Goal: Information Seeking & Learning: Learn about a topic

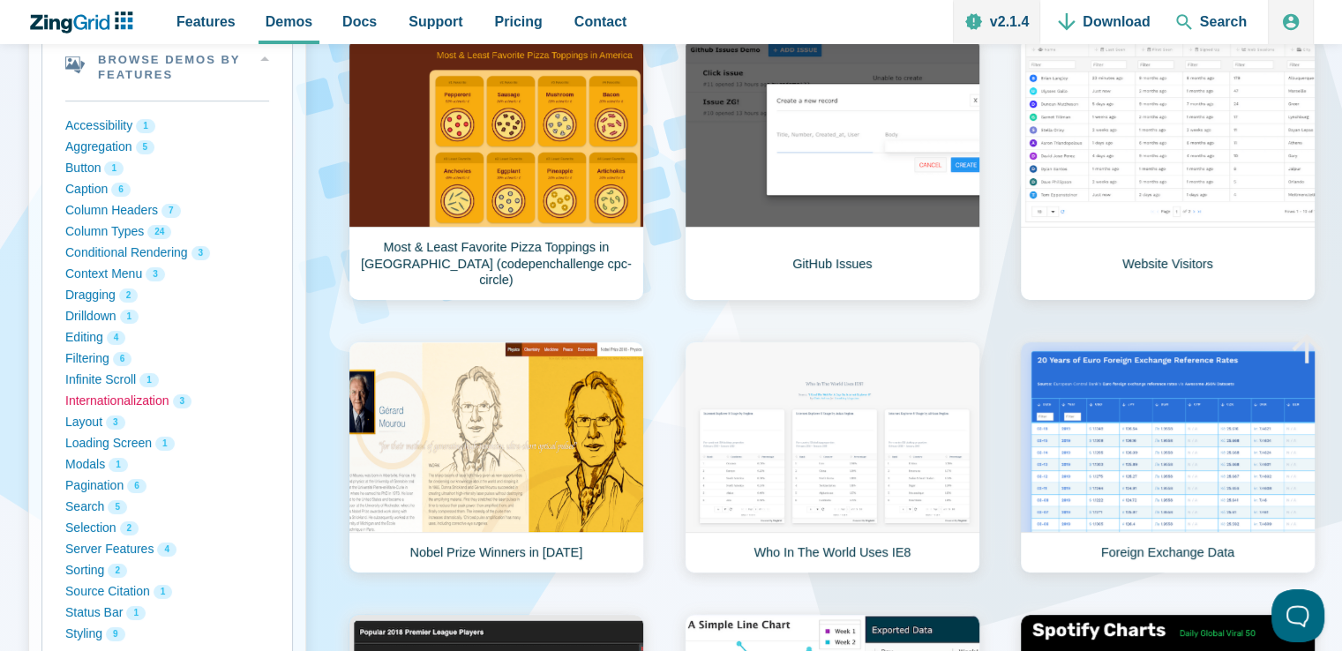
scroll to position [353, 0]
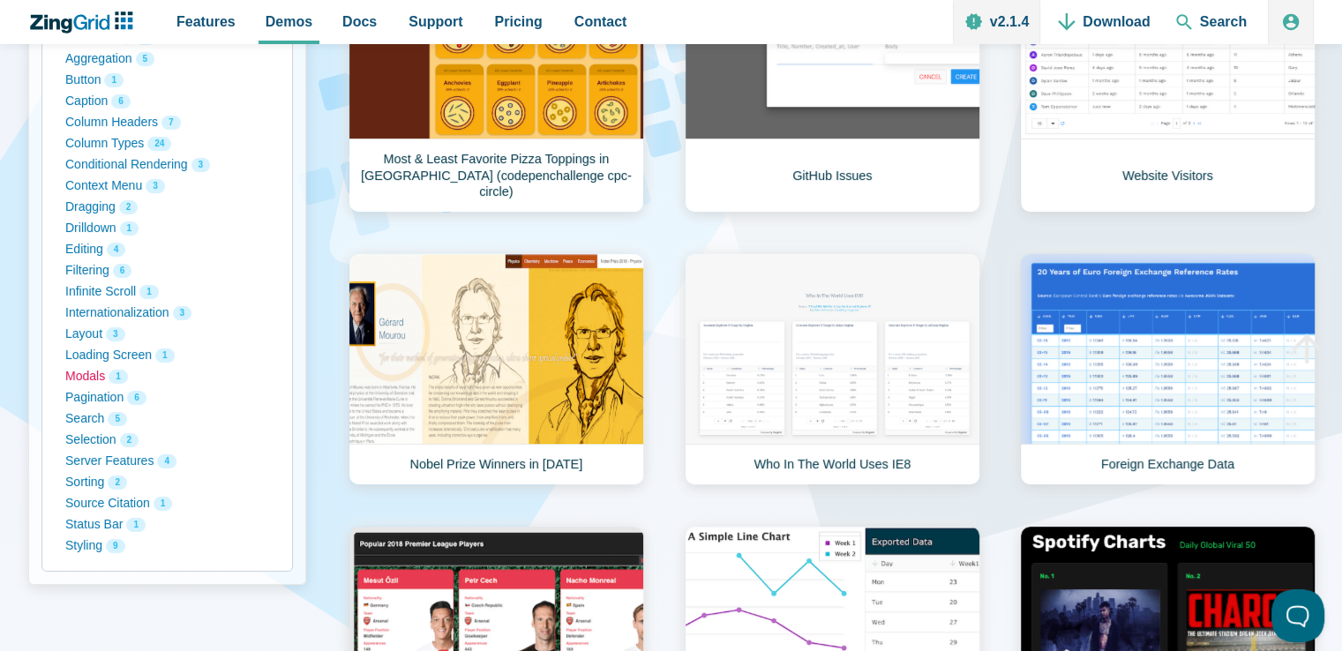
click at [88, 375] on button "Modals 1" at bounding box center [167, 376] width 204 height 21
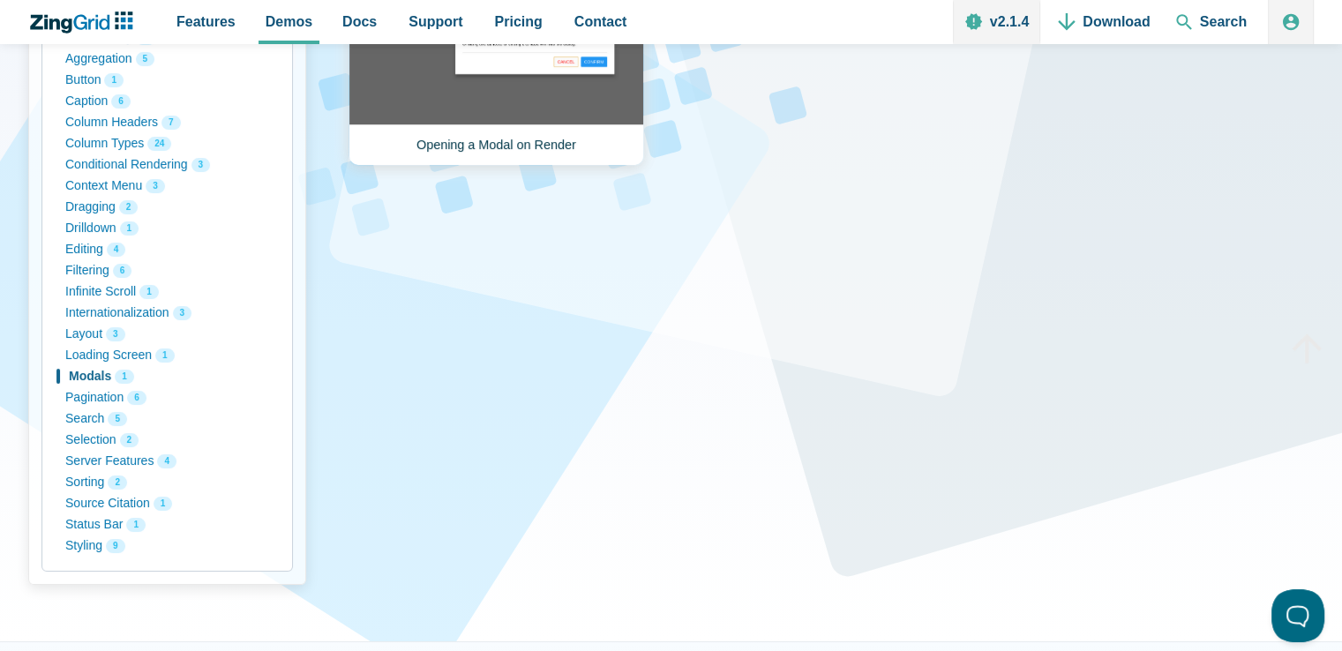
scroll to position [176, 0]
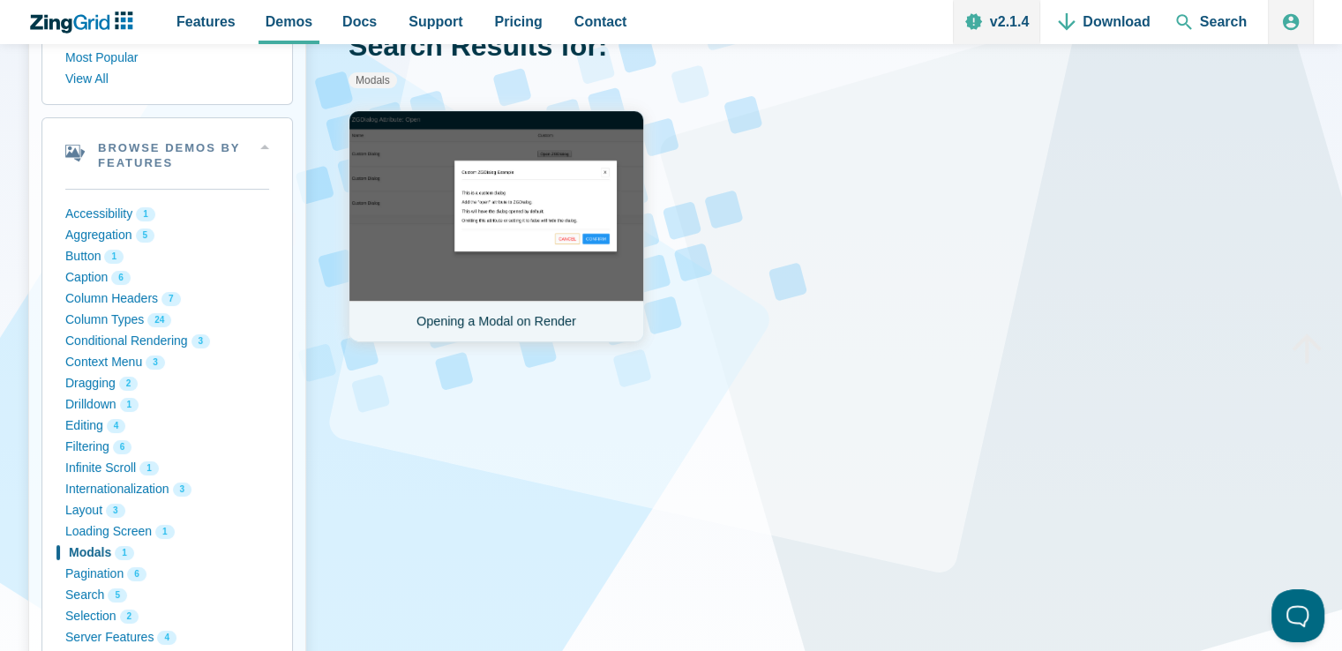
click at [502, 237] on link "Opening a Modal on Render" at bounding box center [496, 226] width 296 height 232
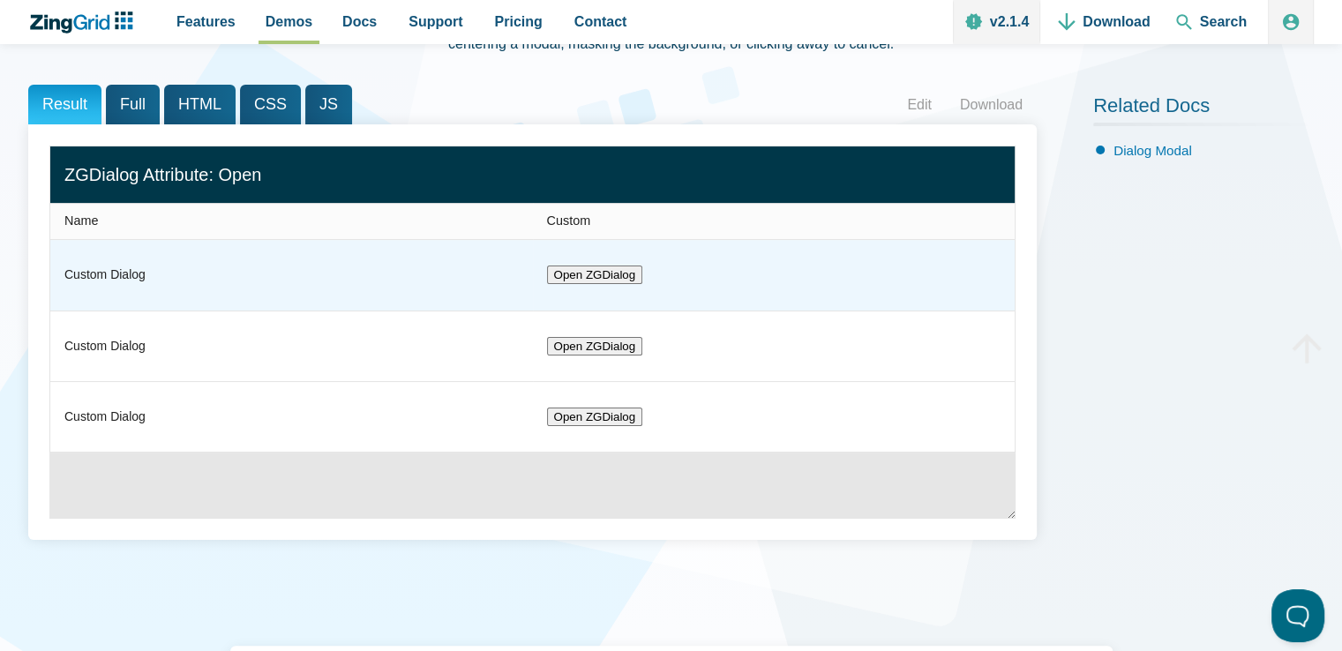
click at [601, 276] on button "Open ZGDialog" at bounding box center [595, 275] width 96 height 19
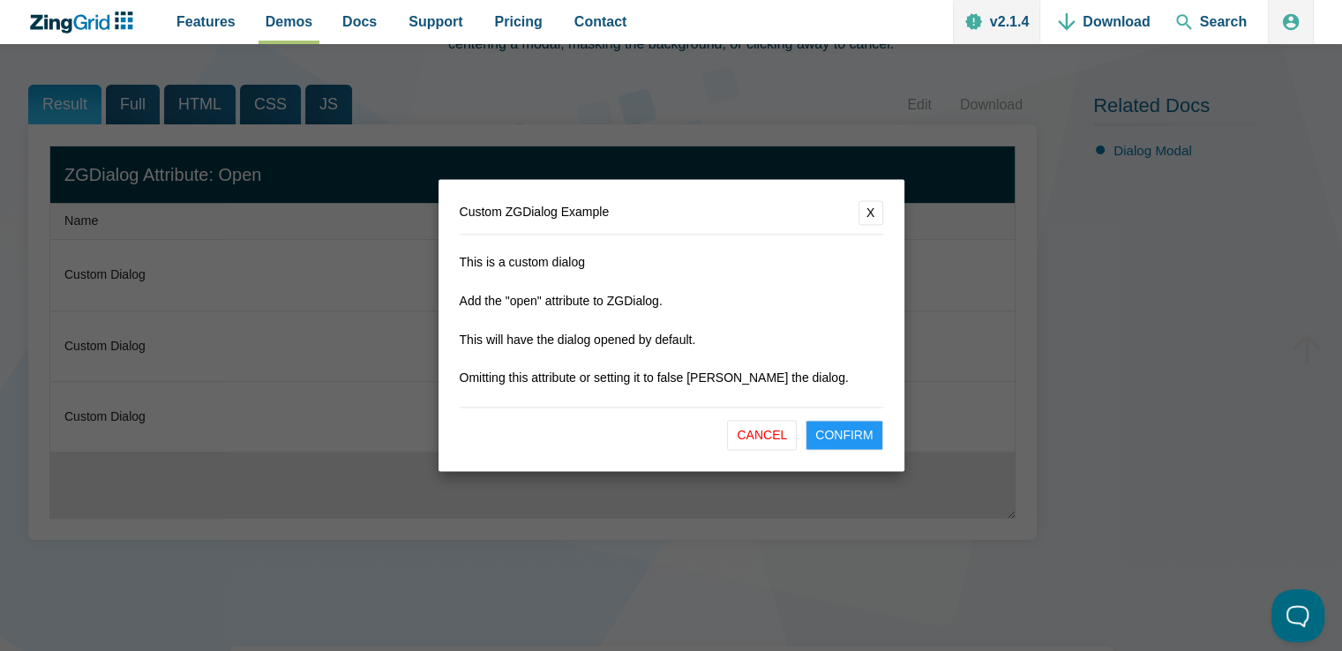
click at [766, 436] on button "Cancel" at bounding box center [762, 436] width 70 height 30
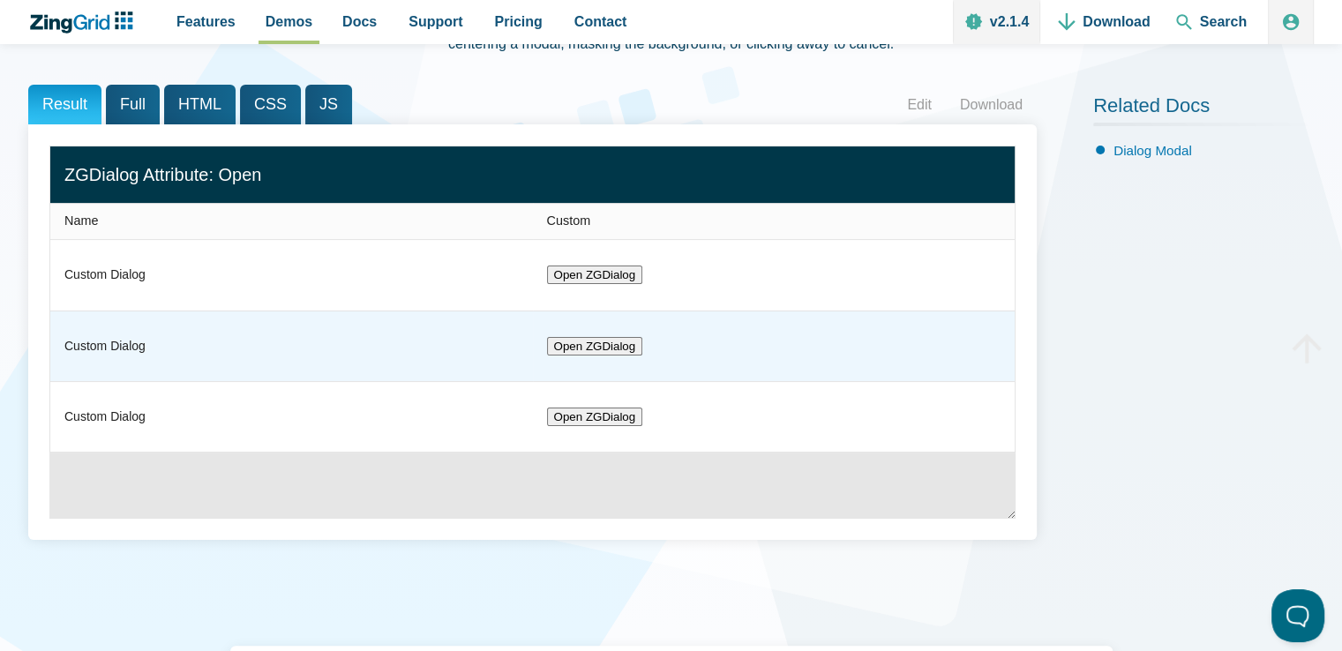
click at [610, 351] on button "Open ZGDialog" at bounding box center [595, 345] width 96 height 19
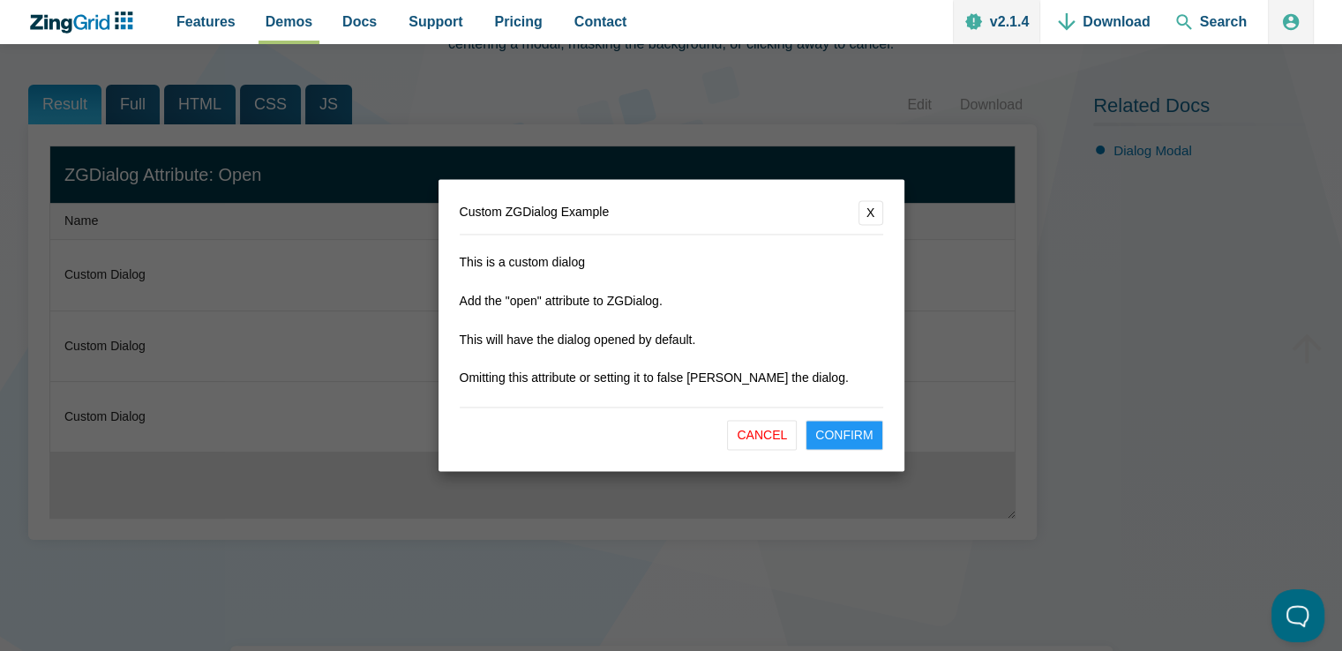
click at [752, 438] on button "Cancel" at bounding box center [762, 436] width 70 height 30
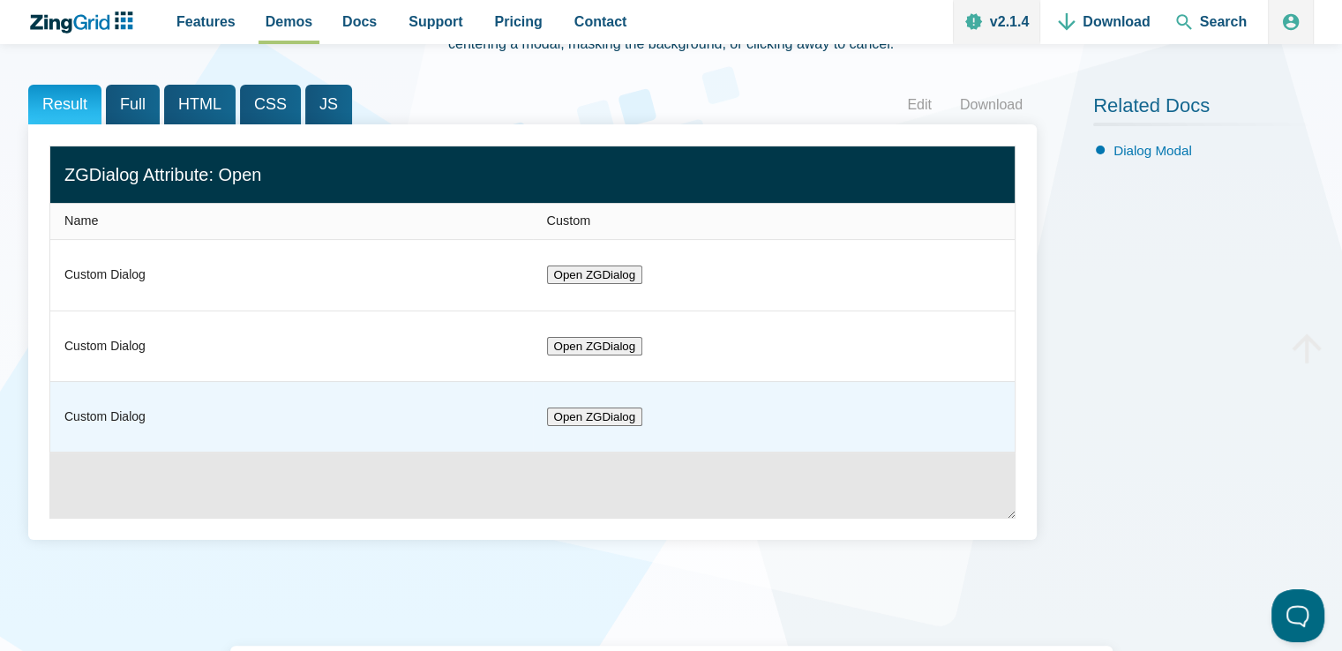
click at [580, 417] on button "Open ZGDialog" at bounding box center [595, 416] width 96 height 19
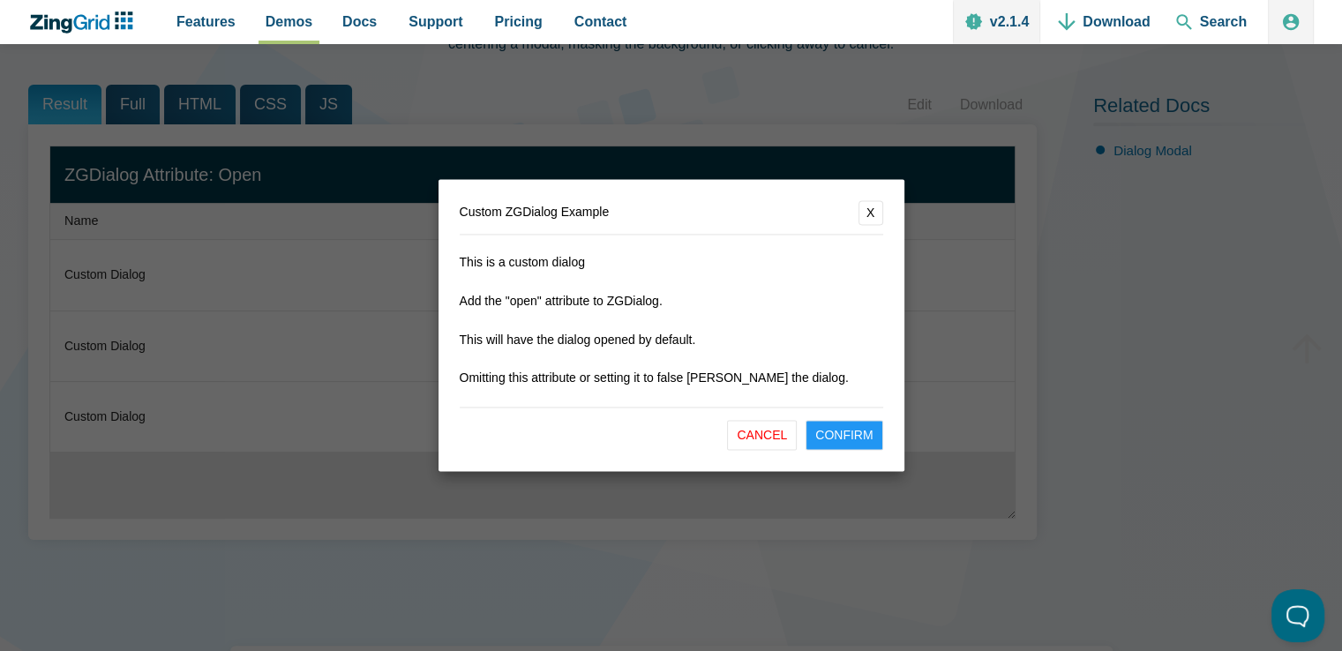
click at [786, 439] on button "Cancel" at bounding box center [762, 436] width 70 height 30
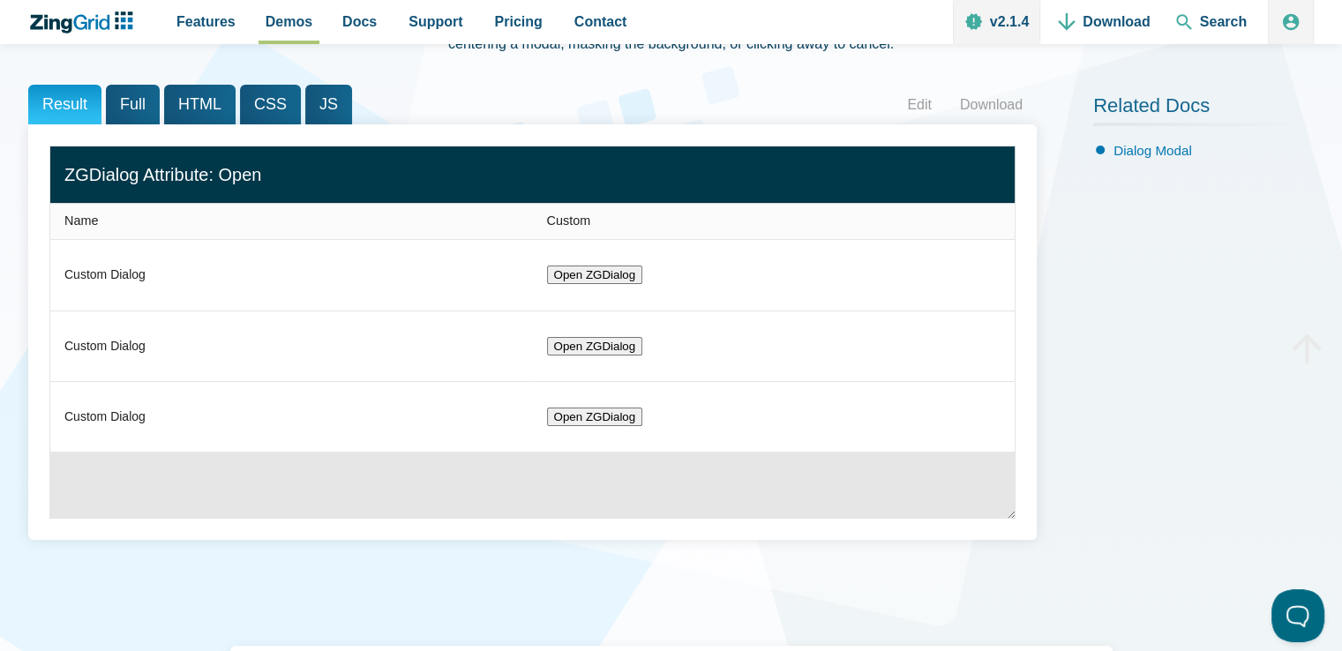
click at [218, 118] on span "HTML" at bounding box center [199, 105] width 71 height 40
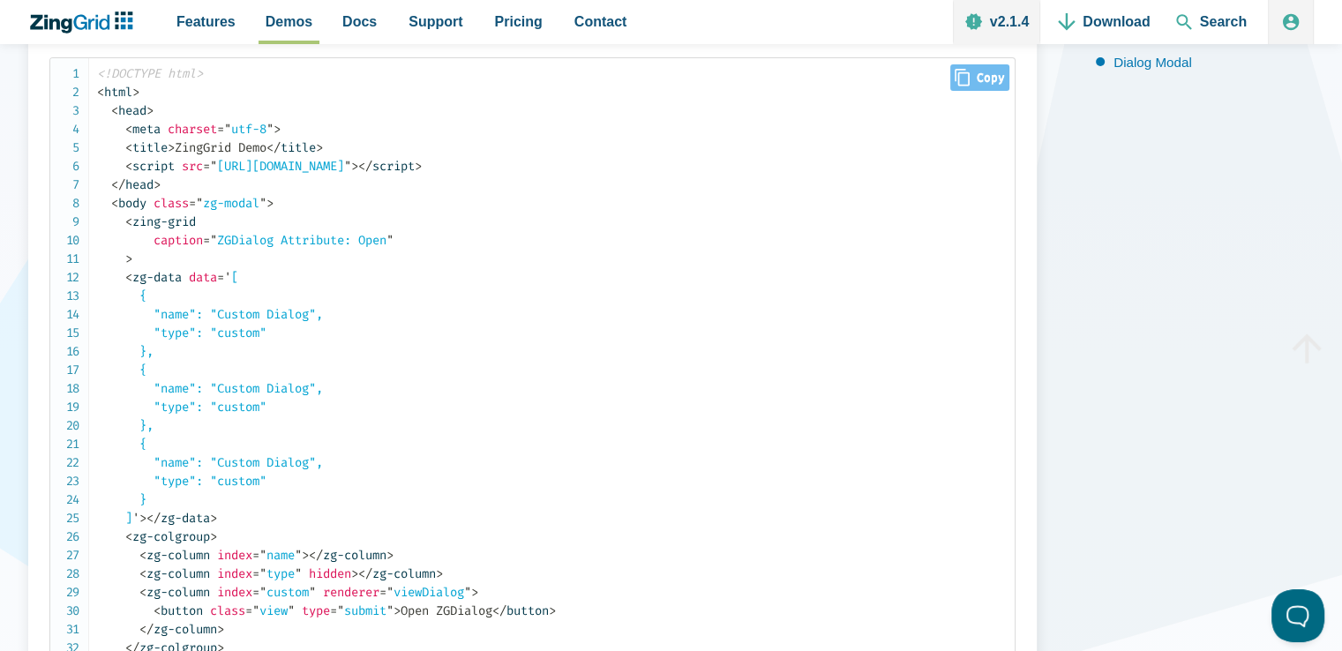
scroll to position [176, 0]
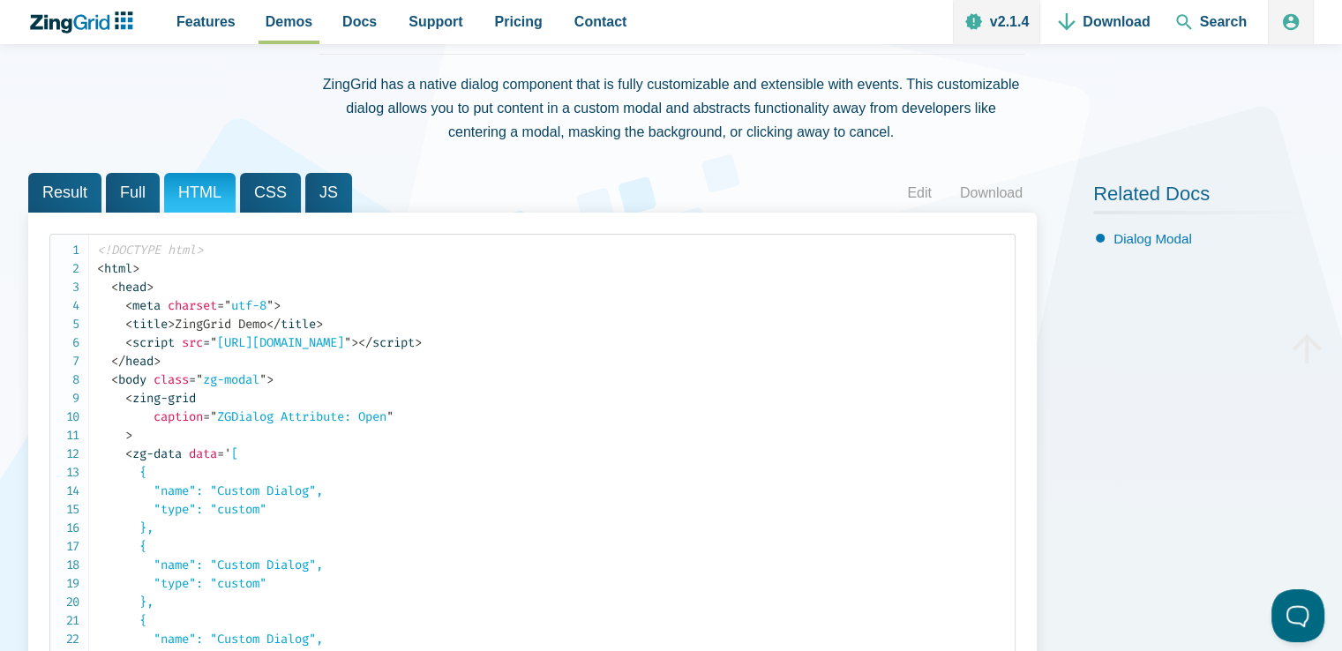
click at [83, 188] on span "Result" at bounding box center [64, 193] width 73 height 40
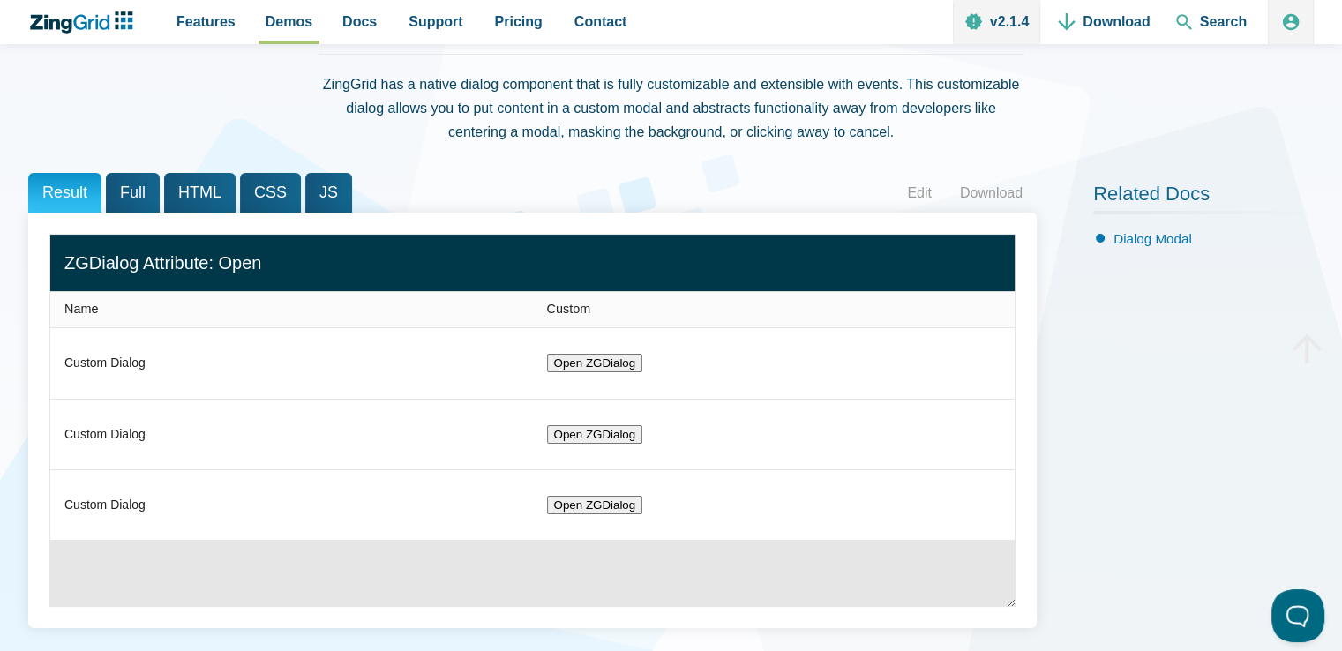
click at [198, 198] on span "HTML" at bounding box center [199, 193] width 71 height 40
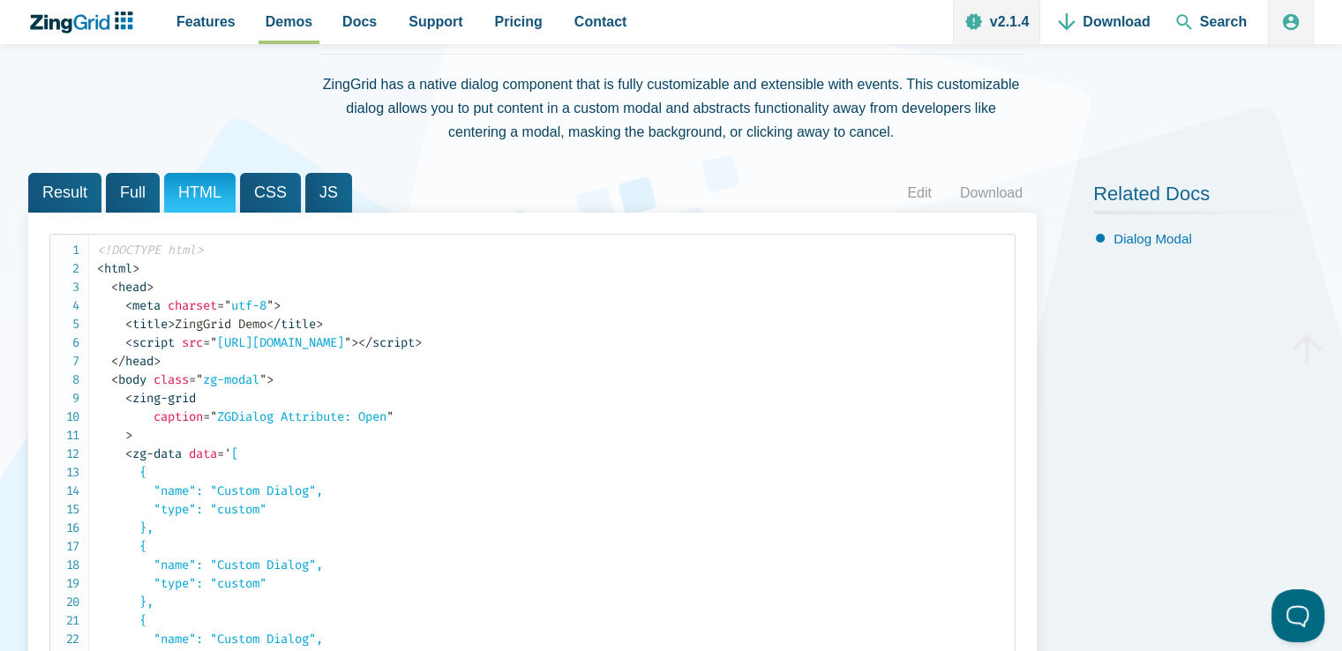
click at [98, 189] on span "Result" at bounding box center [64, 193] width 73 height 40
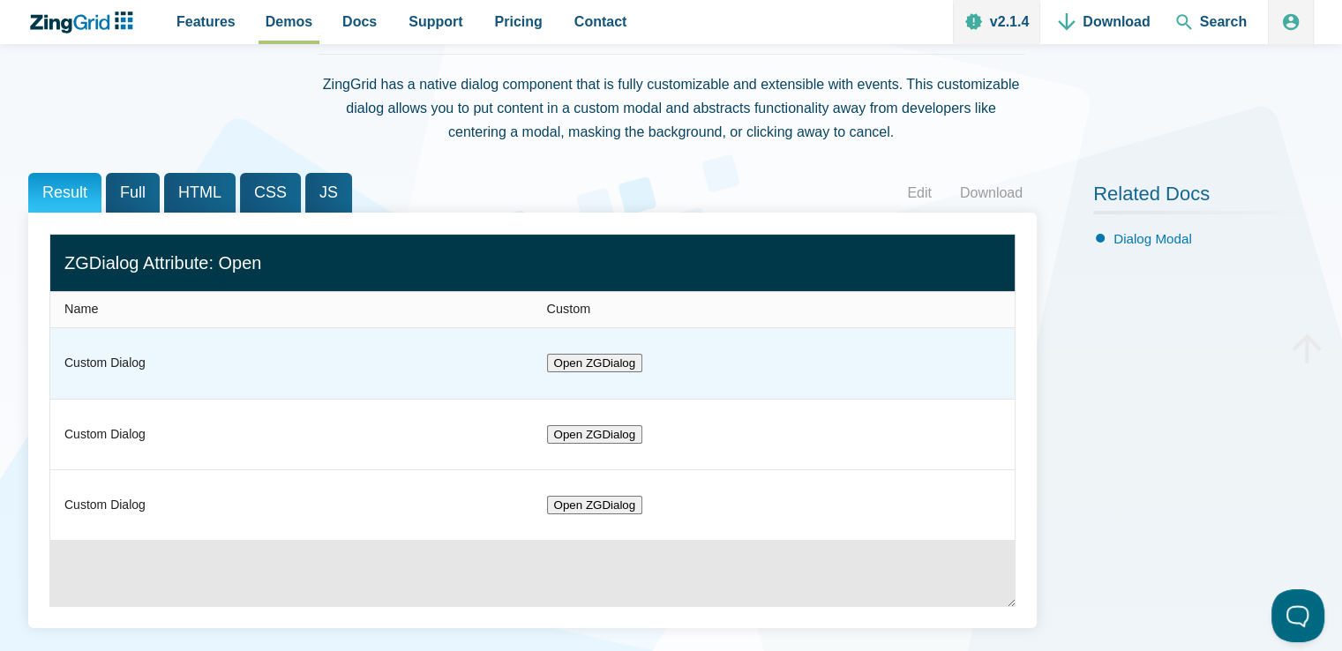
scroll to position [88, 0]
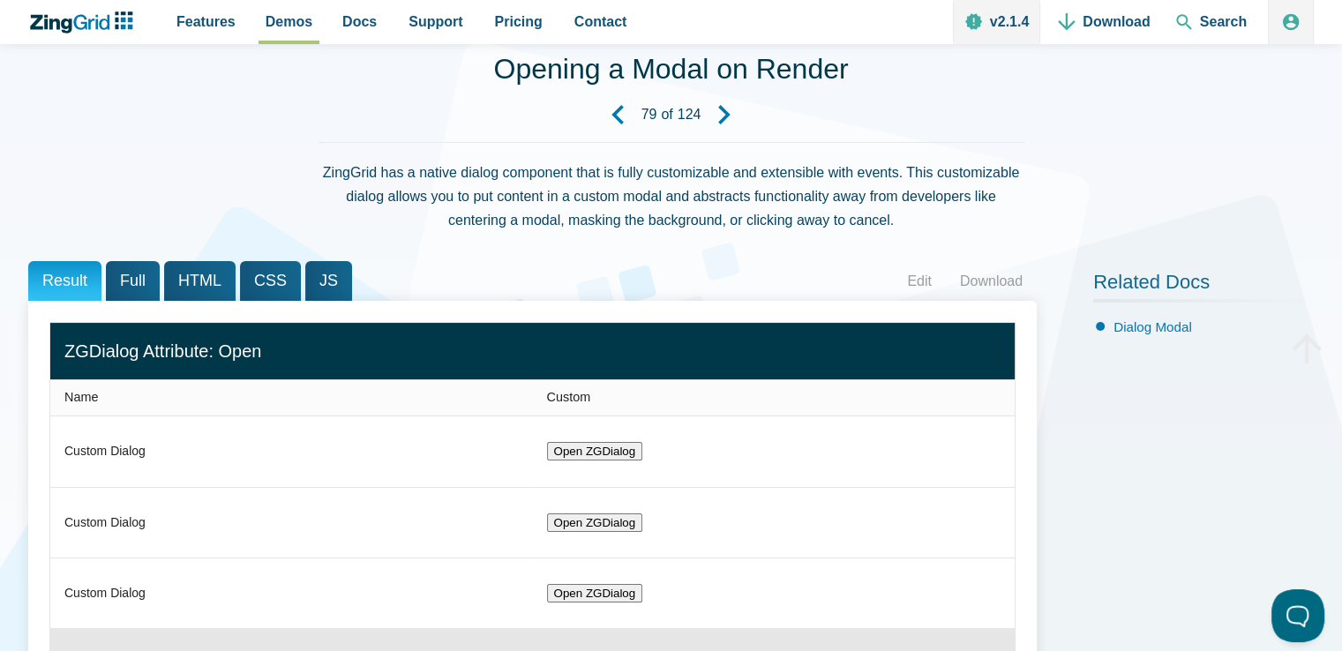
click at [274, 278] on span "CSS" at bounding box center [270, 281] width 61 height 40
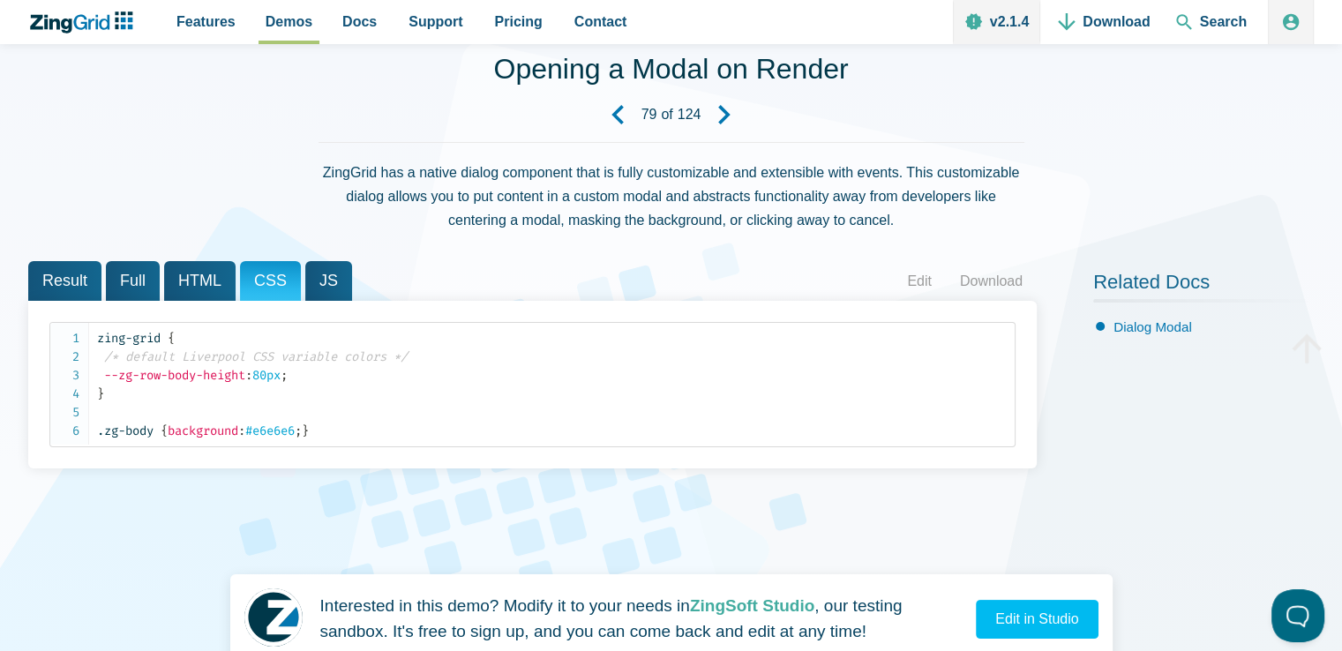
click at [208, 283] on span "HTML" at bounding box center [199, 281] width 71 height 40
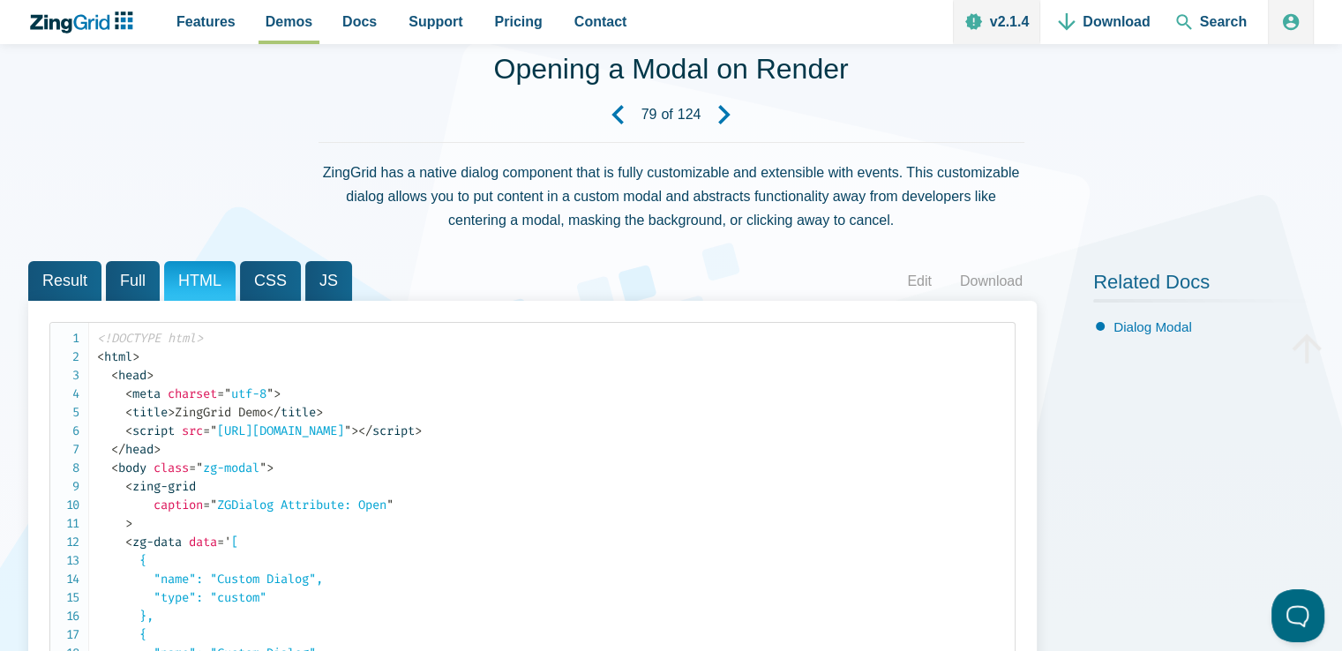
click at [131, 273] on span "Full" at bounding box center [133, 281] width 54 height 40
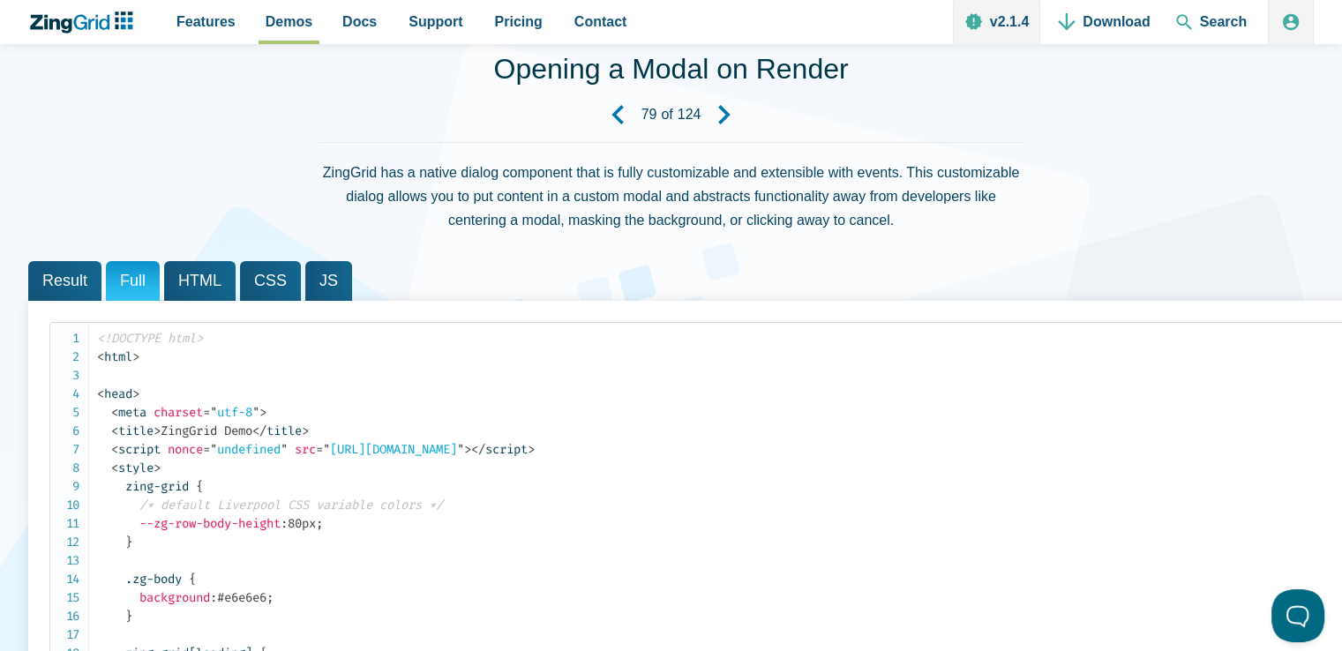
scroll to position [0, 0]
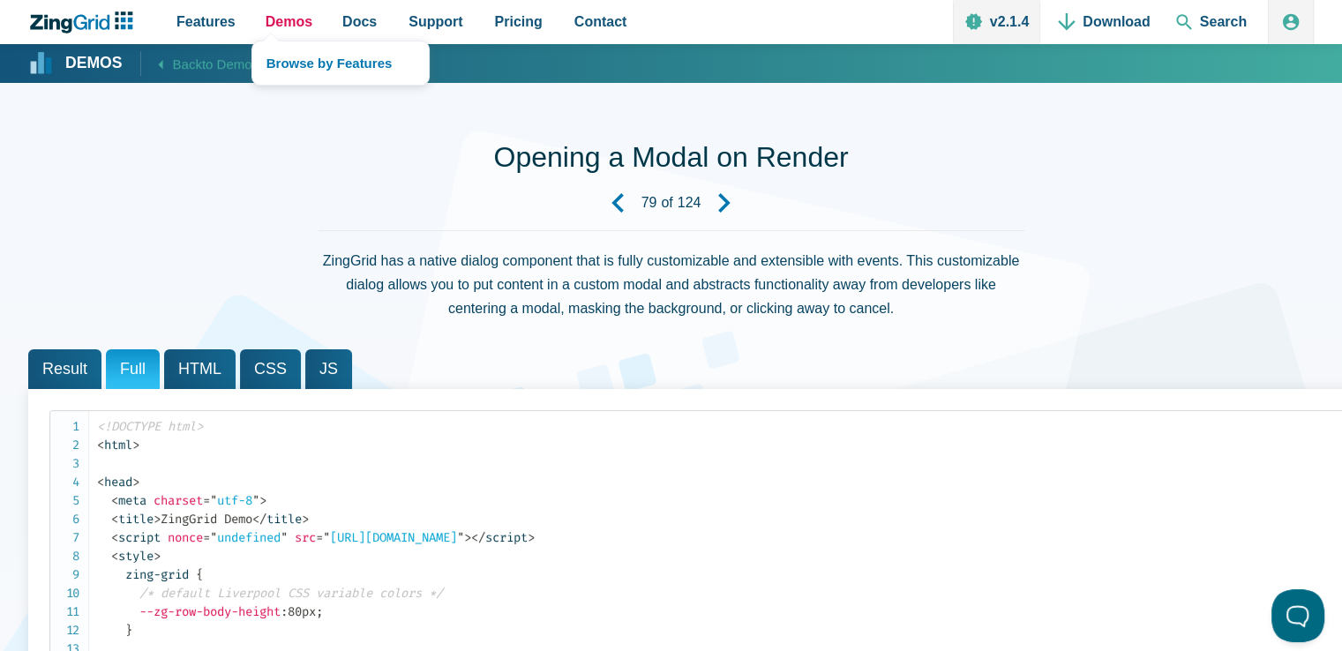
click at [289, 23] on span "Demos" at bounding box center [289, 22] width 47 height 24
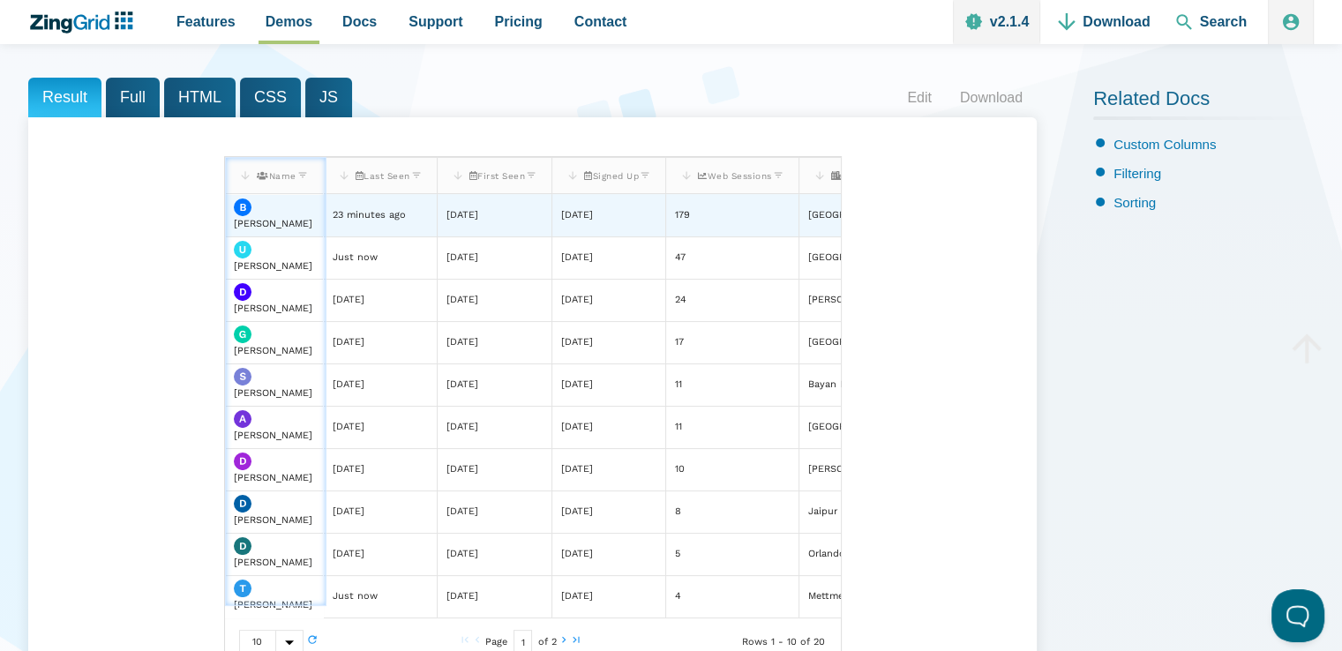
click at [251, 221] on span "Brian Langley" at bounding box center [273, 223] width 79 height 11
click at [352, 221] on div "23 minutes ago" at bounding box center [368, 215] width 73 height 17
click at [477, 222] on div "9 months ago" at bounding box center [461, 215] width 32 height 17
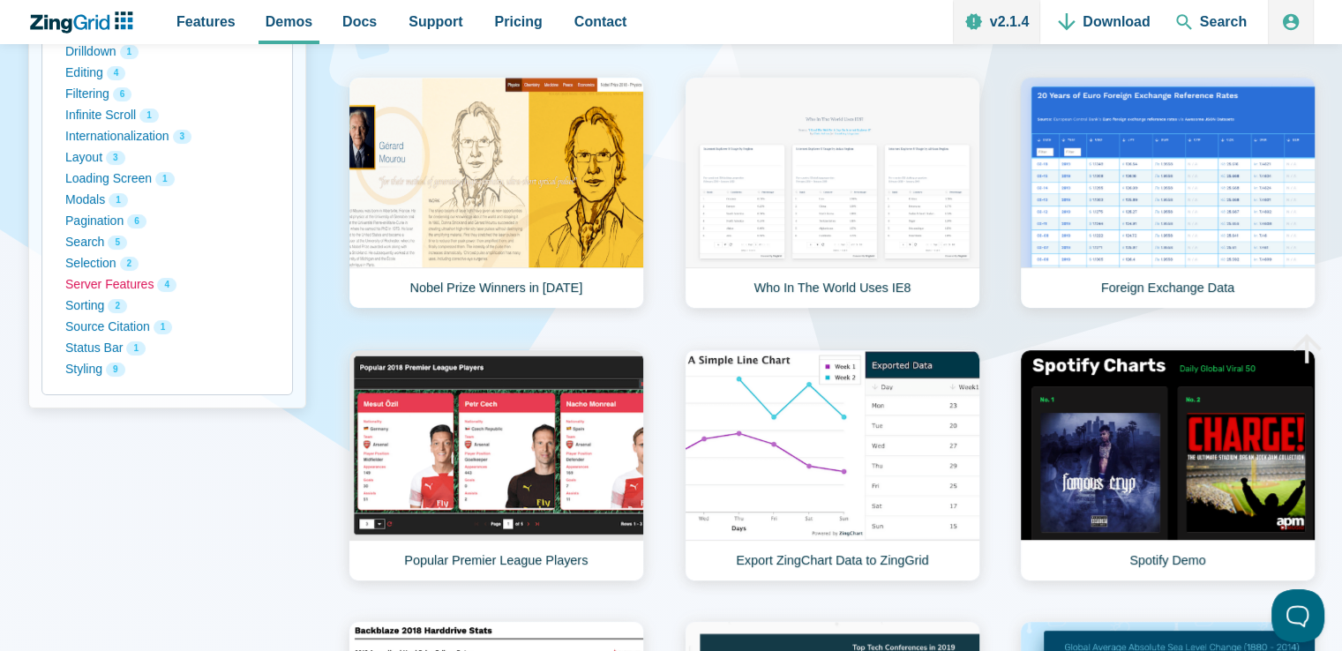
scroll to position [265, 0]
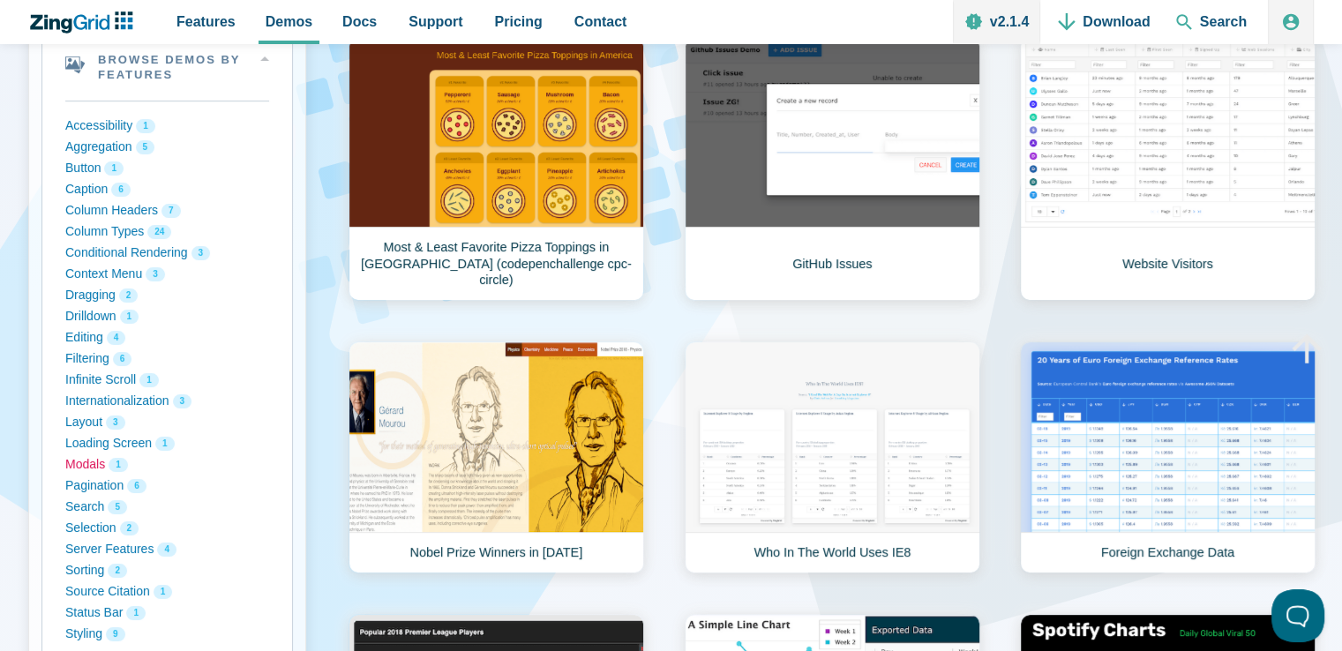
click at [86, 467] on button "Modals 1" at bounding box center [167, 464] width 204 height 21
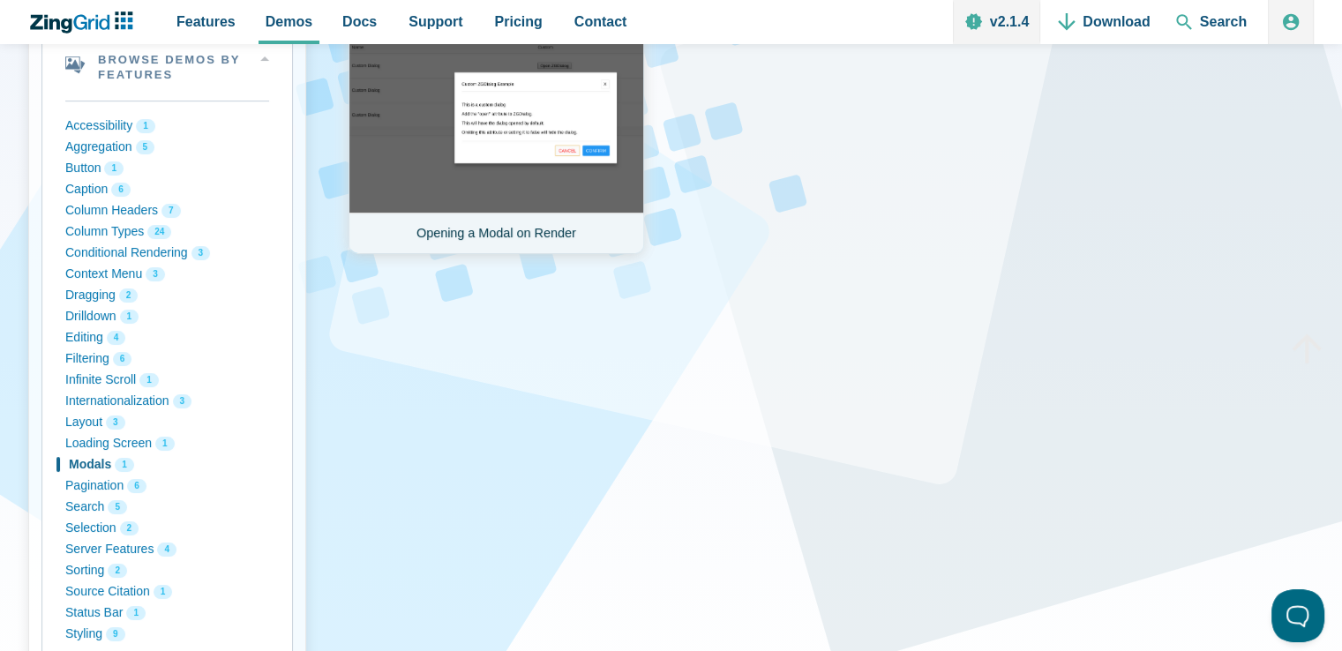
click at [558, 147] on link "Opening a Modal on Render" at bounding box center [496, 138] width 296 height 232
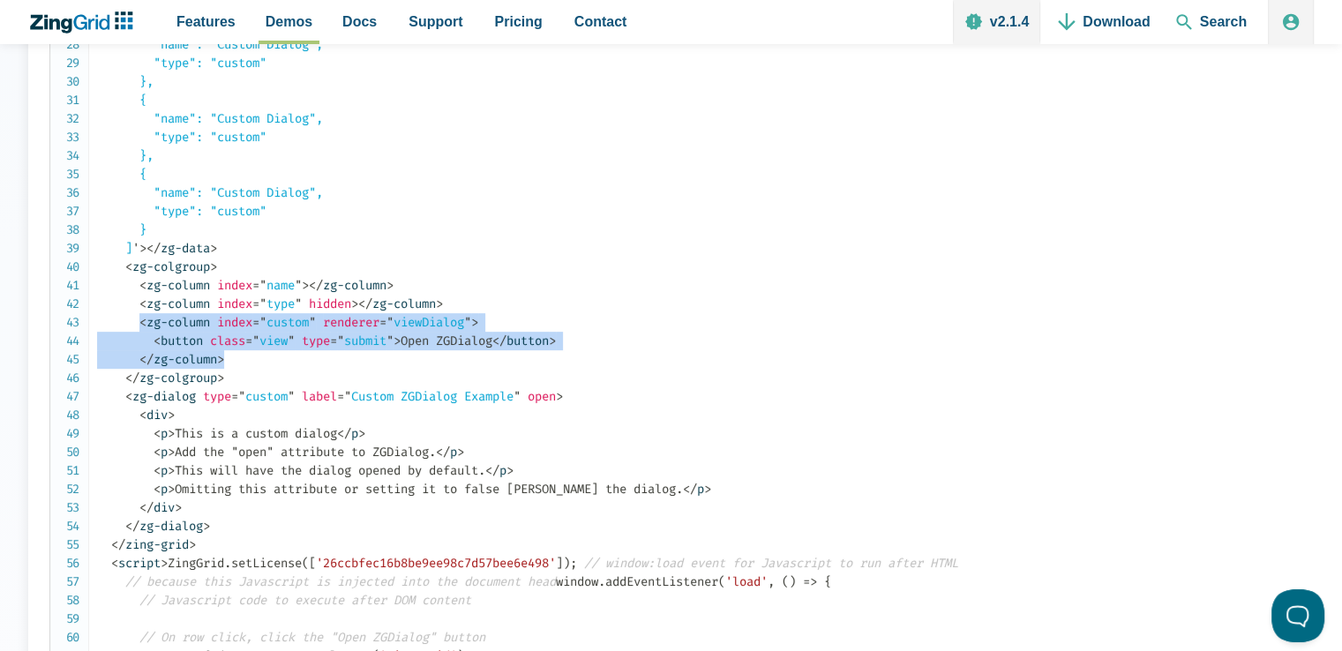
drag, startPoint x: 142, startPoint y: 320, endPoint x: 239, endPoint y: 353, distance: 102.4
click at [239, 353] on code "<!DOCTYPE html> < html > < head > < meta charset = " utf-8 " > < title > ZingGr…" at bounding box center [877, 285] width 1560 height 1501
copy code "< zg-column index = " custom " renderer = " viewDialog " > < button class = " v…"
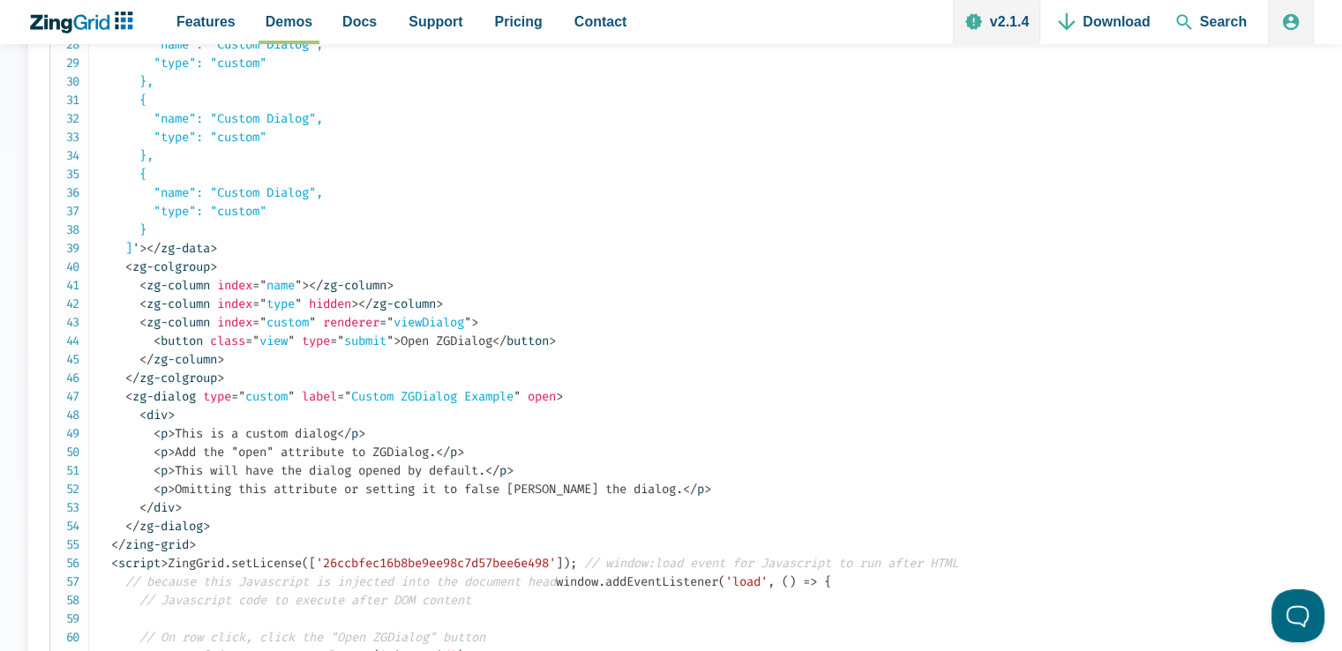
click at [127, 395] on code "<!DOCTYPE html> < html > < head > < meta charset = " utf-8 " > < title > ZingGr…" at bounding box center [877, 285] width 1560 height 1501
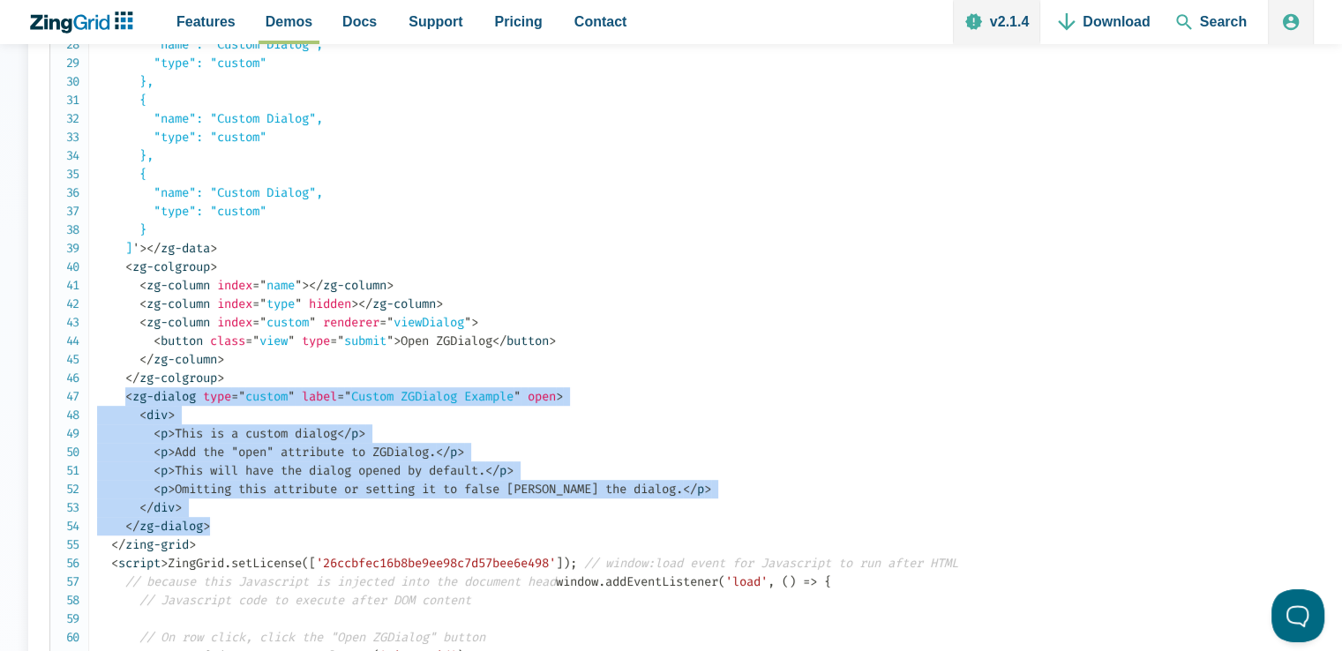
drag, startPoint x: 128, startPoint y: 396, endPoint x: 228, endPoint y: 524, distance: 162.7
click at [228, 524] on code "<!DOCTYPE html> < html > < head > < meta charset = " utf-8 " > < title > ZingGr…" at bounding box center [877, 285] width 1560 height 1501
copy code "< zg-dialog type = " custom " label = " Custom ZGDialog Example " open > < div …"
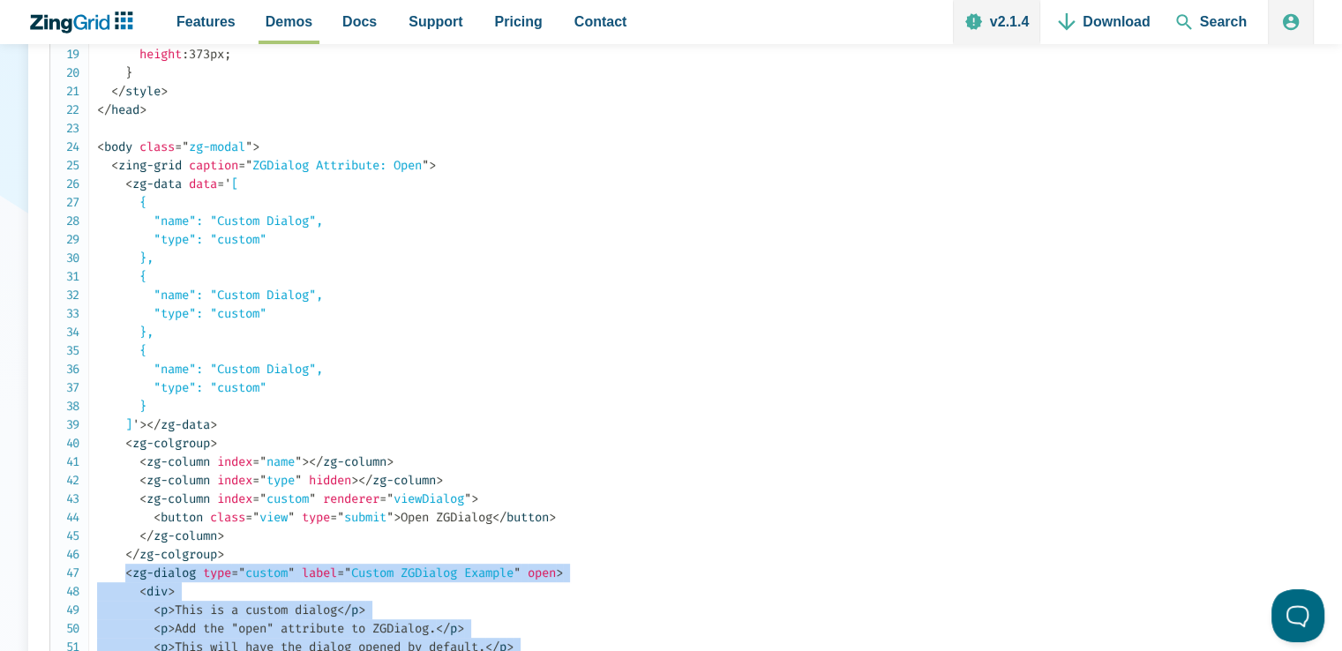
scroll to position [794, 0]
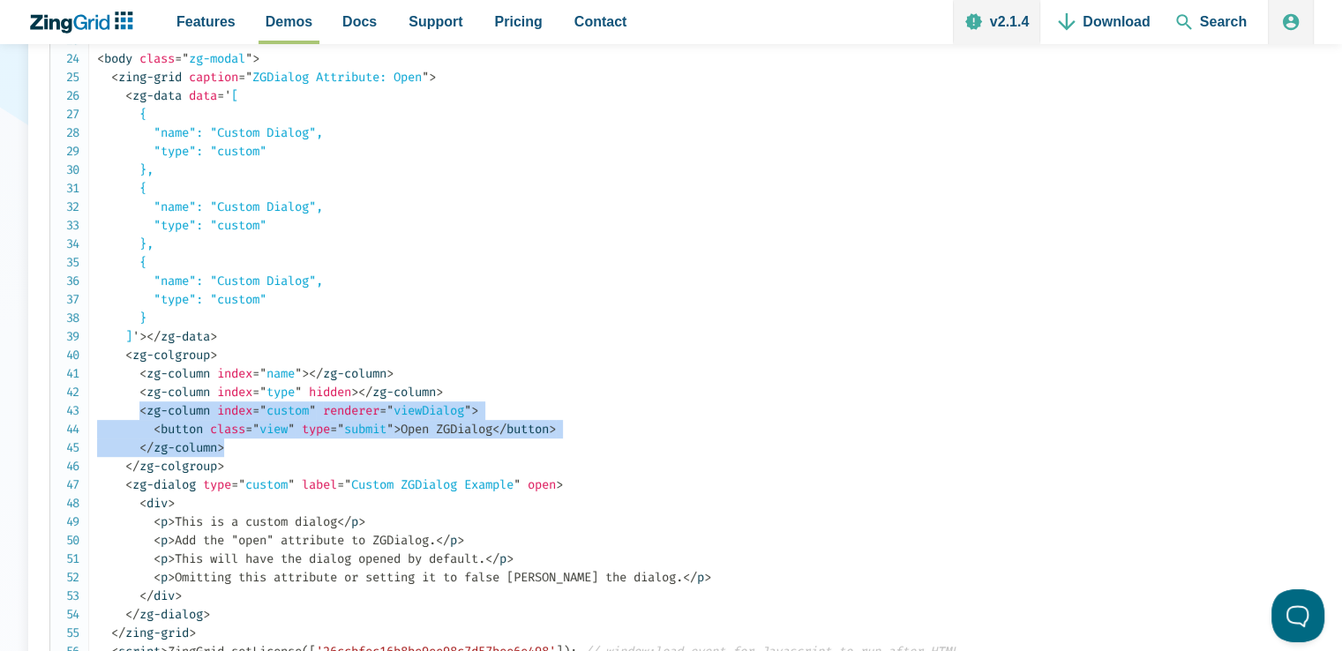
drag, startPoint x: 142, startPoint y: 411, endPoint x: 242, endPoint y: 444, distance: 104.9
click at [242, 444] on code "<!DOCTYPE html> < html > < head > < meta charset = " utf-8 " > < title > ZingGr…" at bounding box center [877, 373] width 1560 height 1501
copy code "< zg-column index = " custom " renderer = " viewDialog " > < button class = " v…"
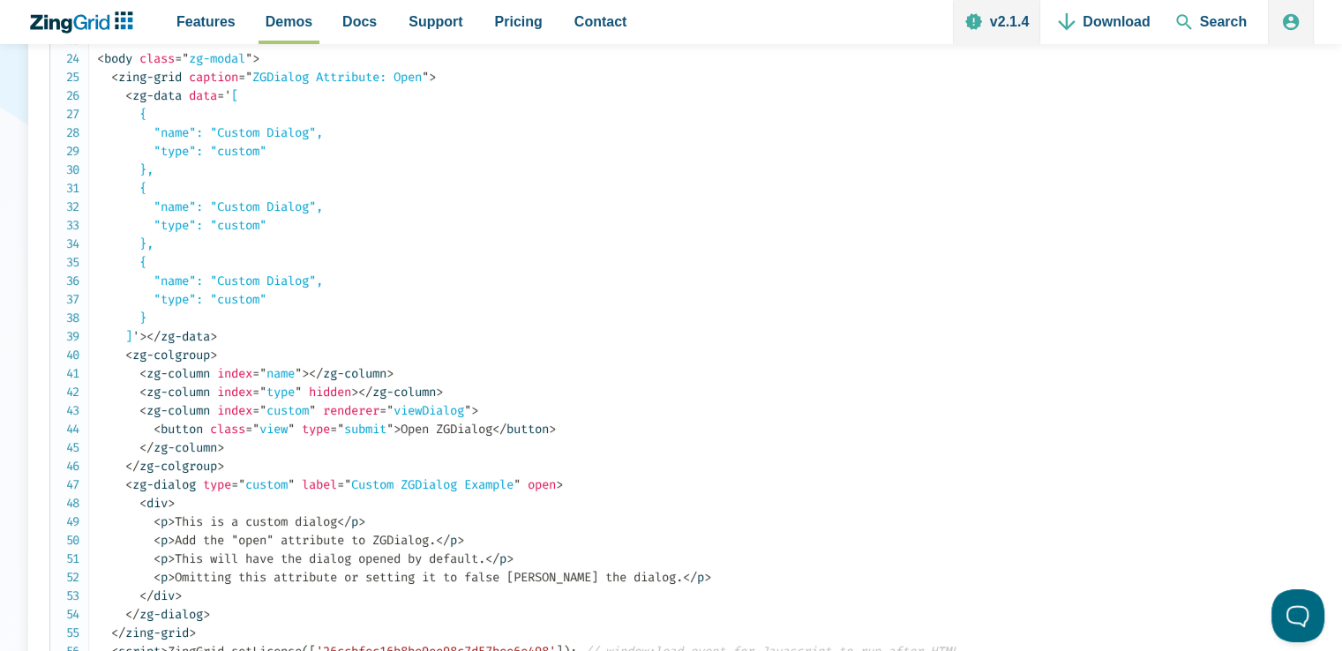
click at [130, 484] on span "<" at bounding box center [128, 484] width 7 height 15
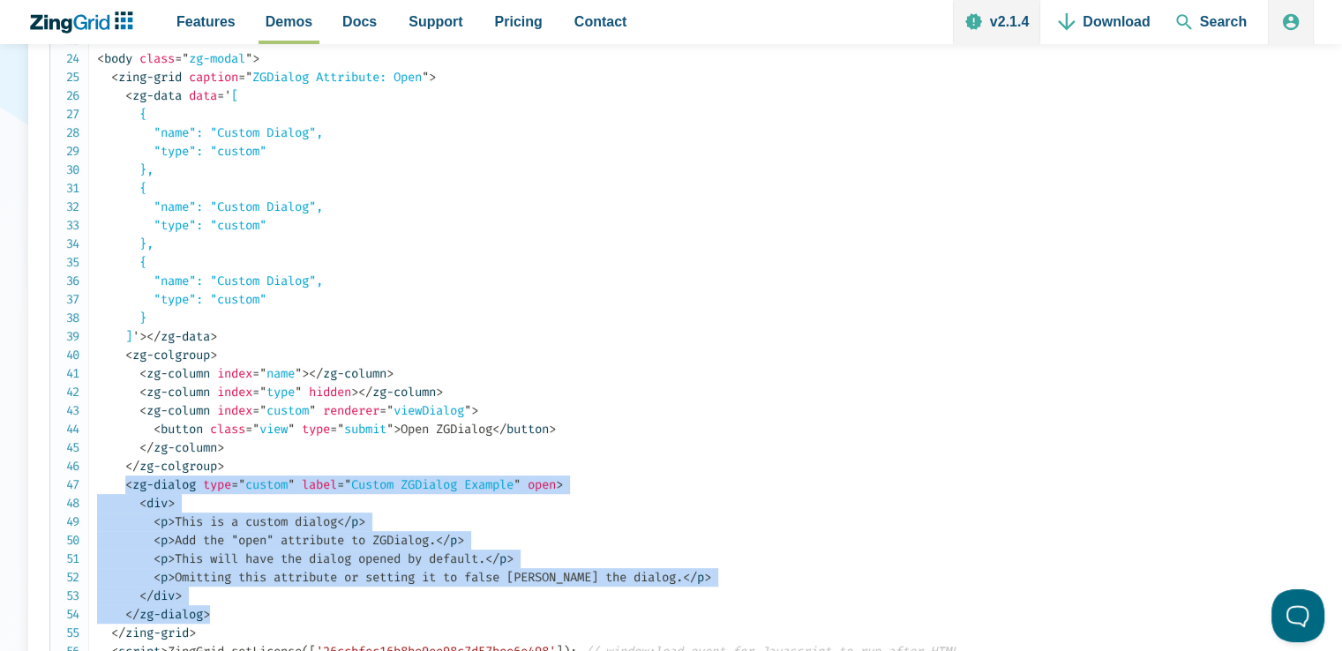
drag, startPoint x: 131, startPoint y: 481, endPoint x: 233, endPoint y: 608, distance: 163.1
click at [233, 608] on code "<!DOCTYPE html> < html > < head > < meta charset = " utf-8 " > < title > ZingGr…" at bounding box center [877, 373] width 1560 height 1501
copy code "< zg-dialog type = " custom " label = " Custom ZGDialog Example " open > < div …"
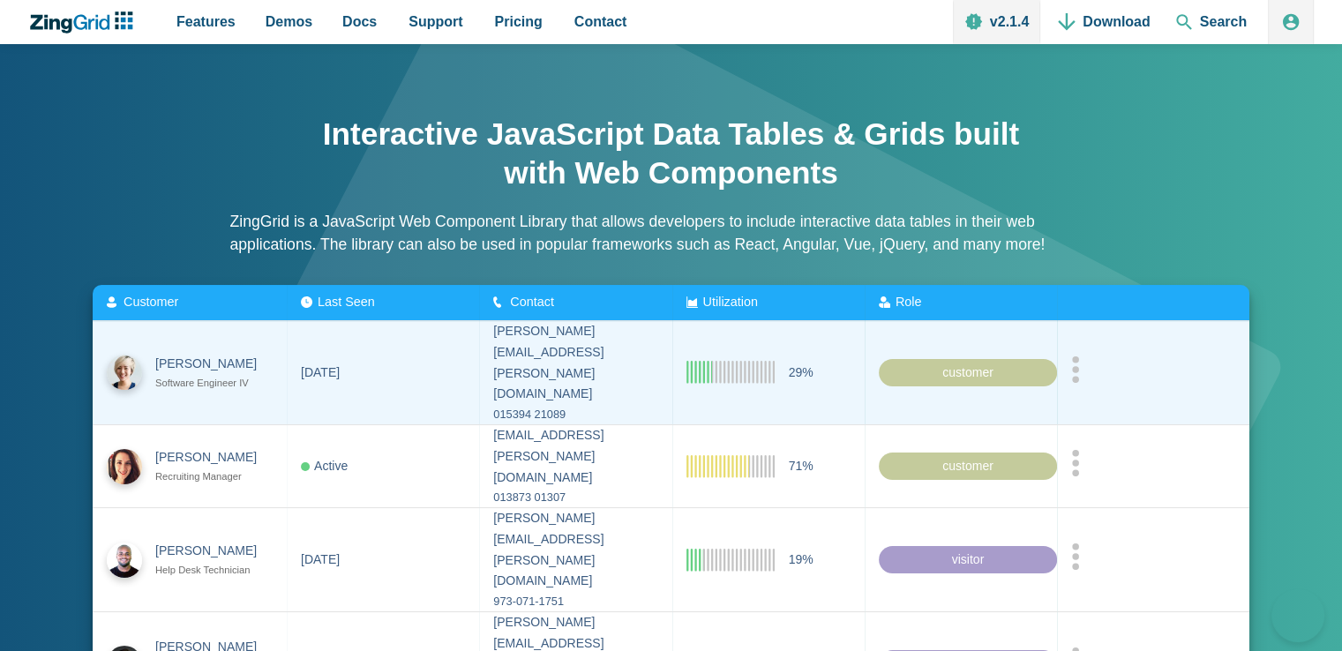
click at [1080, 361] on icon "App Content" at bounding box center [1075, 369] width 9 height 26
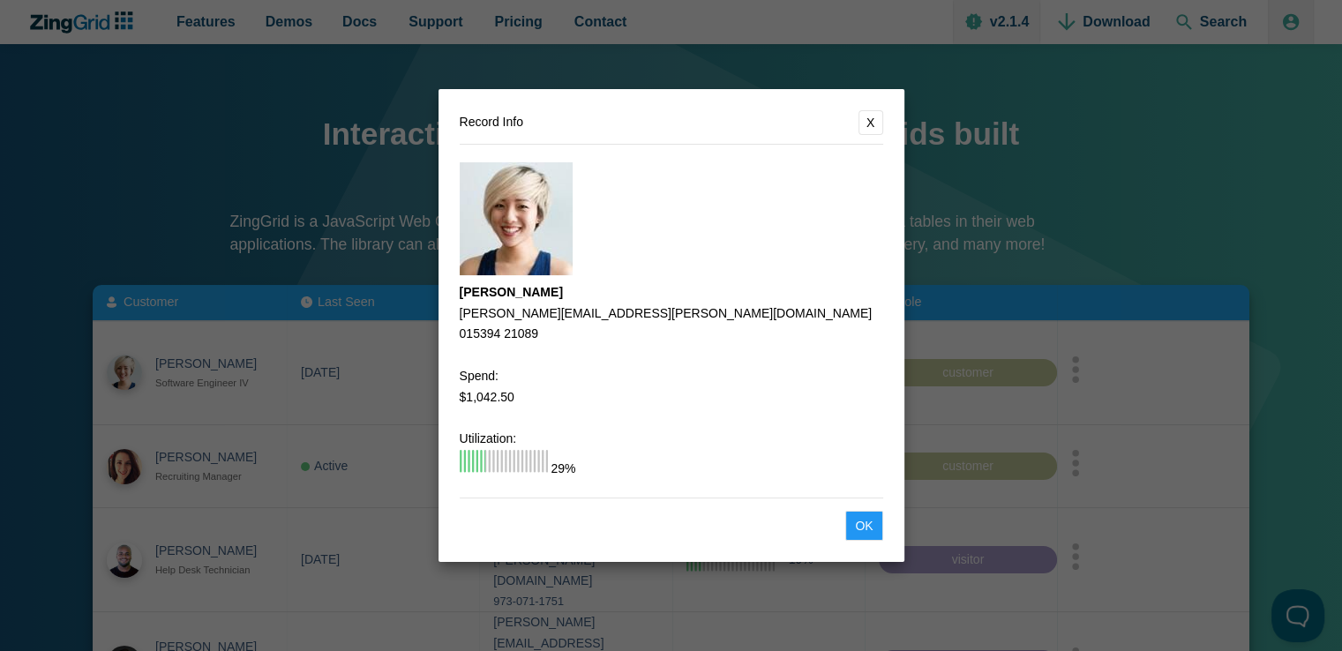
click at [868, 112] on button "X" at bounding box center [870, 122] width 25 height 25
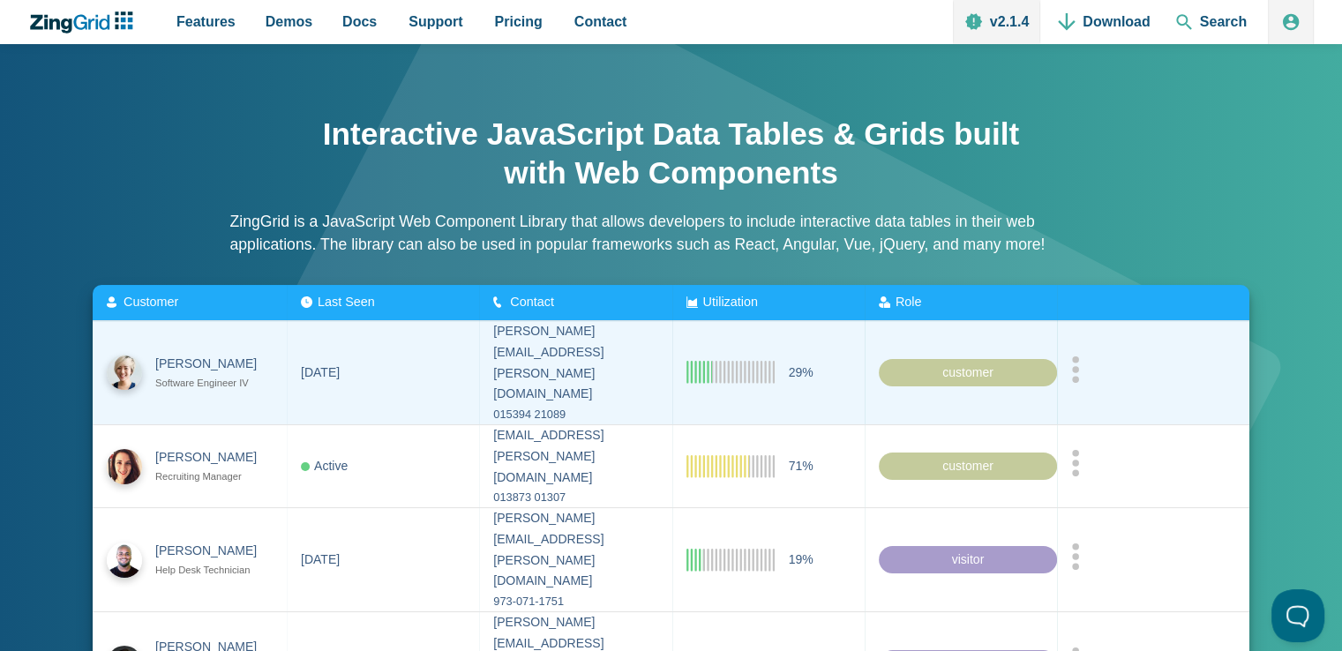
scroll to position [176, 0]
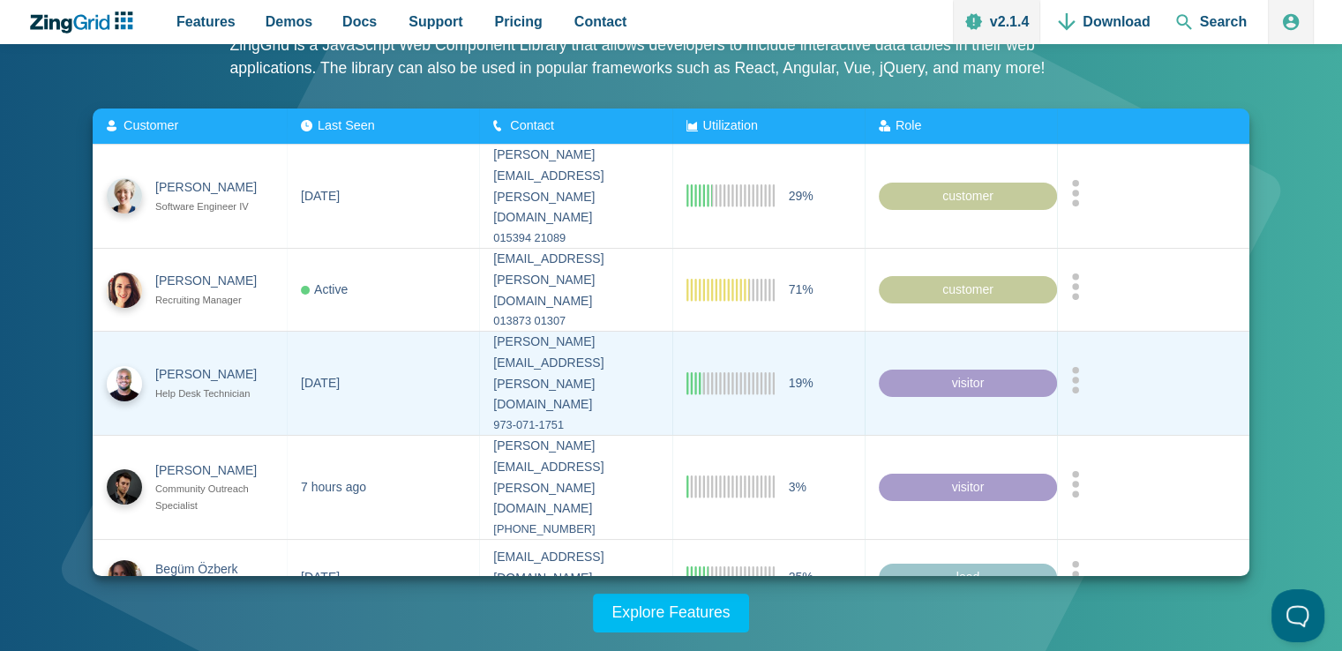
click at [1090, 366] on div "App Content" at bounding box center [1153, 383] width 164 height 34
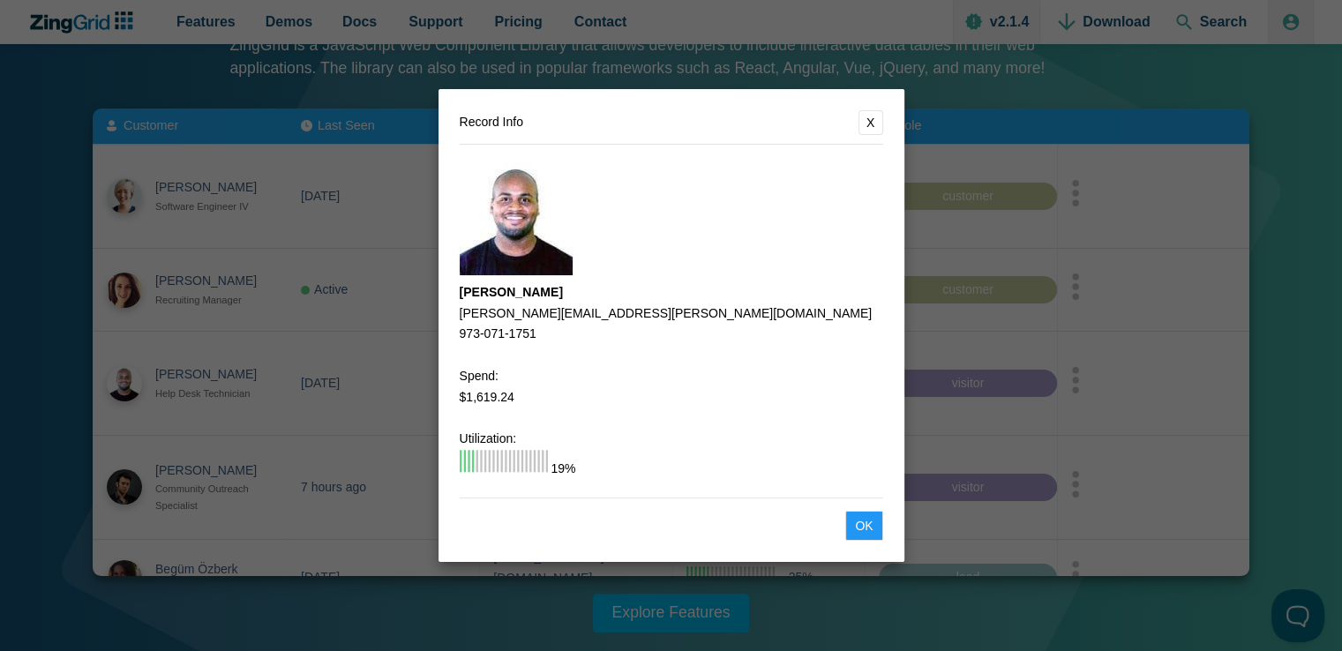
click at [869, 124] on button "X" at bounding box center [870, 122] width 25 height 25
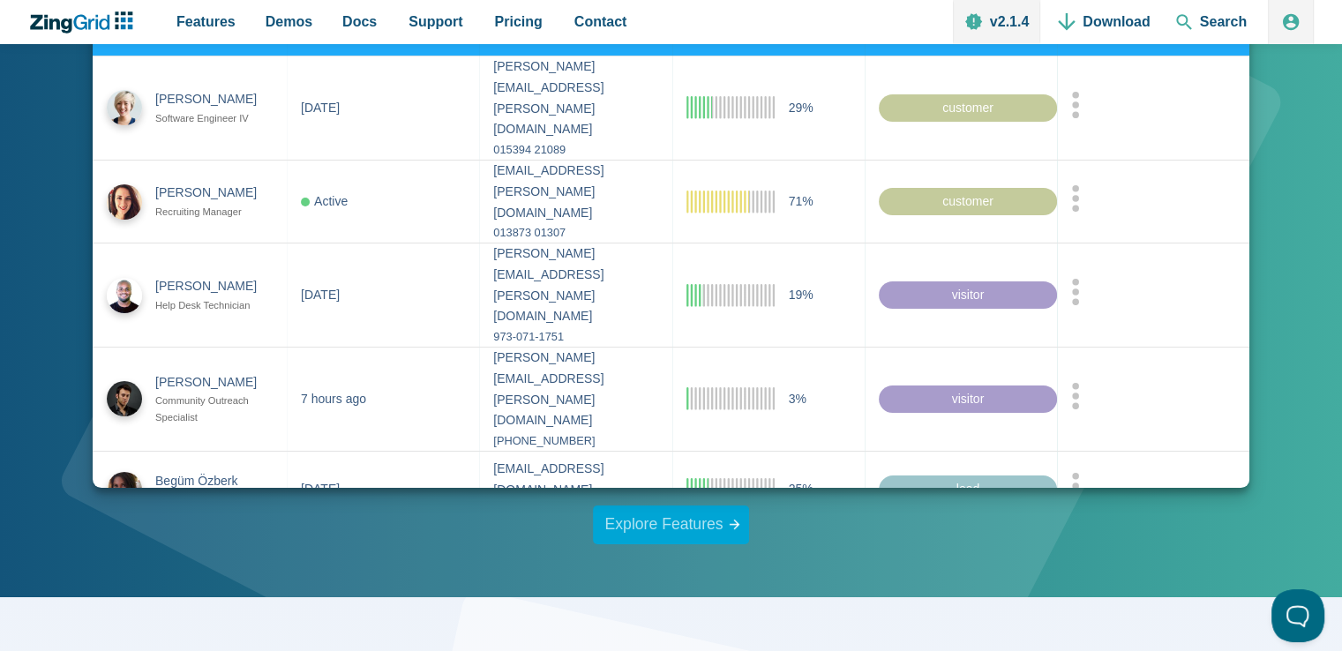
click at [698, 523] on link "Explore Features" at bounding box center [671, 524] width 157 height 39
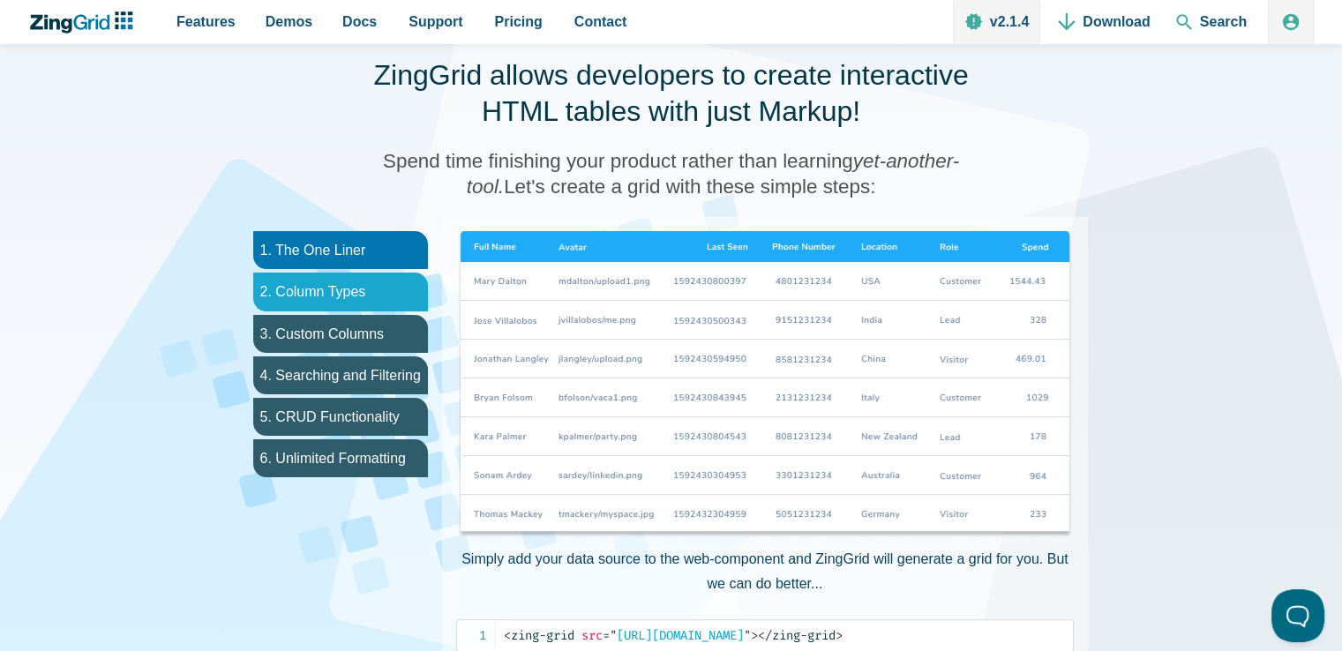
click at [347, 290] on li "2. Column Types" at bounding box center [340, 292] width 175 height 38
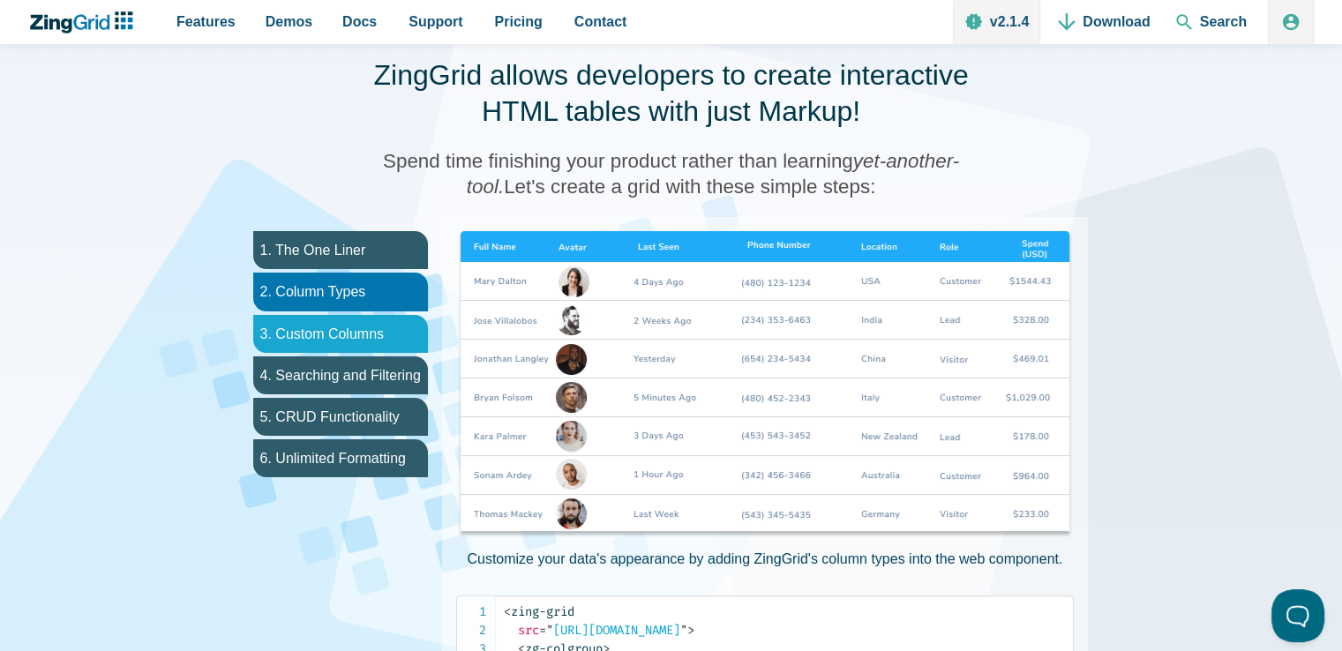
click at [361, 335] on li "3. Custom Columns" at bounding box center [340, 334] width 175 height 38
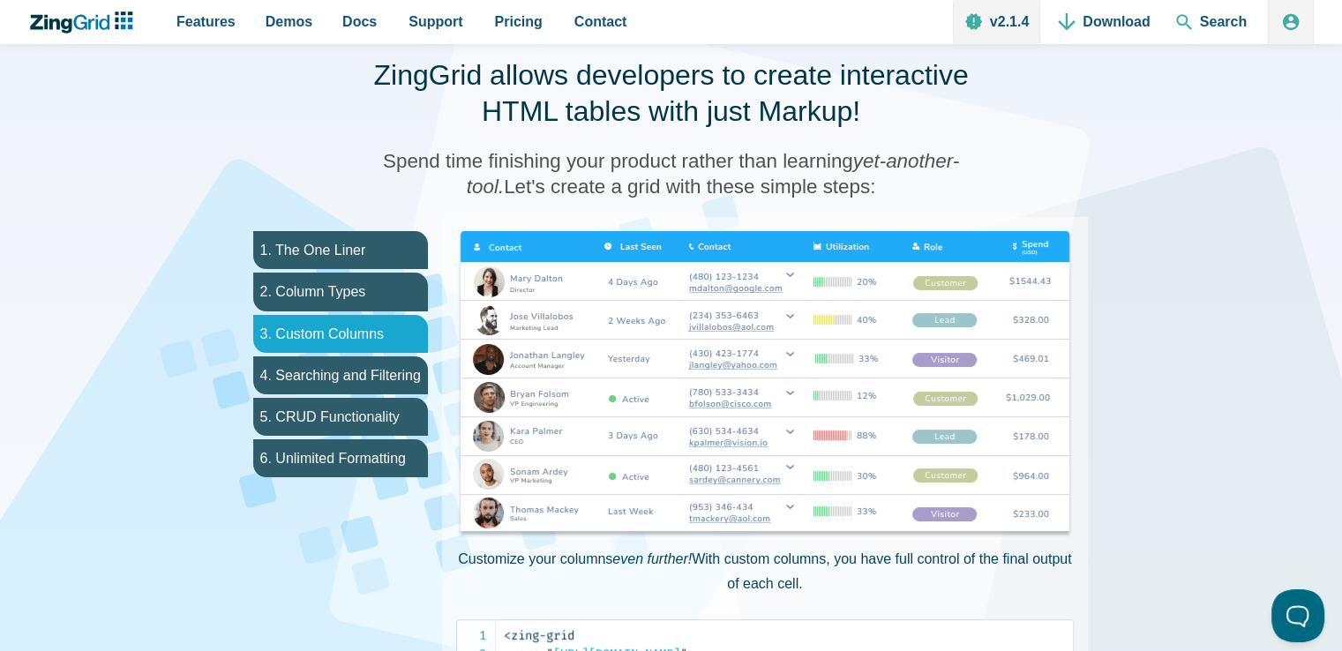
click at [361, 335] on li "3. Custom Columns" at bounding box center [340, 334] width 175 height 38
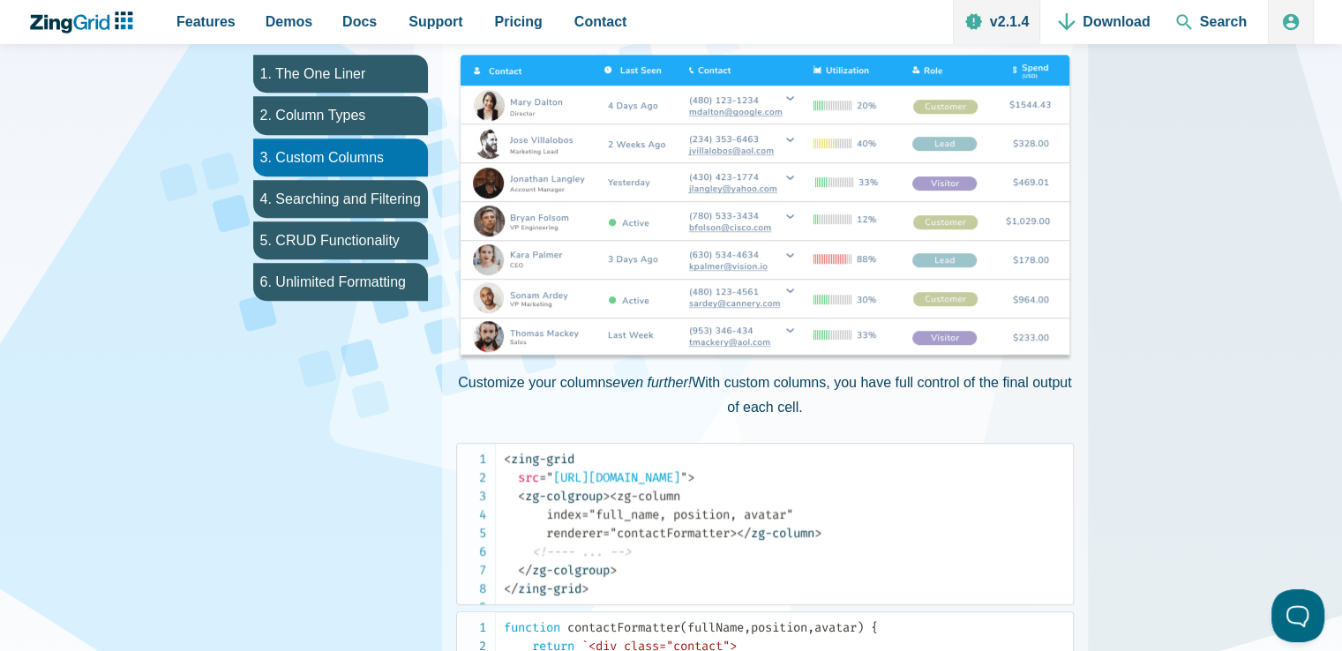
scroll to position [949, 0]
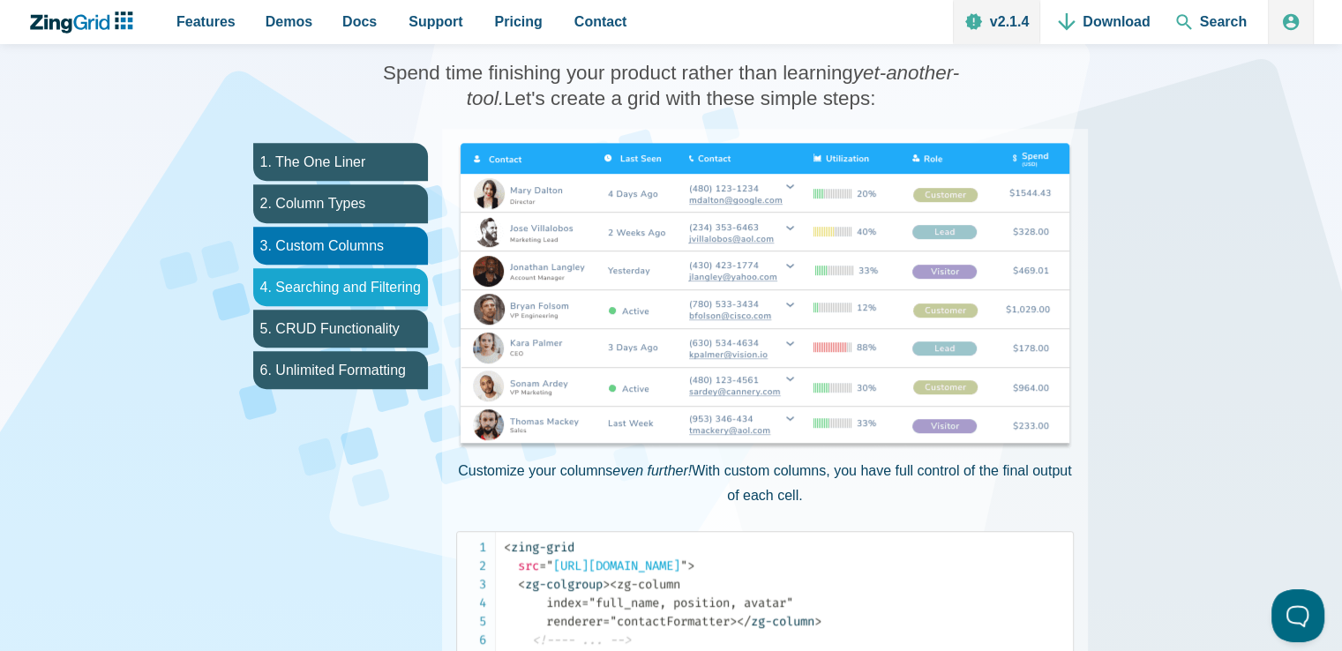
click at [363, 288] on li "4. Searching and Filtering" at bounding box center [340, 287] width 175 height 38
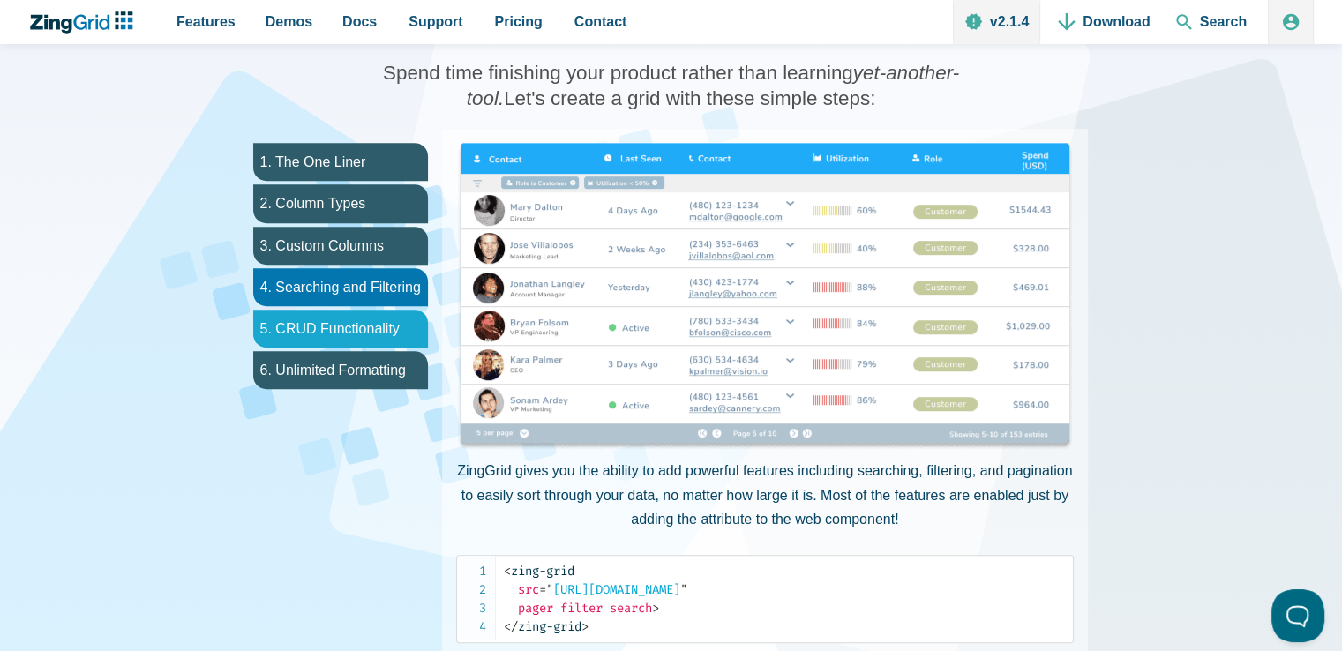
click at [364, 319] on li "5. CRUD Functionality" at bounding box center [340, 329] width 175 height 38
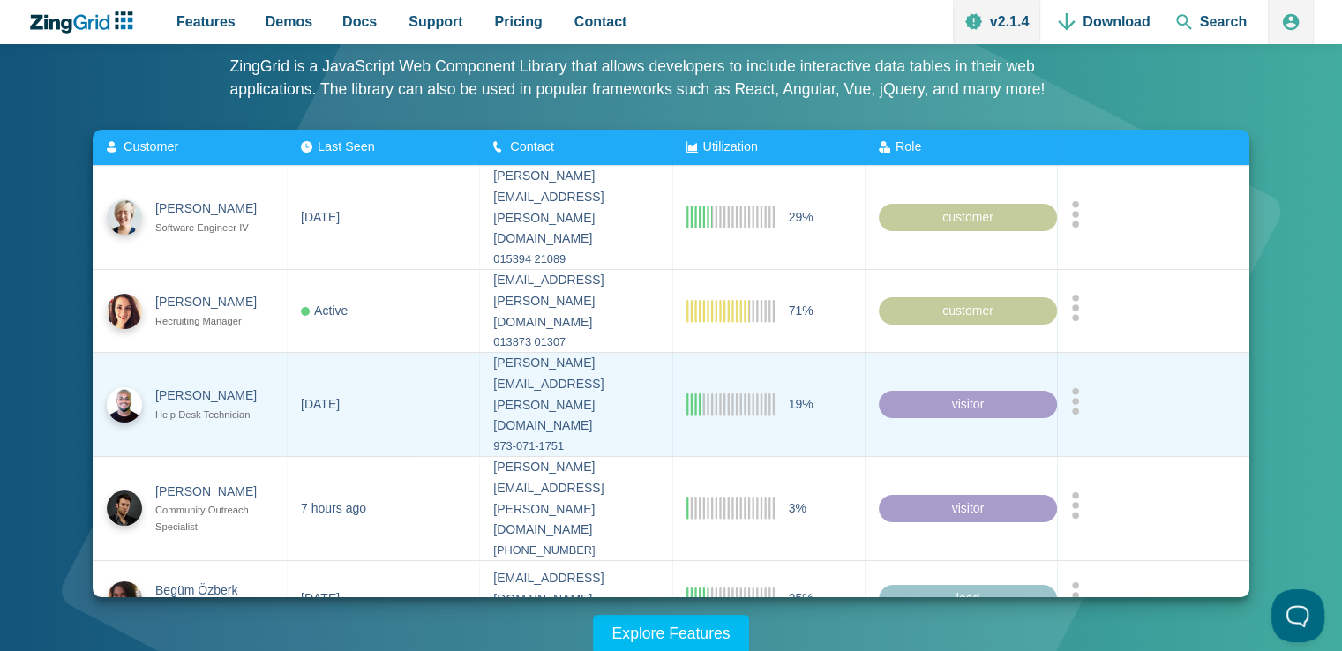
scroll to position [0, 0]
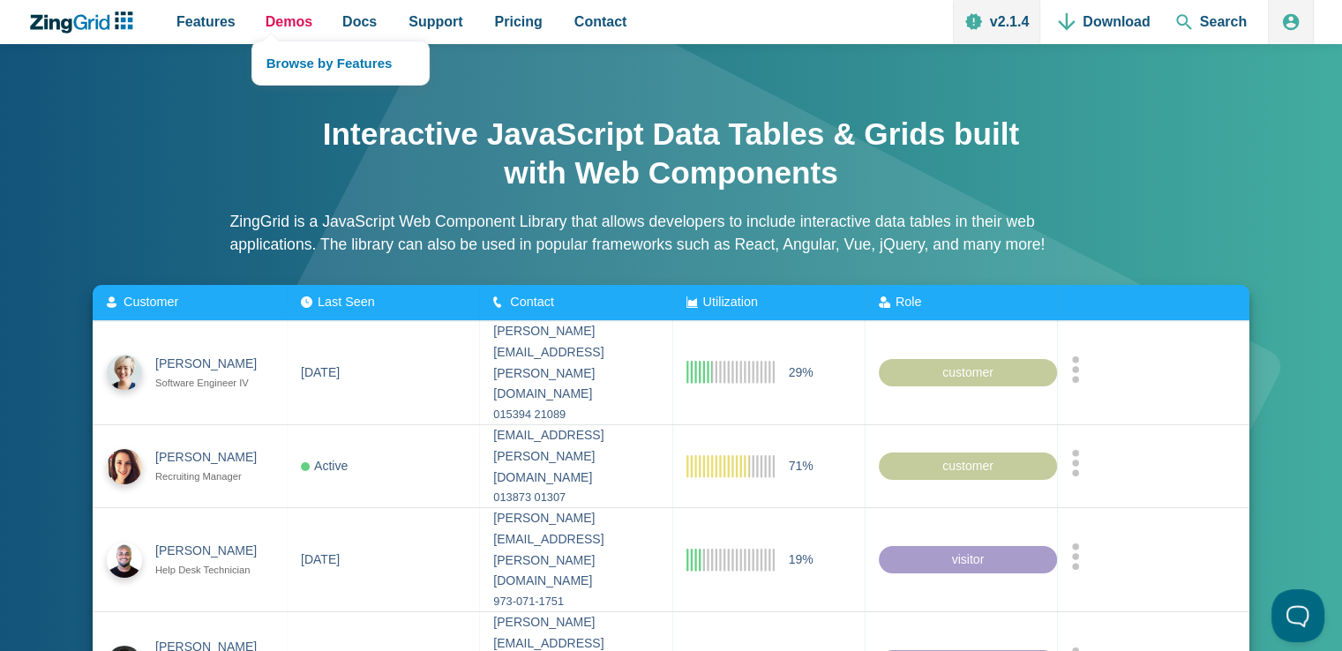
click at [283, 26] on span "Demos" at bounding box center [289, 22] width 47 height 24
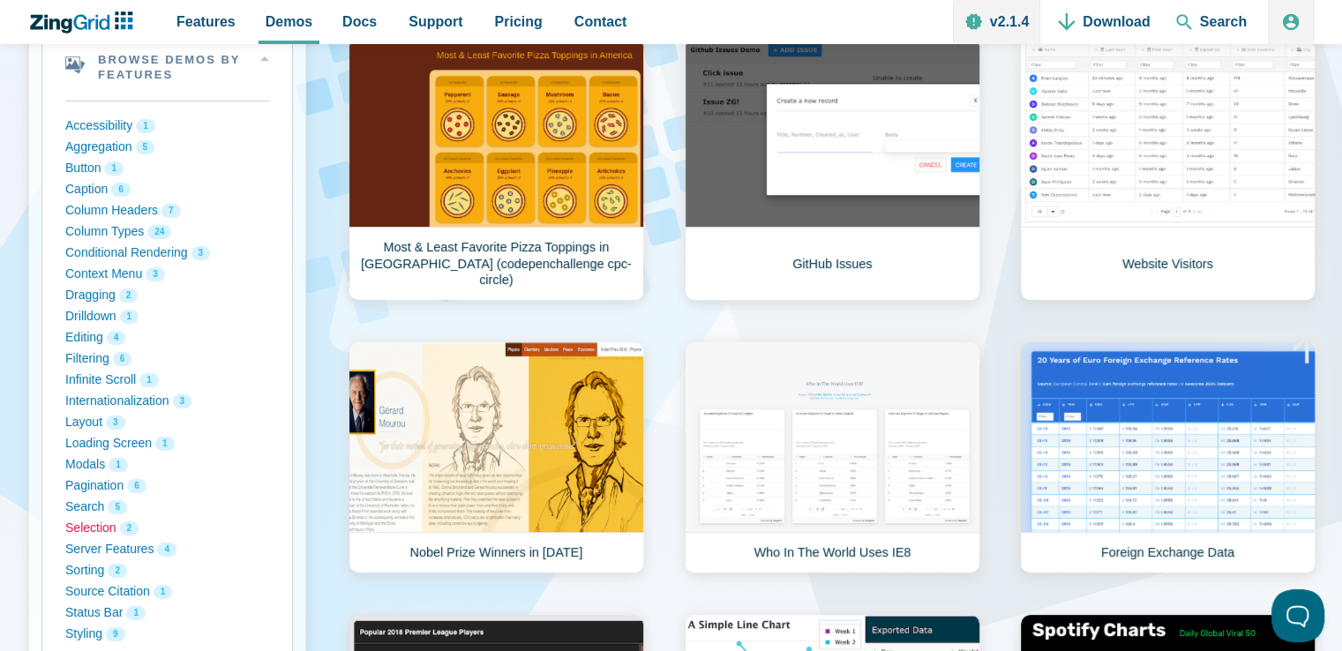
click at [92, 526] on button "Selection 2" at bounding box center [167, 528] width 204 height 21
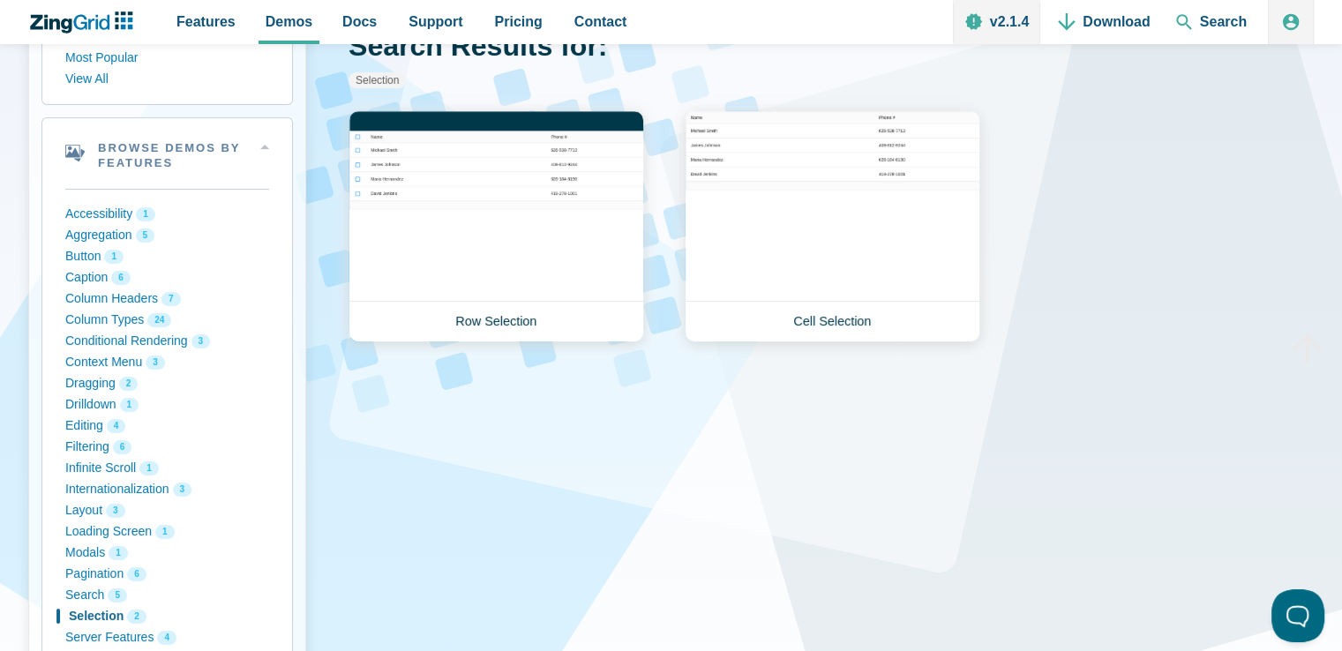
scroll to position [353, 0]
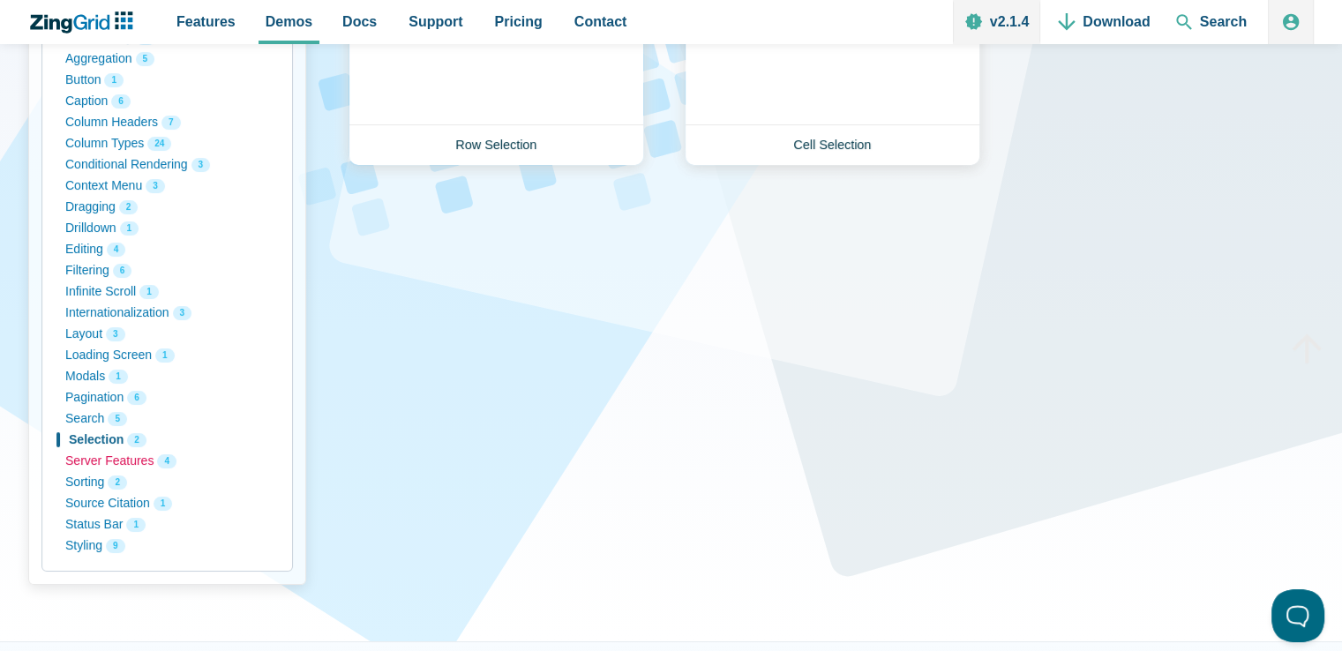
click at [94, 464] on button "Server Features 4" at bounding box center [167, 461] width 204 height 21
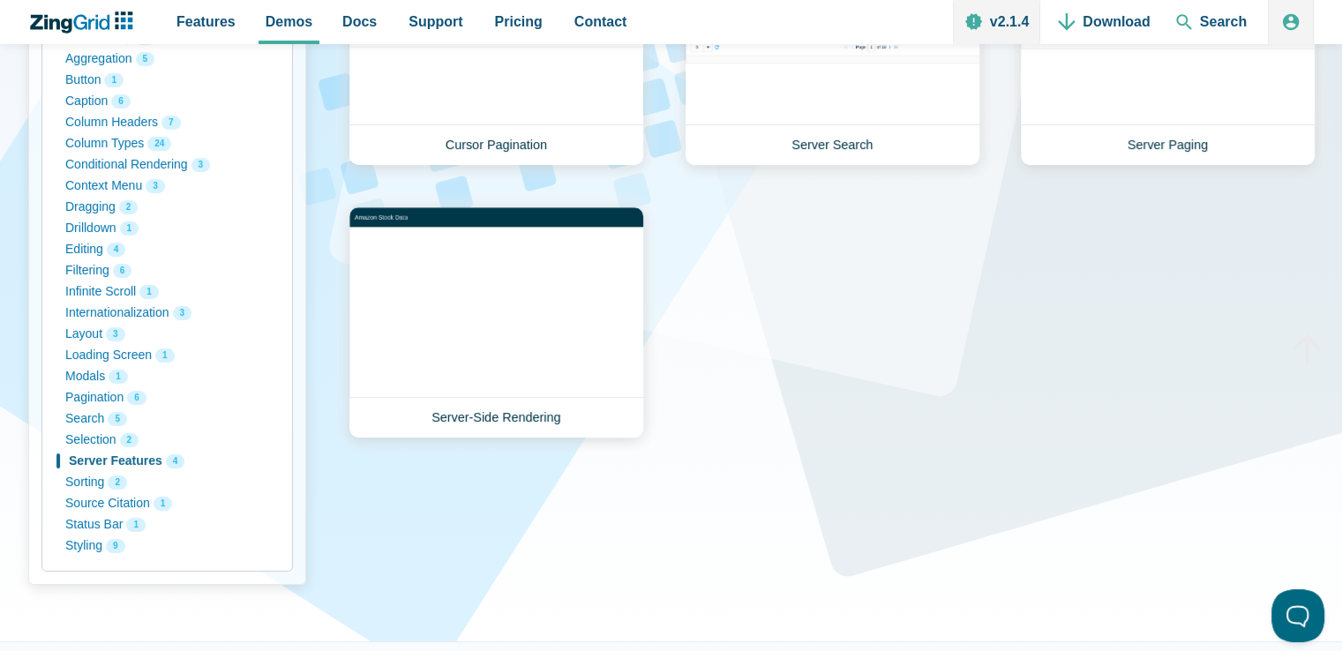
scroll to position [441, 0]
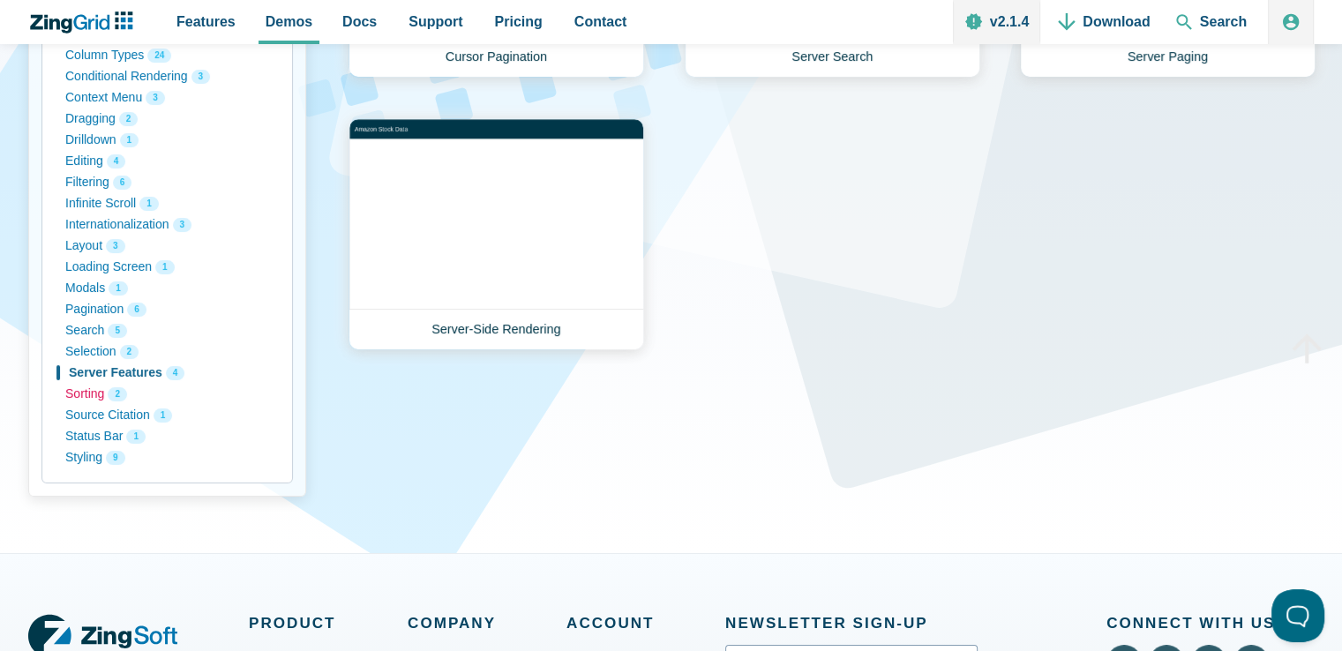
click at [87, 393] on button "Sorting 2" at bounding box center [167, 394] width 204 height 21
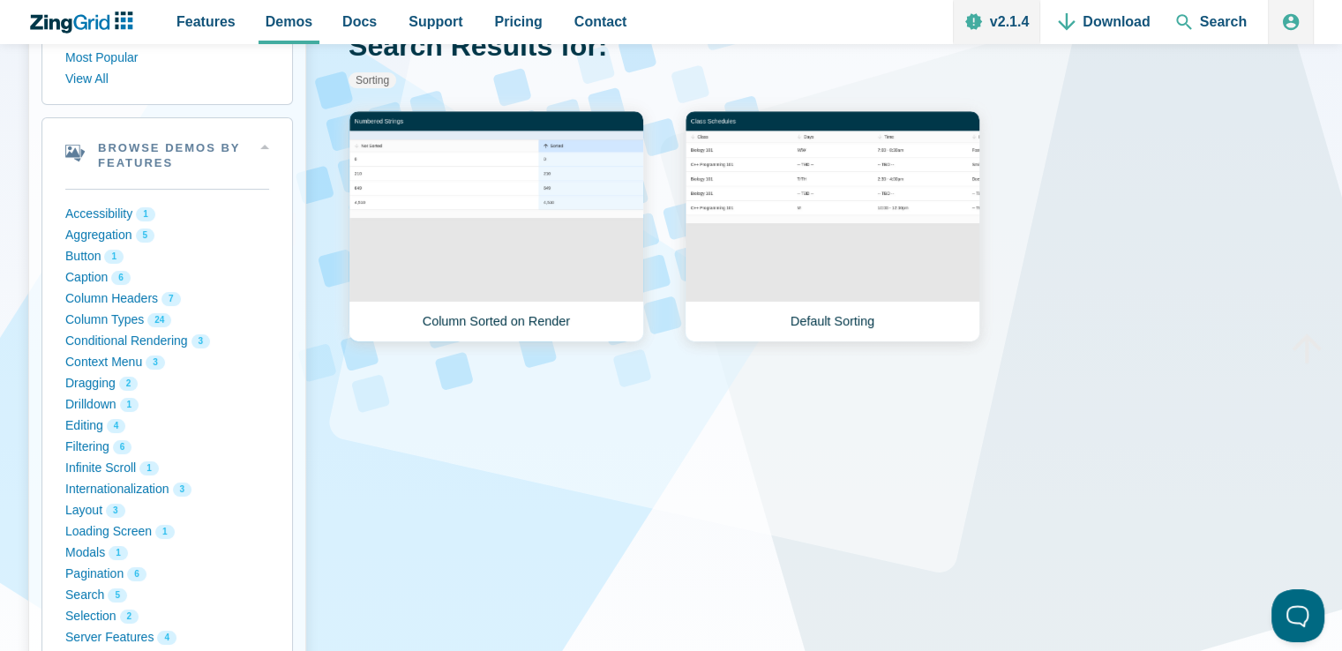
scroll to position [353, 0]
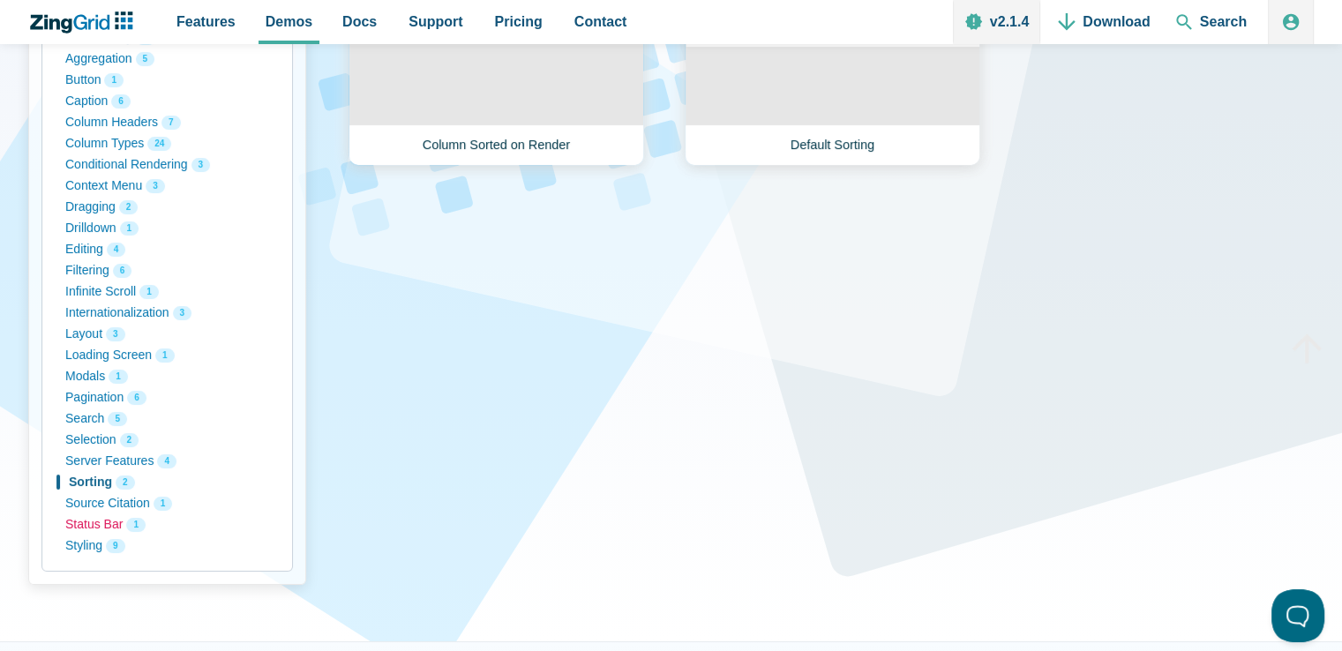
click at [88, 523] on button "Status Bar 1" at bounding box center [167, 524] width 204 height 21
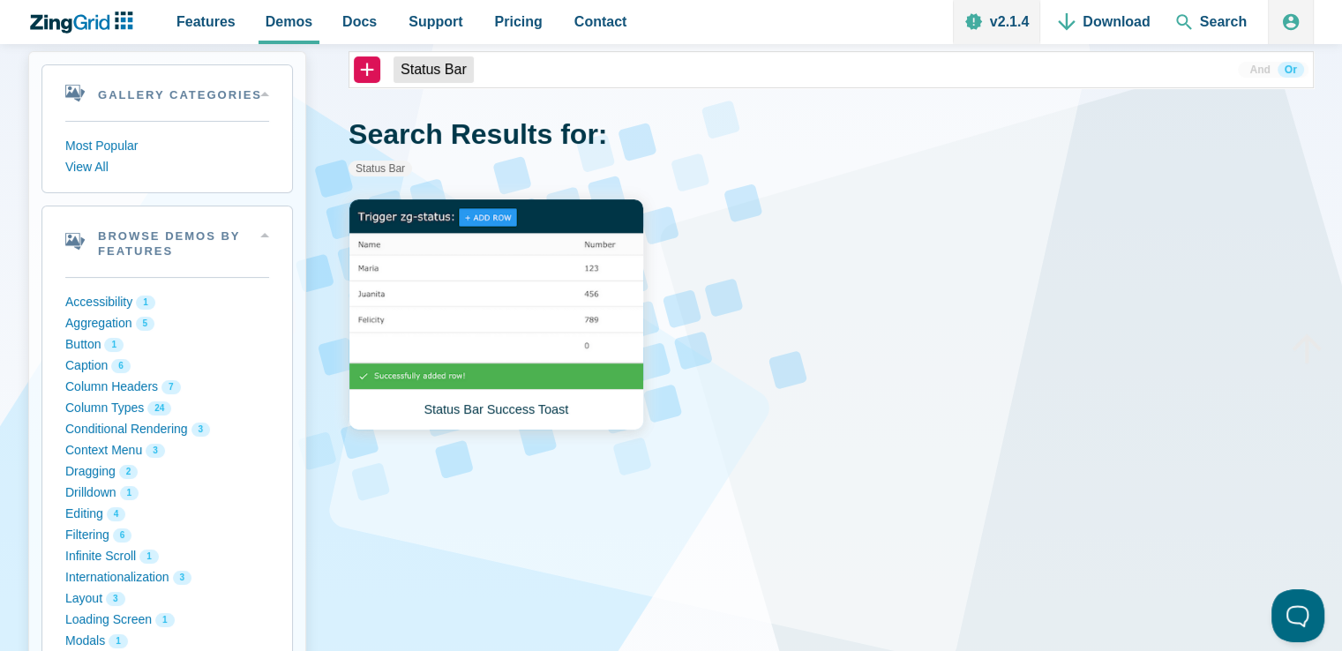
scroll to position [176, 0]
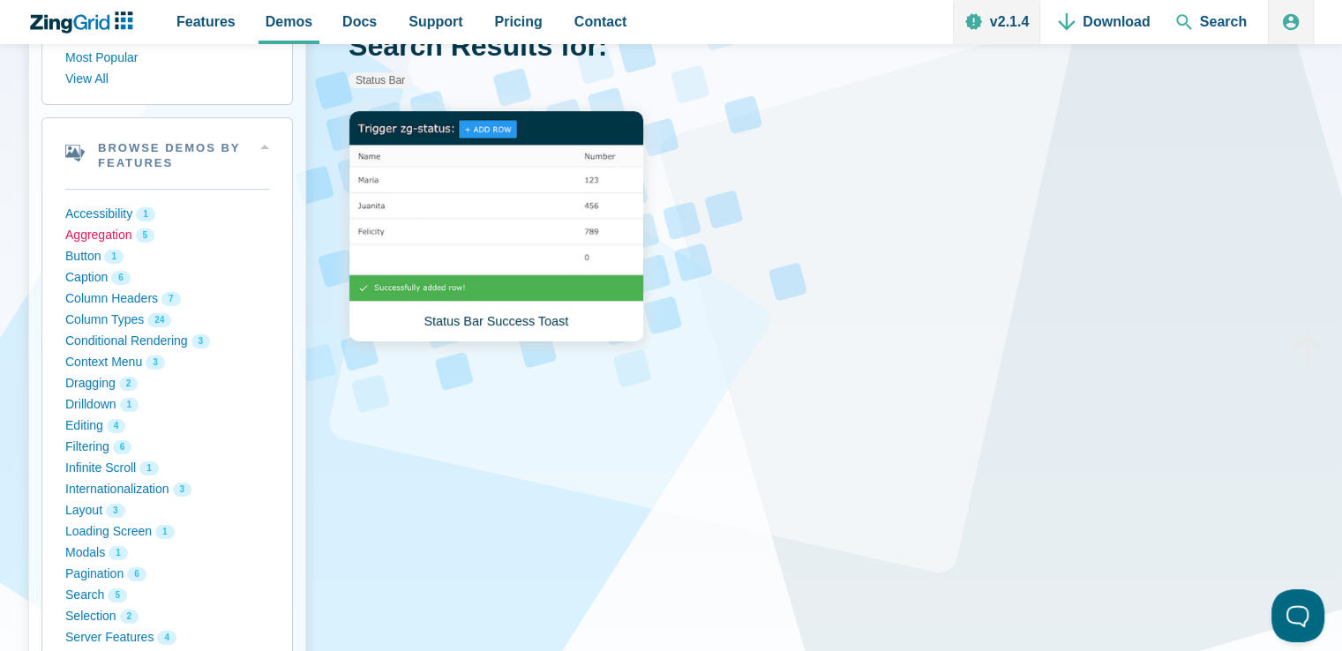
click at [86, 236] on button "Aggregation 5" at bounding box center [167, 235] width 204 height 21
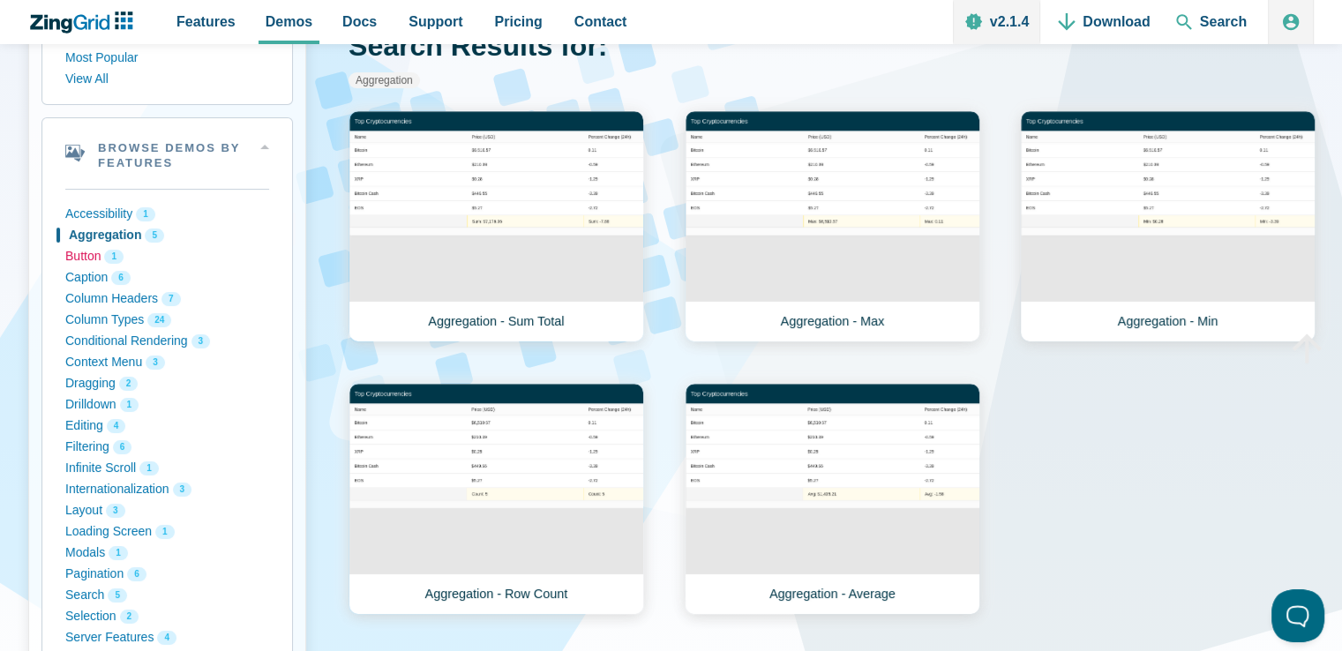
click at [92, 258] on button "Button 1" at bounding box center [167, 256] width 204 height 21
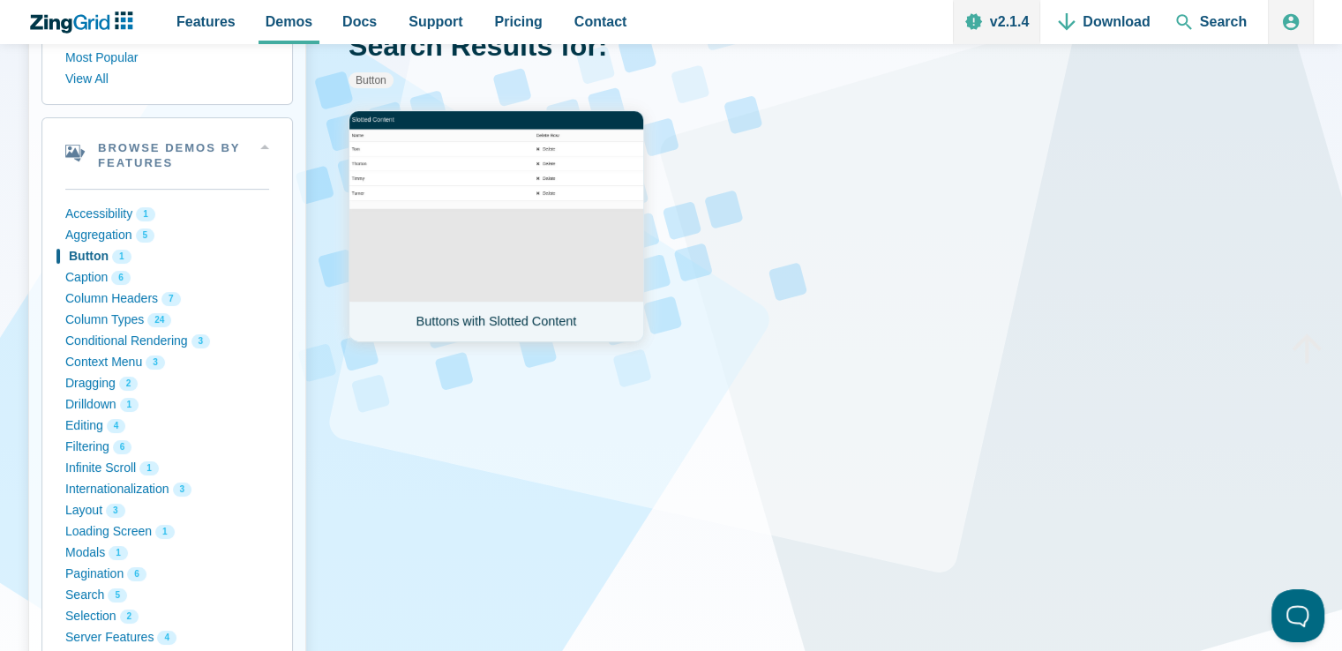
click at [505, 260] on link "Buttons with Slotted Content" at bounding box center [496, 226] width 296 height 232
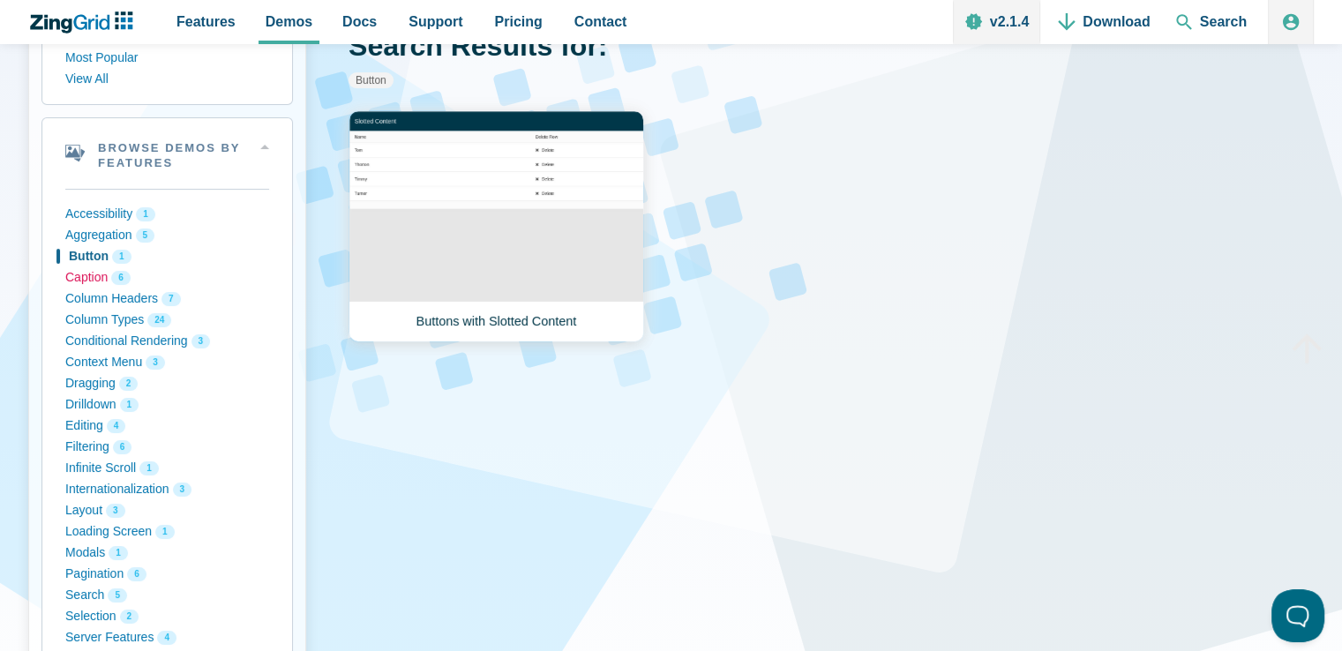
click at [88, 277] on button "Caption 6" at bounding box center [167, 277] width 204 height 21
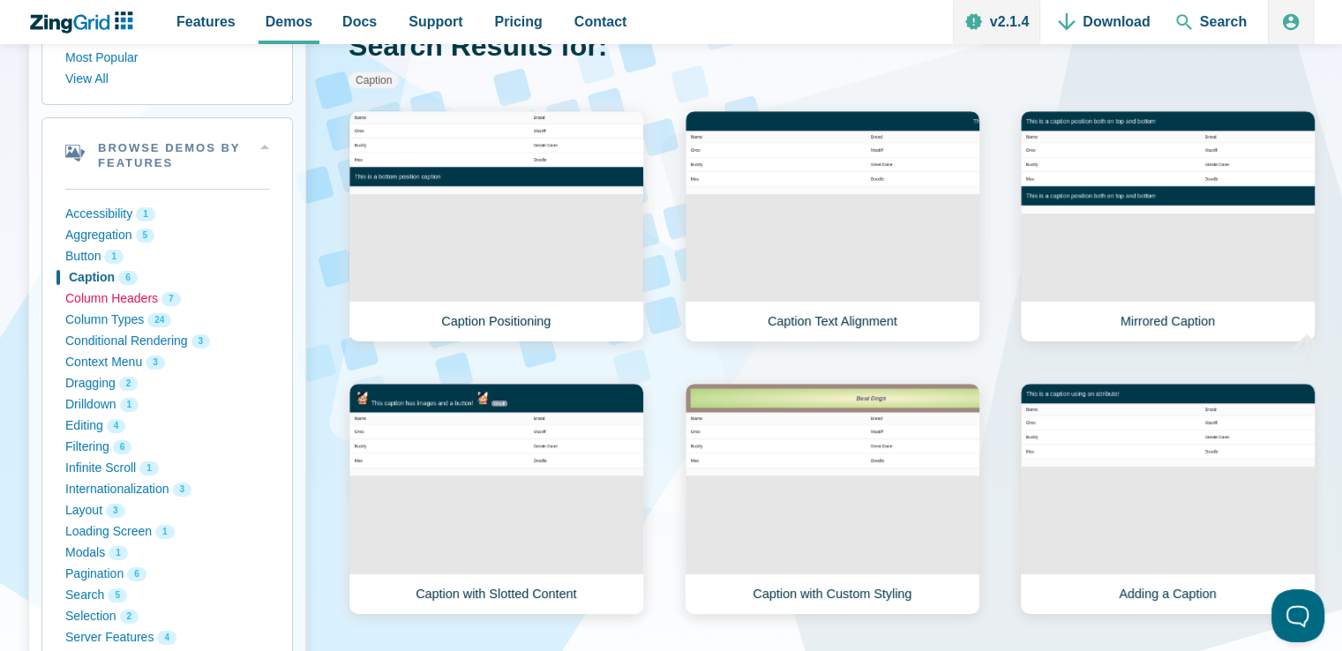
click at [94, 301] on button "Column Headers 7" at bounding box center [167, 298] width 204 height 21
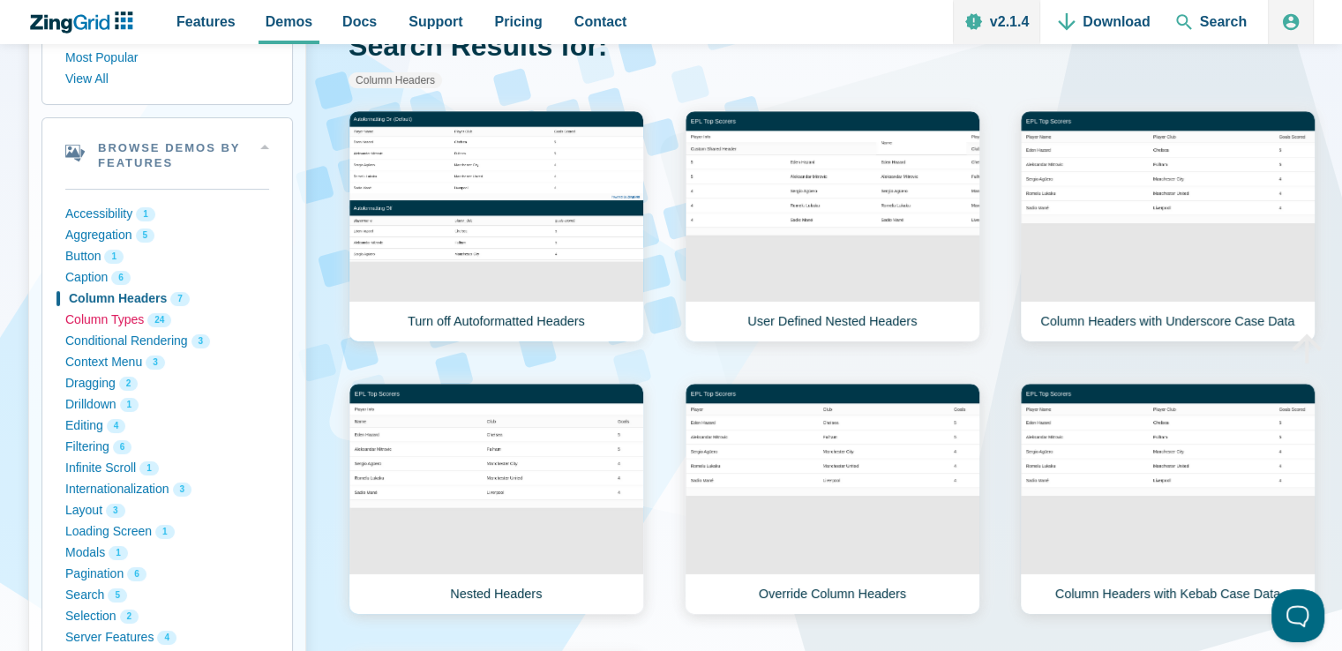
click at [101, 320] on button "Column Types 24" at bounding box center [167, 320] width 204 height 21
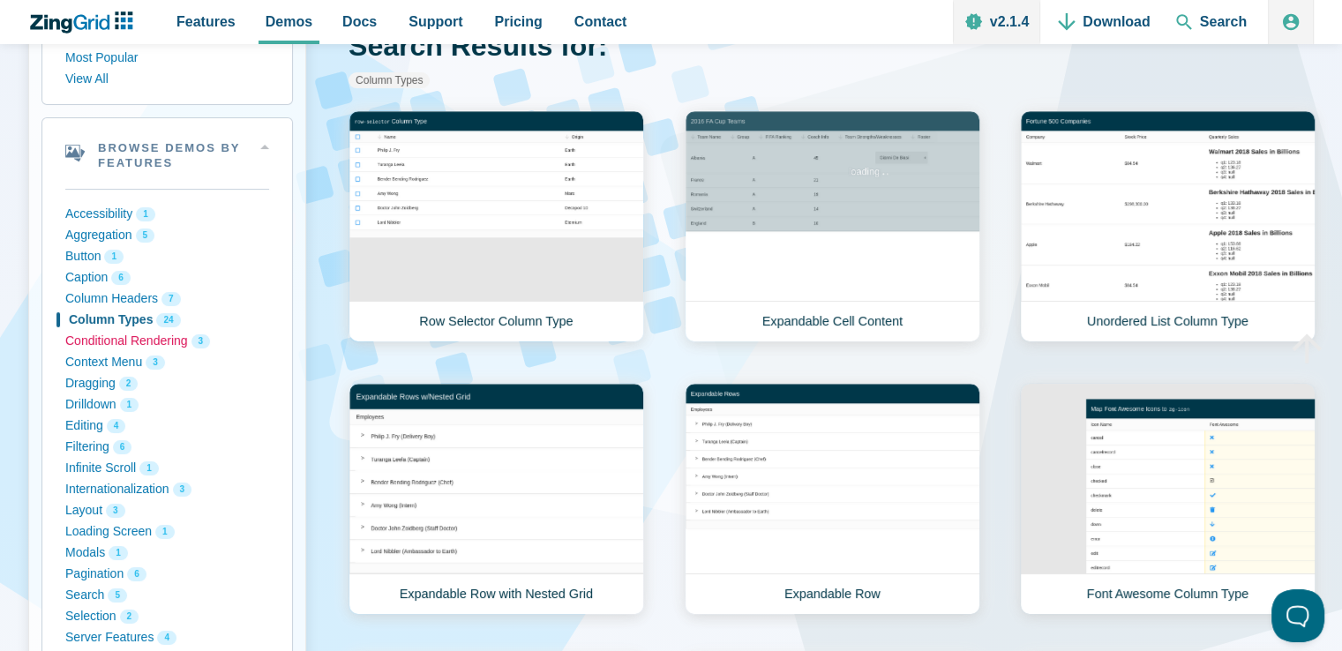
click at [105, 343] on button "Conditional Rendering 3" at bounding box center [167, 341] width 204 height 21
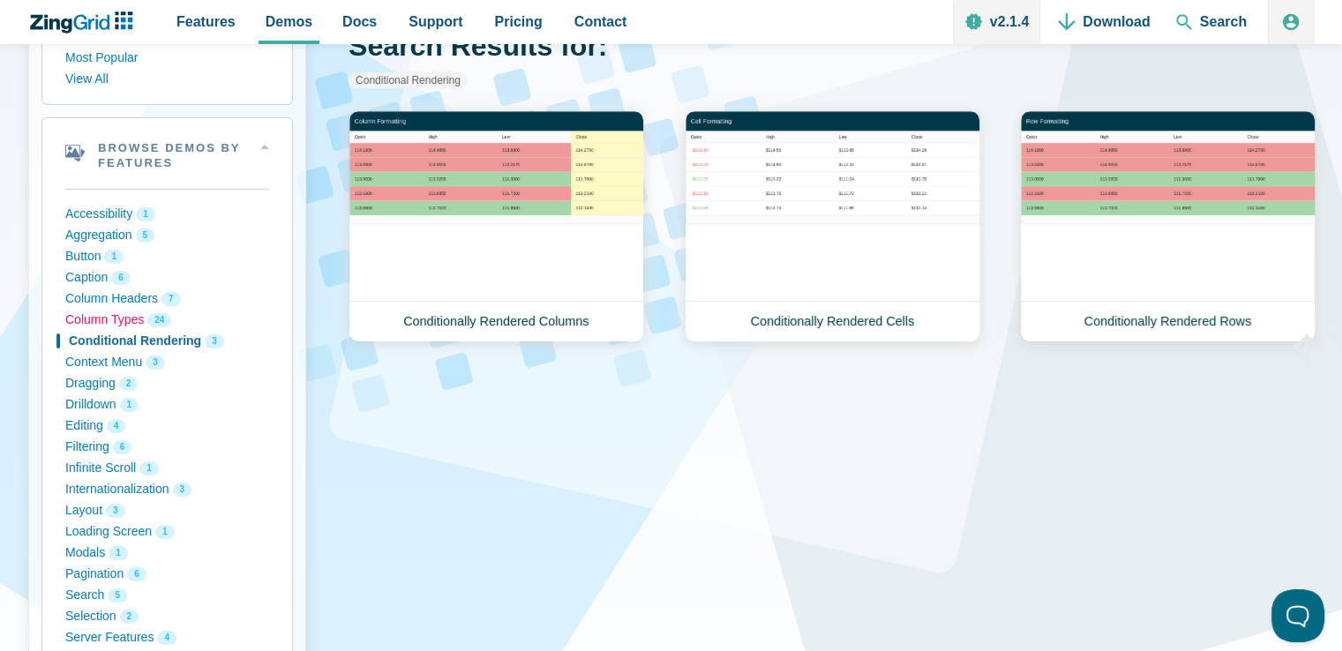
click at [104, 321] on button "Column Types 24" at bounding box center [167, 320] width 204 height 21
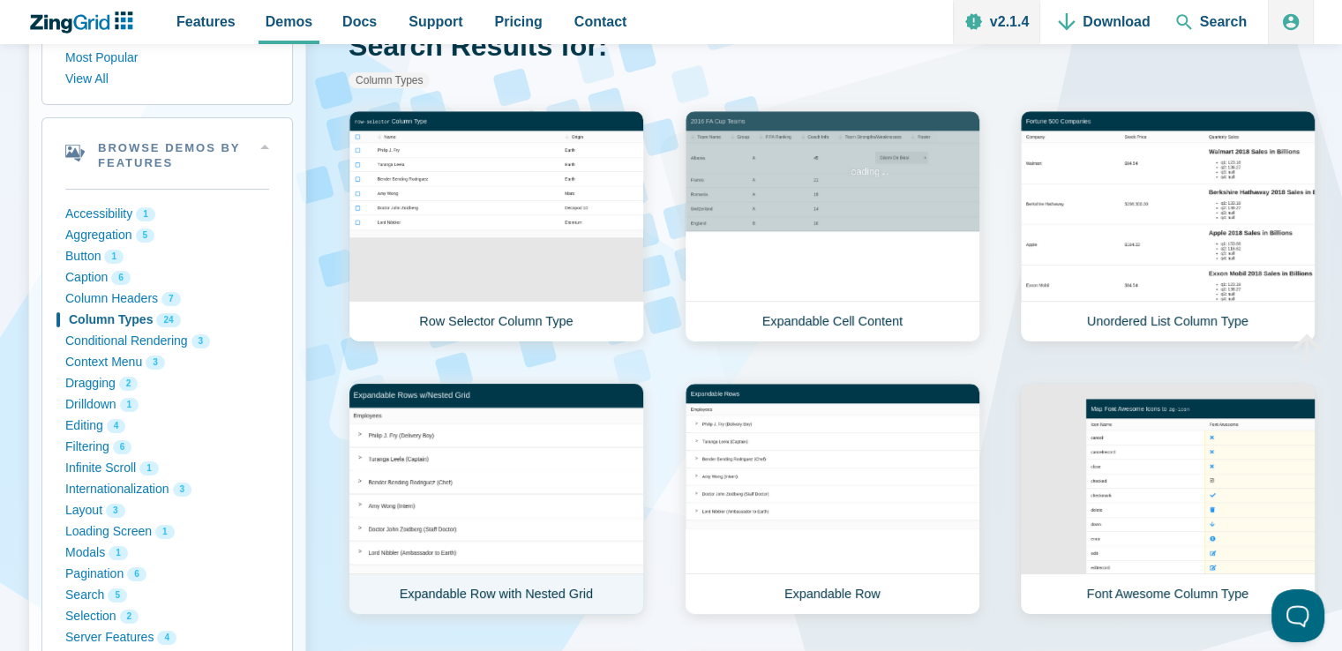
click at [505, 495] on link "Expandable Row with Nested Grid" at bounding box center [496, 499] width 296 height 232
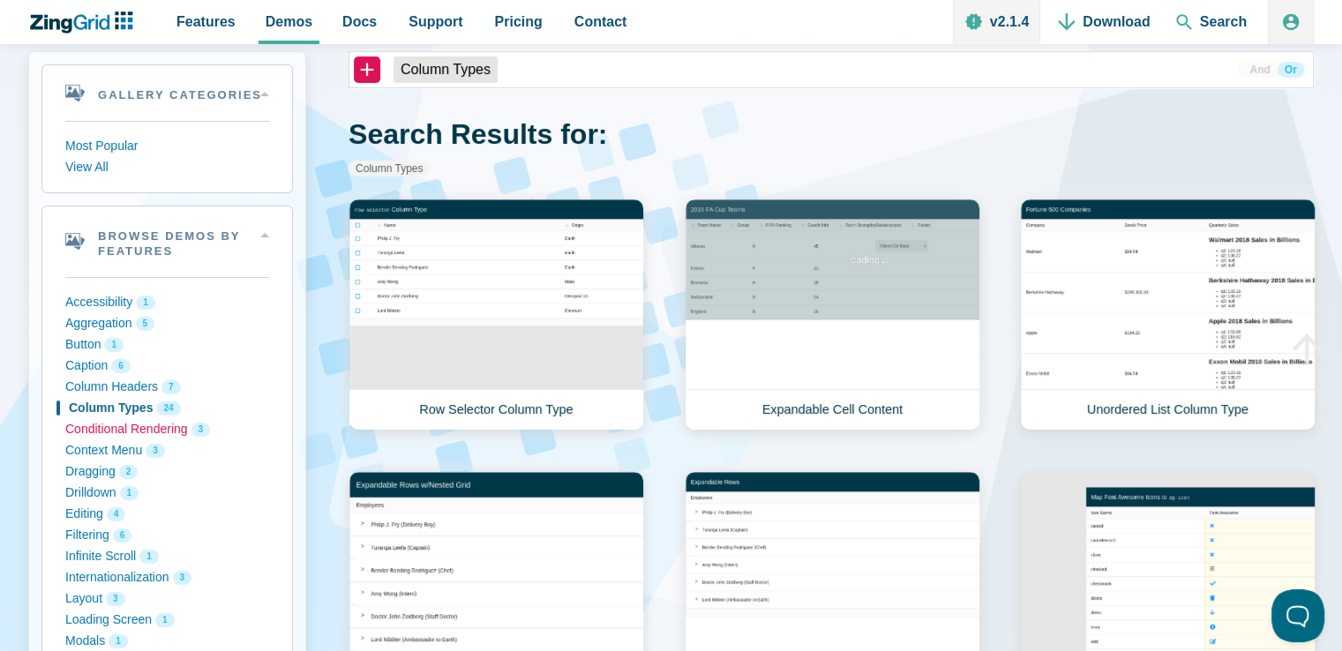
click at [101, 426] on button "Conditional Rendering 3" at bounding box center [167, 429] width 204 height 21
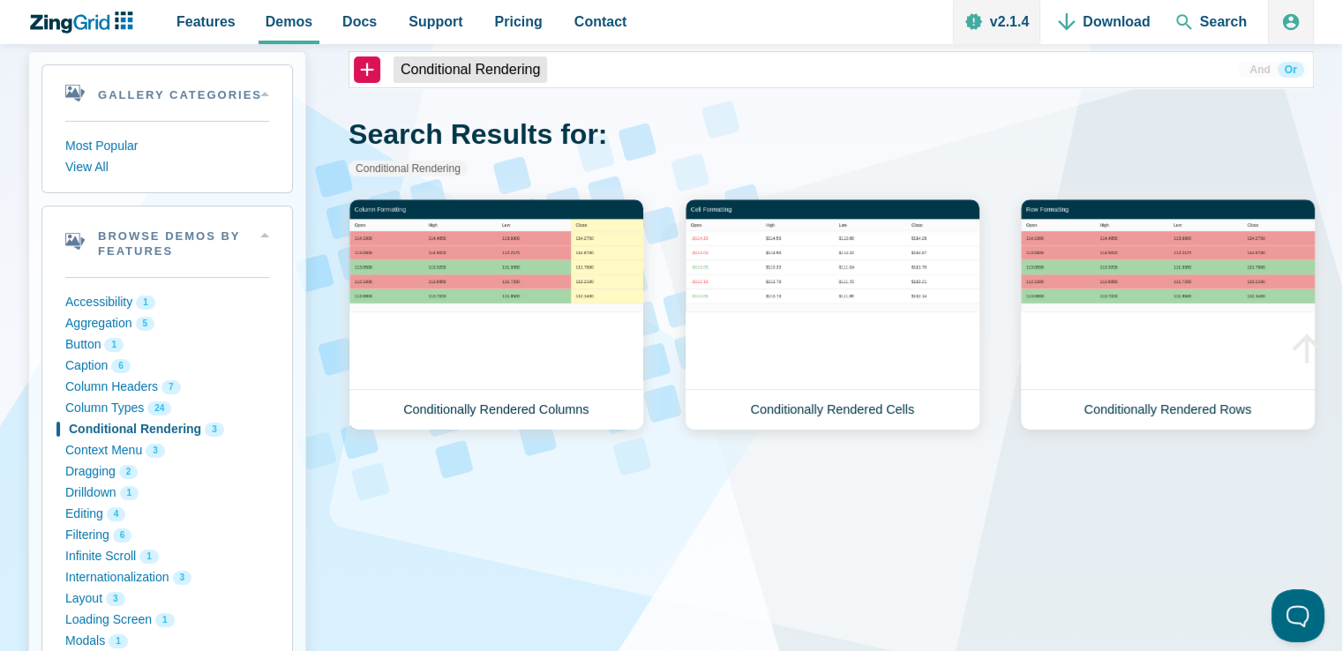
scroll to position [176, 0]
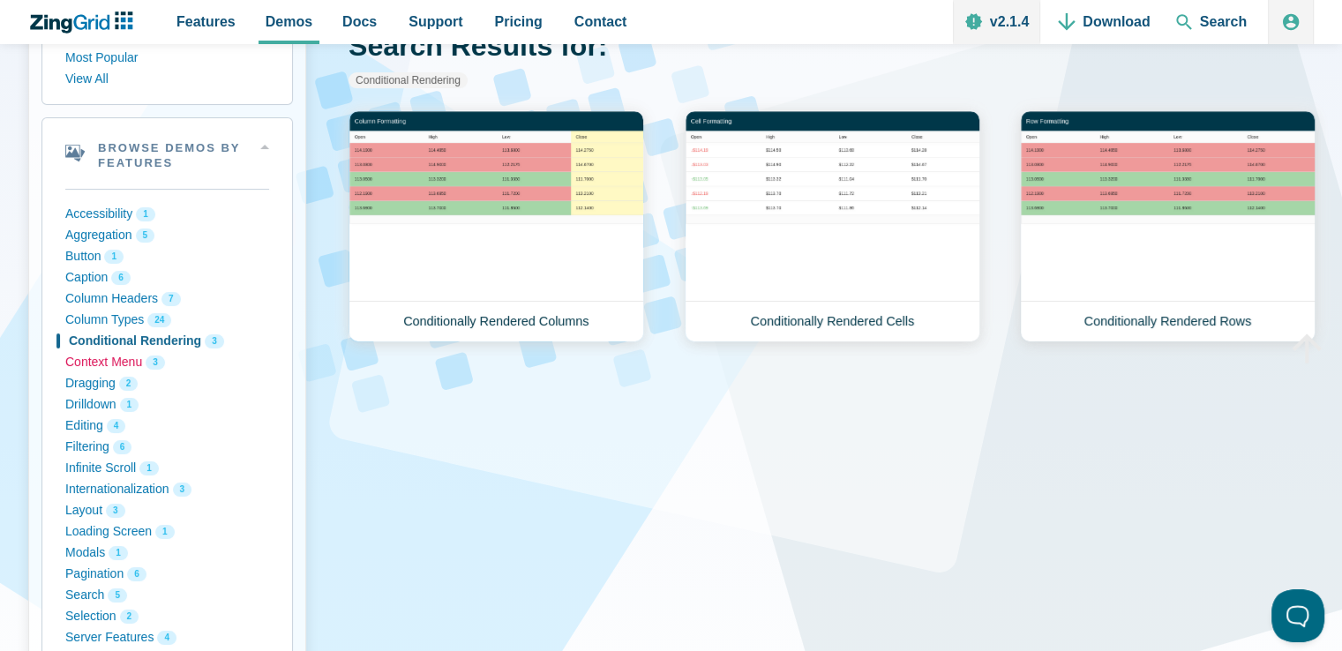
click at [94, 370] on button "Context Menu 3" at bounding box center [167, 362] width 204 height 21
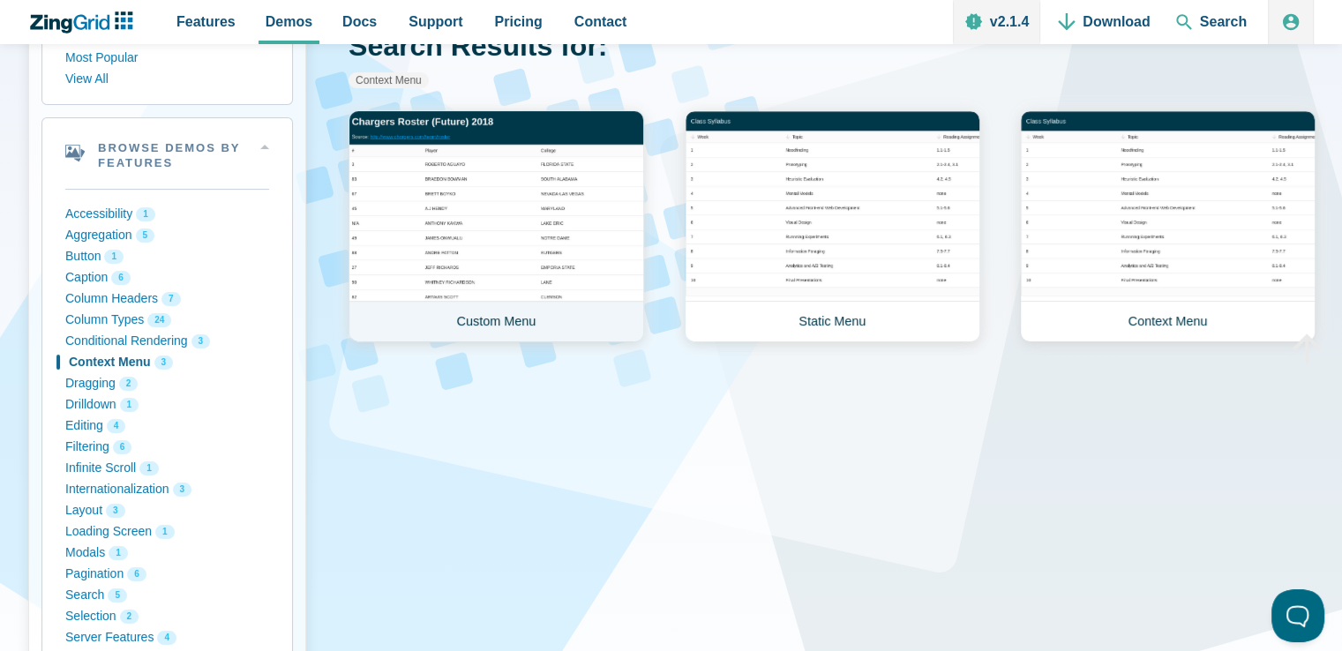
click at [475, 231] on link "Custom Menu" at bounding box center [496, 226] width 296 height 232
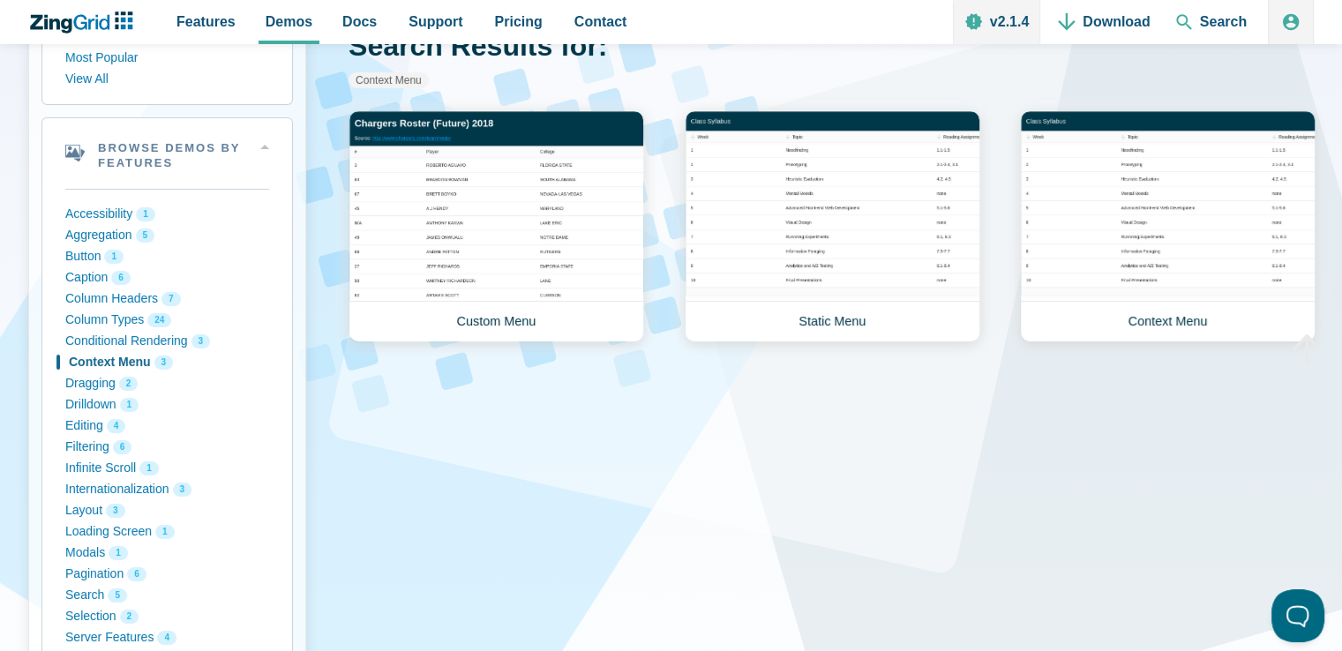
scroll to position [88, 0]
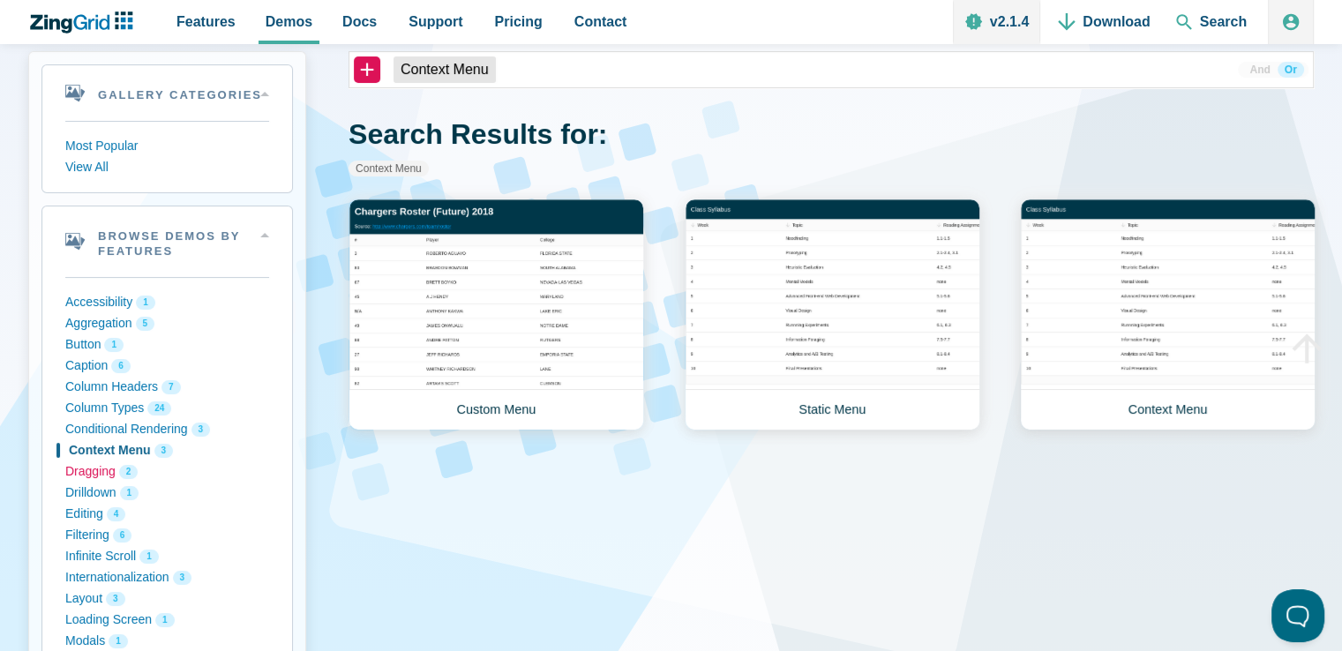
click at [88, 470] on button "Dragging 2" at bounding box center [167, 471] width 204 height 21
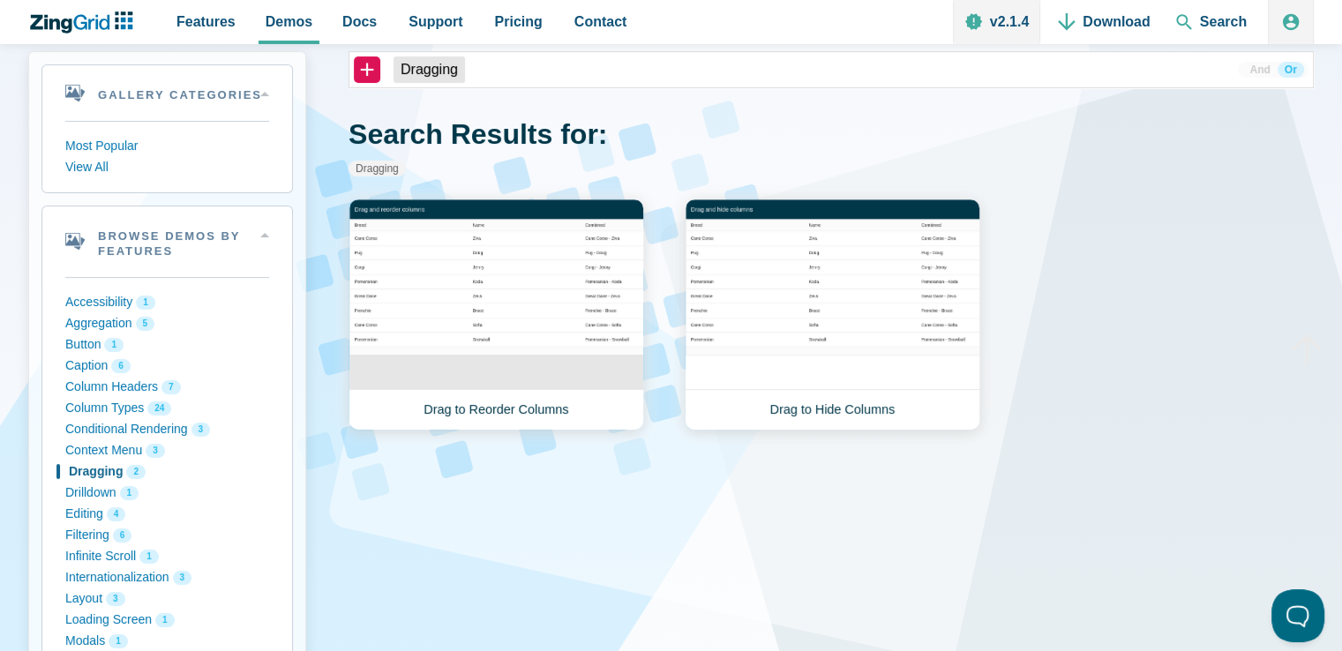
scroll to position [176, 0]
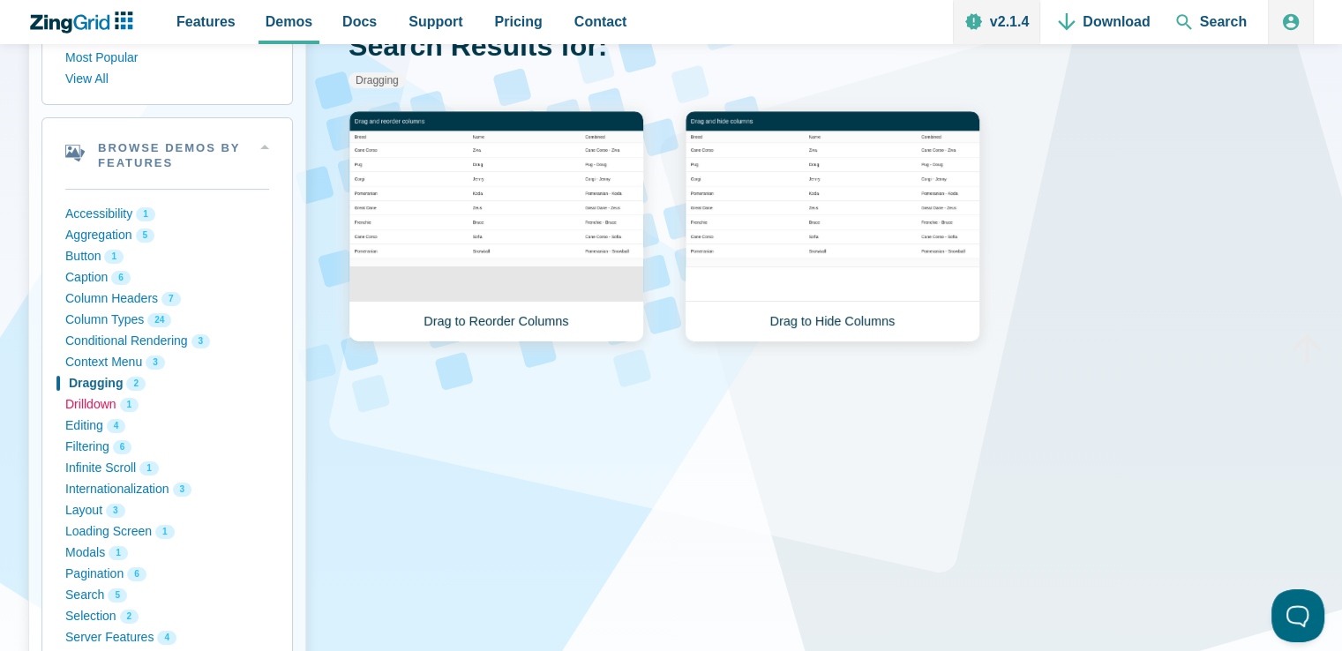
click at [98, 407] on button "Drilldown 1" at bounding box center [167, 404] width 204 height 21
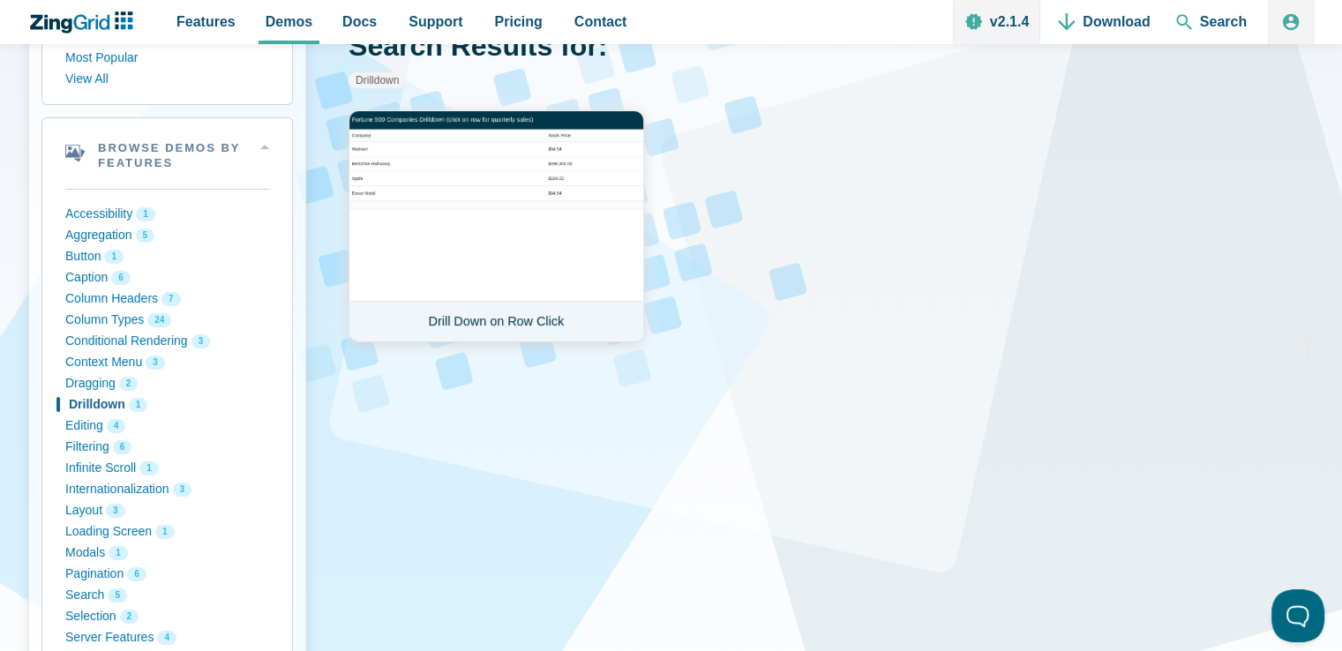
click at [522, 199] on link "Drill Down on Row Click" at bounding box center [496, 226] width 296 height 232
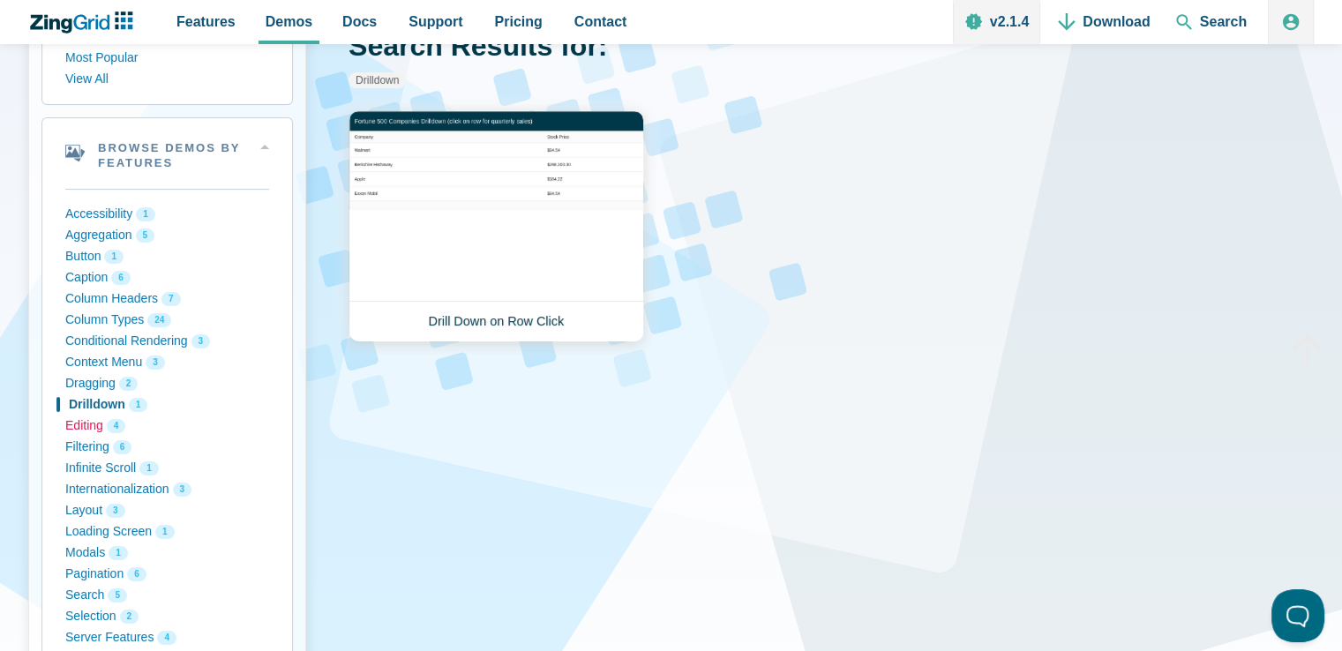
click at [81, 430] on button "Editing 4" at bounding box center [167, 425] width 204 height 21
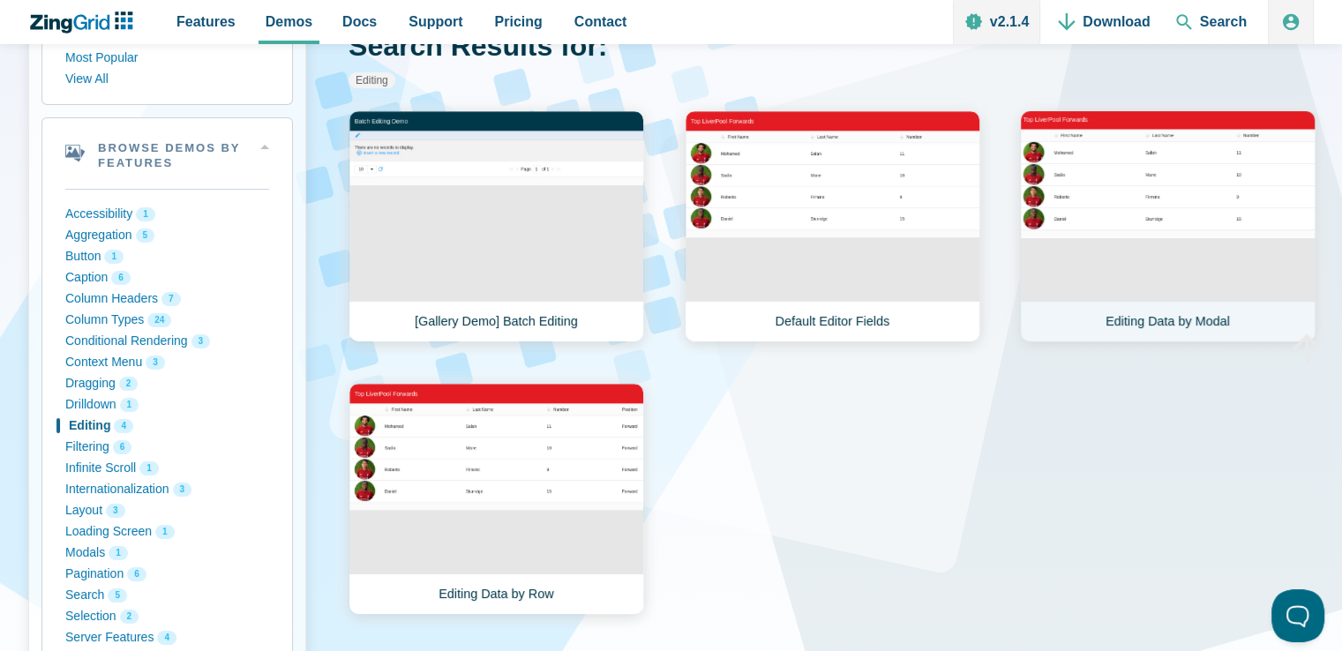
click at [1119, 220] on link "Editing Data by Modal" at bounding box center [1168, 226] width 296 height 232
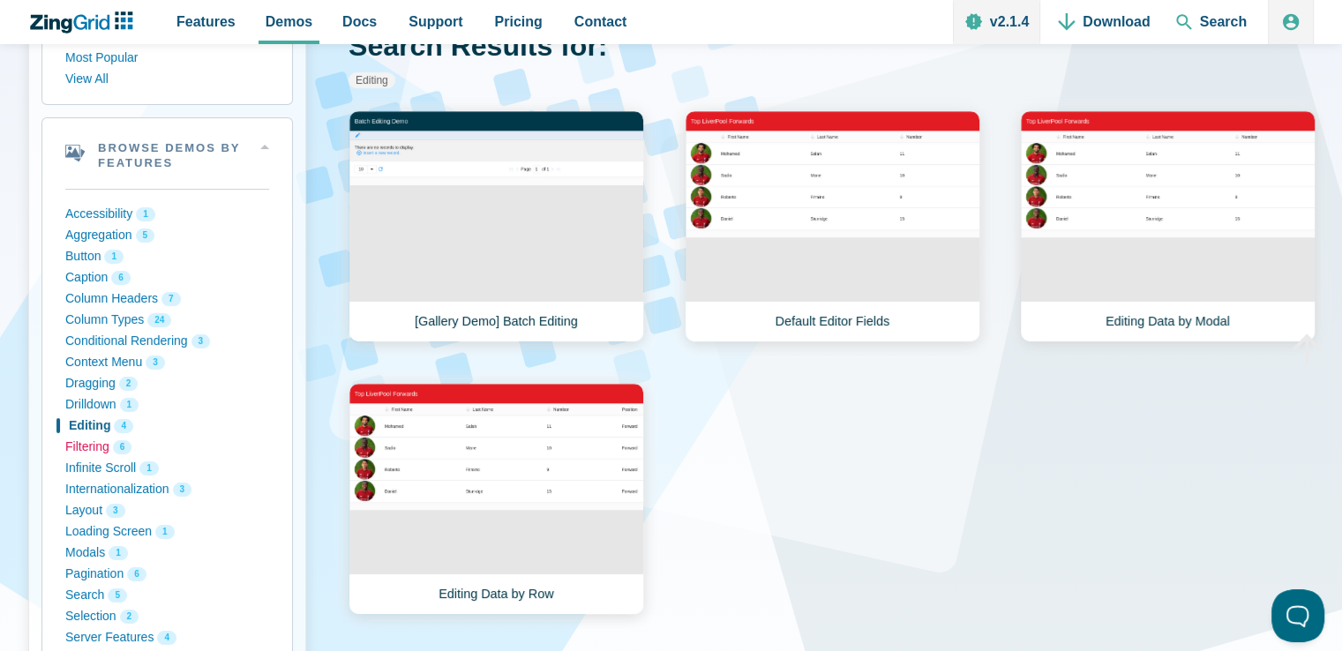
click at [92, 445] on button "Filtering 6" at bounding box center [167, 447] width 204 height 21
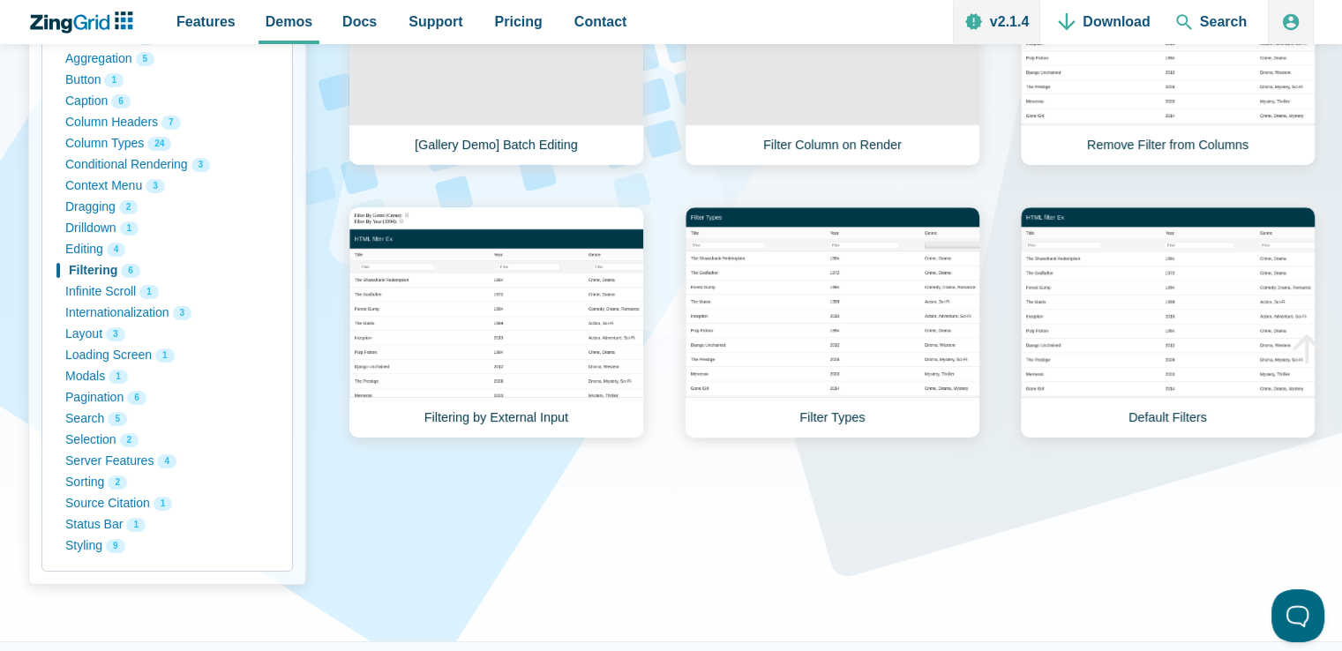
scroll to position [265, 0]
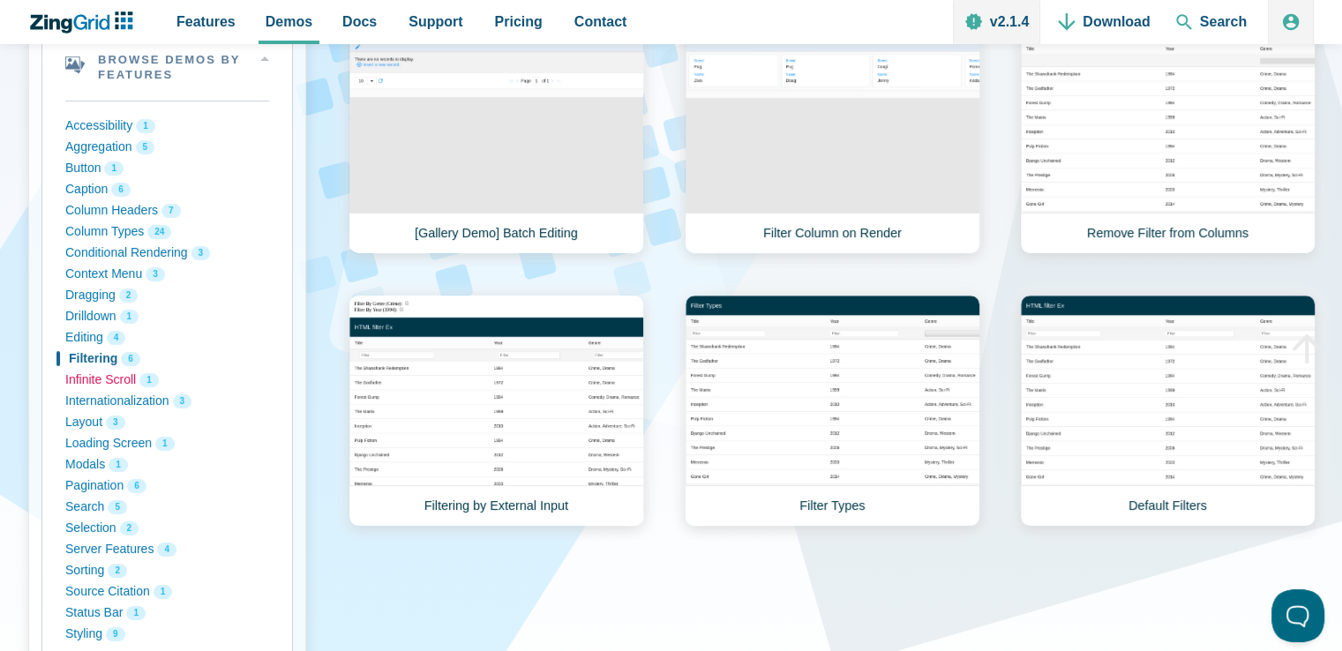
click at [92, 382] on button "Infinite Scroll 1" at bounding box center [167, 380] width 204 height 21
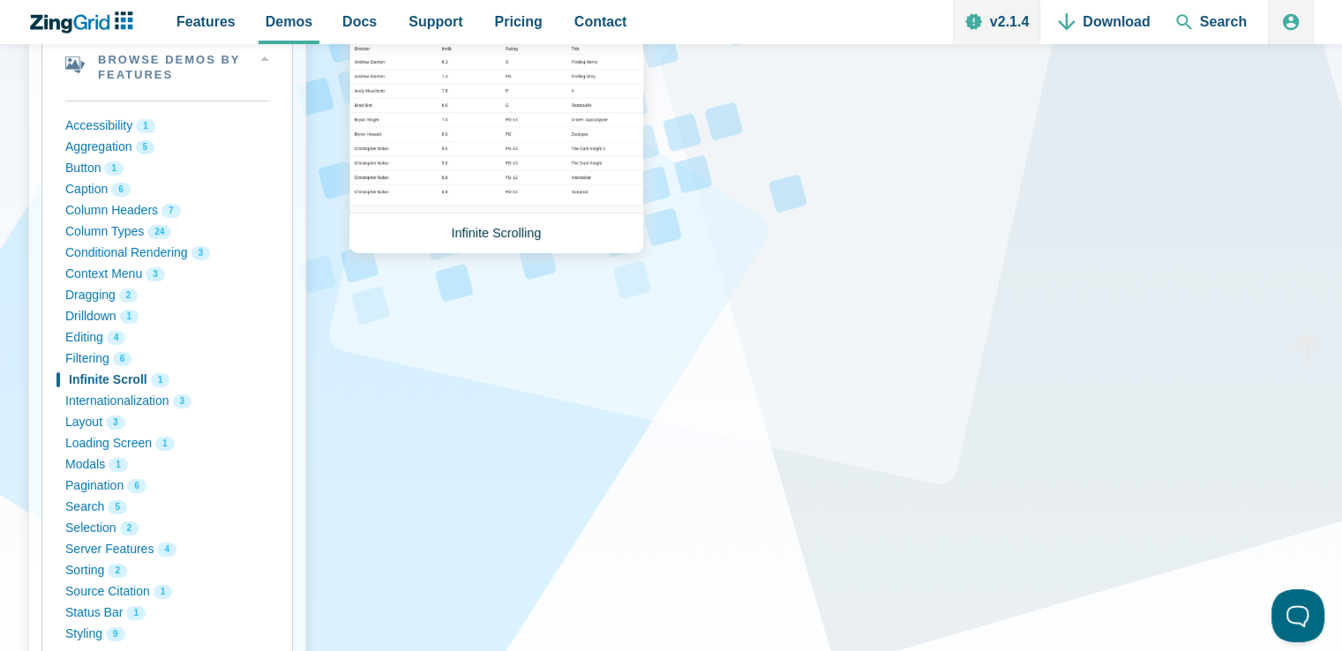
scroll to position [176, 0]
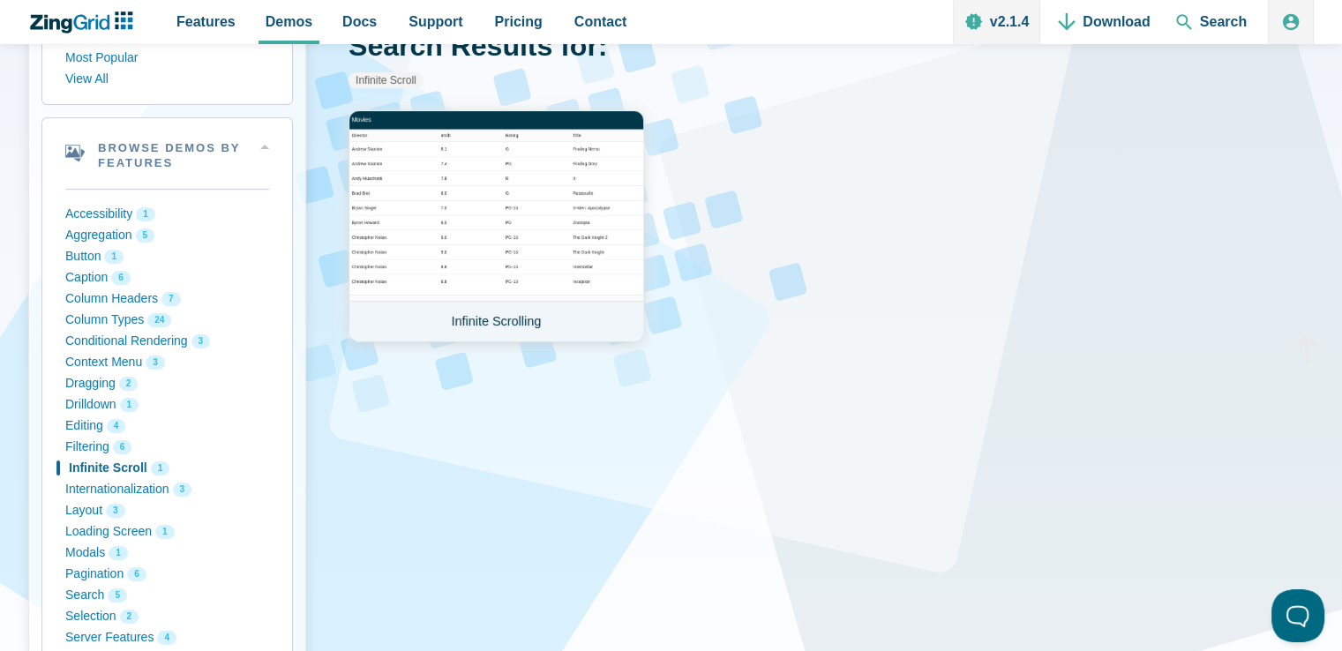
click at [512, 238] on link "Infinite Scrolling" at bounding box center [496, 226] width 296 height 232
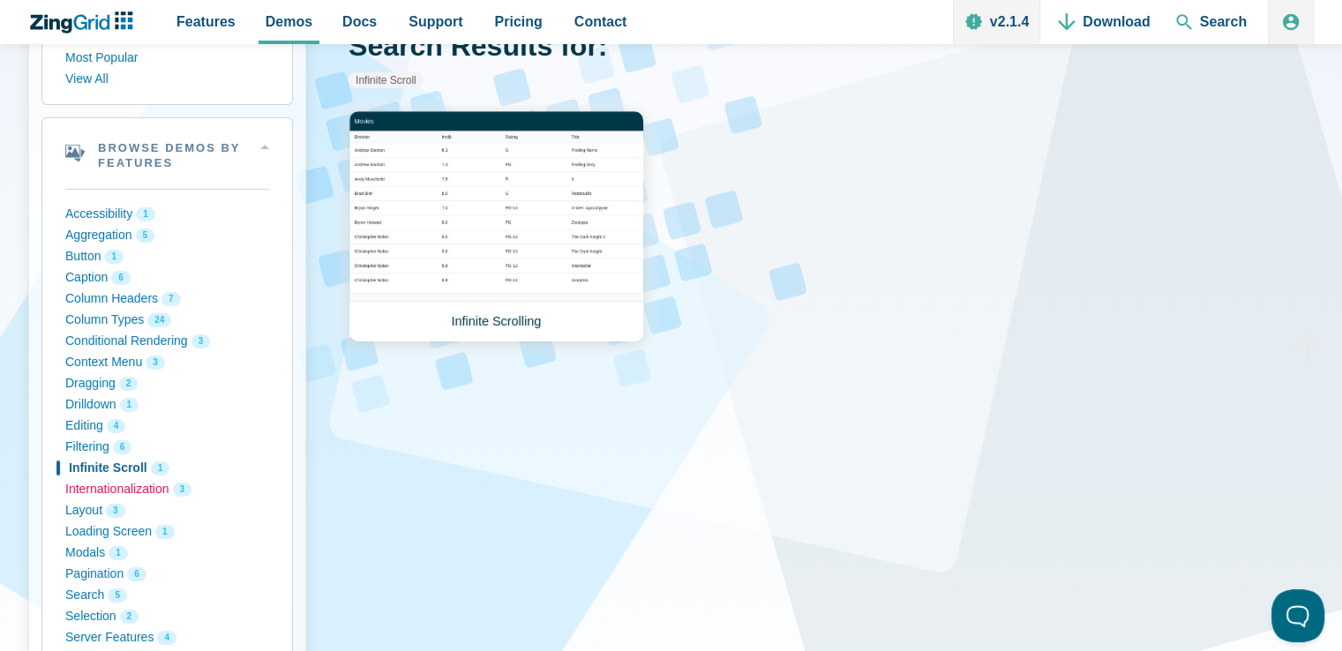
click at [120, 486] on button "Internationalization 3" at bounding box center [167, 489] width 204 height 21
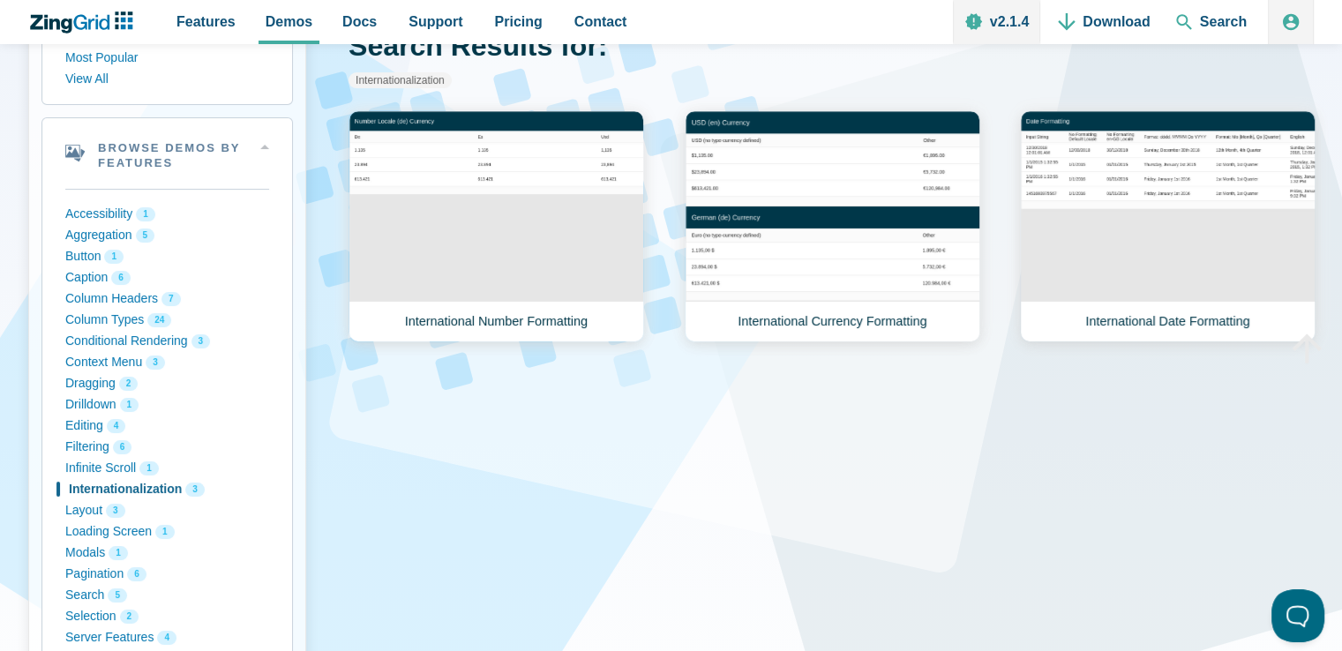
scroll to position [265, 0]
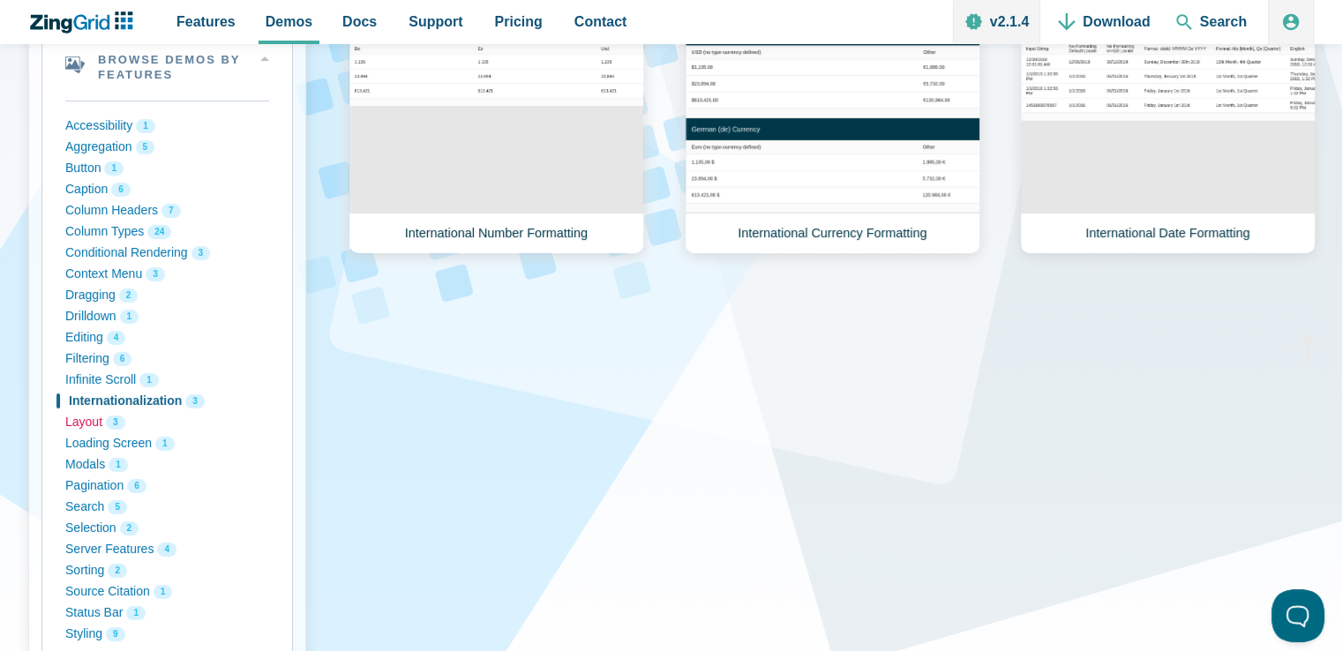
click at [86, 425] on button "Layout 3" at bounding box center [167, 422] width 204 height 21
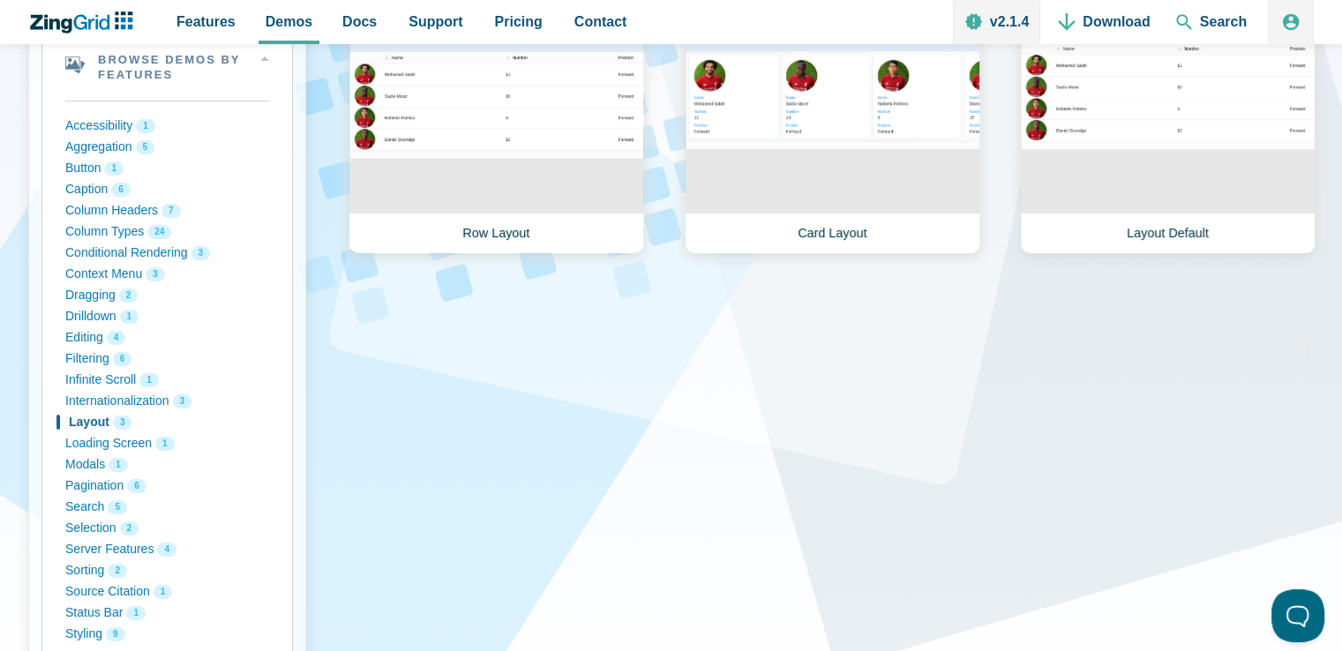
scroll to position [176, 0]
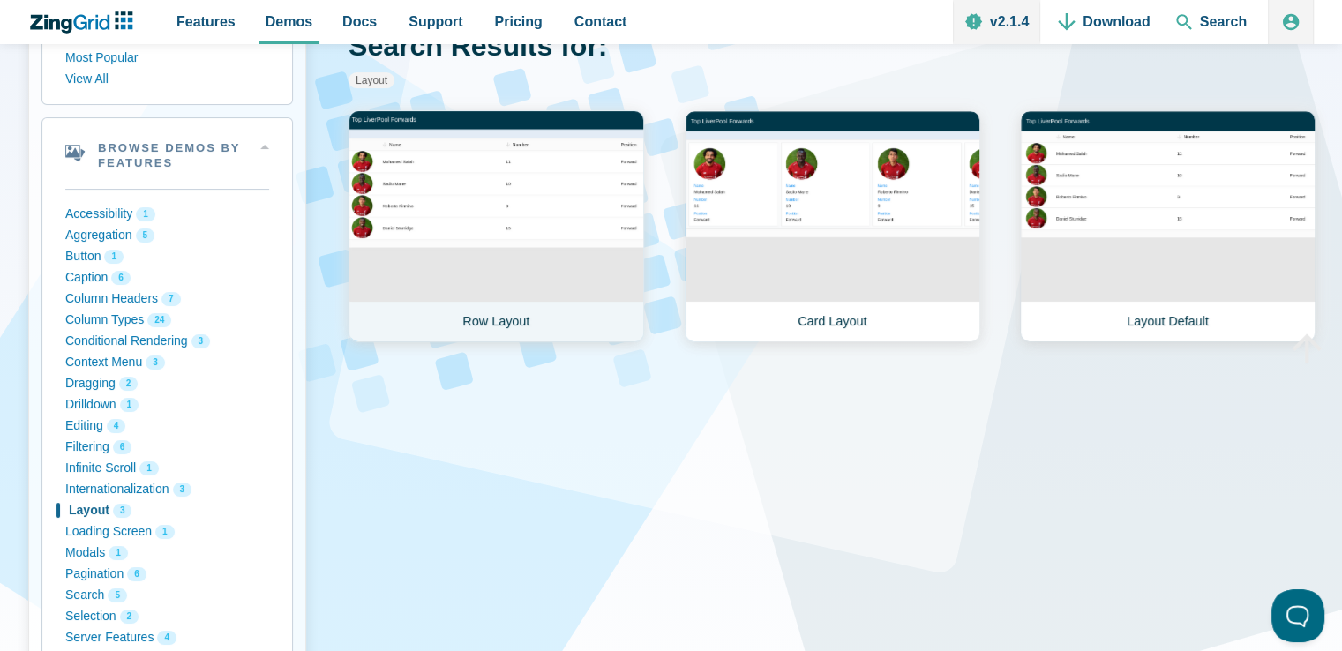
click at [545, 281] on link "Row Layout" at bounding box center [496, 226] width 296 height 232
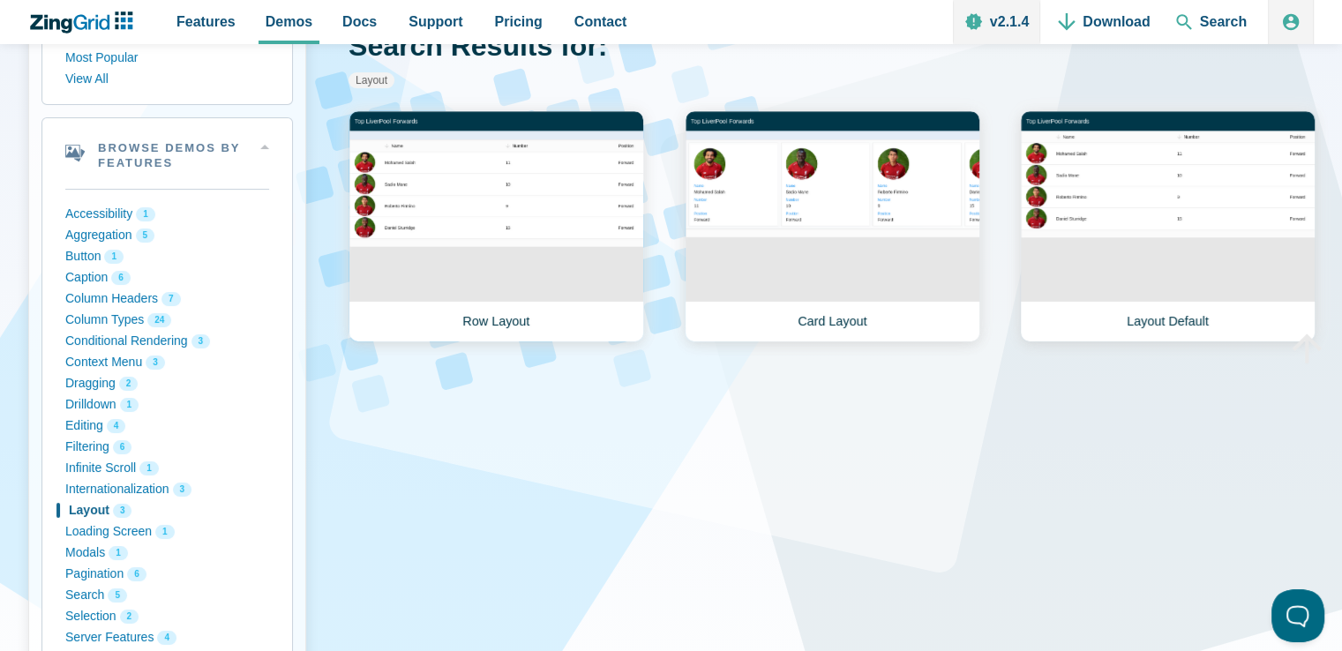
scroll to position [353, 0]
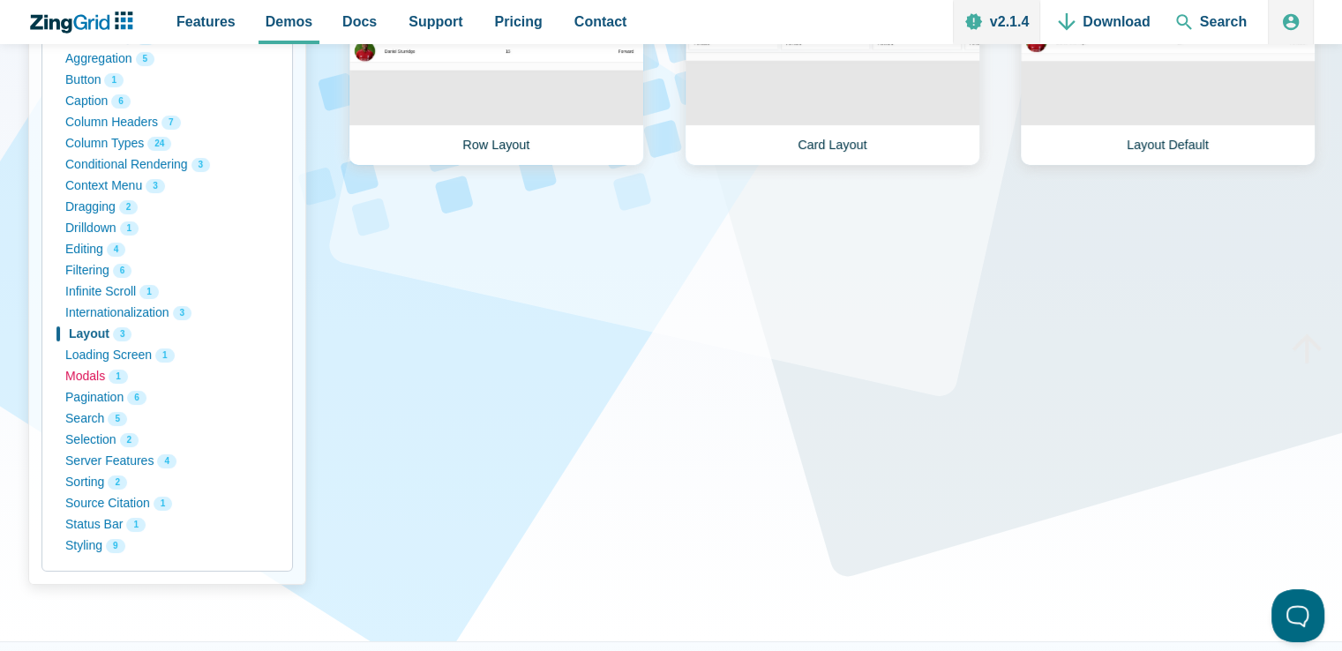
click at [92, 373] on button "Modals 1" at bounding box center [167, 376] width 204 height 21
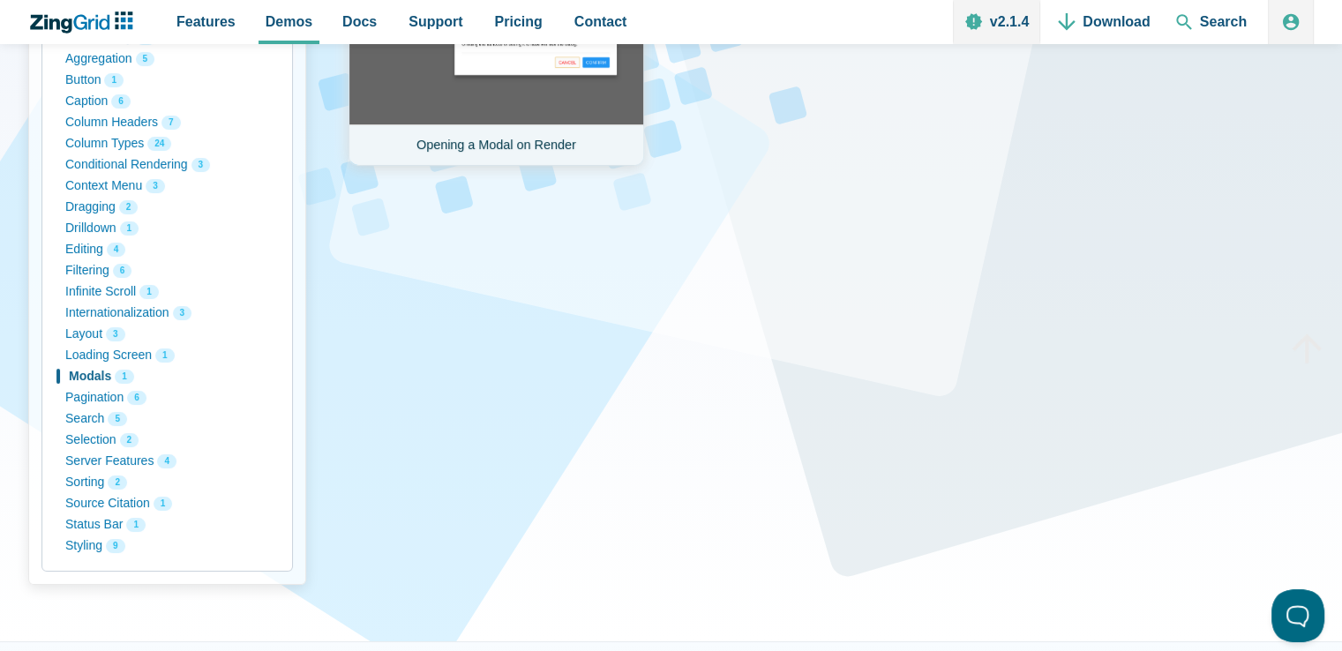
click at [528, 93] on link "Opening a Modal on Render" at bounding box center [496, 50] width 296 height 232
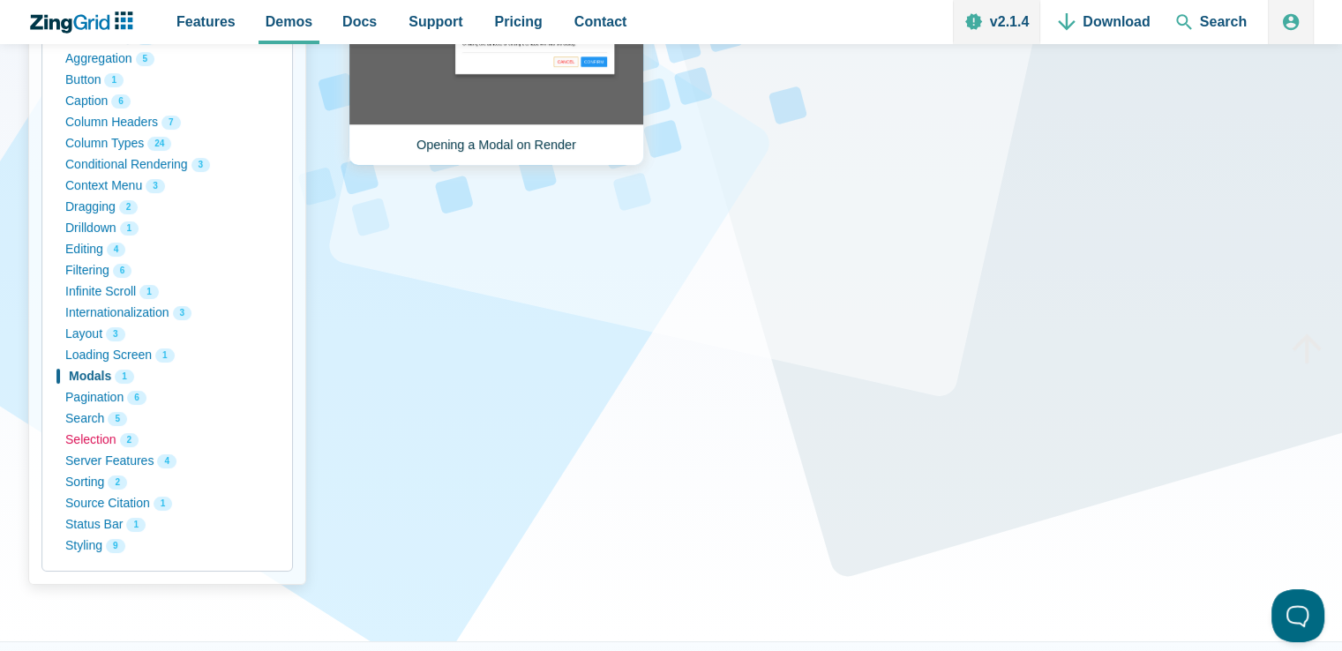
click at [85, 444] on button "Selection 2" at bounding box center [167, 440] width 204 height 21
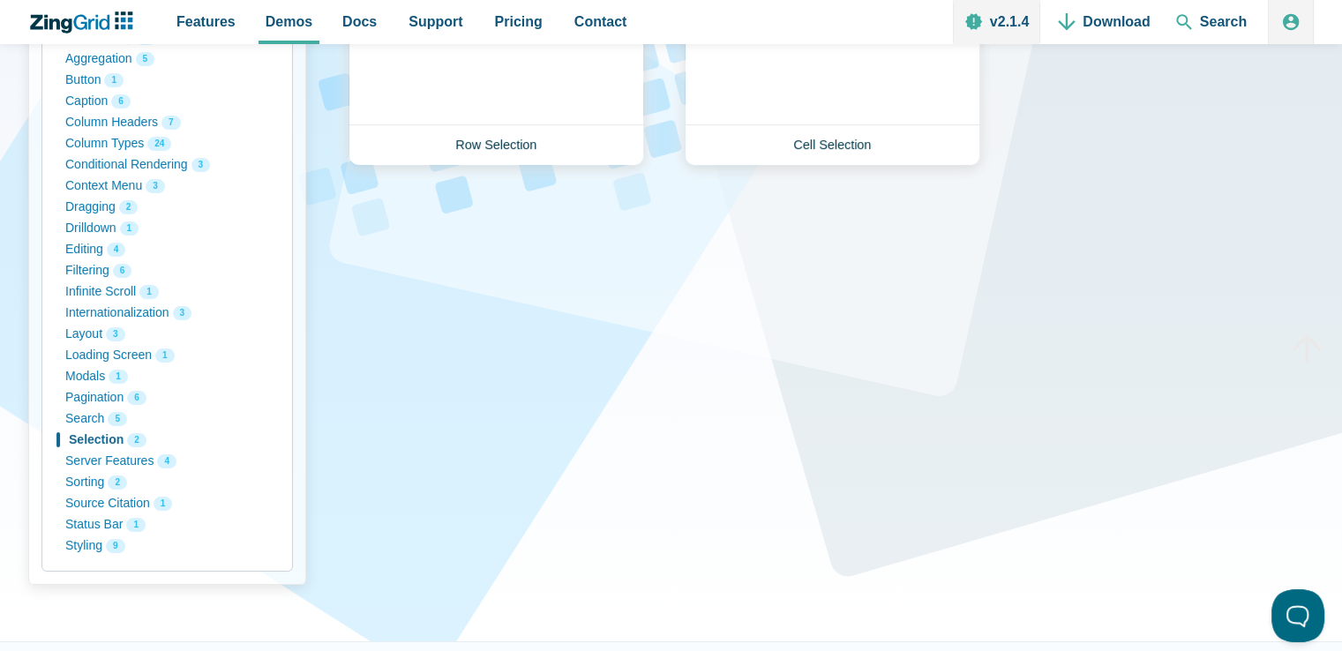
scroll to position [176, 0]
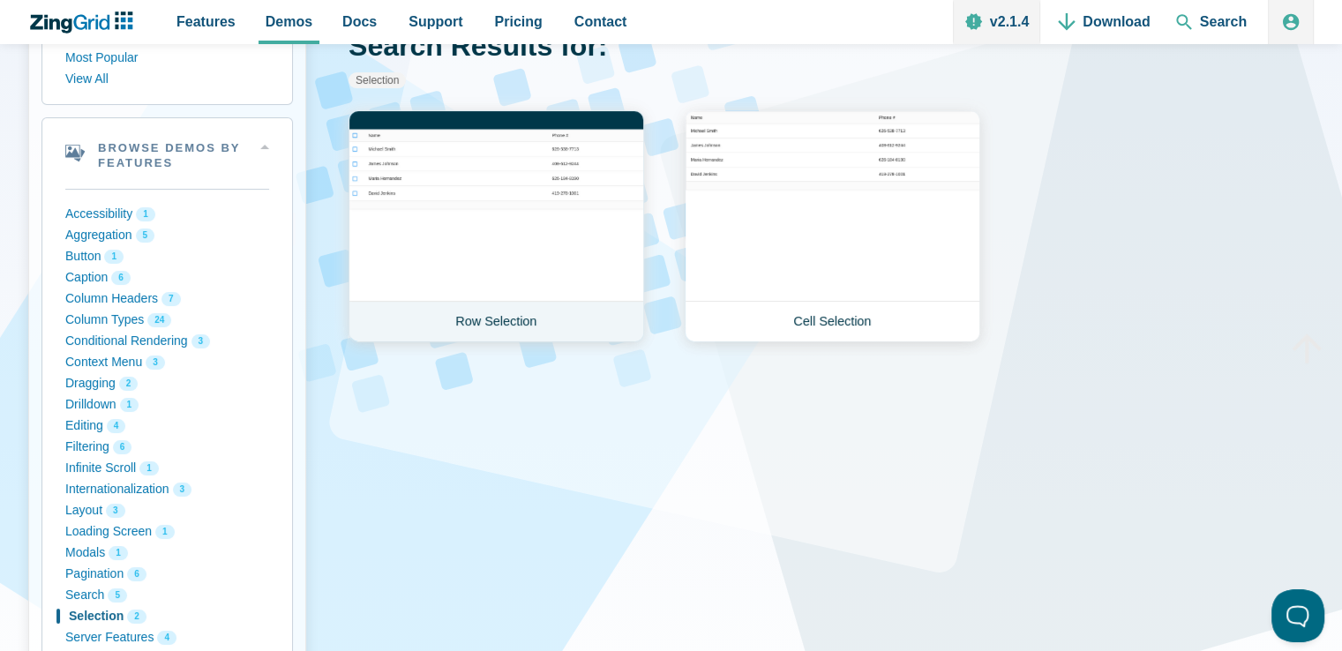
click at [543, 240] on link "Row Selection" at bounding box center [496, 226] width 296 height 232
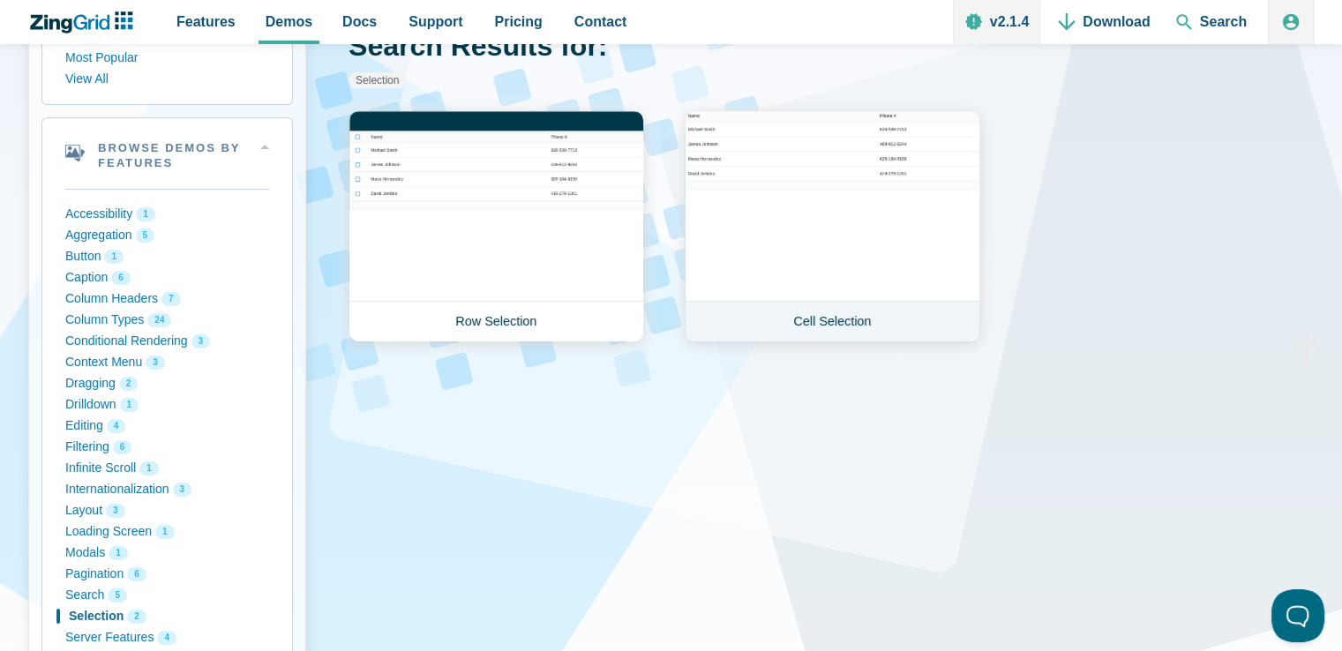
click at [878, 250] on link "Cell Selection" at bounding box center [833, 226] width 296 height 232
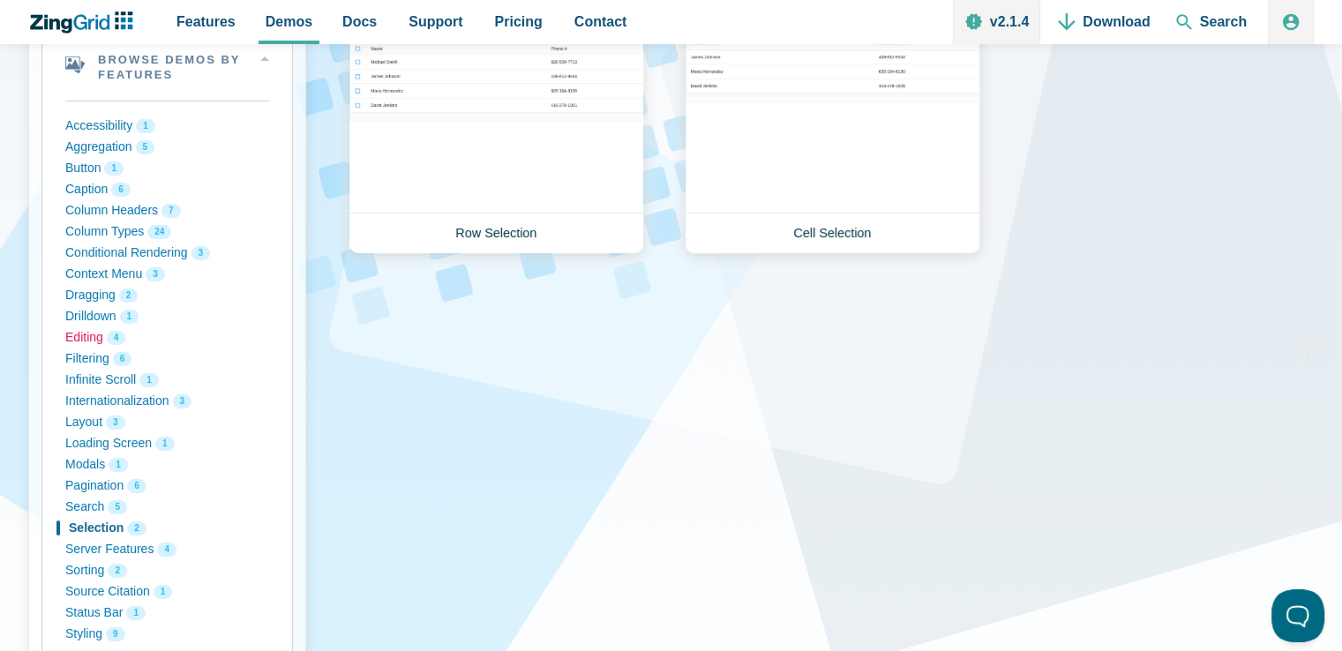
click at [92, 336] on button "Editing 4" at bounding box center [167, 337] width 204 height 21
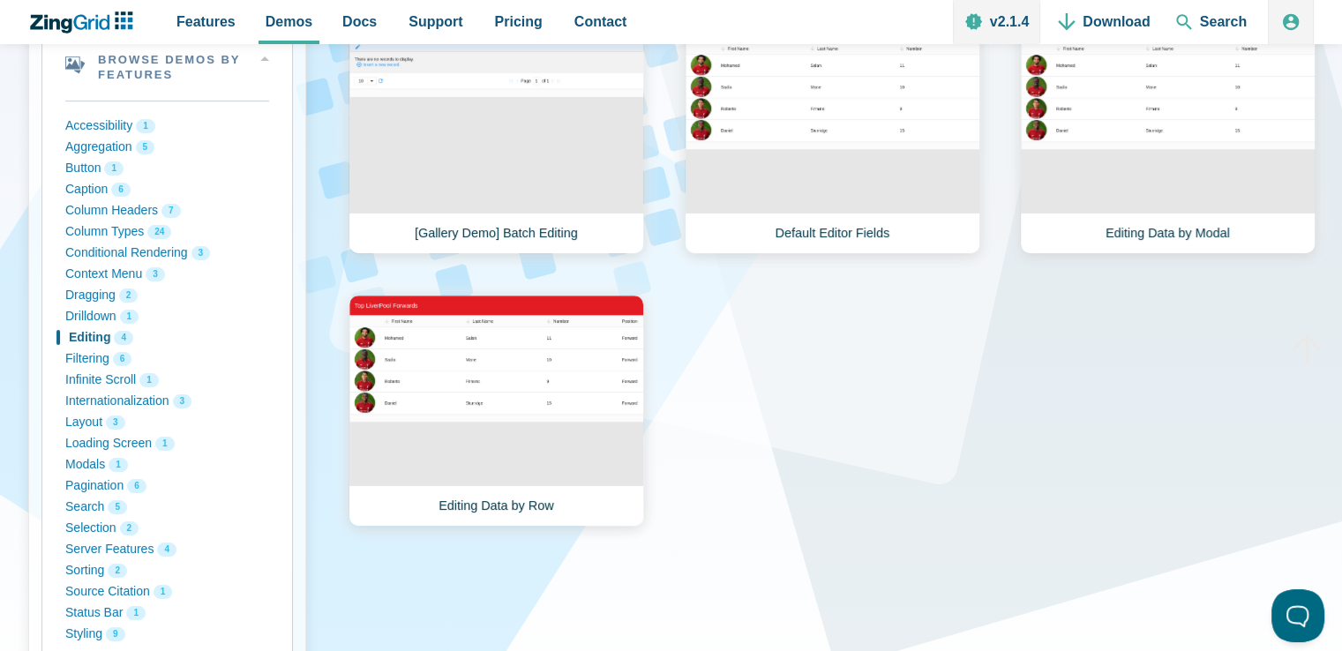
scroll to position [176, 0]
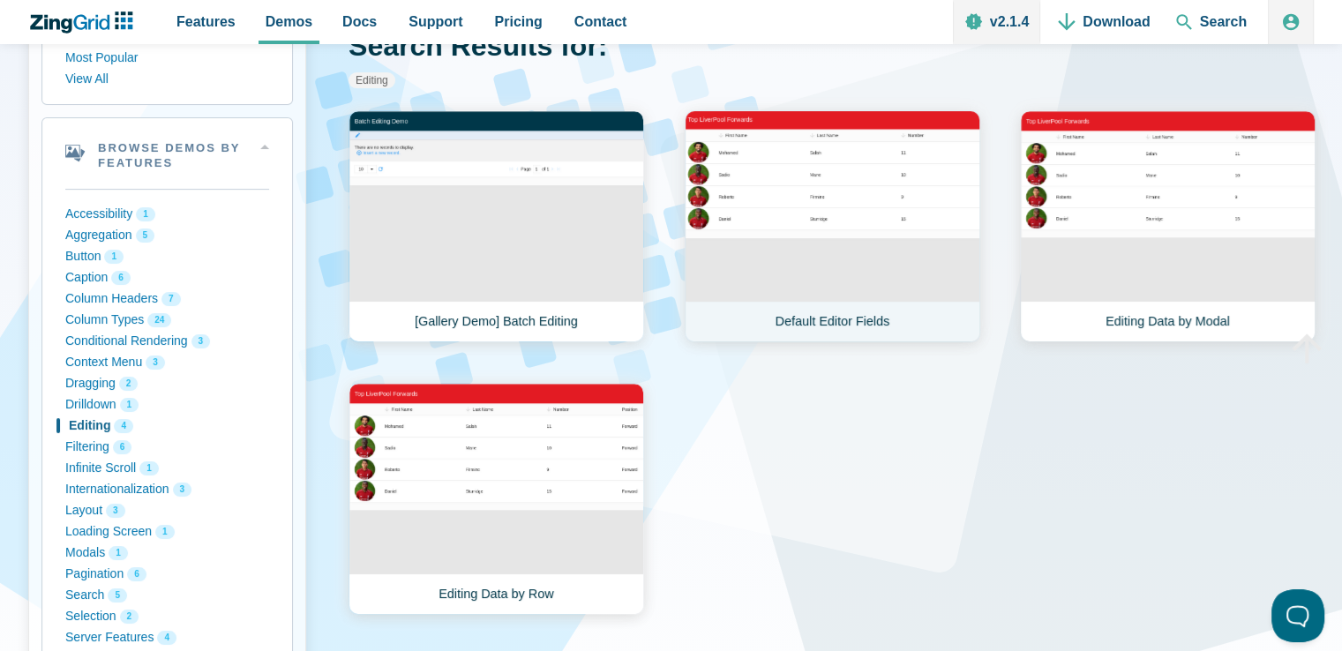
click at [848, 238] on link "Default Editor Fields" at bounding box center [833, 226] width 296 height 232
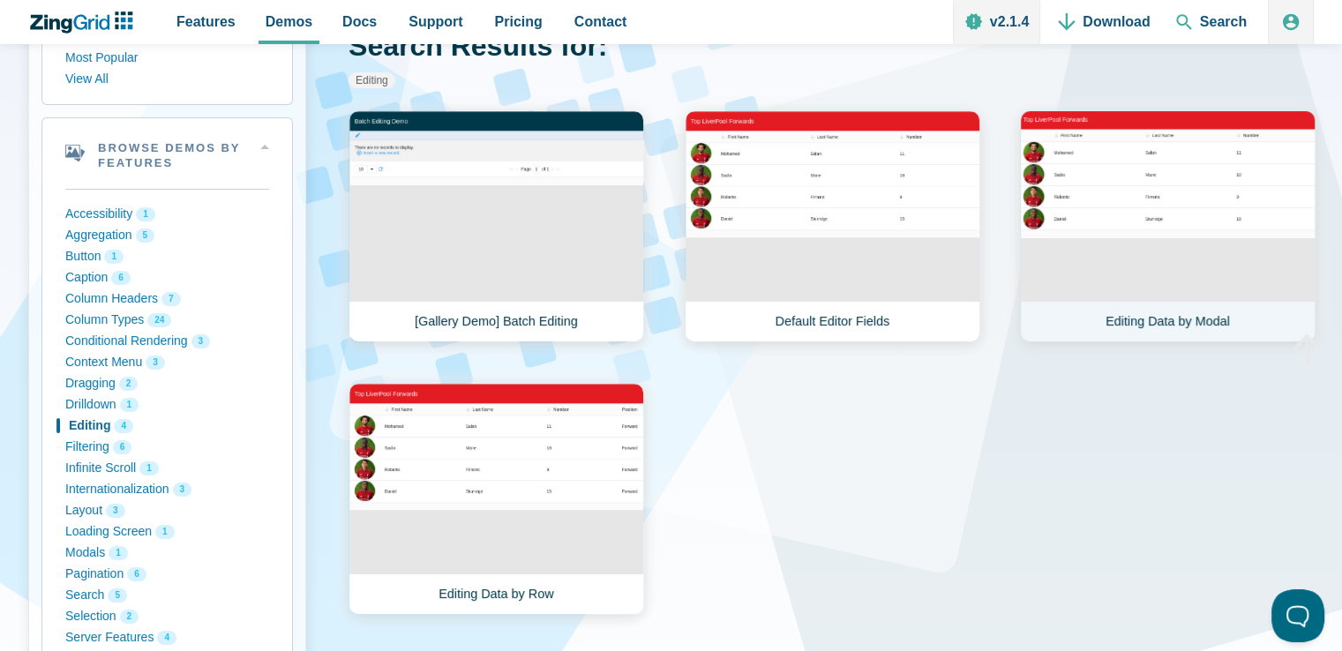
click at [1138, 277] on link "Editing Data by Modal" at bounding box center [1168, 226] width 296 height 232
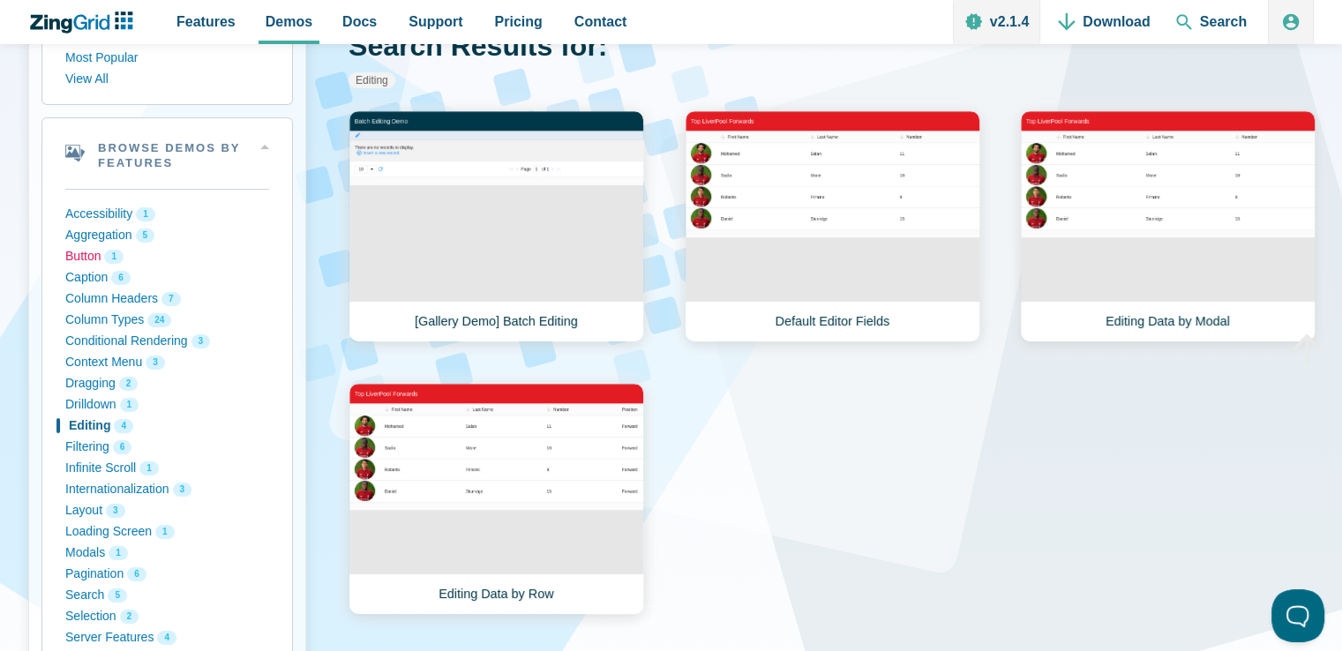
click at [77, 262] on button "Button 1" at bounding box center [167, 256] width 204 height 21
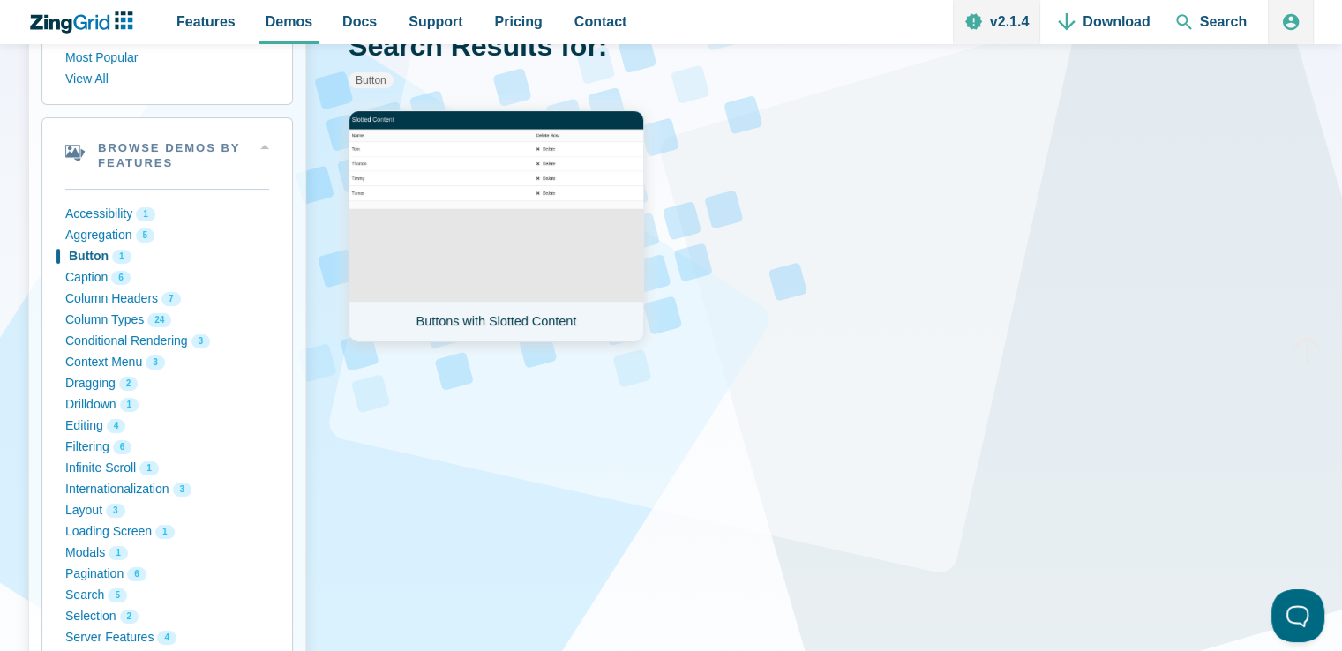
click at [505, 283] on link "Buttons with Slotted Content" at bounding box center [496, 226] width 296 height 232
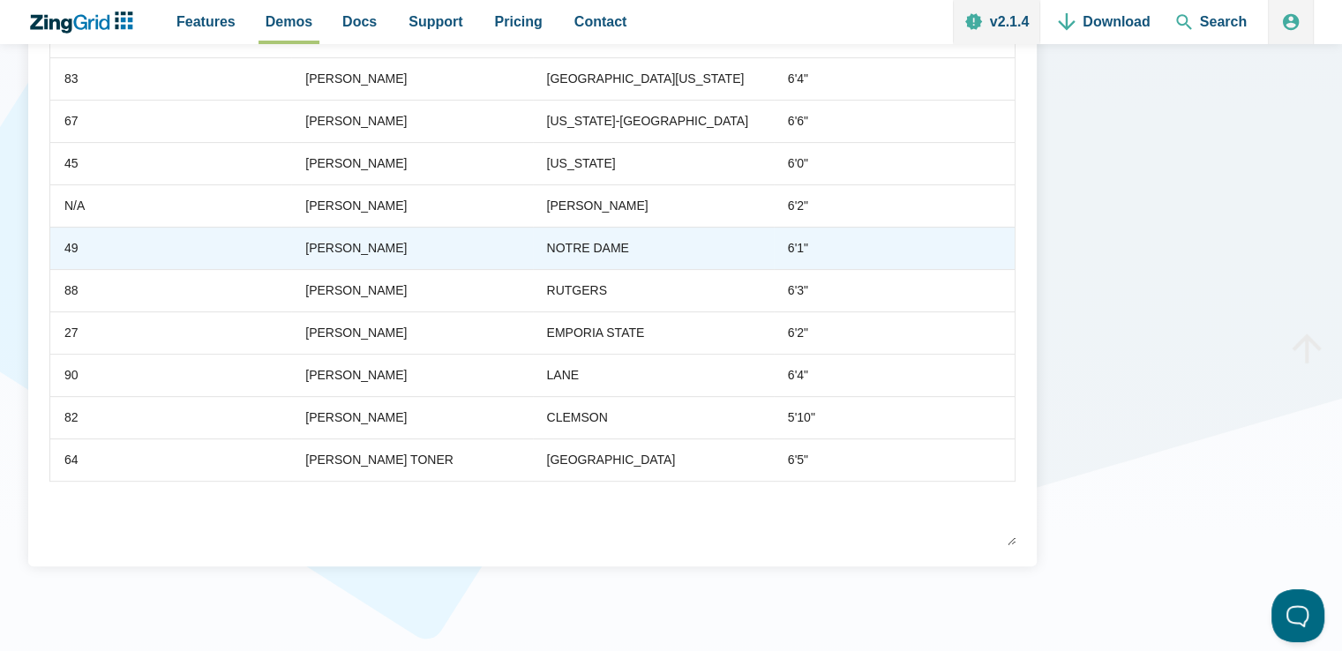
scroll to position [353, 0]
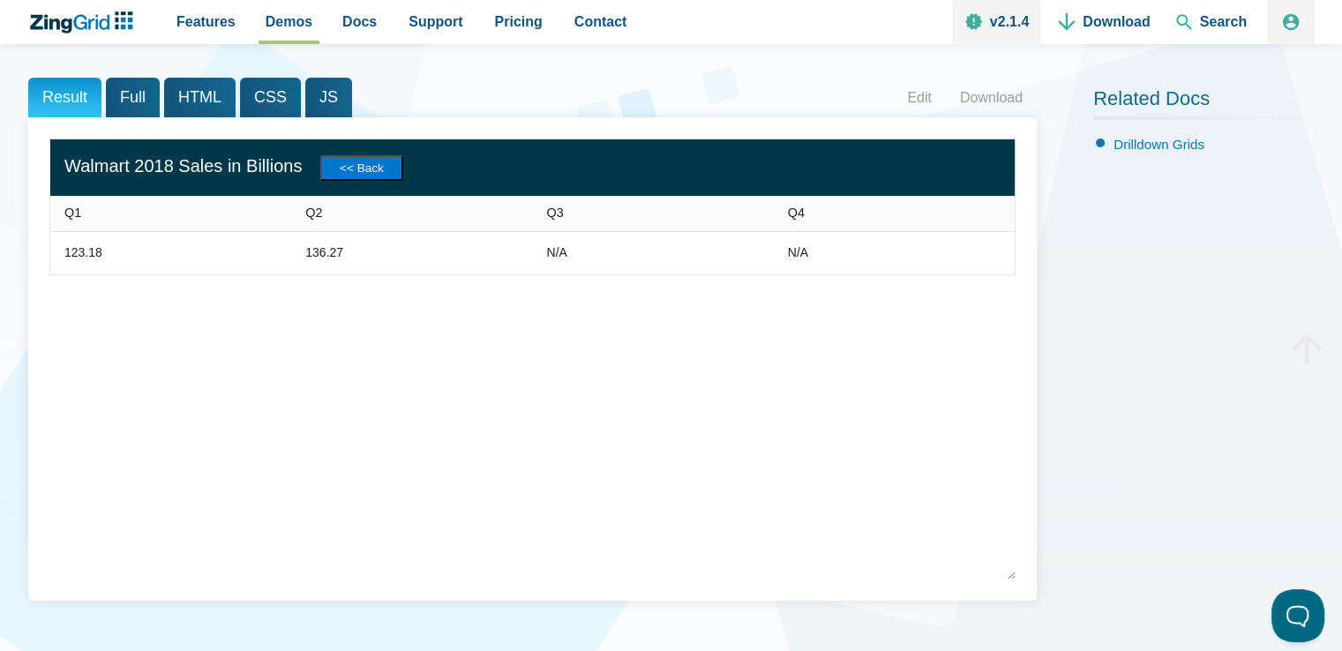
click at [389, 163] on button "<< Back" at bounding box center [361, 168] width 83 height 26
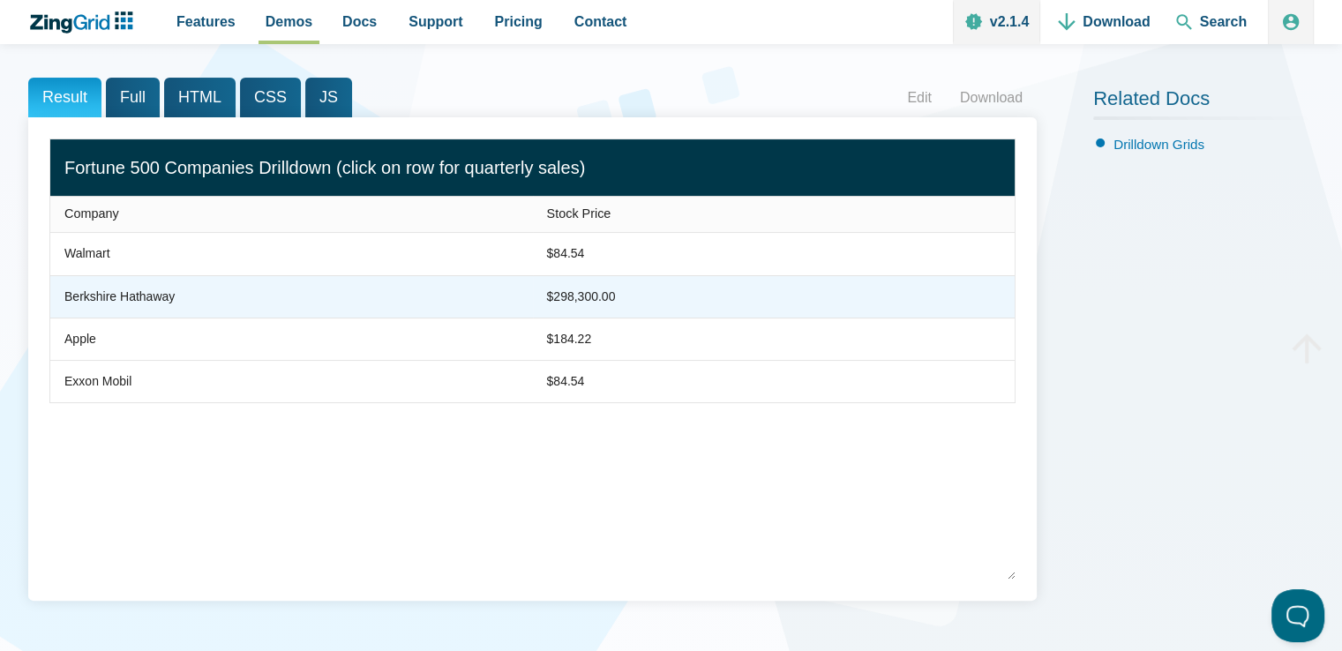
click at [416, 298] on zg-cell "Berkshire Hathaway" at bounding box center [291, 296] width 483 height 42
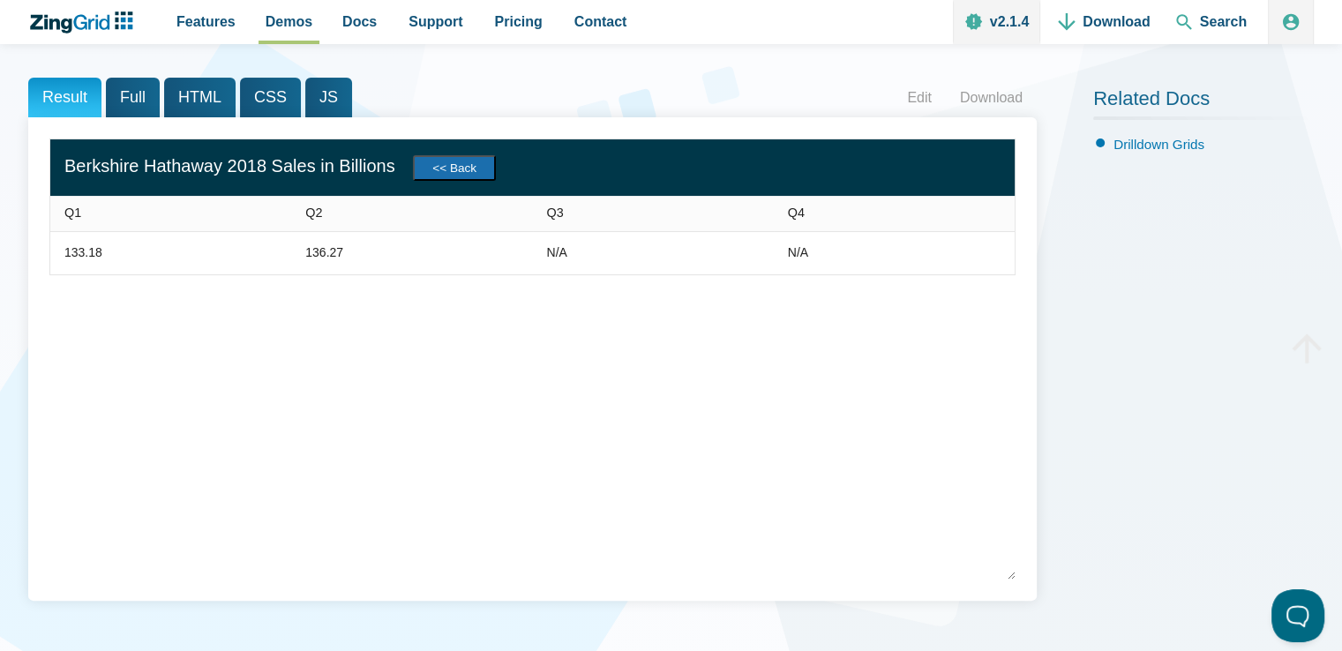
click at [490, 167] on button "<< Back" at bounding box center [454, 168] width 83 height 26
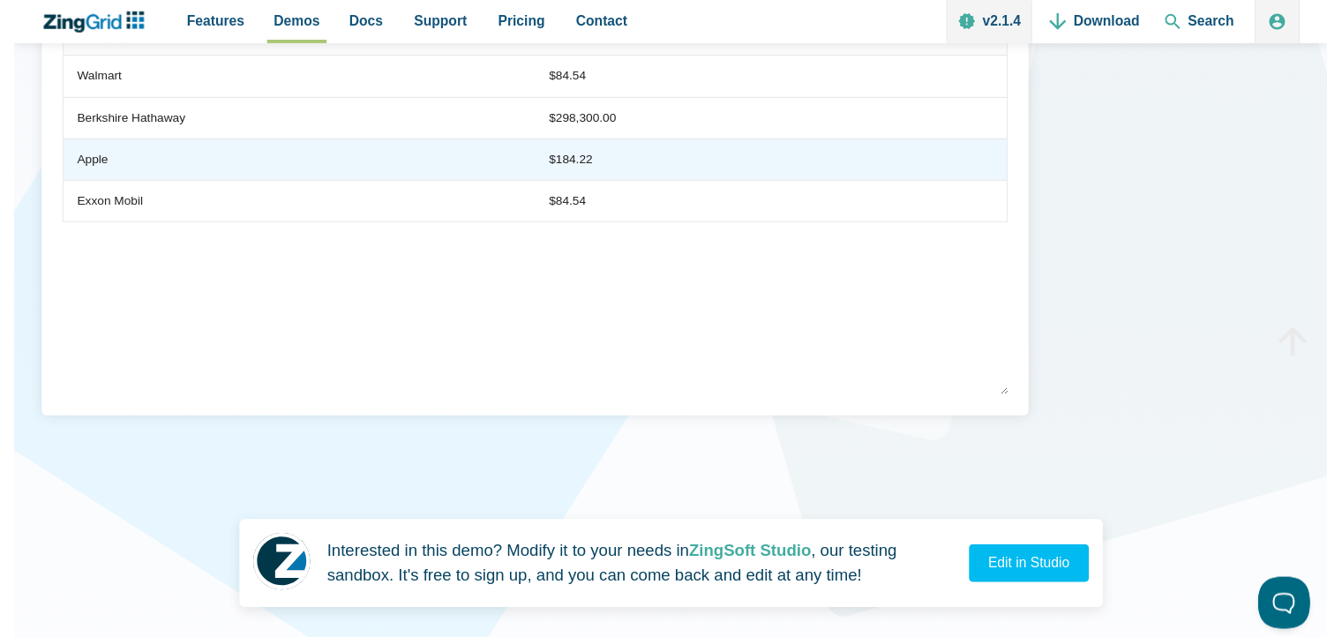
scroll to position [265, 0]
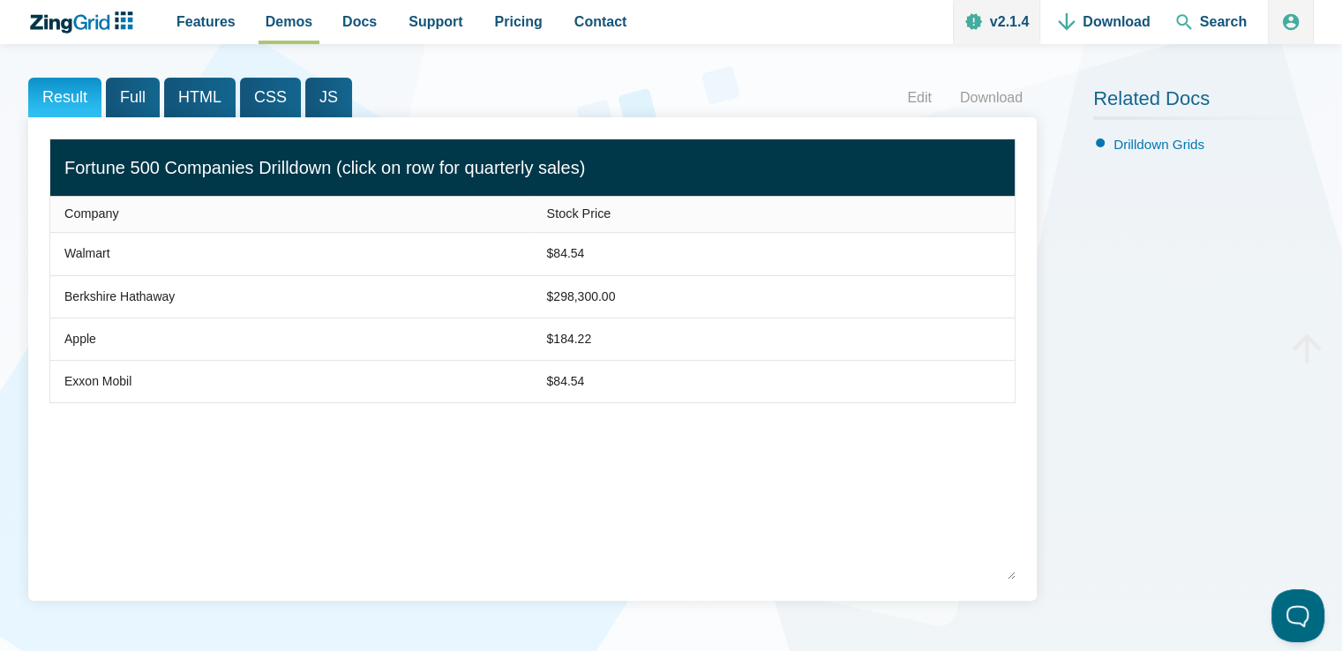
click at [148, 108] on span "Full" at bounding box center [133, 98] width 54 height 40
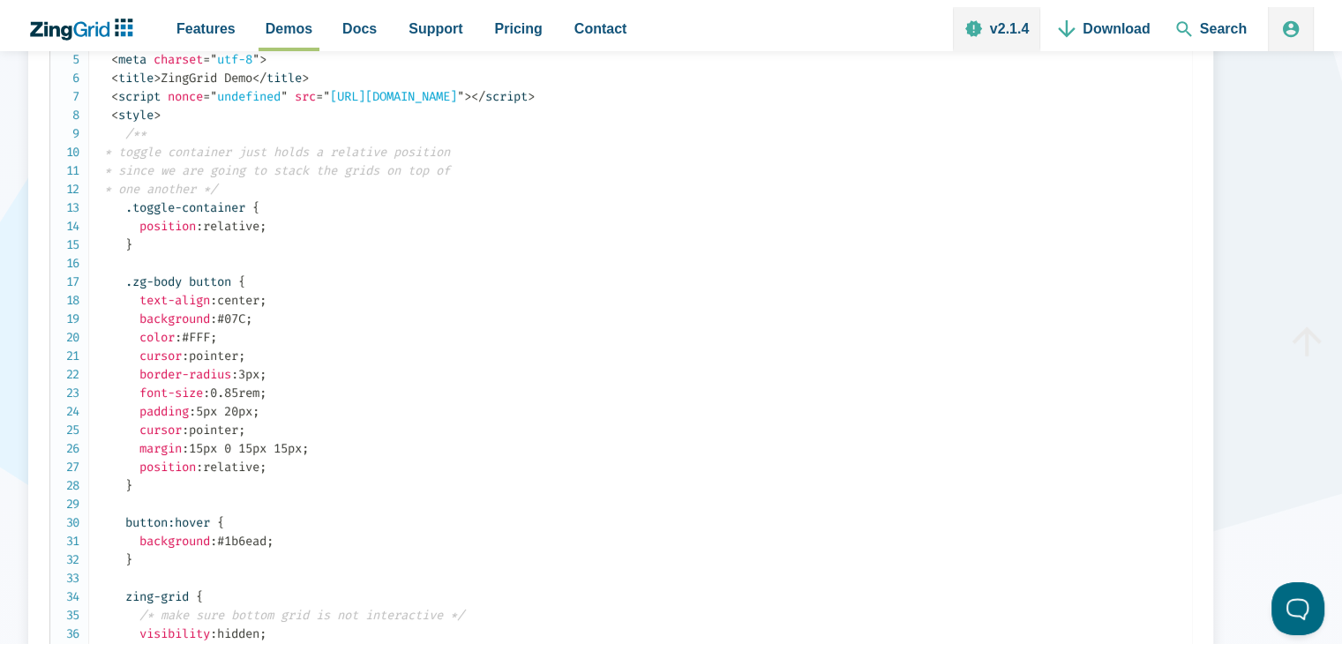
scroll to position [176, 0]
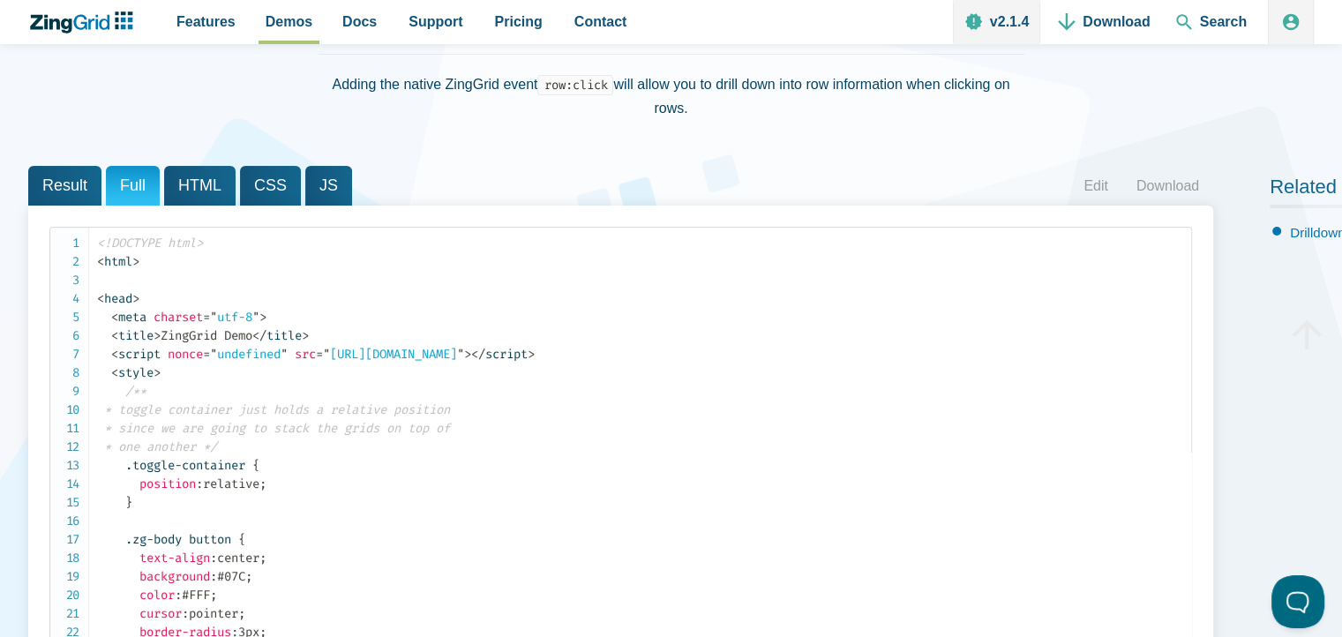
click at [228, 188] on span "HTML" at bounding box center [199, 186] width 71 height 40
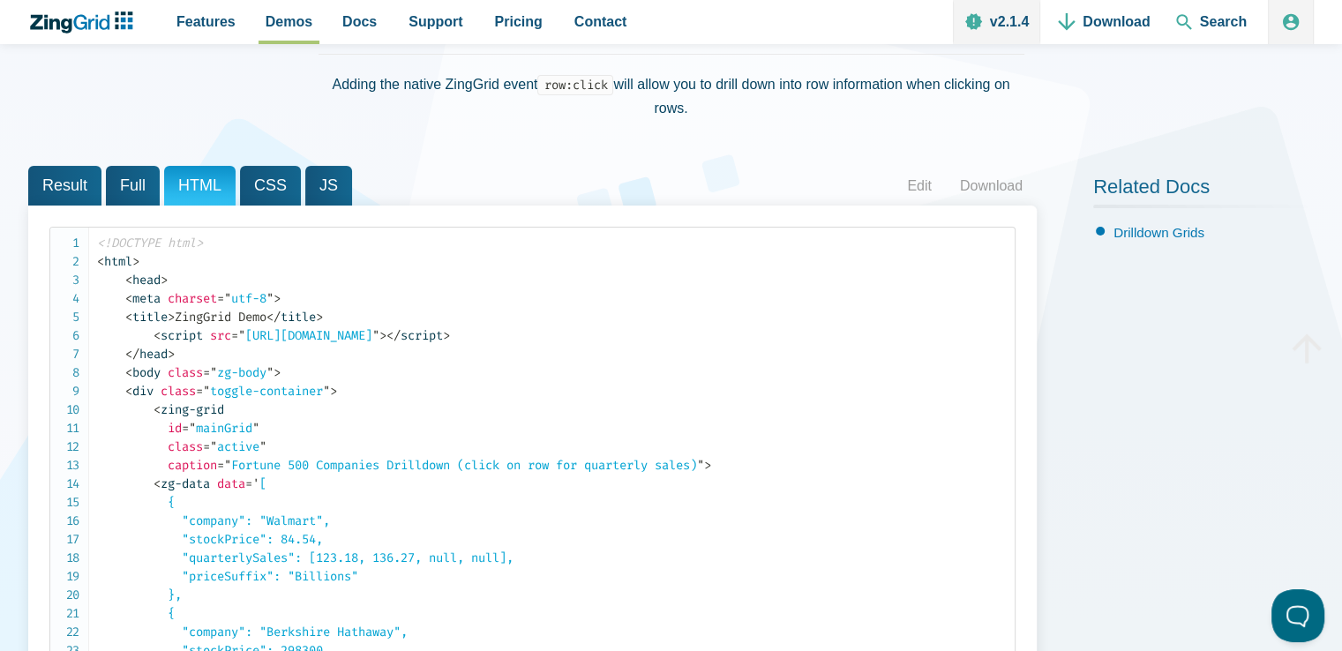
click at [120, 189] on span "Full" at bounding box center [133, 186] width 54 height 40
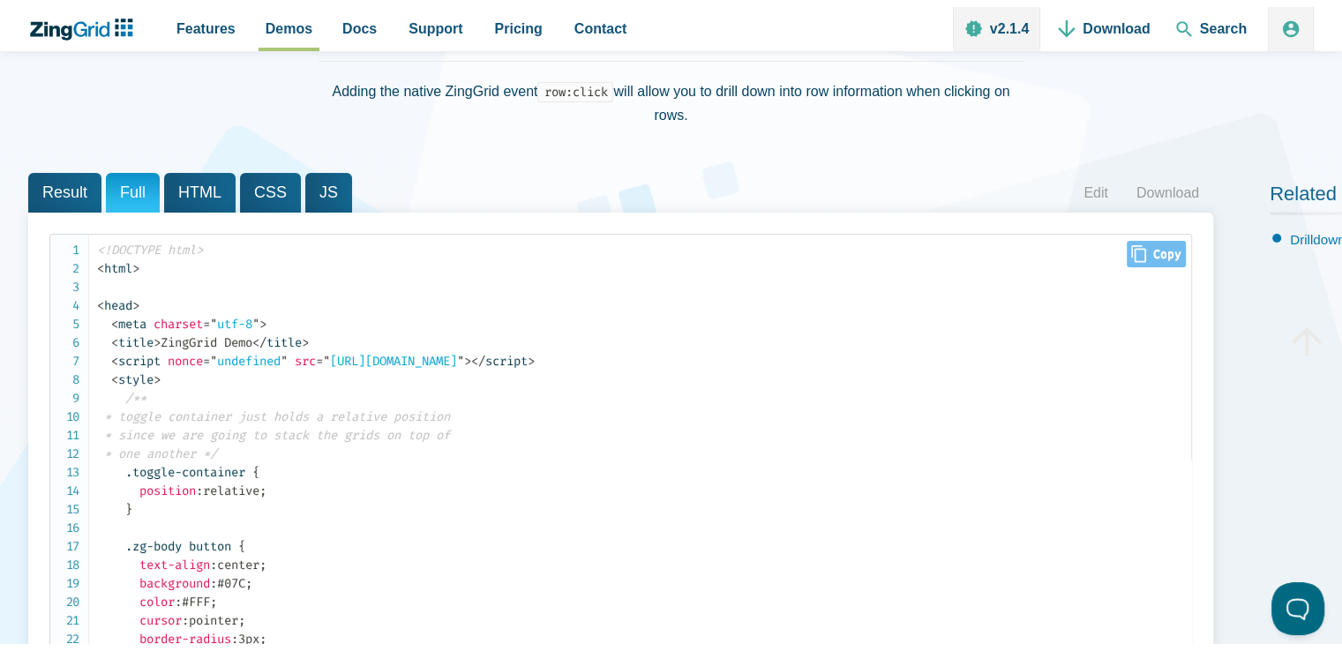
scroll to position [265, 0]
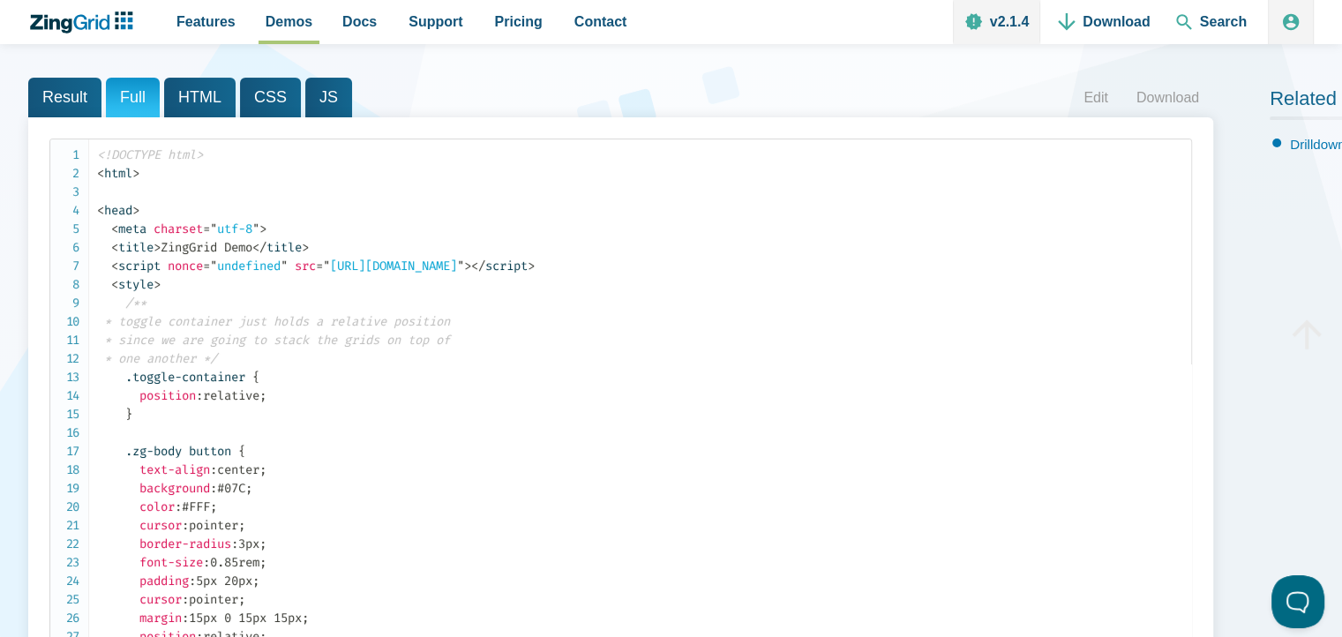
click at [74, 103] on span "Result" at bounding box center [64, 98] width 73 height 40
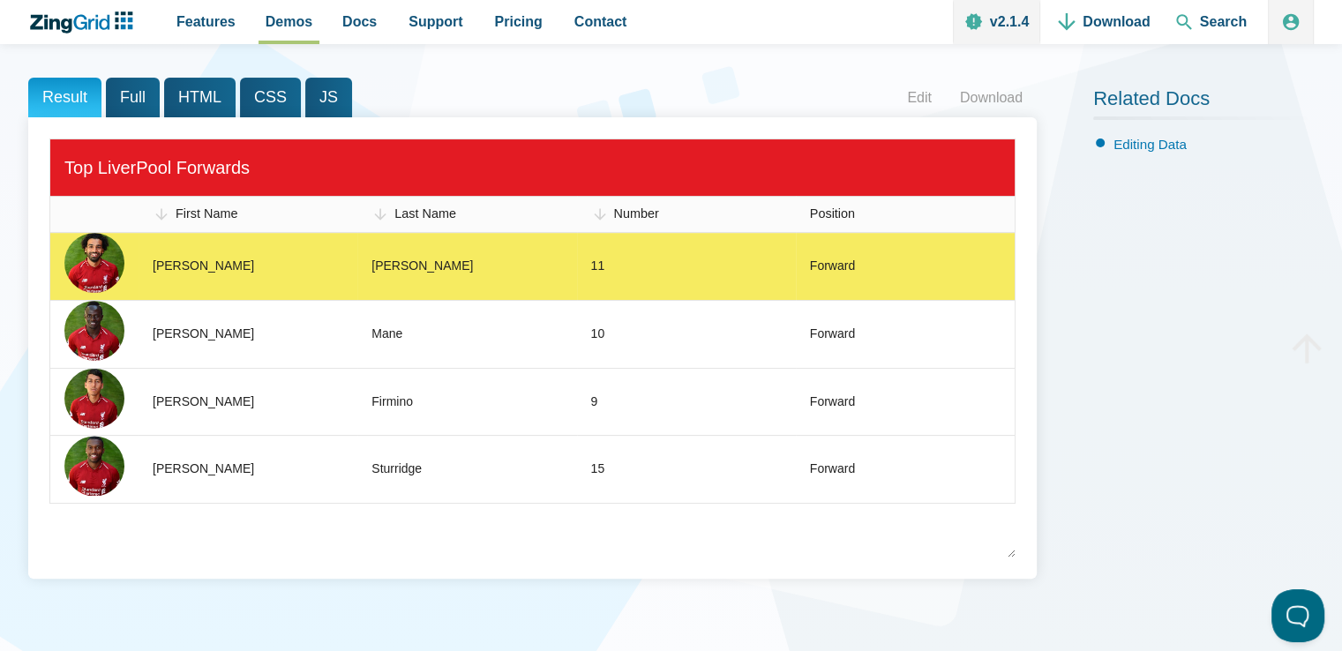
click at [776, 262] on zg-cell "11" at bounding box center [686, 266] width 219 height 67
click at [835, 266] on div "Forward" at bounding box center [832, 266] width 45 height 21
click at [632, 274] on zg-cell "11" at bounding box center [686, 266] width 219 height 67
click at [506, 266] on zg-cell "[PERSON_NAME]" at bounding box center [466, 266] width 219 height 67
click at [377, 260] on div "[PERSON_NAME]" at bounding box center [421, 266] width 101 height 21
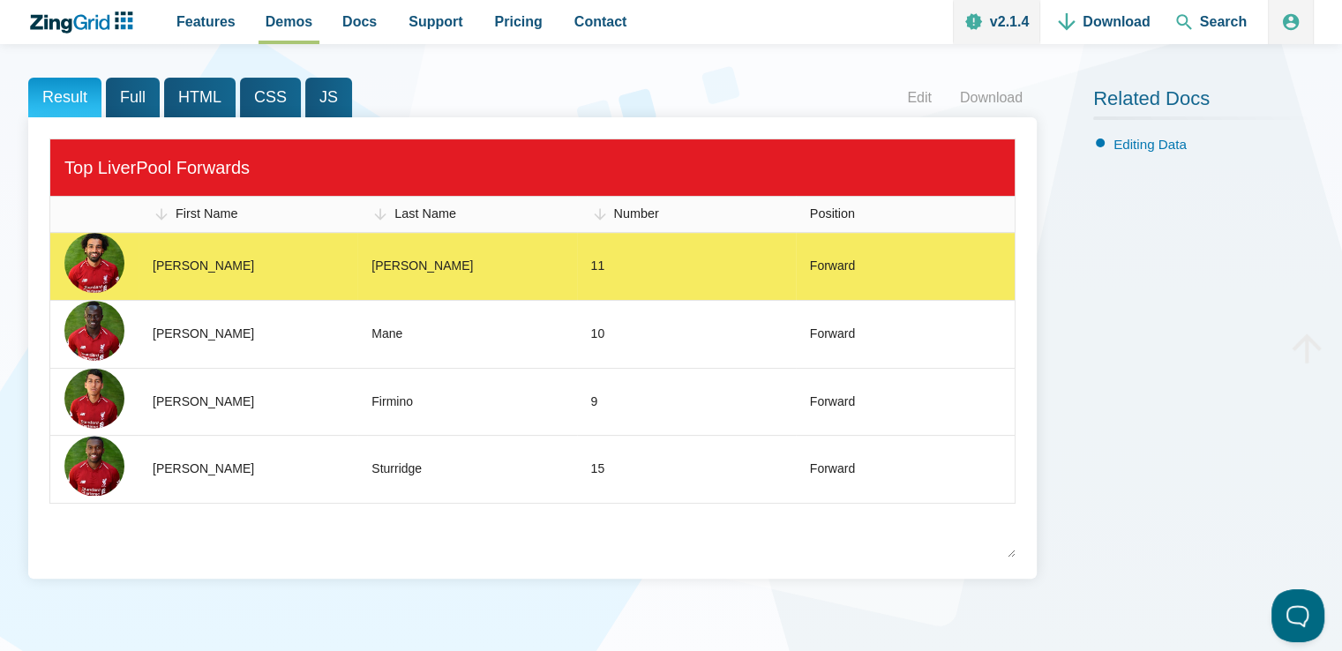
click at [191, 269] on div "[PERSON_NAME]" at bounding box center [203, 266] width 101 height 21
click at [105, 266] on img "App Content" at bounding box center [94, 263] width 60 height 60
click at [232, 267] on zg-cell "[PERSON_NAME]" at bounding box center [247, 266] width 219 height 67
drag, startPoint x: 473, startPoint y: 260, endPoint x: 490, endPoint y: 260, distance: 17.6
click at [488, 261] on zg-cell "[PERSON_NAME]" at bounding box center [466, 266] width 219 height 67
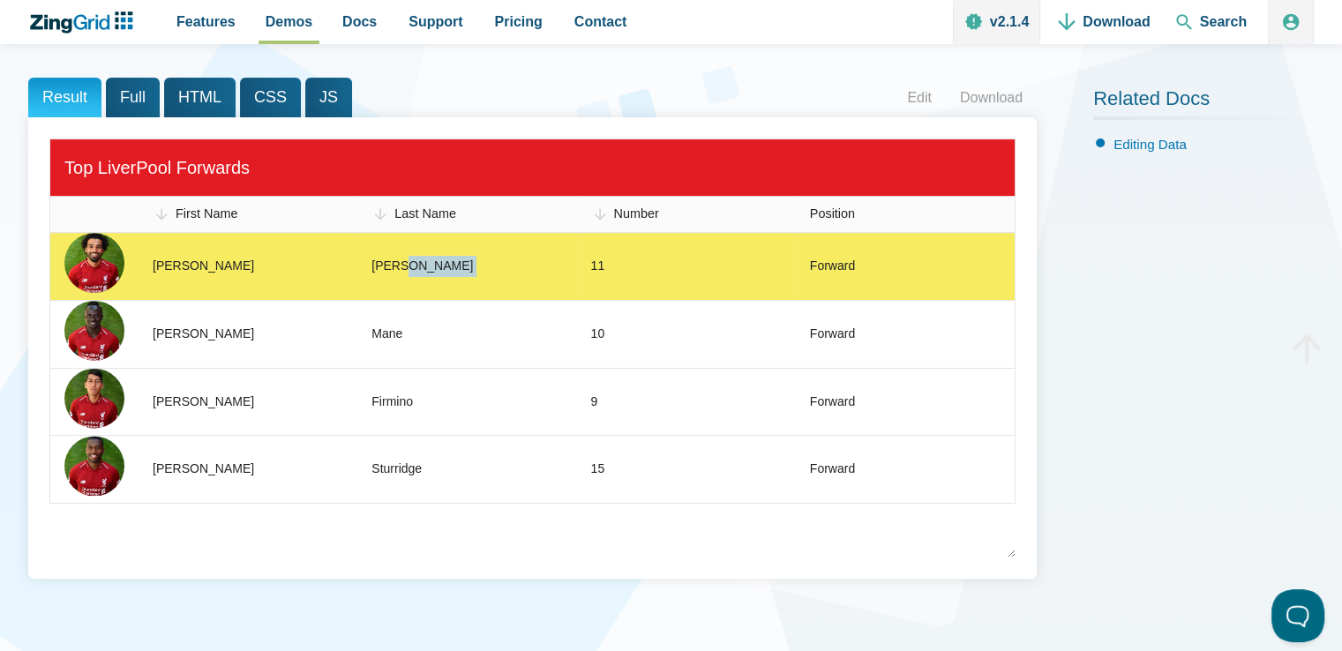
drag, startPoint x: 559, startPoint y: 263, endPoint x: 653, endPoint y: 262, distance: 93.5
click at [0, 0] on slot "[PERSON_NAME] 11 Forward" at bounding box center [0, 0] width 0 height 0
drag, startPoint x: 653, startPoint y: 262, endPoint x: 725, endPoint y: 262, distance: 72.3
click at [702, 264] on zg-cell "11" at bounding box center [686, 266] width 219 height 67
drag, startPoint x: 727, startPoint y: 262, endPoint x: 795, endPoint y: 261, distance: 67.9
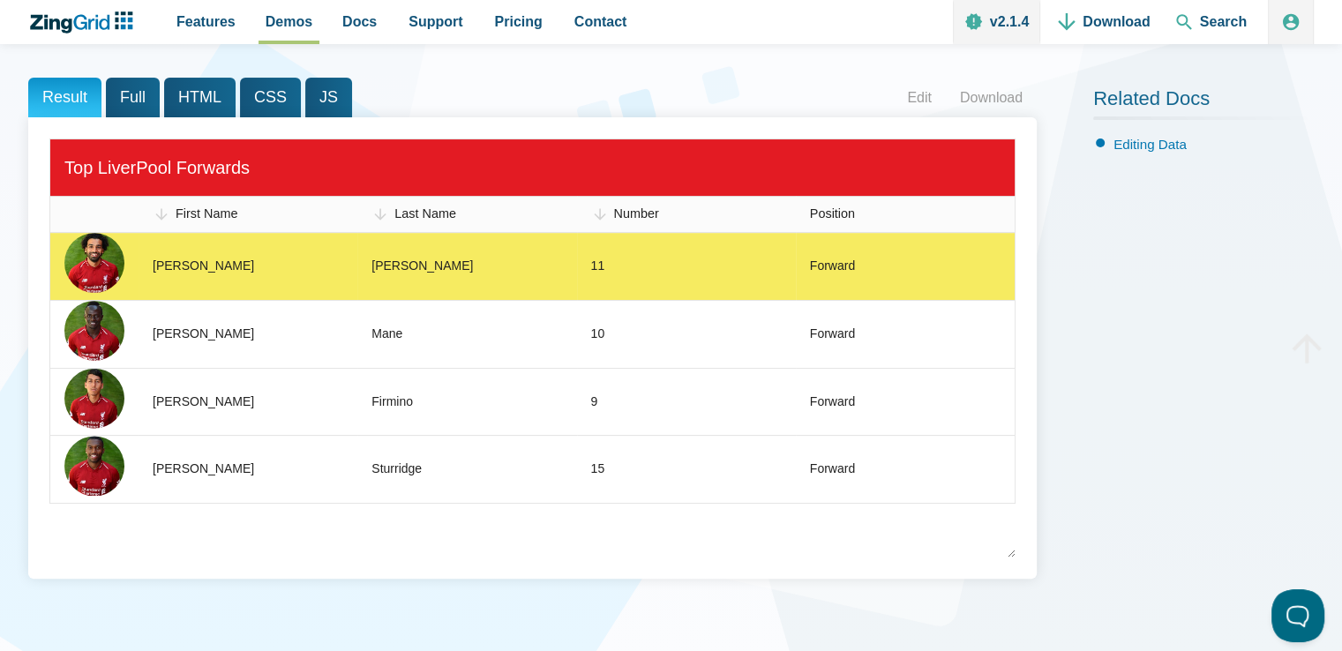
click at [772, 262] on zg-cell "11" at bounding box center [686, 266] width 219 height 67
drag, startPoint x: 836, startPoint y: 258, endPoint x: 865, endPoint y: 258, distance: 28.2
click at [850, 258] on div "Forward" at bounding box center [832, 266] width 45 height 21
click at [865, 258] on zg-cell "Forward" at bounding box center [905, 266] width 219 height 67
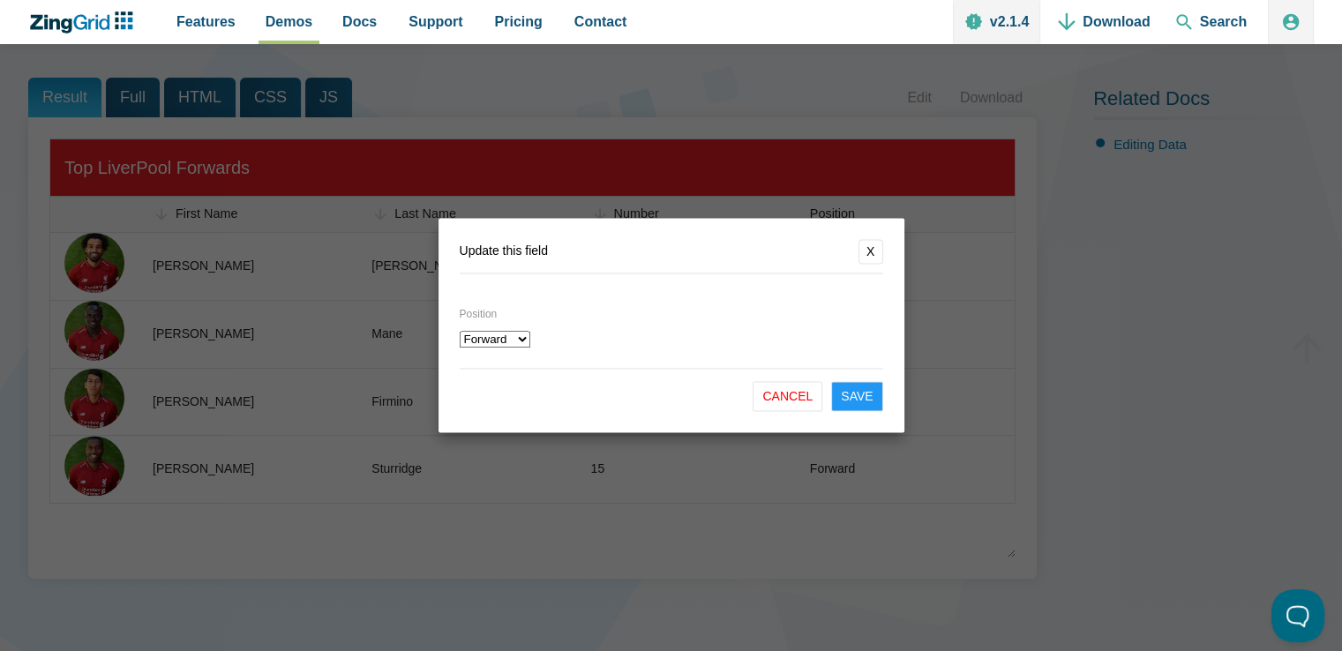
click at [865, 266] on form "Update this field X Position Forward Midfielder Cancel Save" at bounding box center [671, 325] width 466 height 214
click at [868, 248] on button "X" at bounding box center [870, 251] width 25 height 25
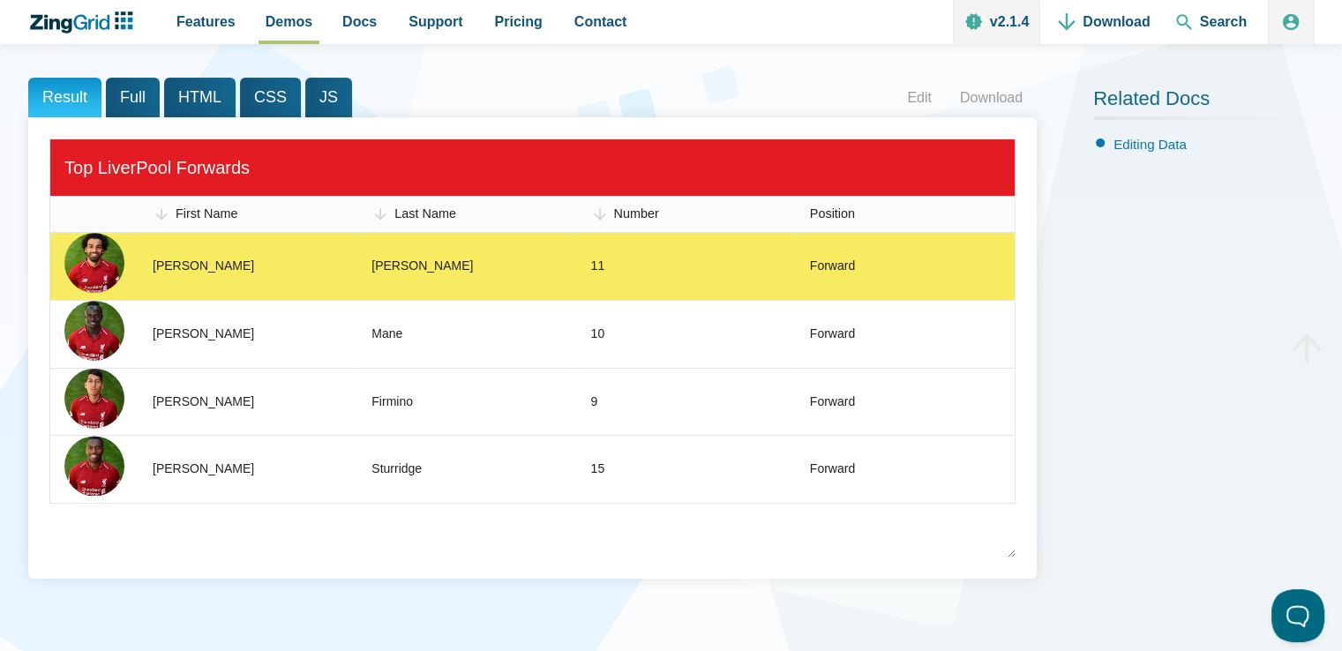
click at [872, 262] on zg-cell "Forward" at bounding box center [905, 266] width 219 height 67
click at [843, 272] on div "Forward" at bounding box center [832, 266] width 45 height 21
click at [850, 266] on div "Forward" at bounding box center [832, 266] width 45 height 21
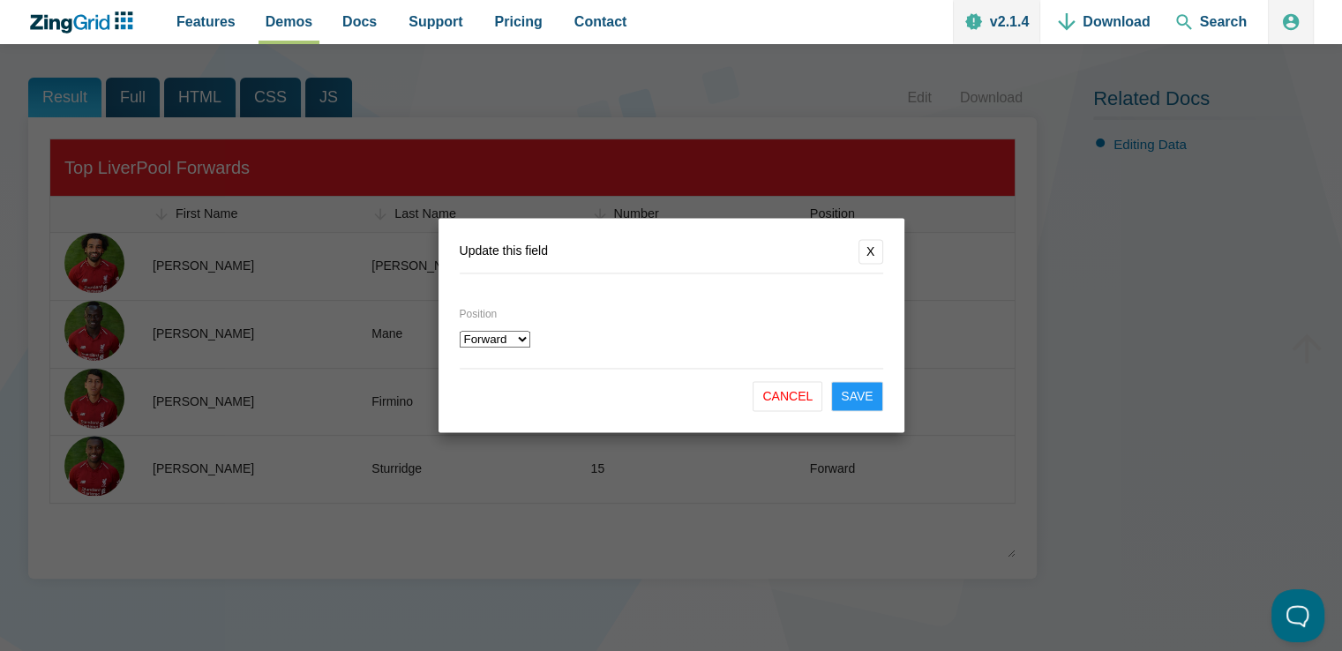
click at [872, 256] on button "X" at bounding box center [870, 251] width 25 height 25
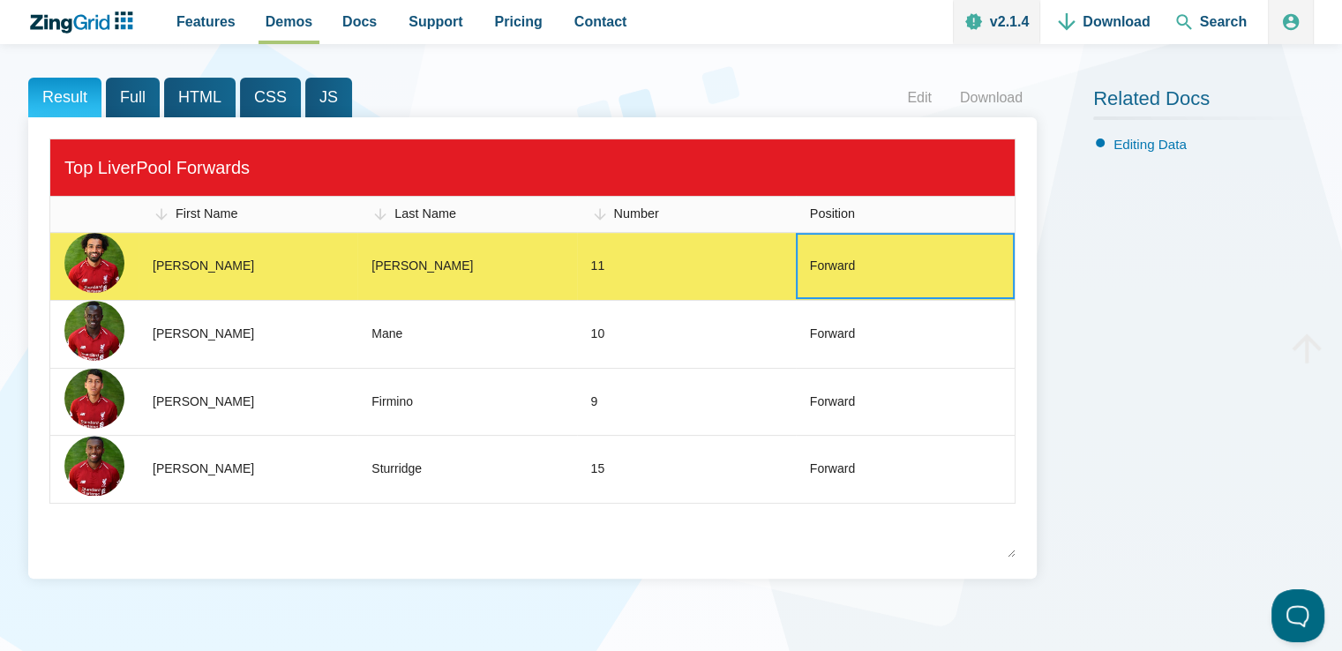
click at [588, 274] on zg-cell "11" at bounding box center [686, 266] width 219 height 67
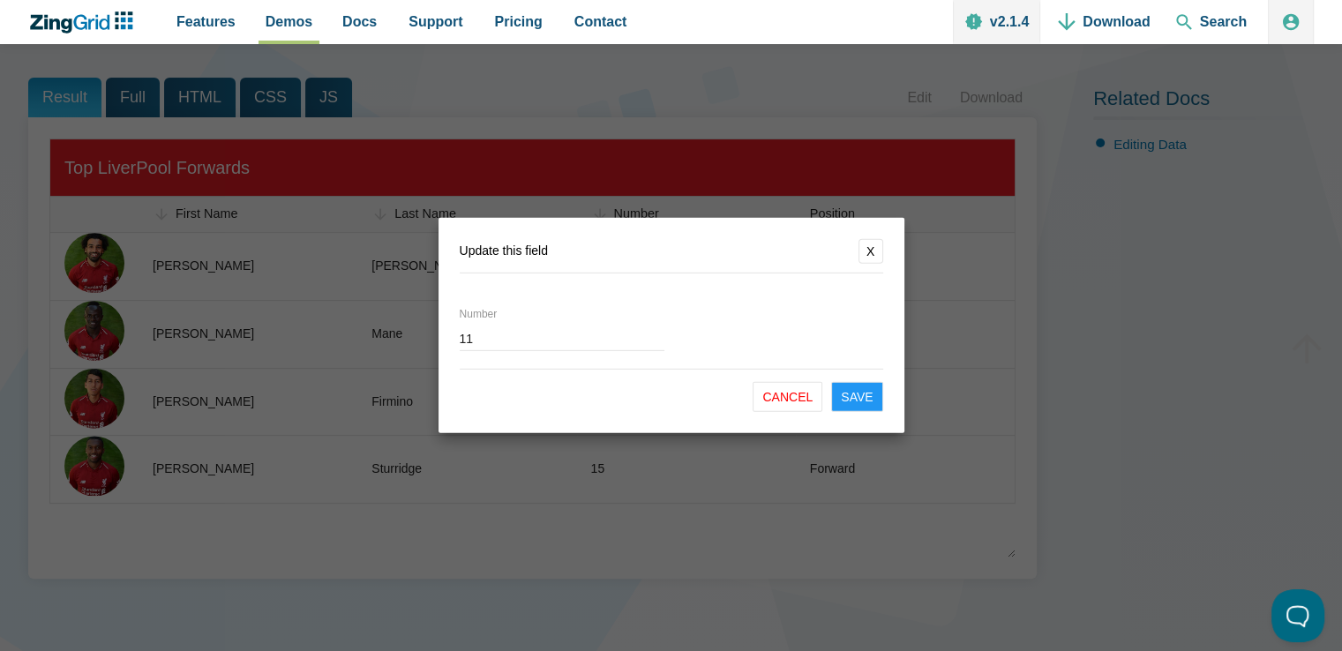
click at [870, 246] on button "X" at bounding box center [870, 251] width 25 height 25
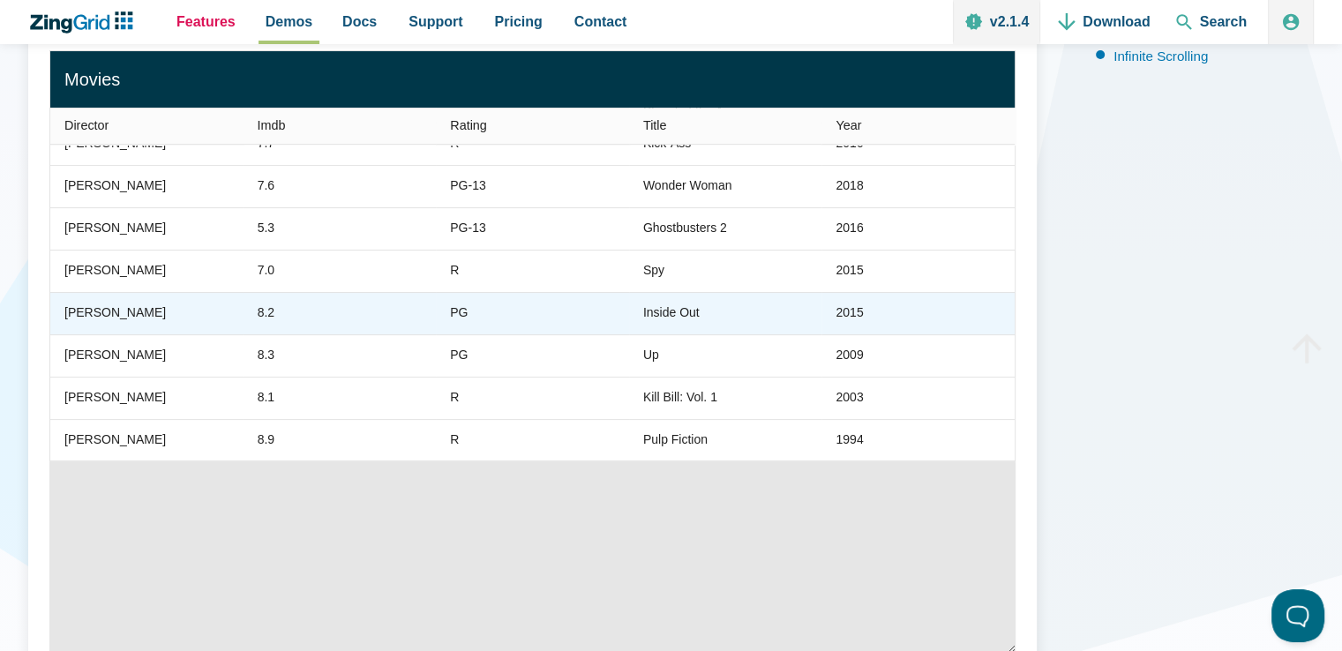
scroll to position [743, 0]
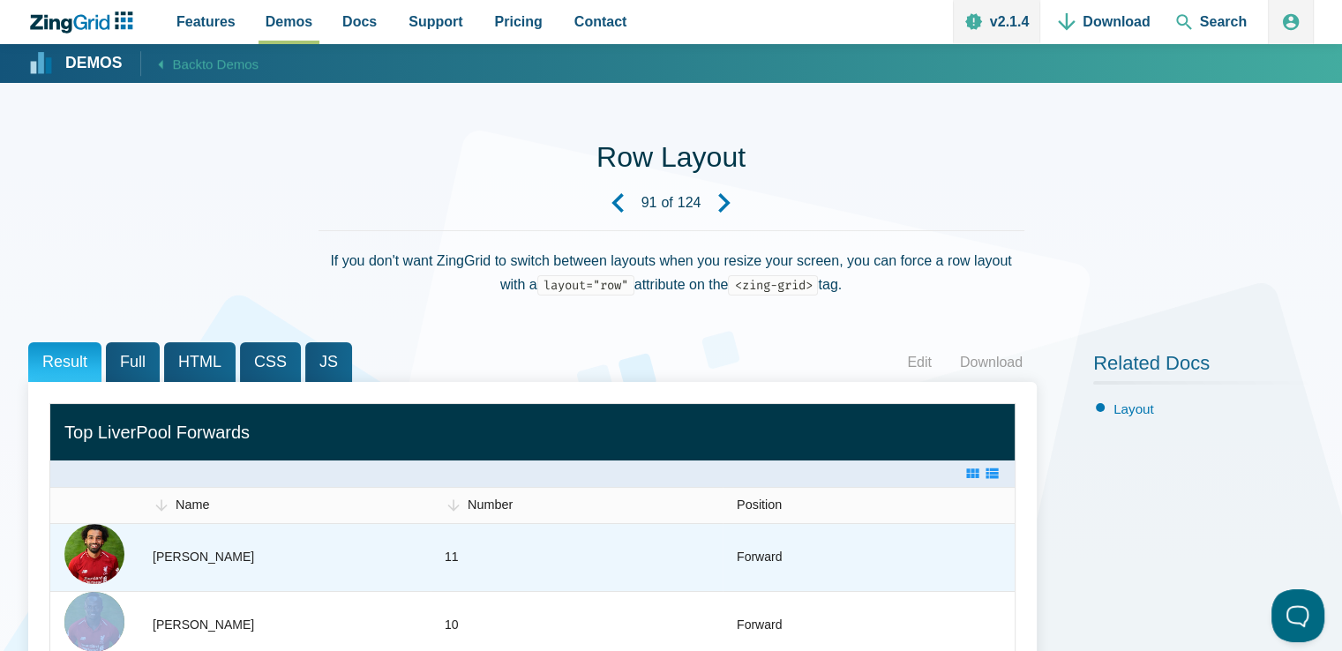
click at [862, 554] on zg-cell "Forward" at bounding box center [868, 557] width 292 height 67
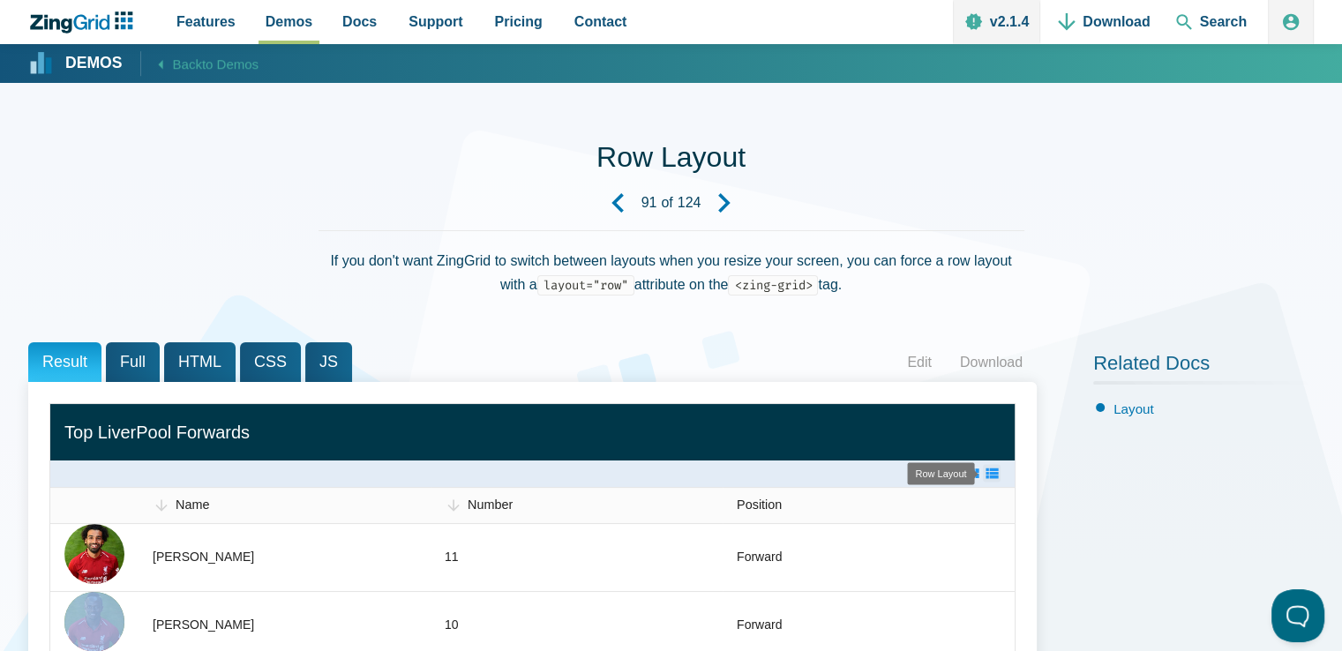
click at [988, 470] on zg-icon "layoutrow" at bounding box center [992, 474] width 18 height 18
click at [978, 475] on zg-icon "layoutcard" at bounding box center [972, 474] width 18 height 18
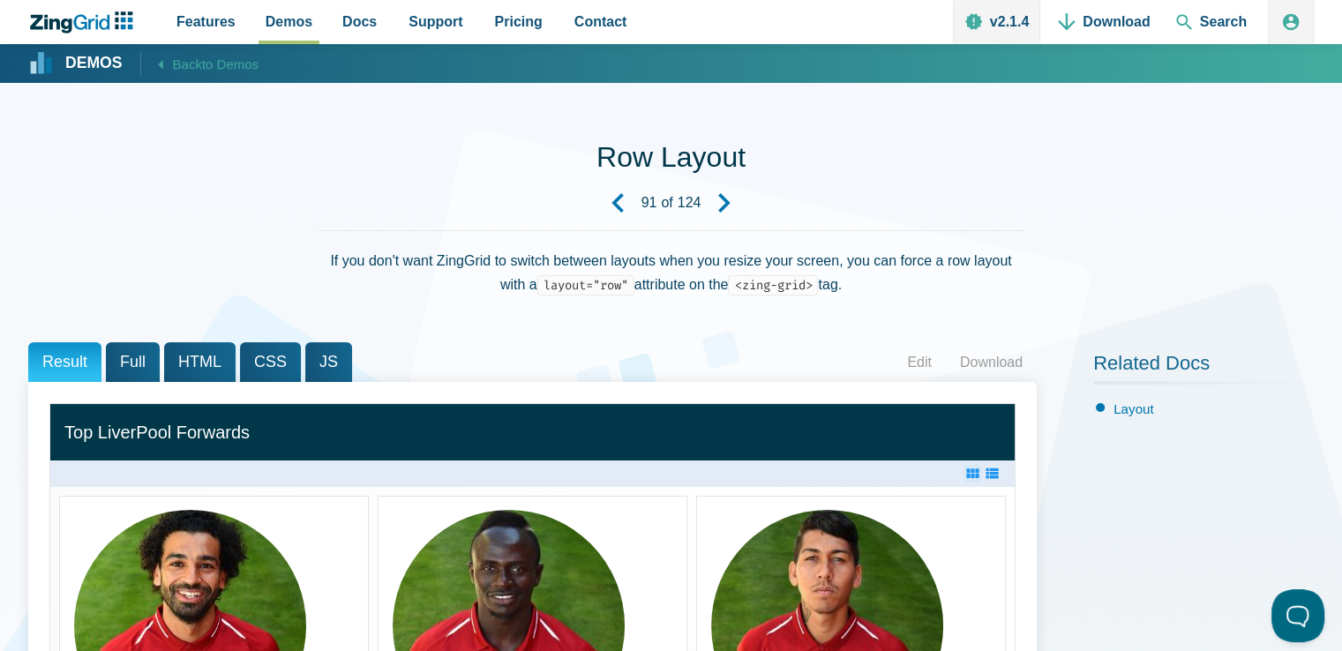
click at [981, 472] on zg-layout-controls "App Content" at bounding box center [981, 471] width 39 height 18
click at [997, 481] on zg-icon "layoutrow" at bounding box center [992, 474] width 18 height 18
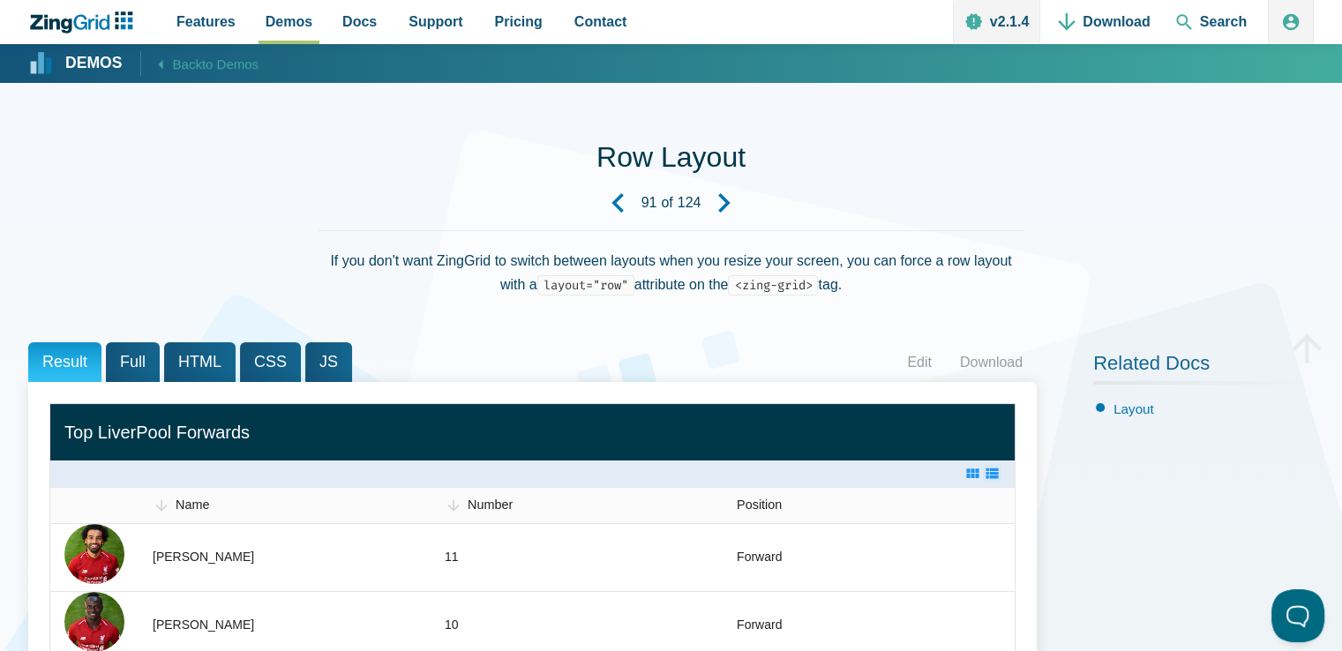
scroll to position [176, 0]
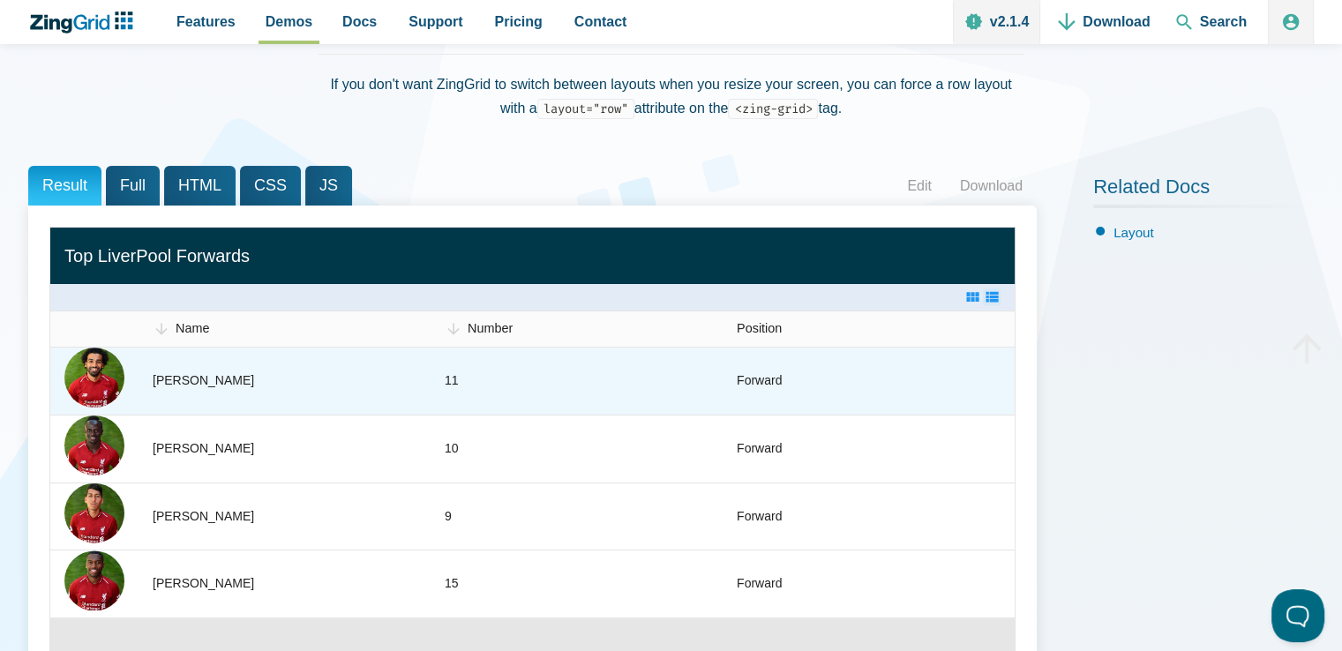
click at [400, 365] on zg-cell "Mohamed Salah" at bounding box center [284, 381] width 292 height 67
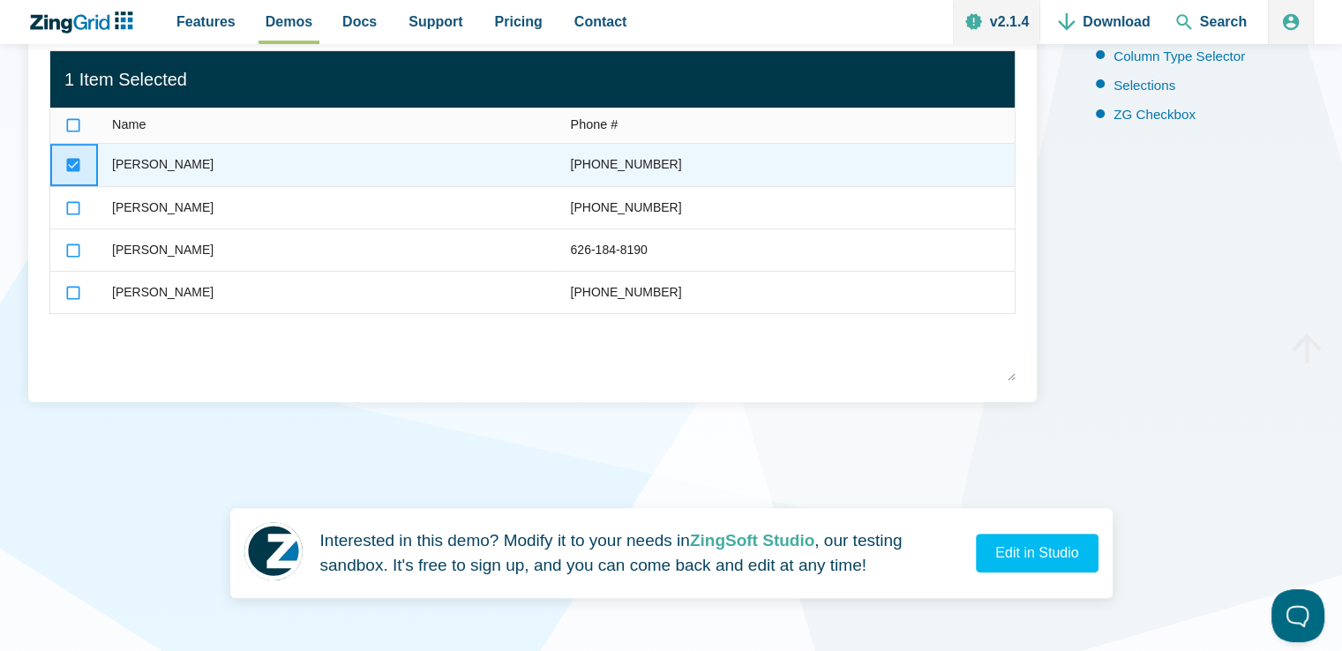
click at [72, 167] on zg-icon "App Content" at bounding box center [73, 165] width 18 height 18
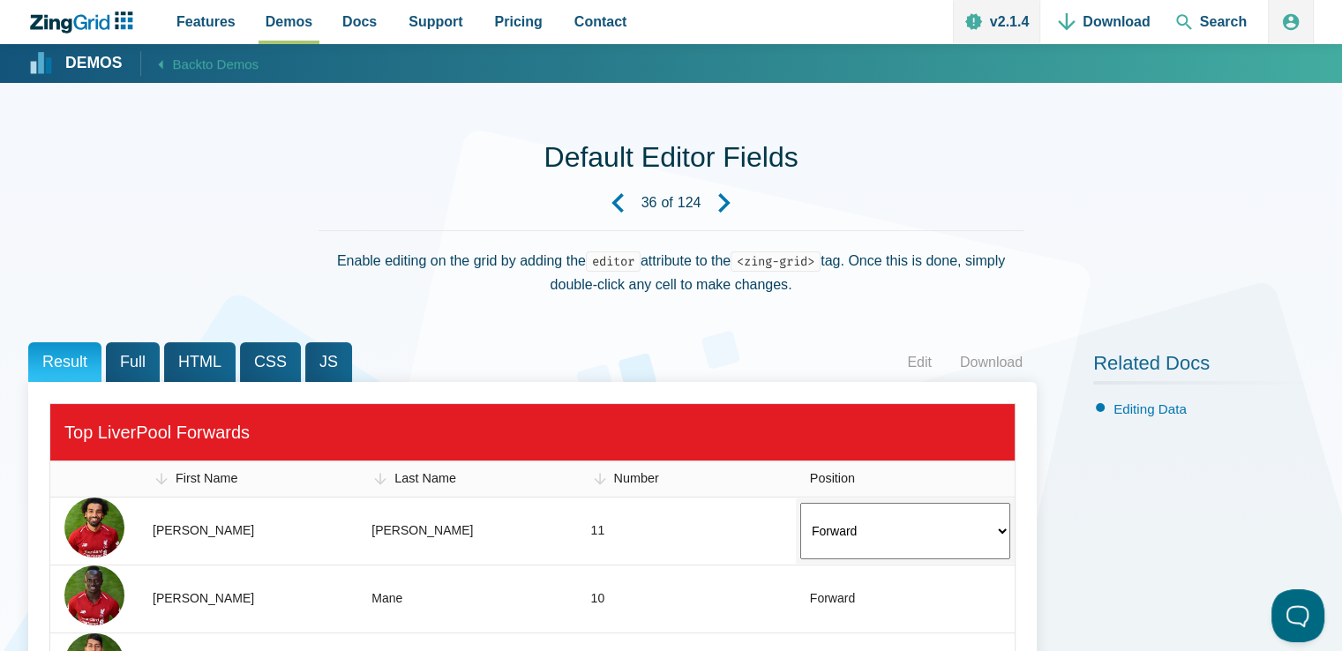
click at [1127, 522] on div "Related Docs Editing Data" at bounding box center [1203, 604] width 221 height 524
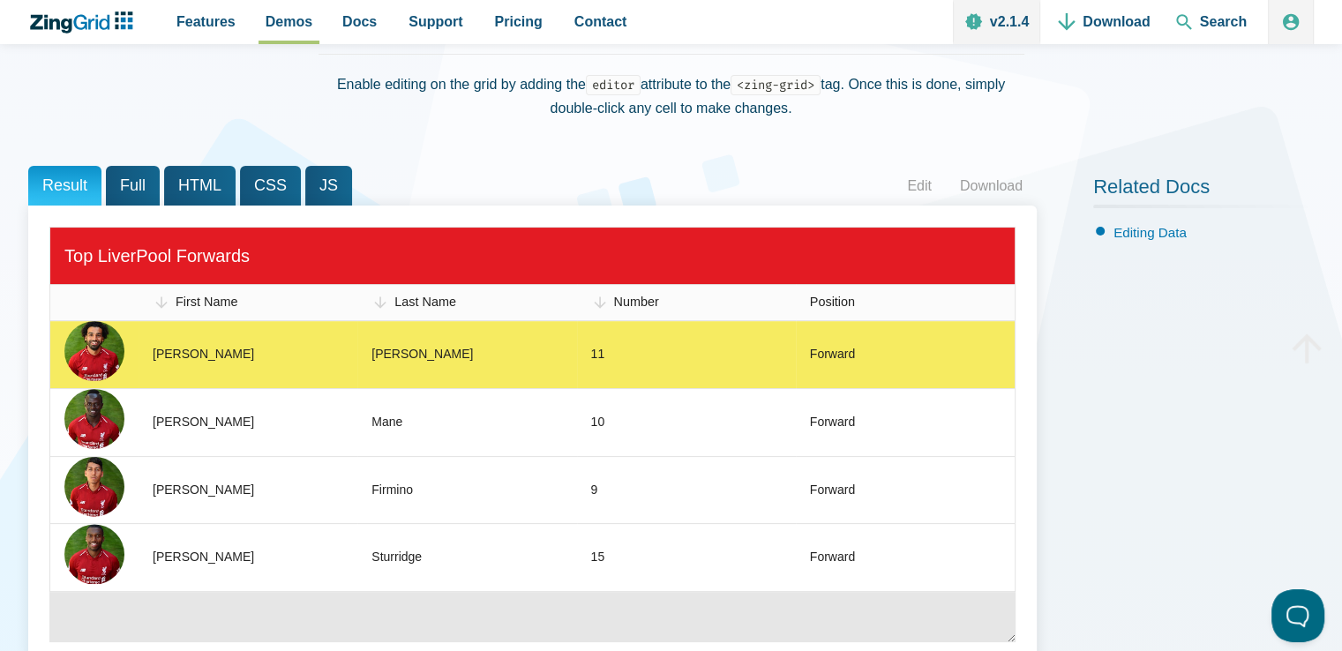
click at [662, 365] on zg-cell "11" at bounding box center [686, 354] width 219 height 67
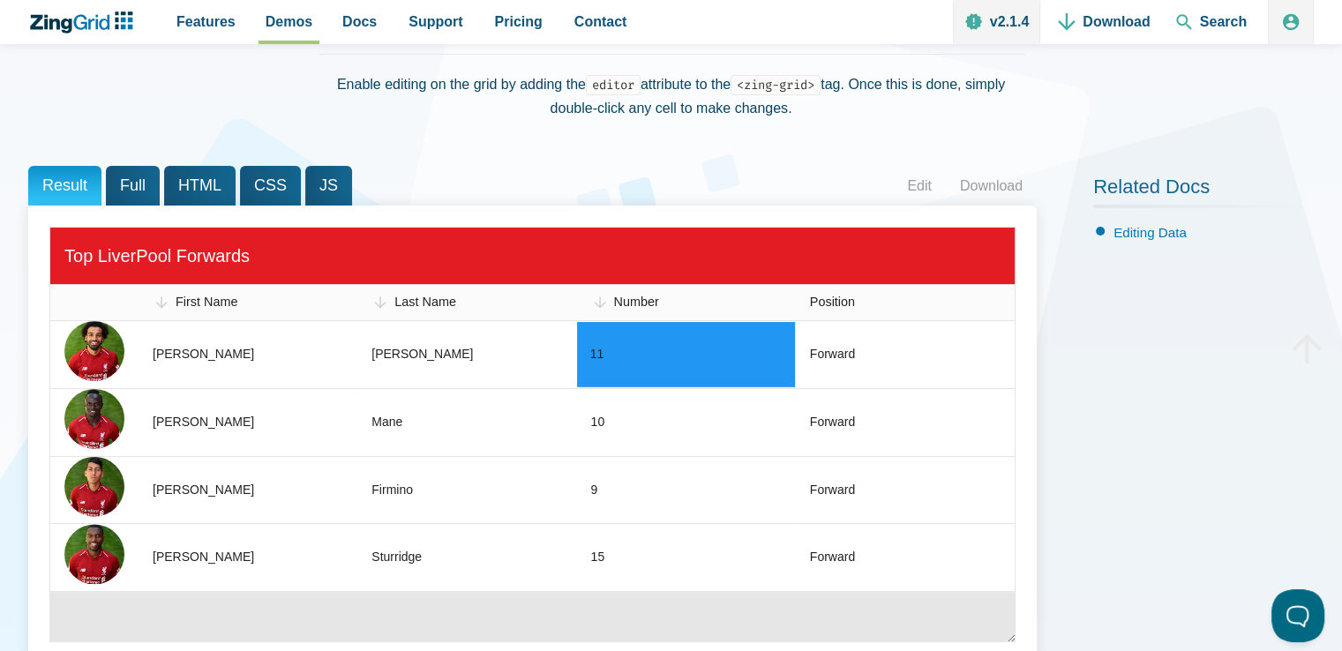
click at [488, 360] on zg-cell "Salah" at bounding box center [466, 354] width 219 height 67
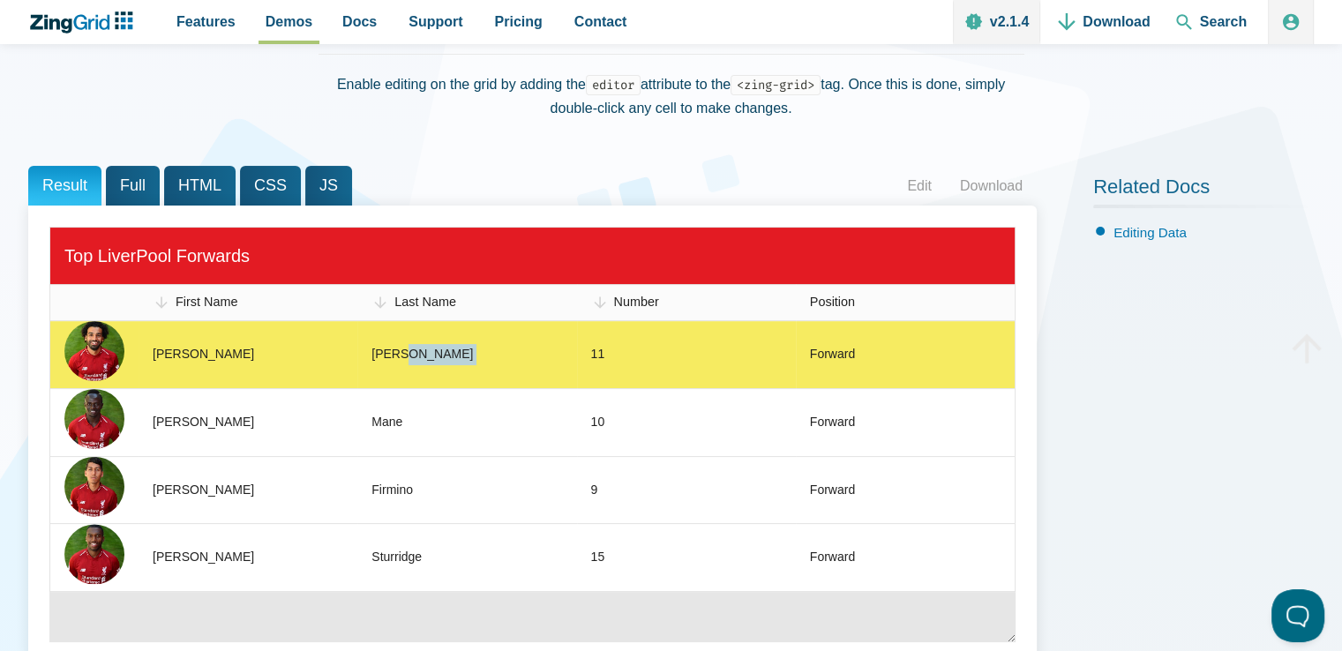
click at [488, 360] on zg-cell "Salah" at bounding box center [466, 354] width 219 height 67
click at [228, 364] on zg-cell "Mohamed" at bounding box center [247, 354] width 219 height 67
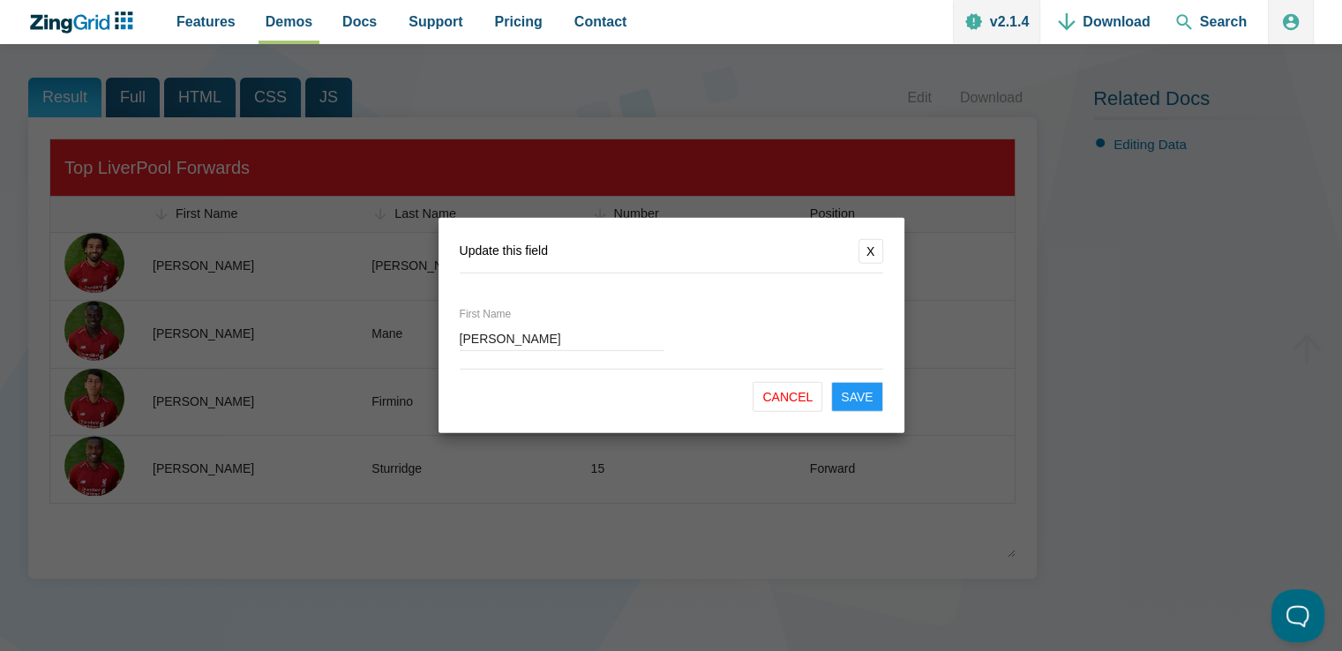
click at [787, 399] on button "Cancel" at bounding box center [787, 397] width 70 height 30
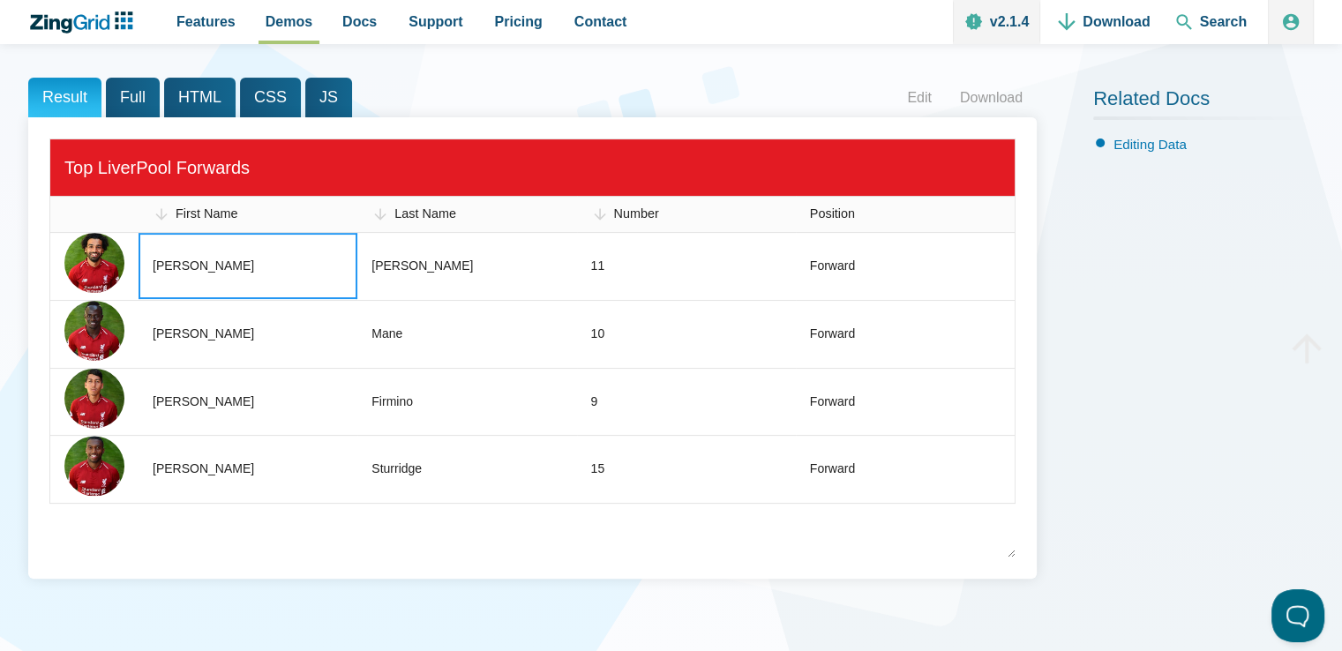
click at [151, 99] on span "Full" at bounding box center [133, 98] width 54 height 40
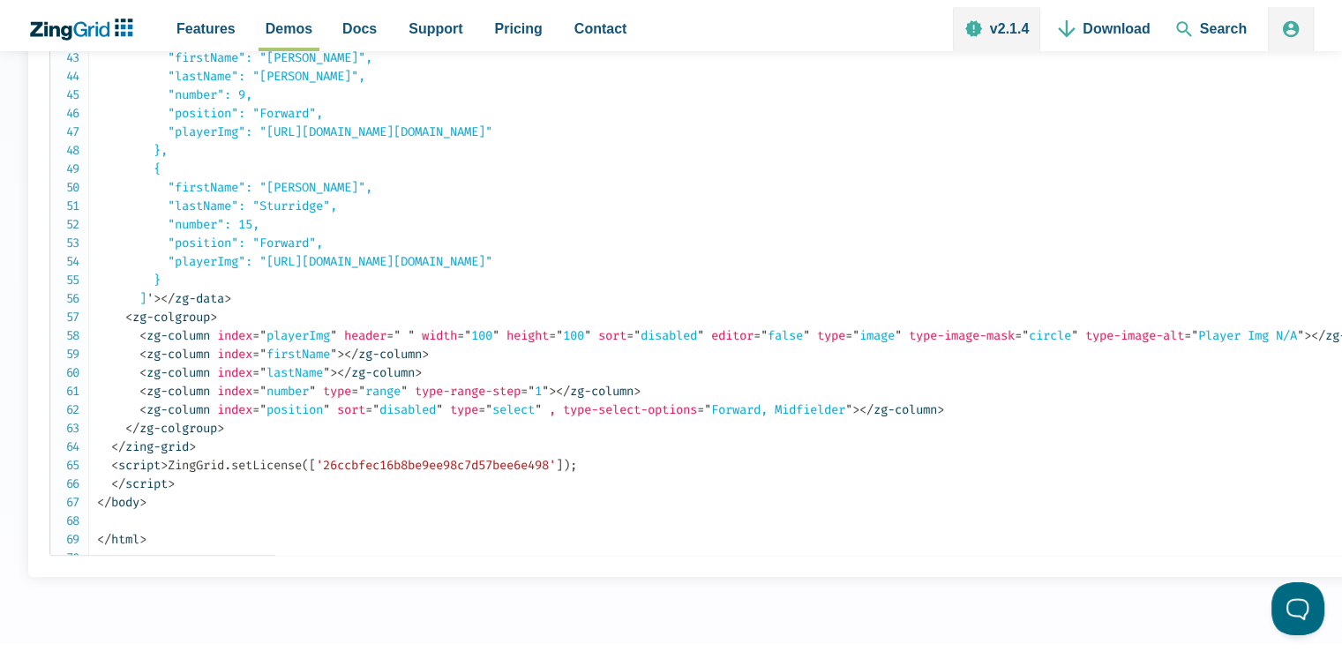
scroll to position [265, 0]
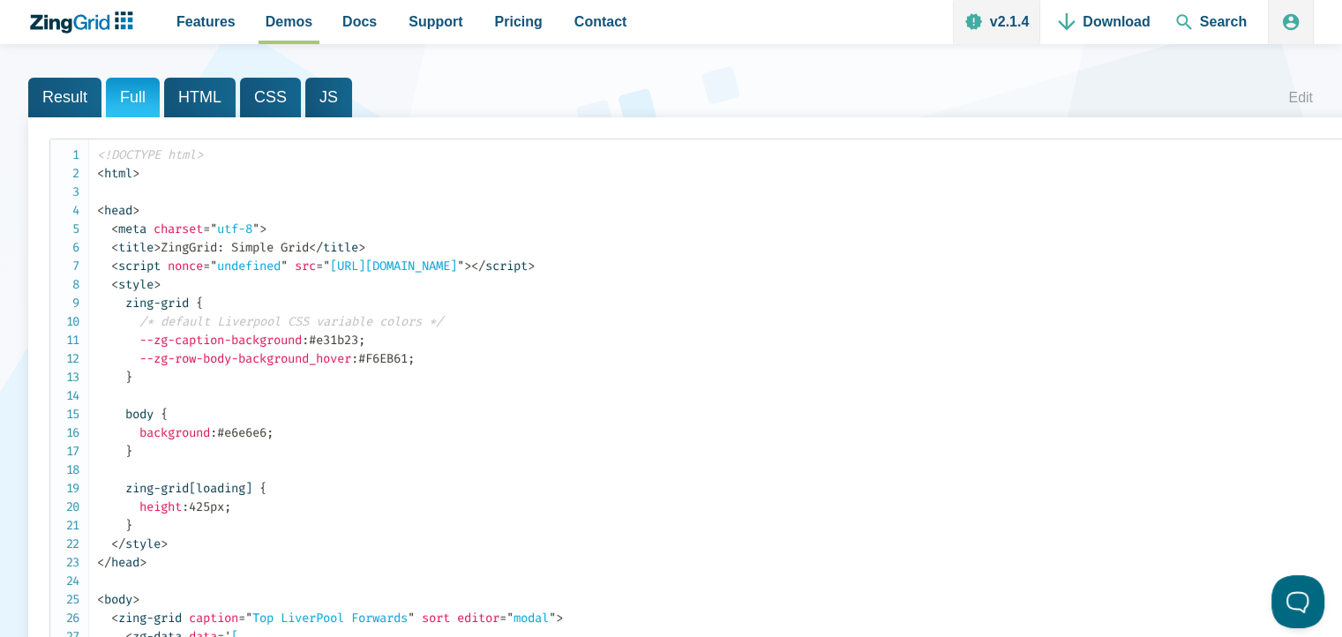
click at [194, 94] on span "HTML" at bounding box center [199, 98] width 71 height 40
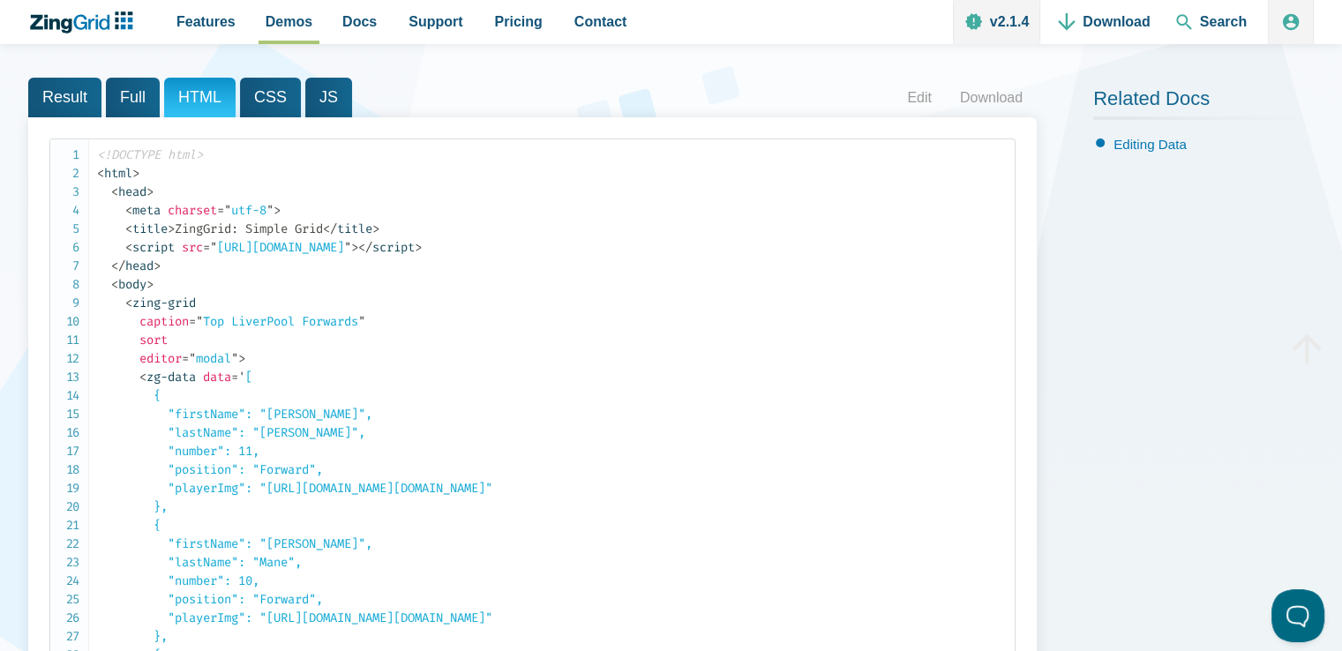
click at [256, 96] on span "CSS" at bounding box center [270, 98] width 61 height 40
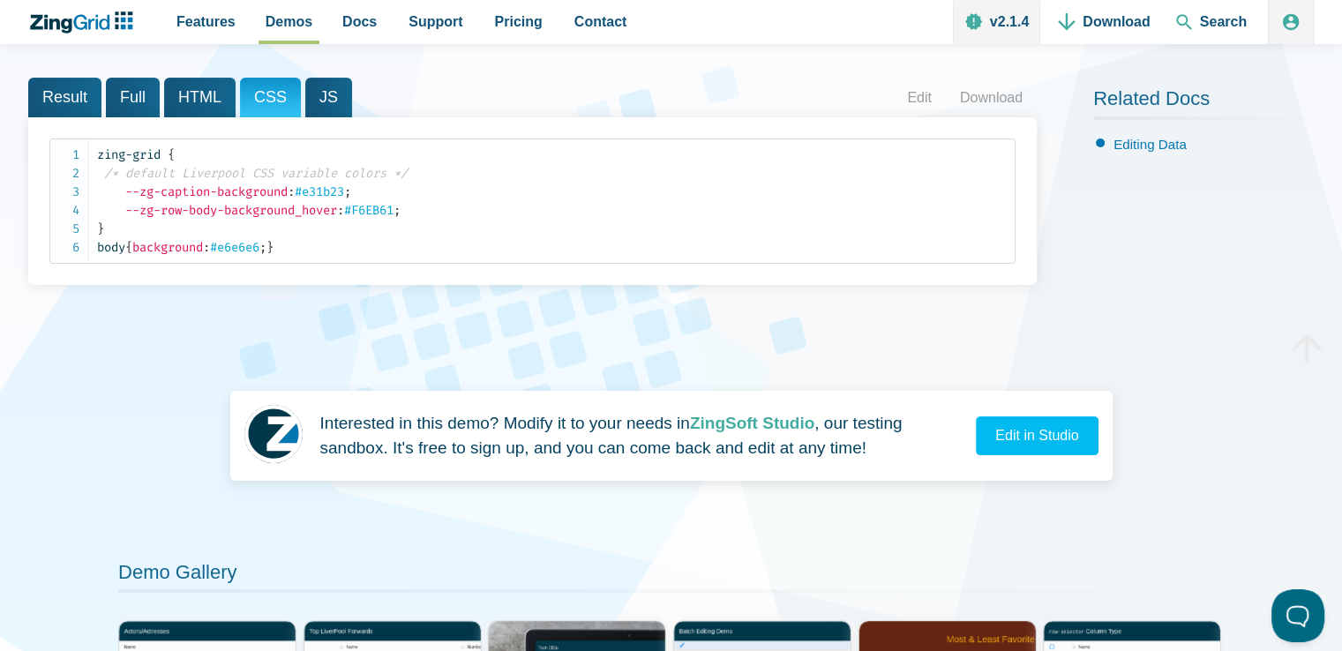
click at [318, 103] on span "JS" at bounding box center [328, 98] width 47 height 40
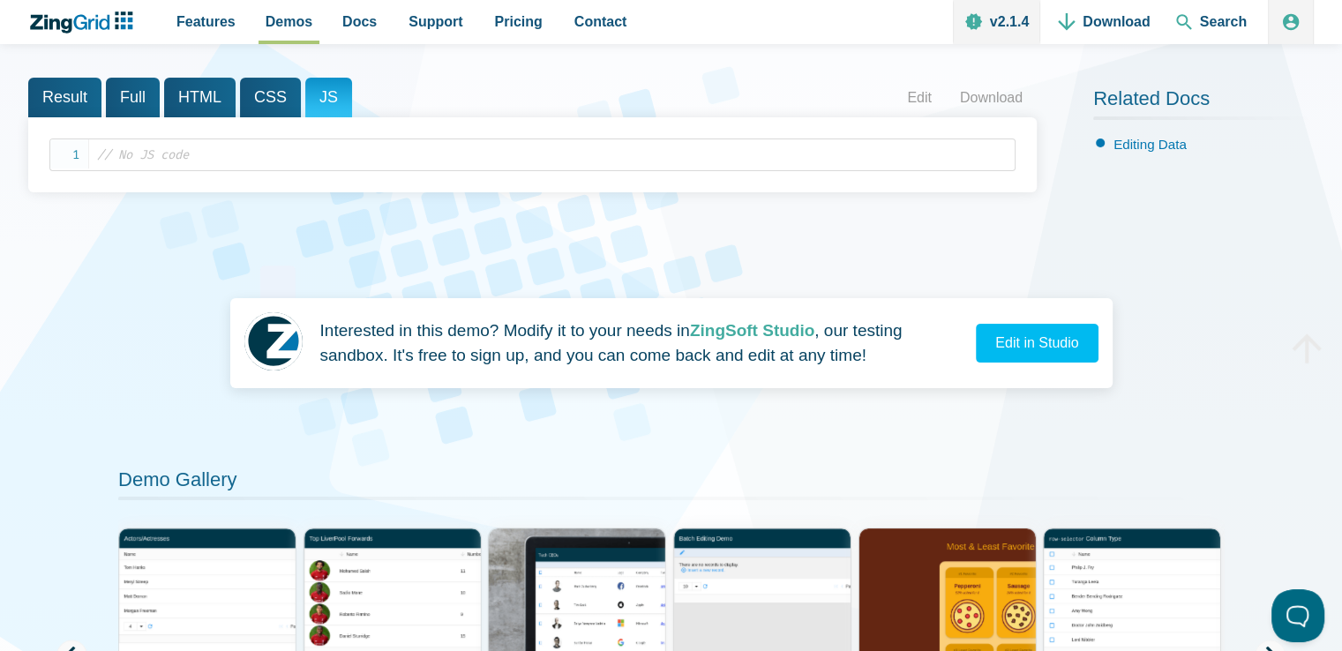
click at [148, 97] on span "Full" at bounding box center [133, 98] width 54 height 40
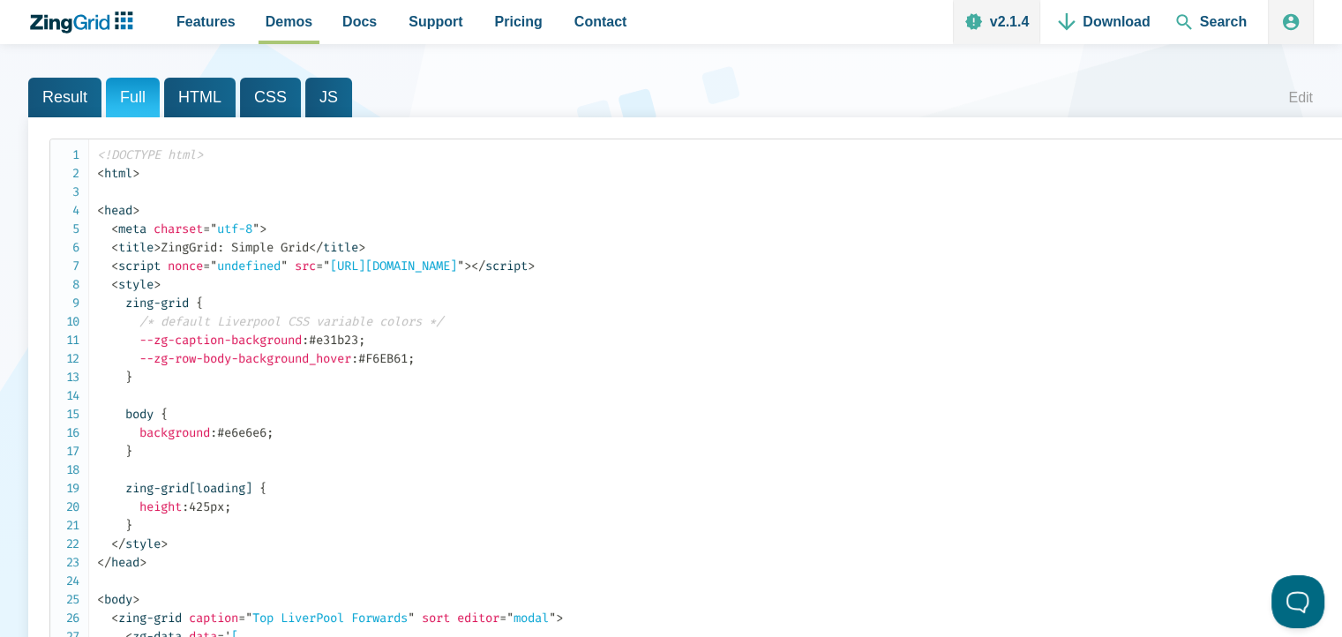
click at [191, 100] on span "HTML" at bounding box center [199, 98] width 71 height 40
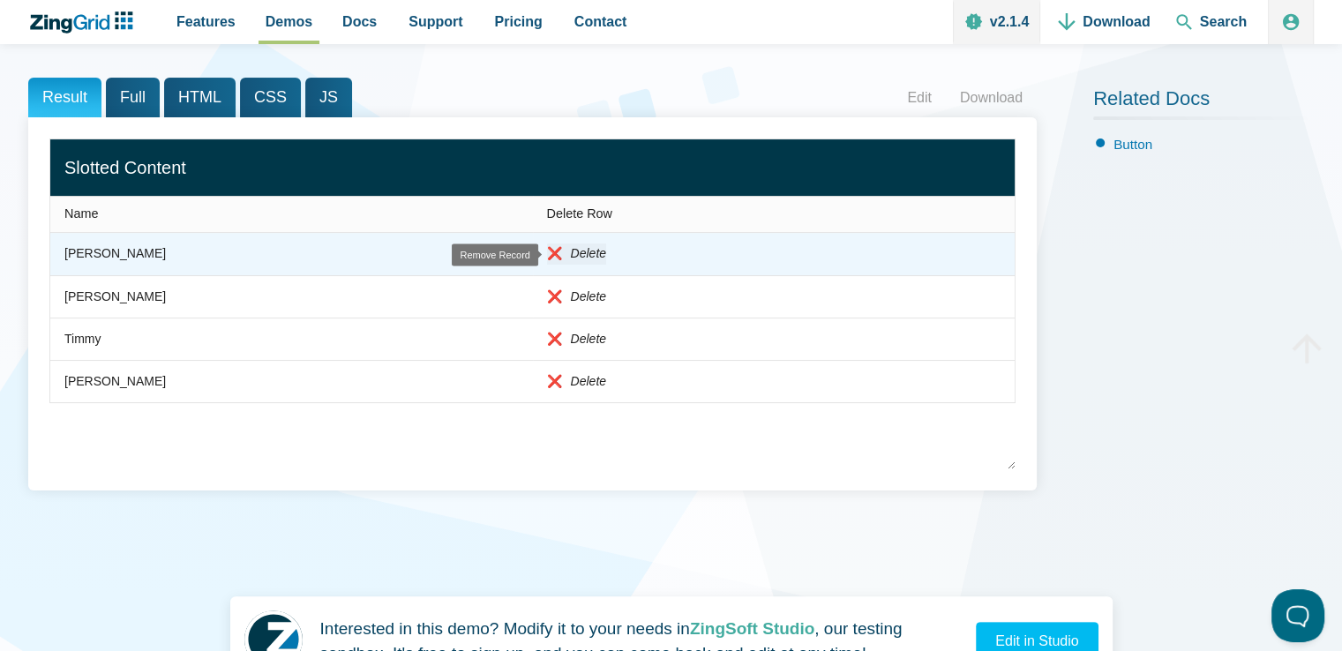
click at [568, 255] on zg-button "❌ Delete" at bounding box center [576, 253] width 59 height 21
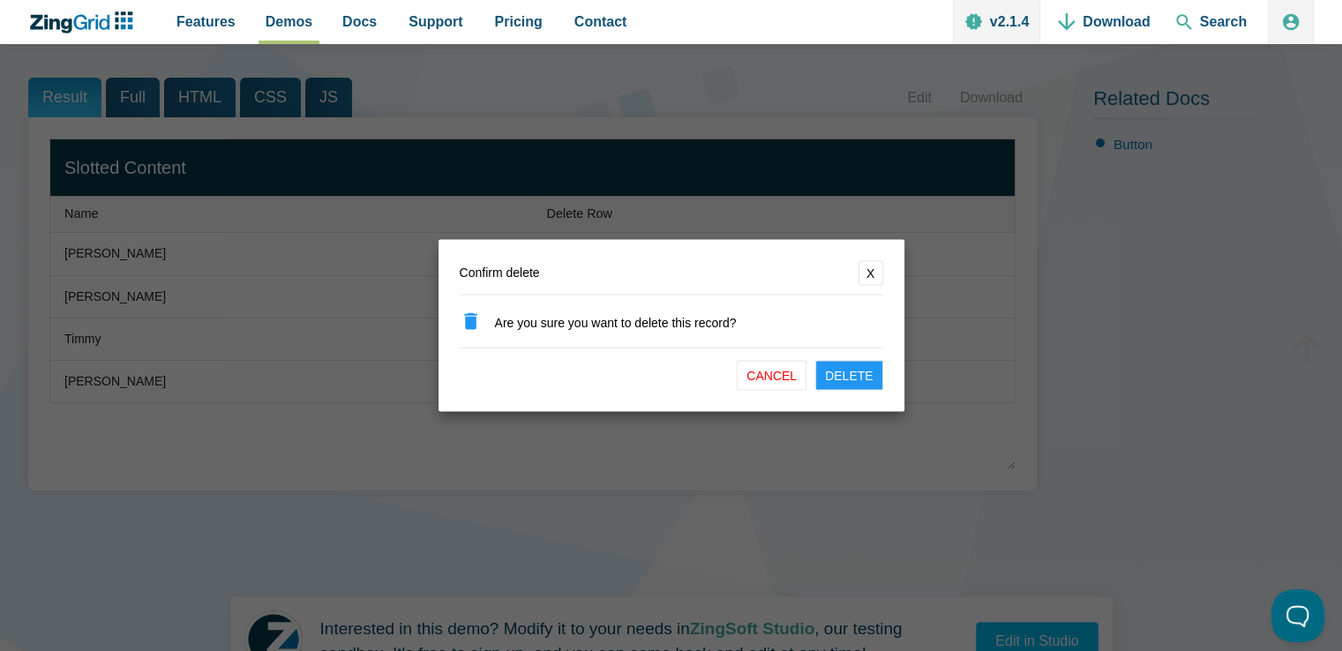
click at [781, 381] on button "Cancel" at bounding box center [772, 376] width 70 height 30
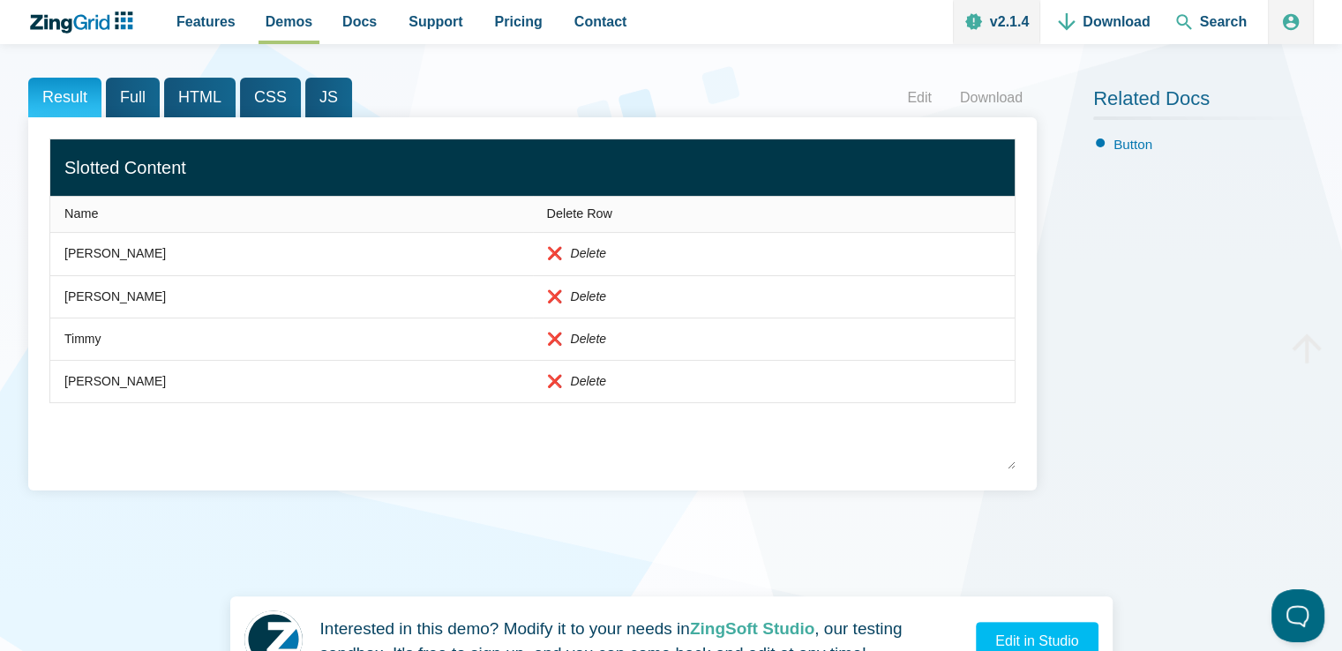
click at [113, 94] on span "Full" at bounding box center [133, 98] width 54 height 40
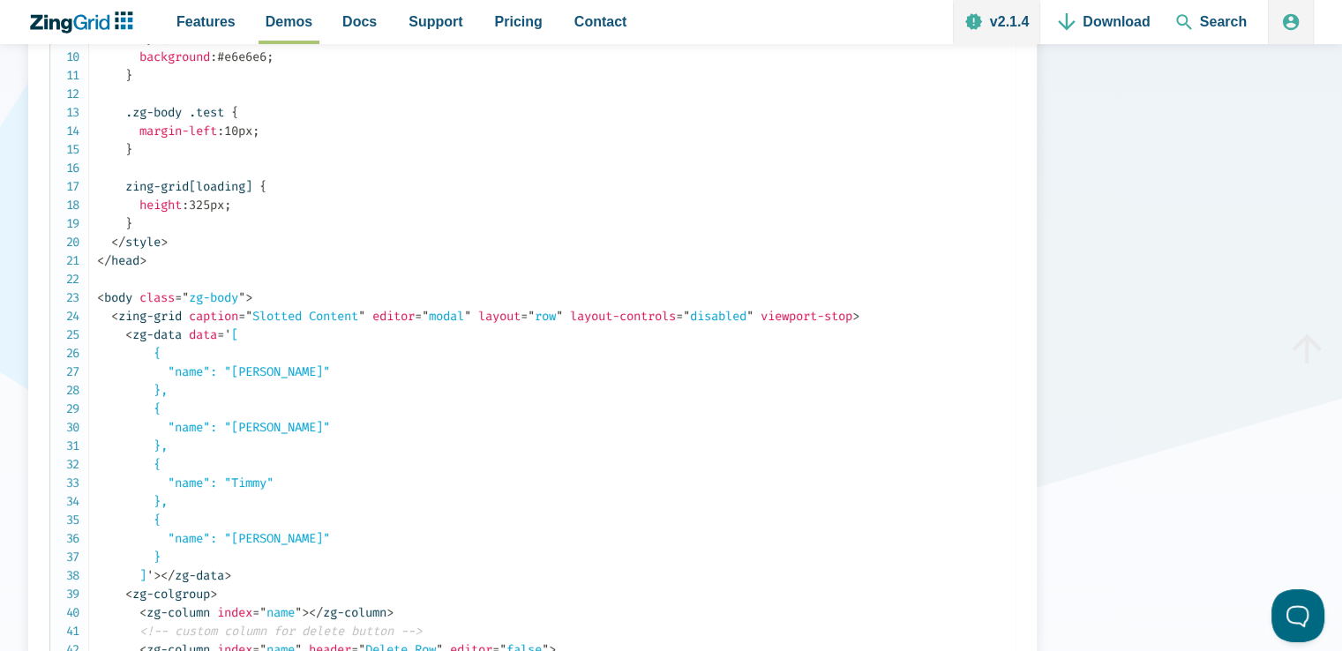
scroll to position [265, 0]
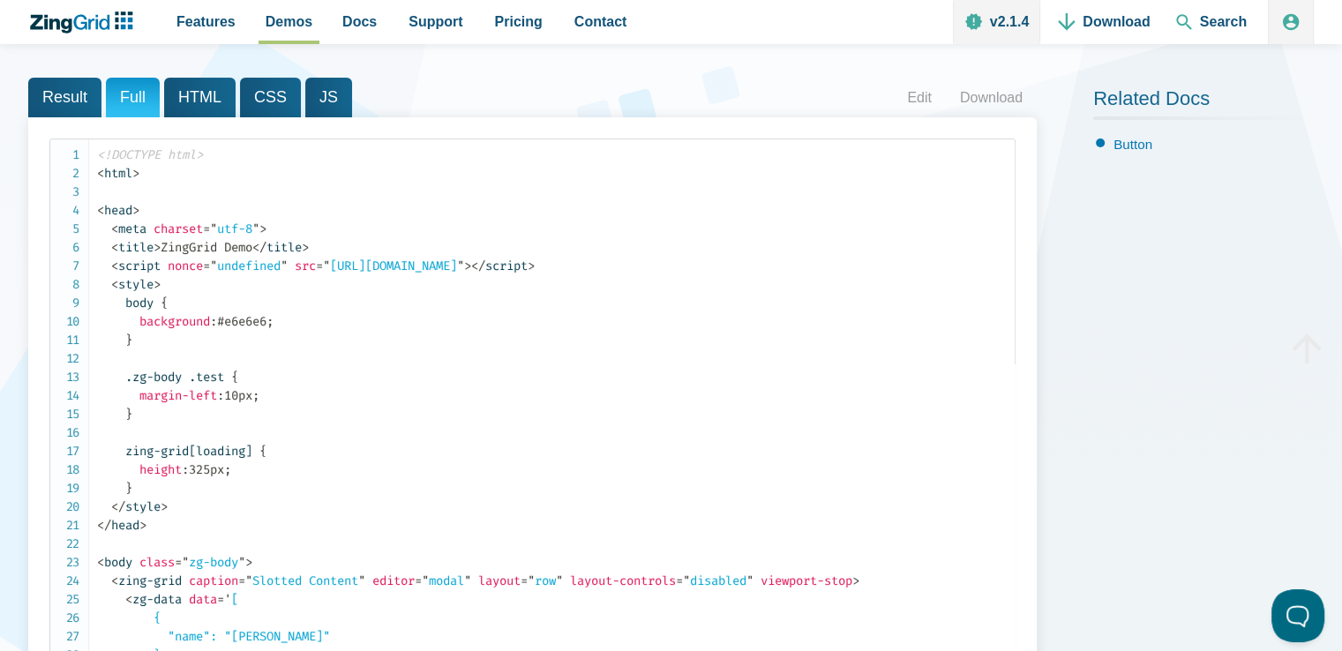
click at [201, 105] on span "HTML" at bounding box center [199, 98] width 71 height 40
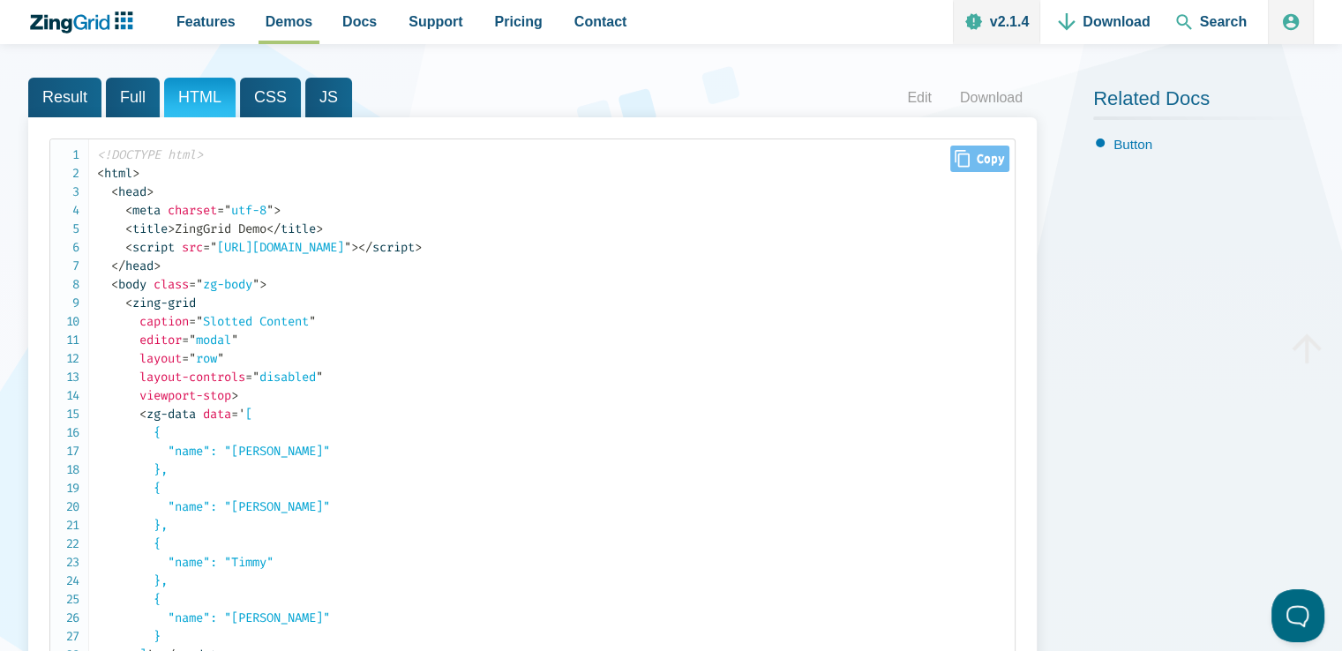
scroll to position [0, 0]
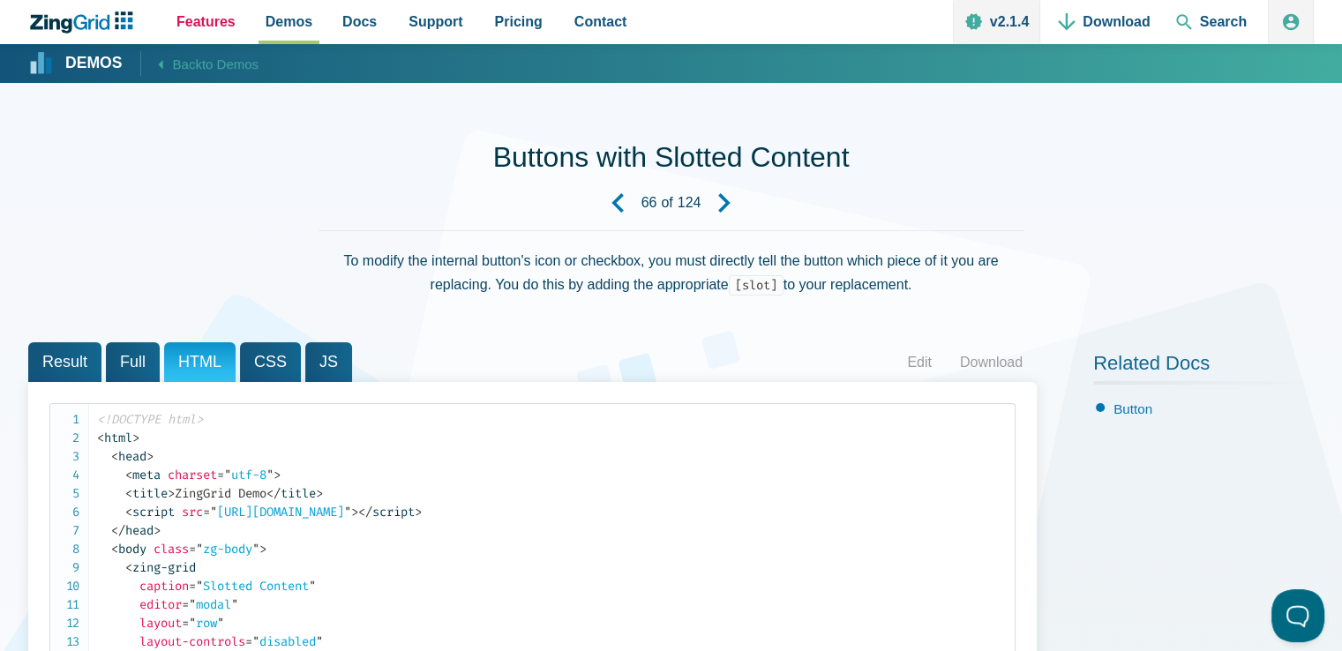
click at [209, 23] on span "Features" at bounding box center [205, 22] width 59 height 24
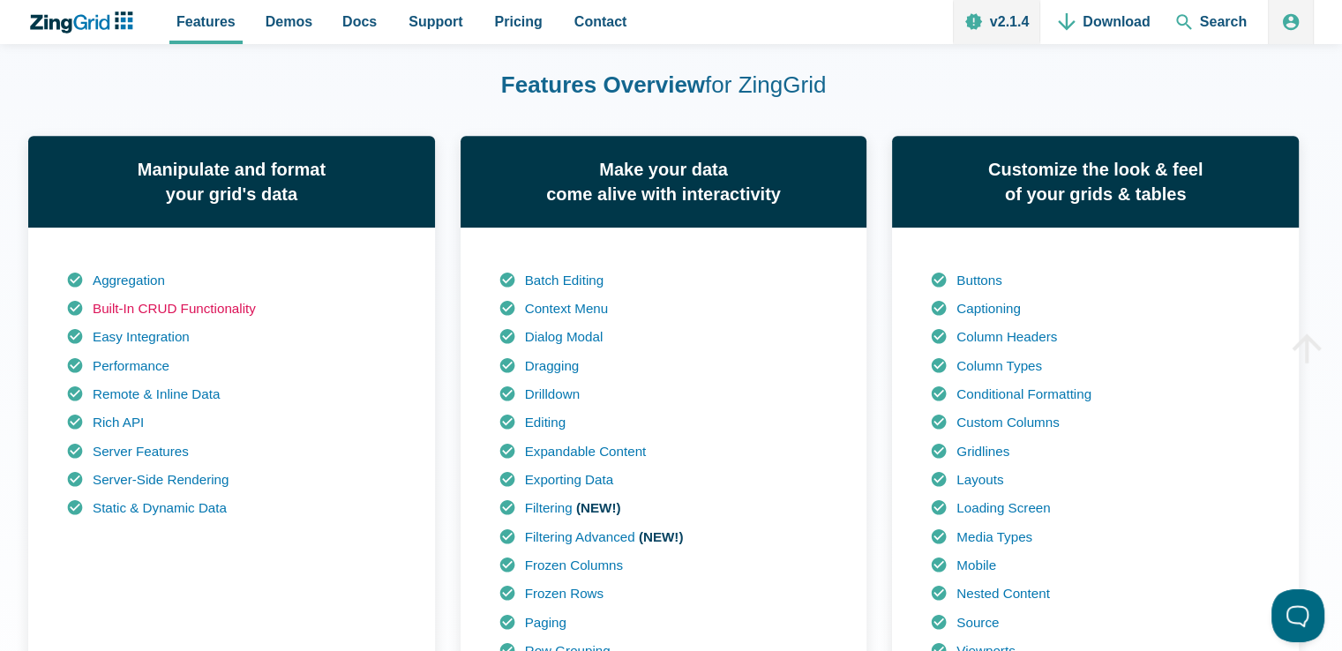
click at [225, 311] on link "Built-In CRUD Functionality" at bounding box center [174, 308] width 163 height 15
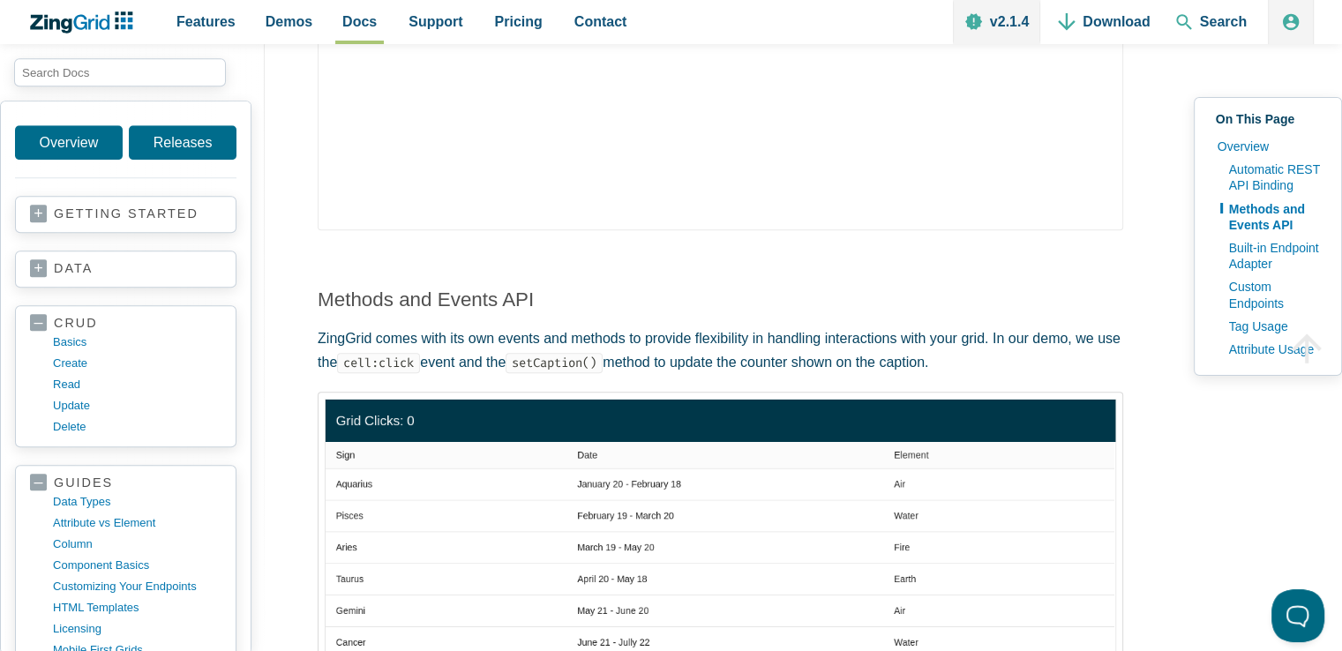
scroll to position [1500, 0]
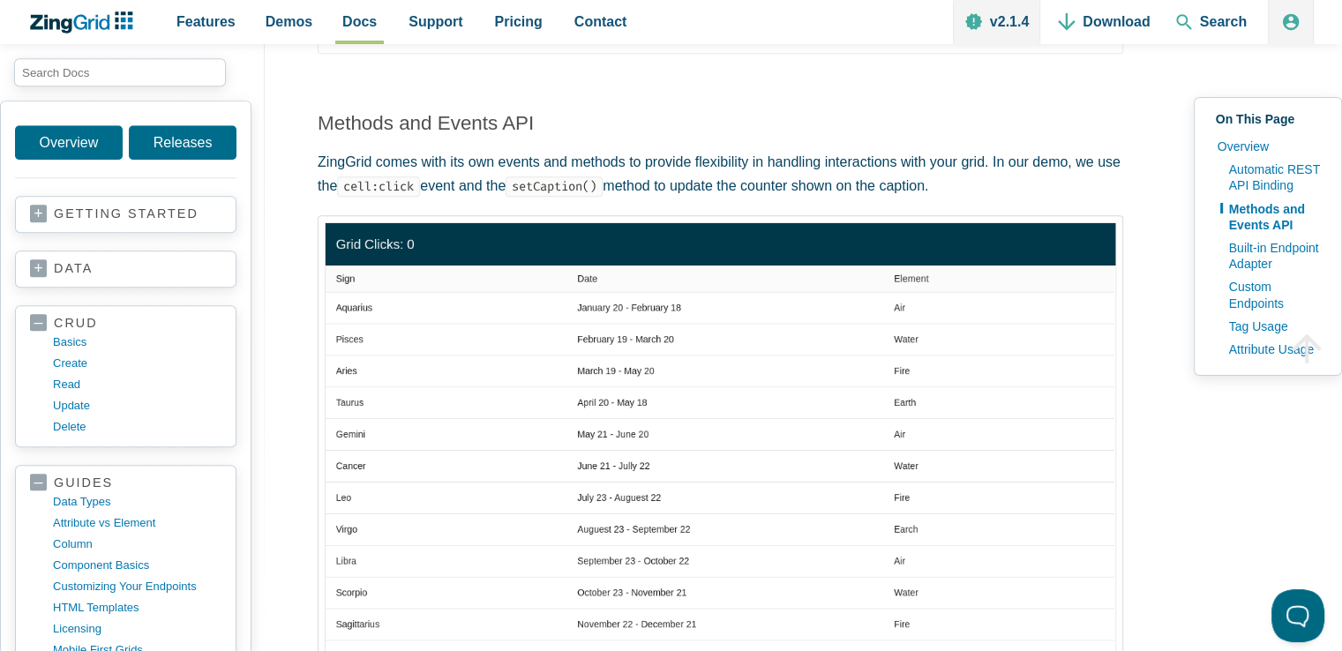
click at [658, 311] on img "App Content" at bounding box center [720, 456] width 791 height 468
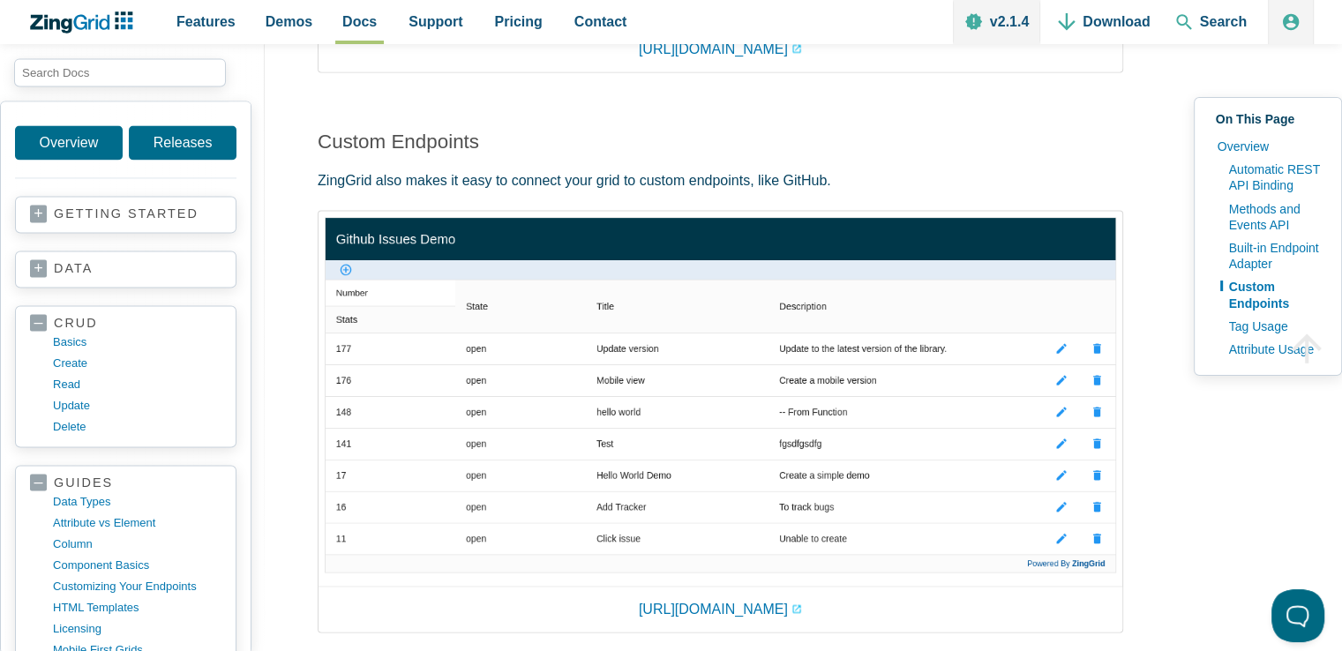
scroll to position [2735, 0]
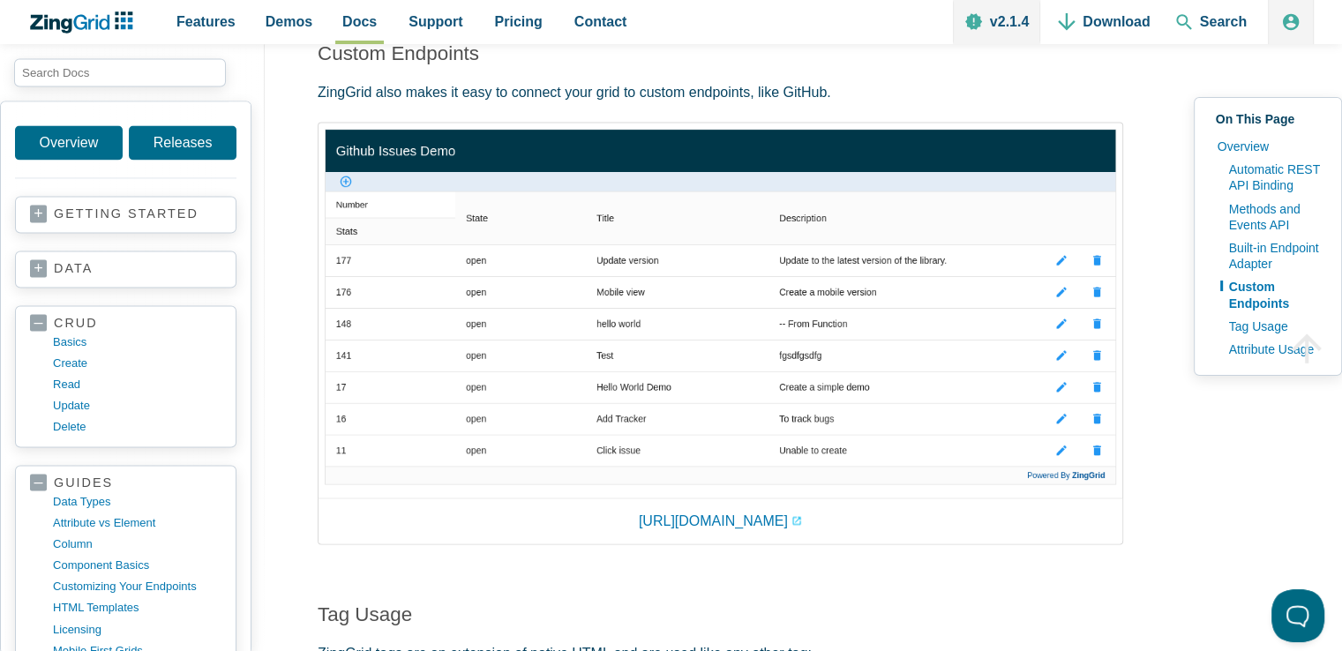
click at [677, 344] on img "App Content" at bounding box center [720, 307] width 791 height 356
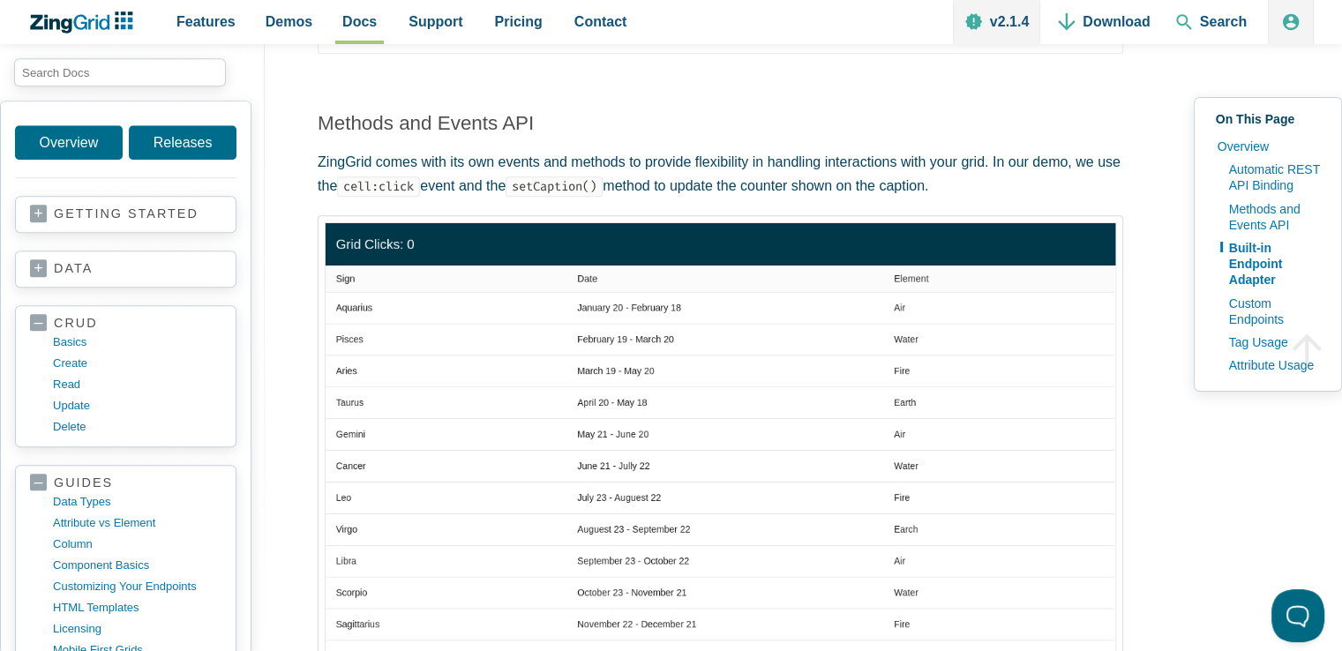
scroll to position [1411, 0]
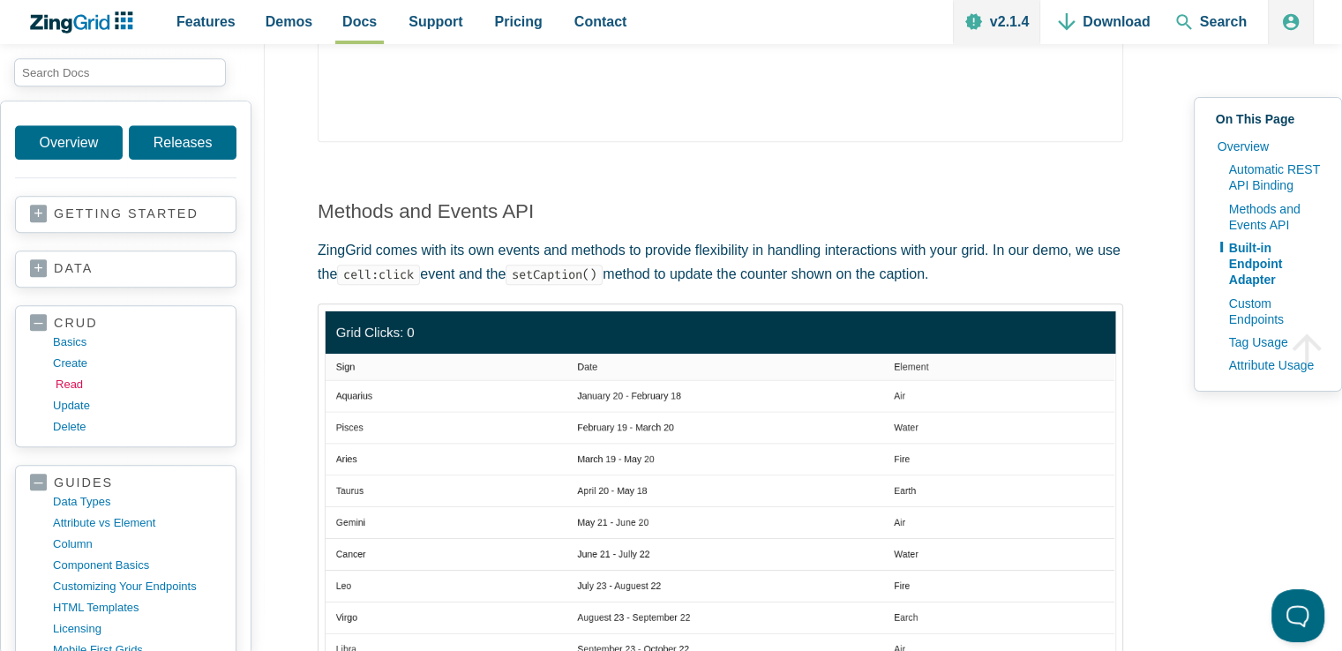
click at [77, 384] on link "read" at bounding box center [140, 384] width 168 height 21
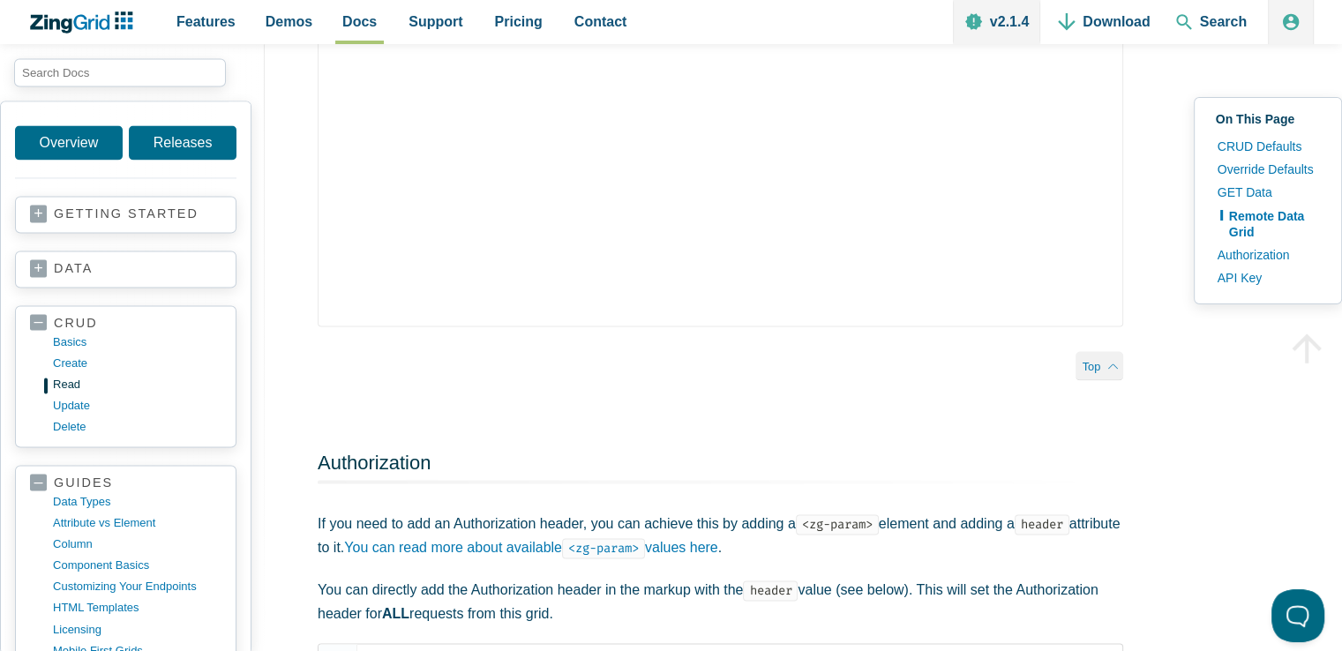
scroll to position [2823, 0]
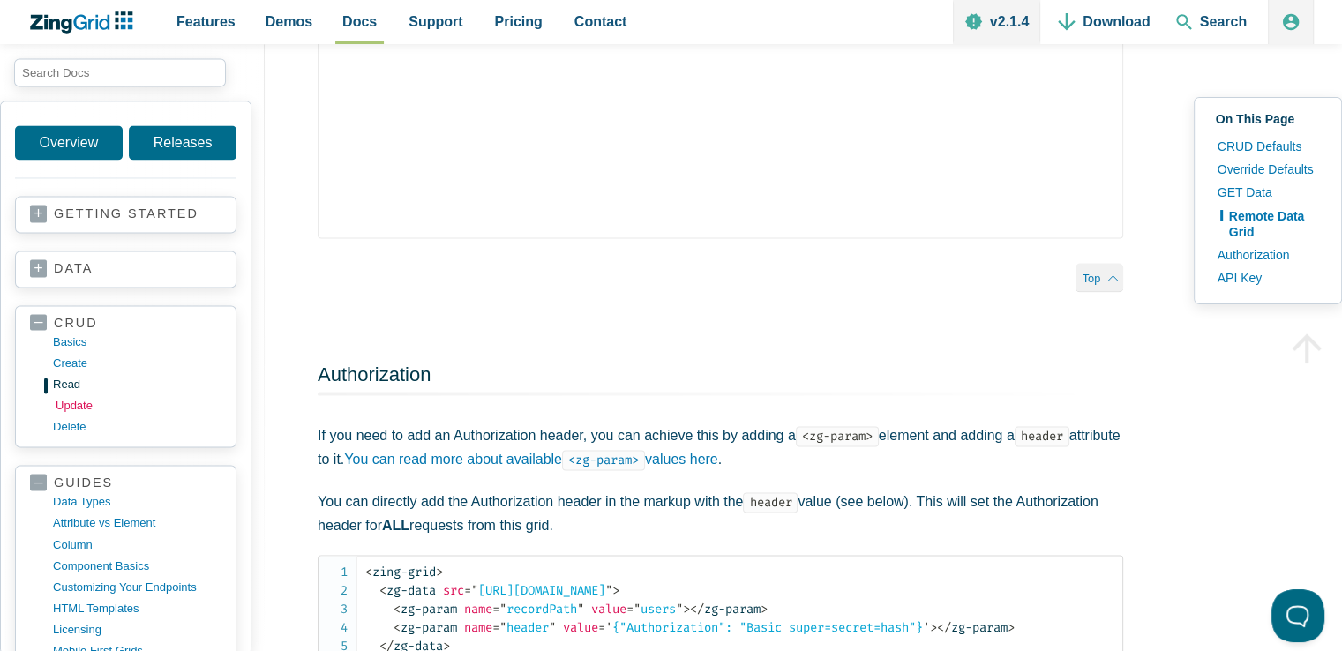
click at [68, 398] on link "update" at bounding box center [140, 405] width 168 height 21
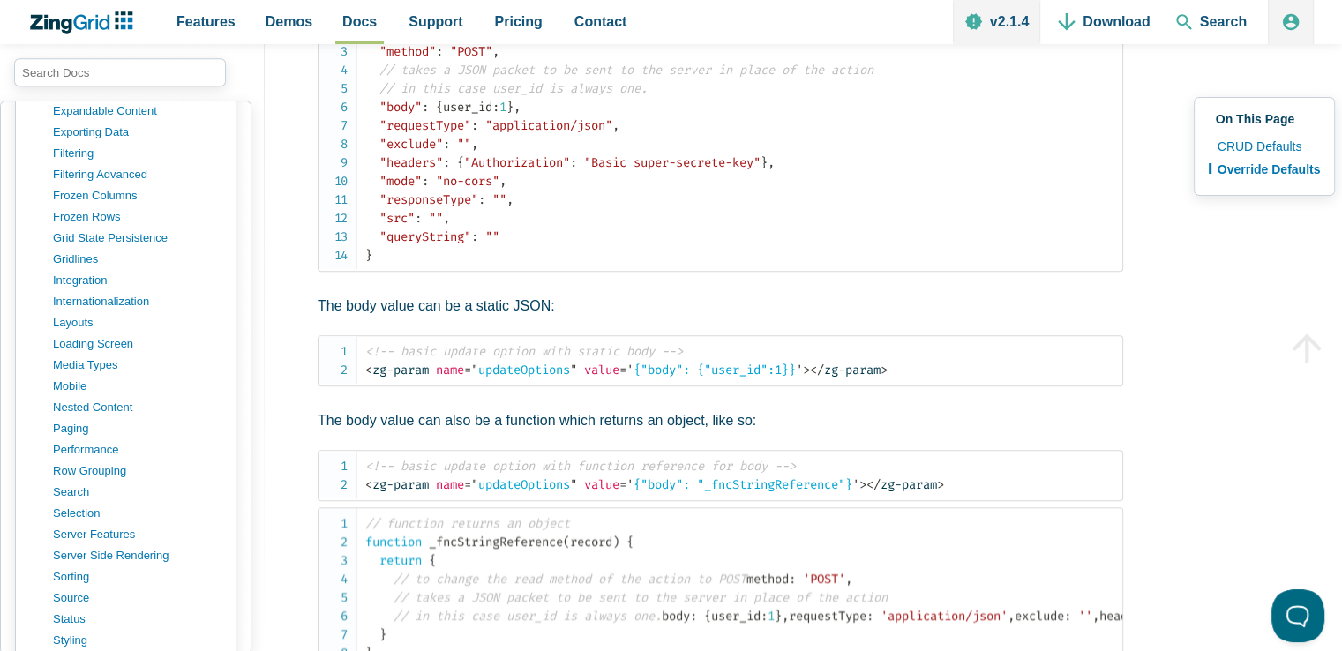
scroll to position [1147, 0]
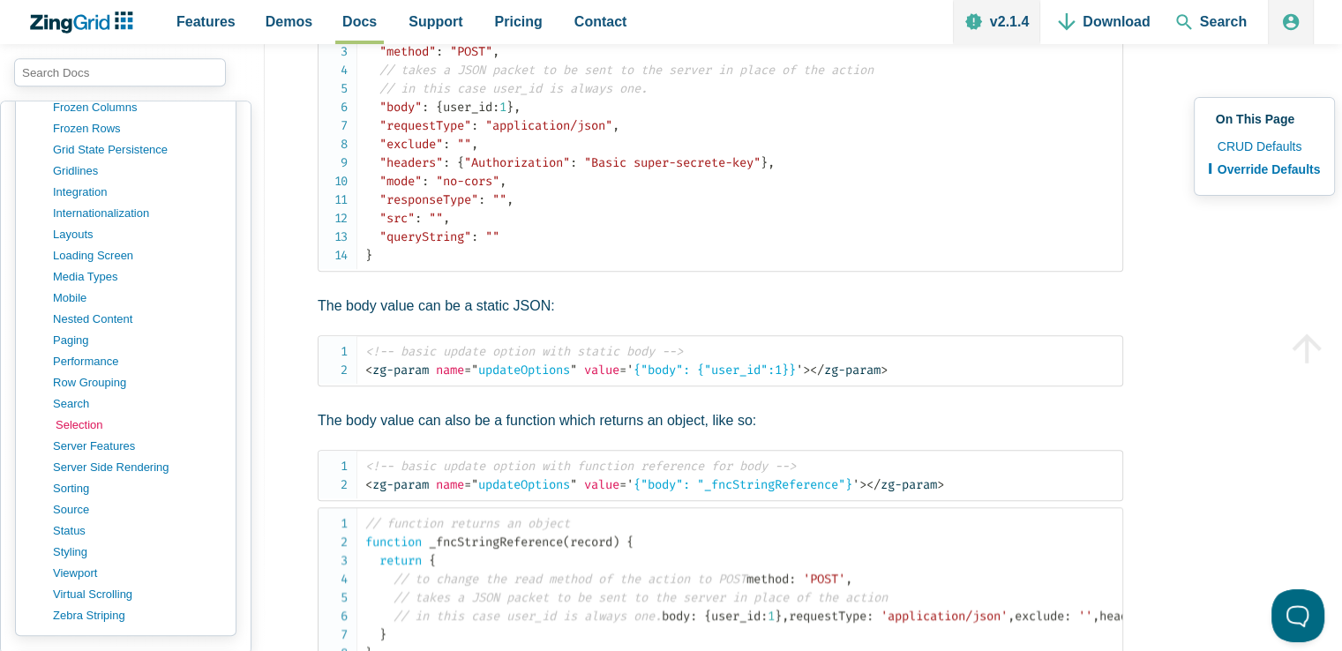
click at [74, 415] on link "selection" at bounding box center [140, 425] width 168 height 21
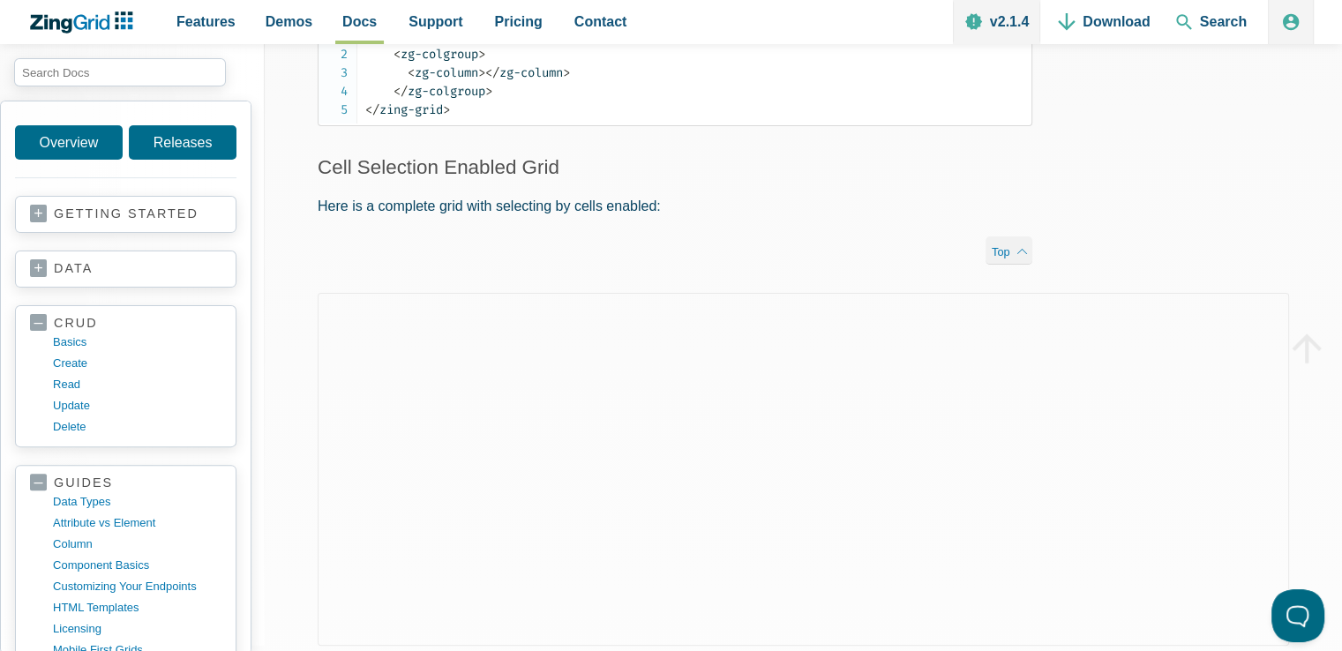
click at [44, 266] on link "data" at bounding box center [125, 269] width 191 height 18
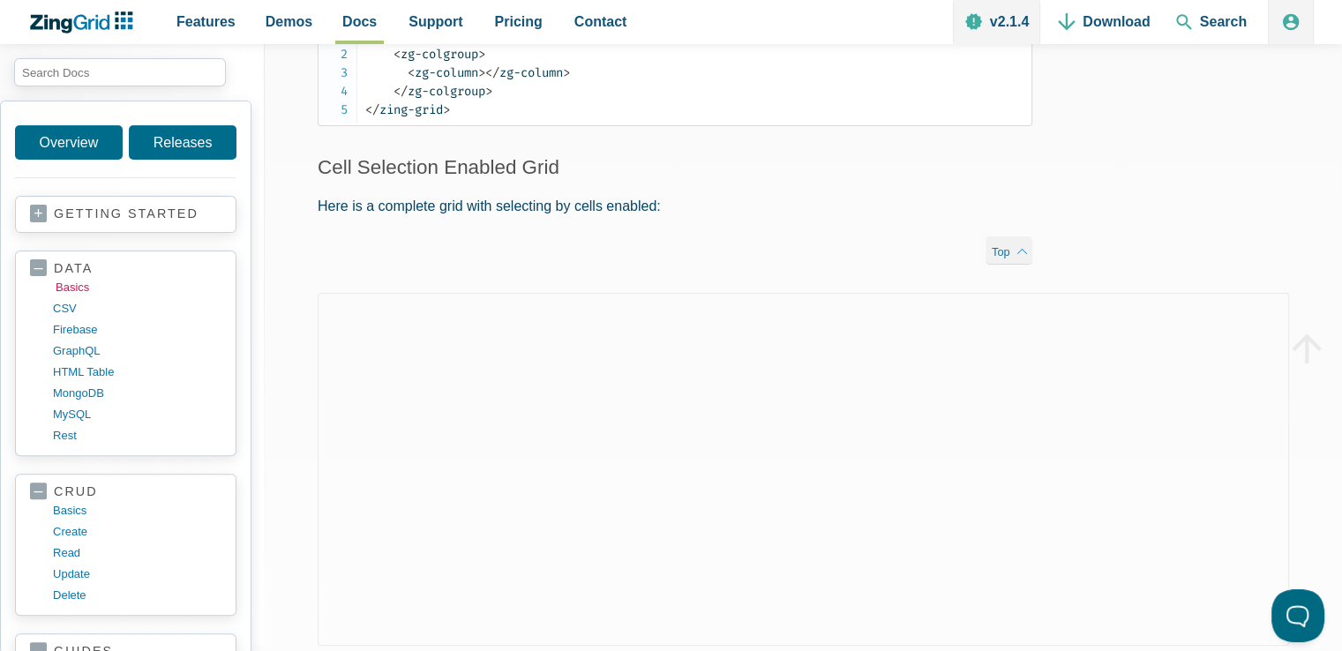
click at [72, 290] on link "basics" at bounding box center [140, 287] width 168 height 21
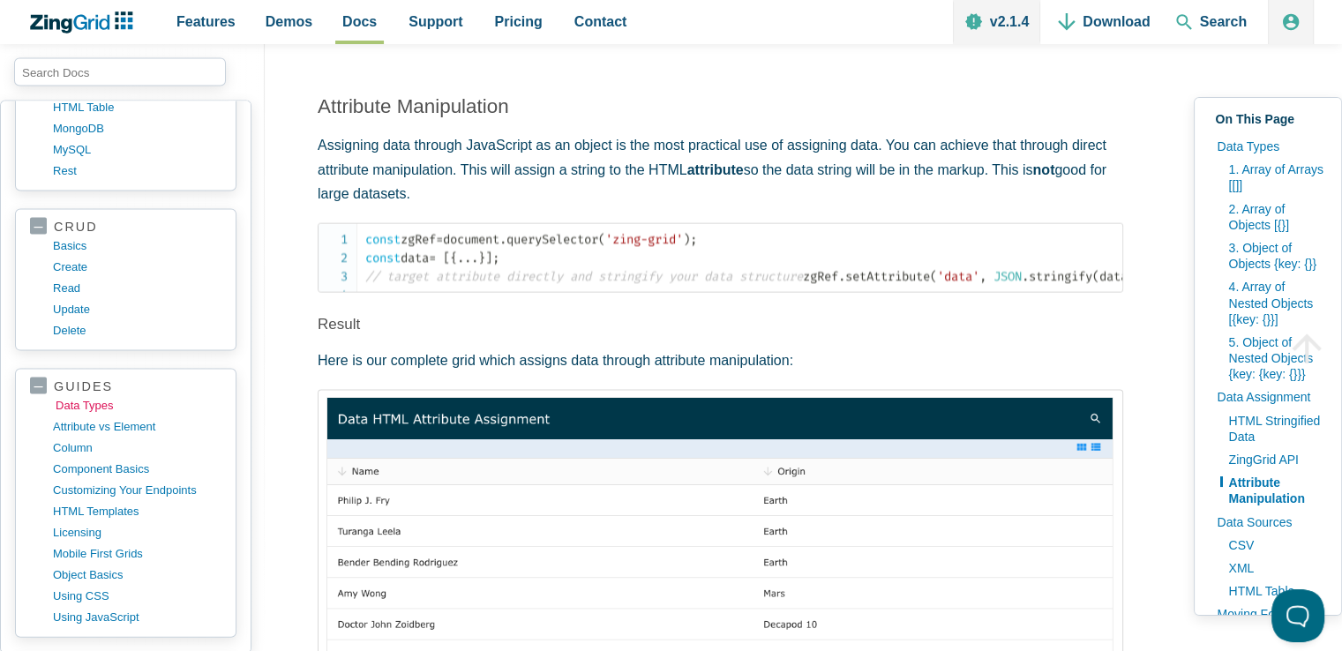
scroll to position [353, 0]
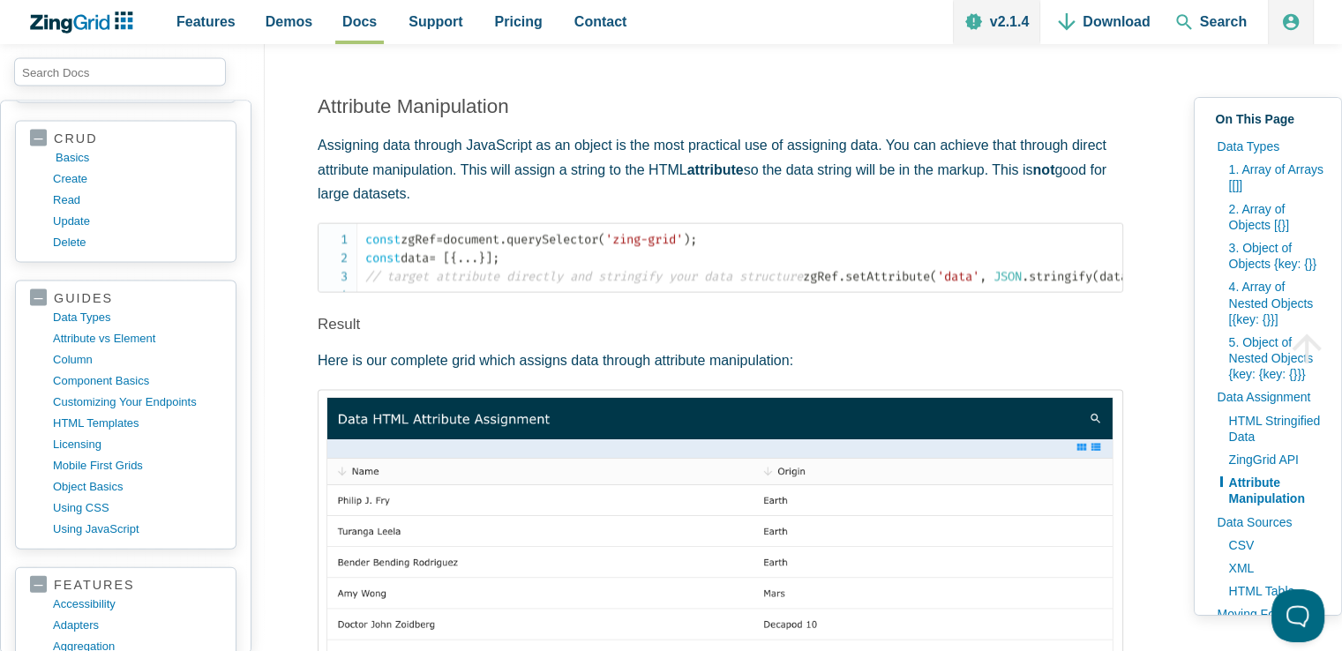
click at [74, 152] on link "basics" at bounding box center [140, 157] width 168 height 21
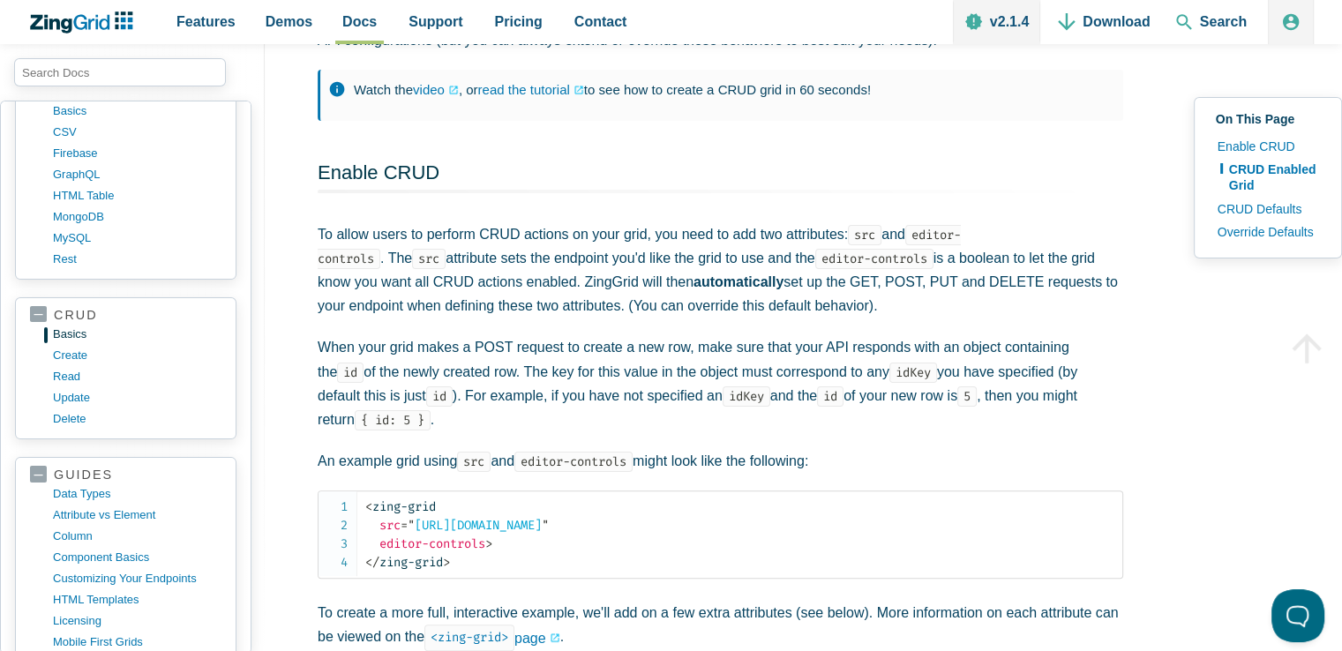
scroll to position [88, 0]
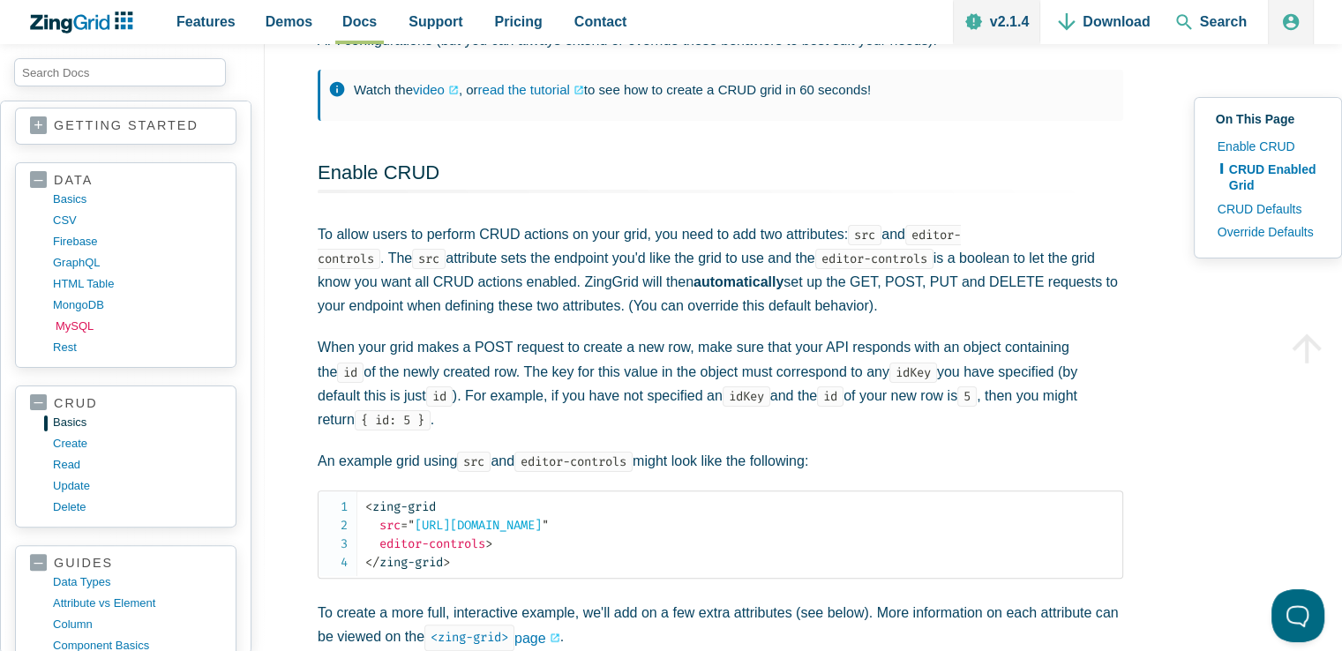
click at [76, 321] on link "MySQL" at bounding box center [140, 326] width 168 height 21
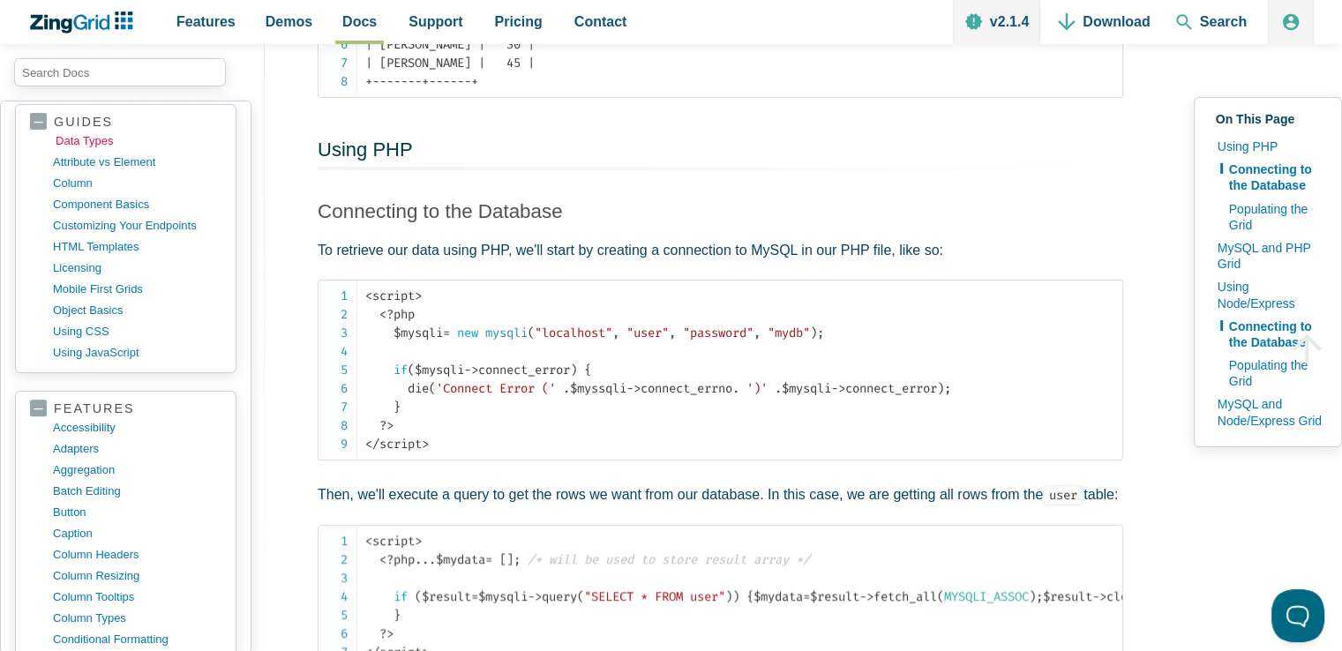
scroll to position [618, 0]
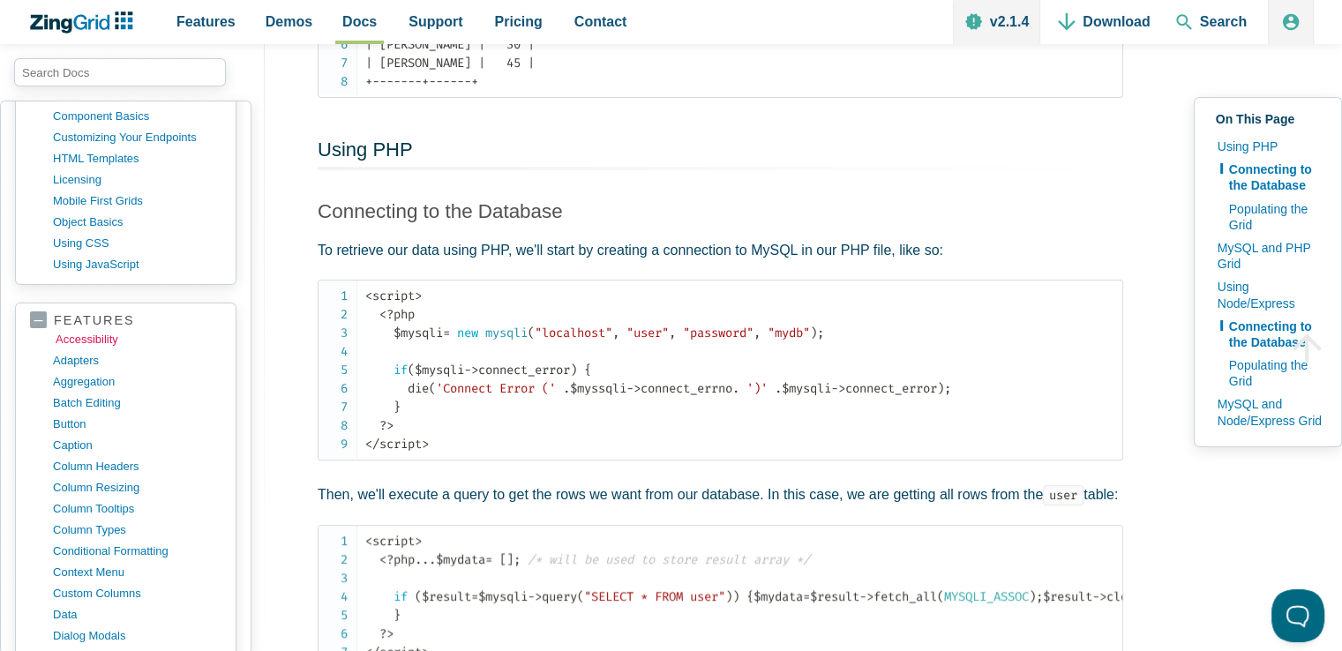
click at [101, 329] on link "accessibility" at bounding box center [140, 339] width 168 height 21
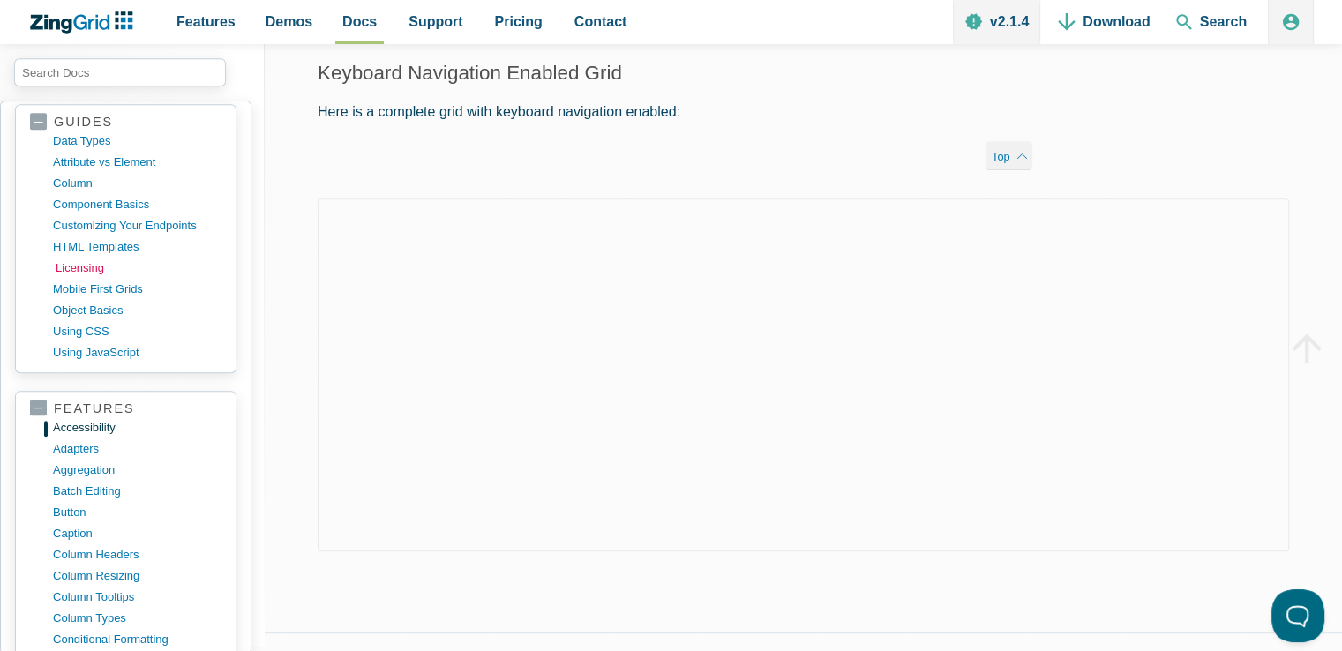
scroll to position [706, 0]
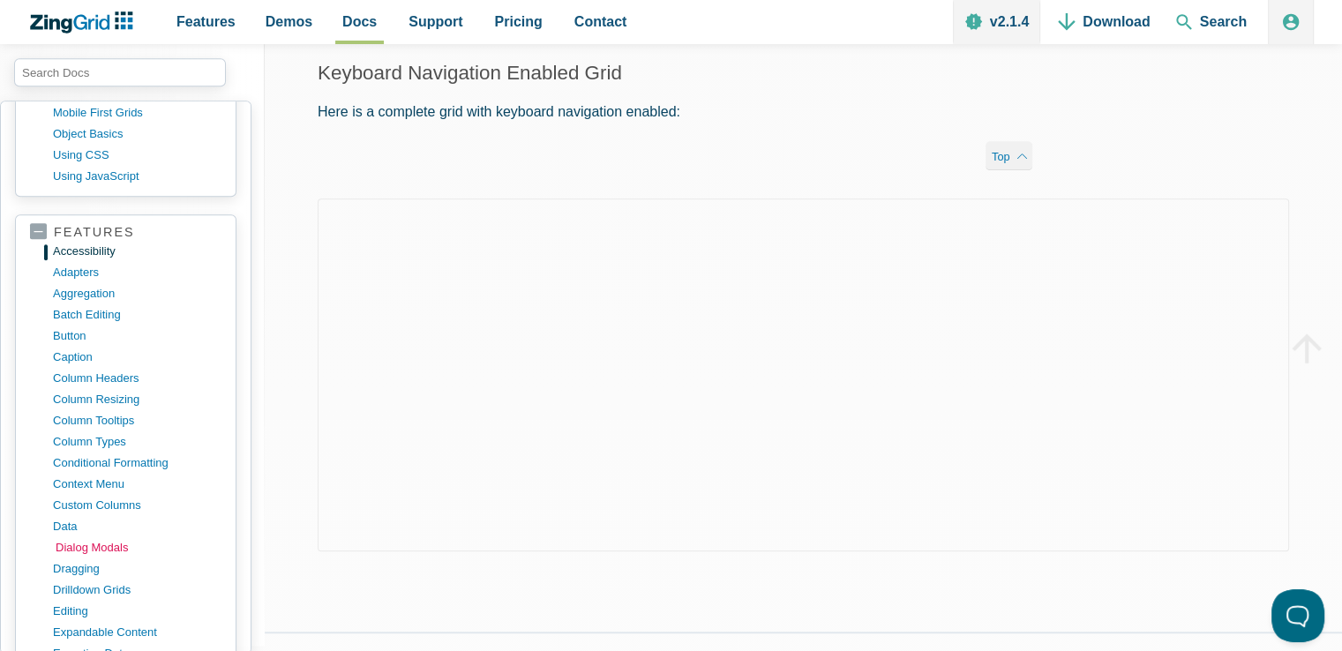
click at [100, 537] on link "dialog modals" at bounding box center [140, 547] width 168 height 21
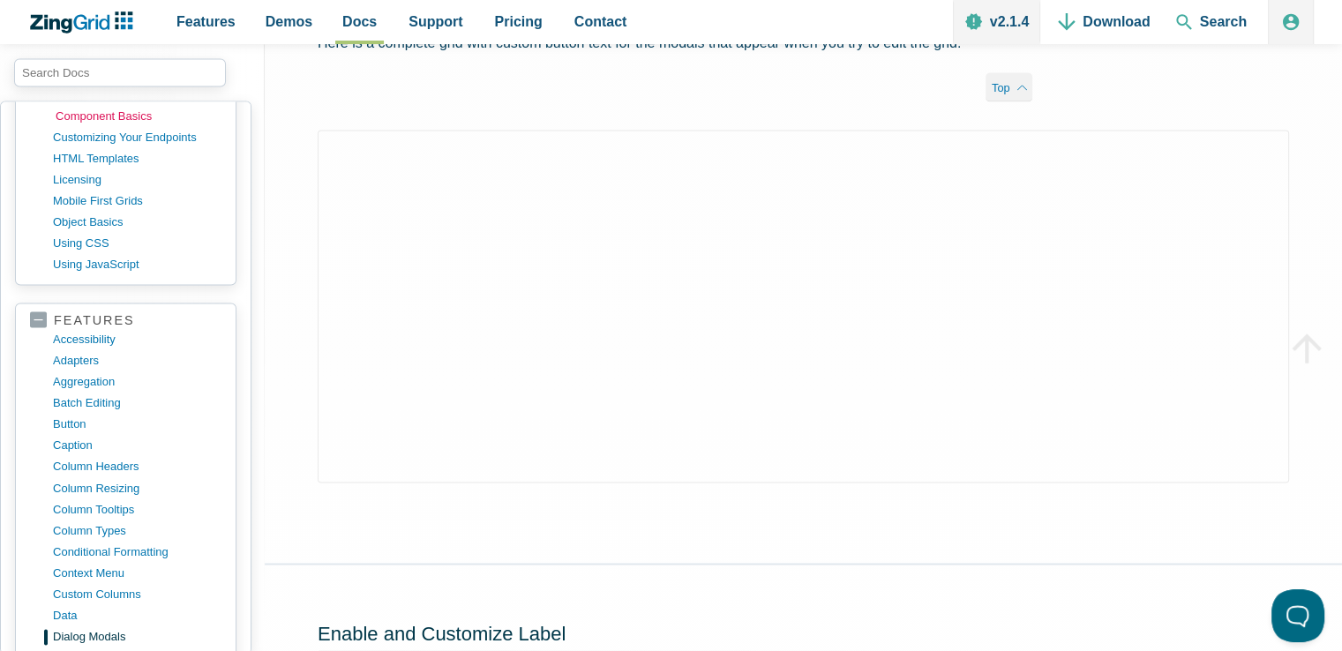
scroll to position [882, 0]
